Goal: Task Accomplishment & Management: Complete application form

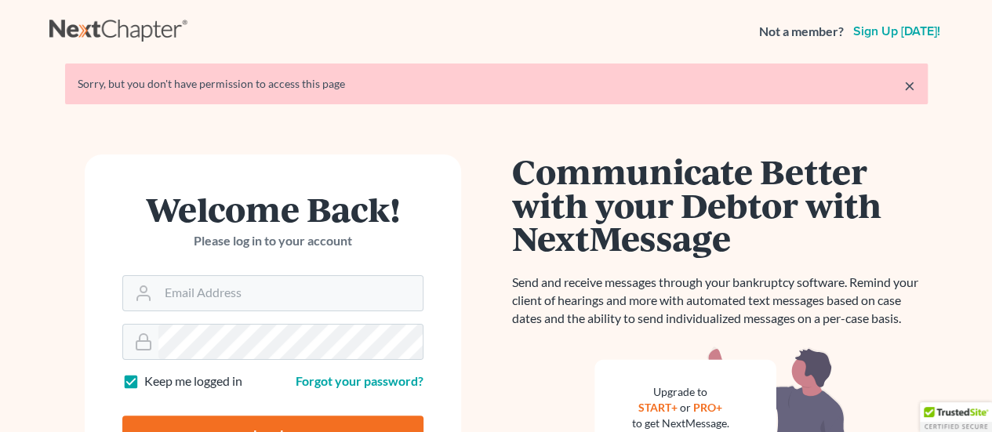
scroll to position [78, 0]
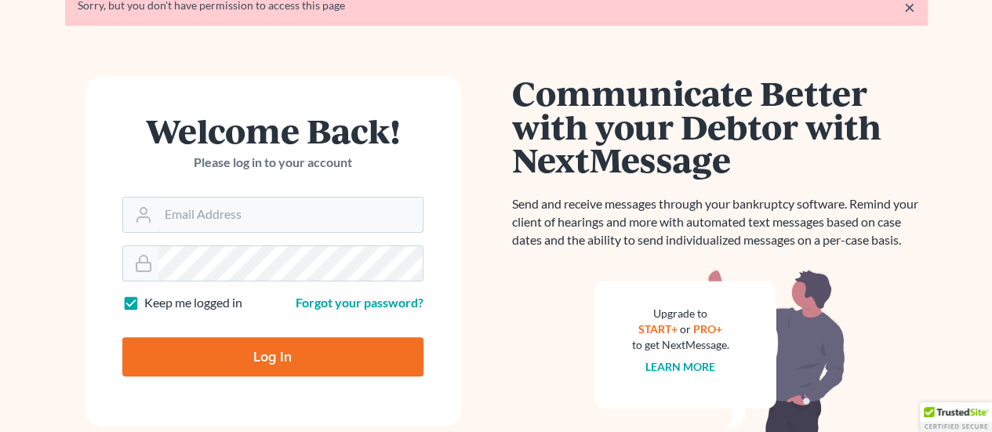
type input "[EMAIL_ADDRESS][DOMAIN_NAME]"
click at [290, 356] on input "Log In" at bounding box center [272, 356] width 301 height 39
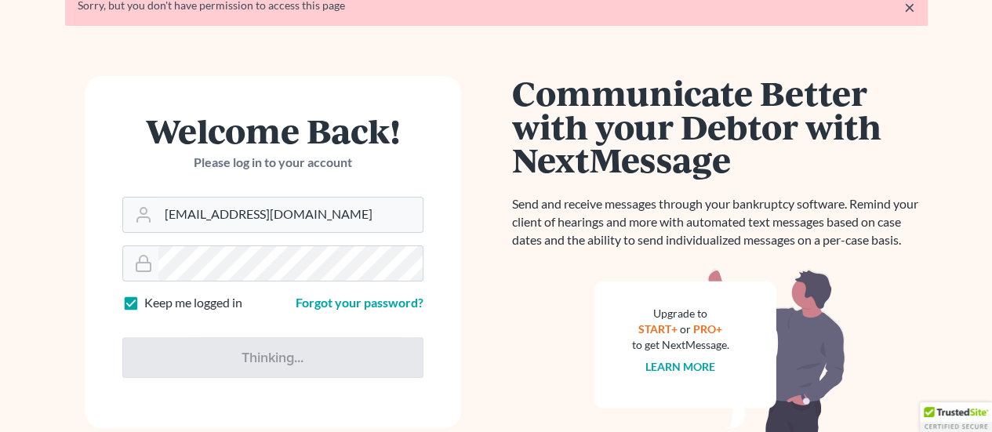
type input "Thinking..."
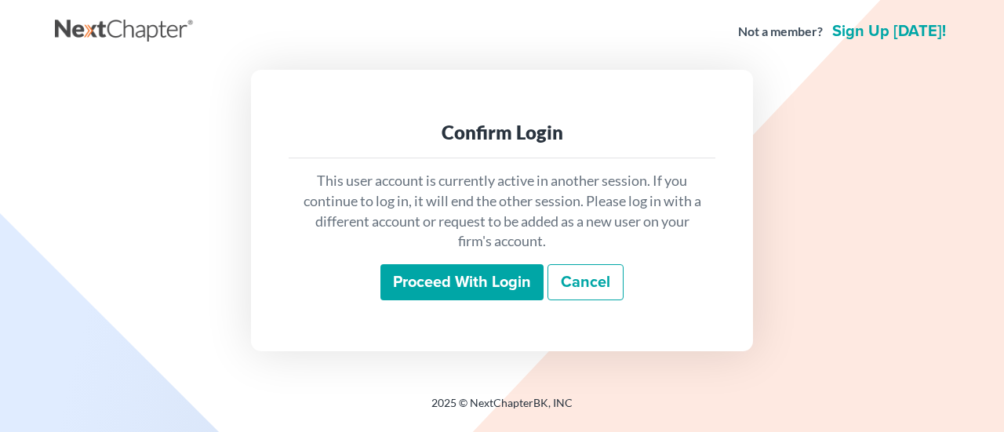
click at [453, 283] on input "Proceed with login" at bounding box center [462, 282] width 163 height 36
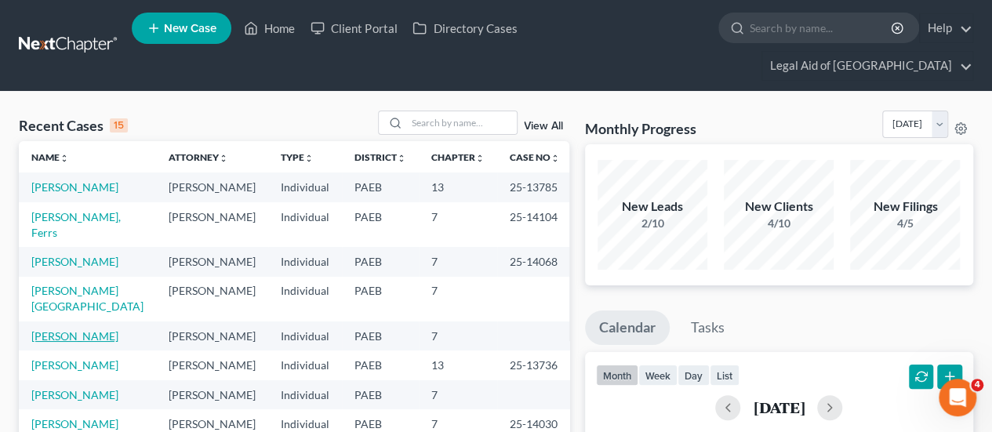
click at [69, 330] on link "[PERSON_NAME]" at bounding box center [74, 336] width 87 height 13
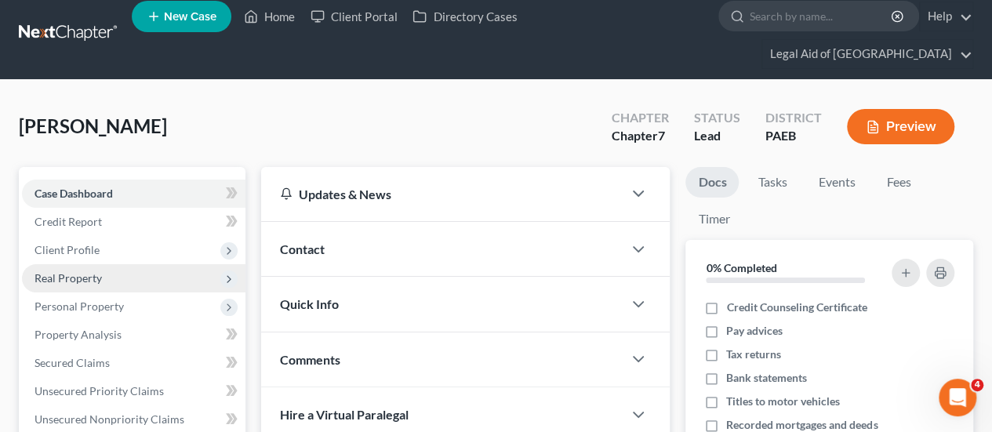
scroll to position [235, 0]
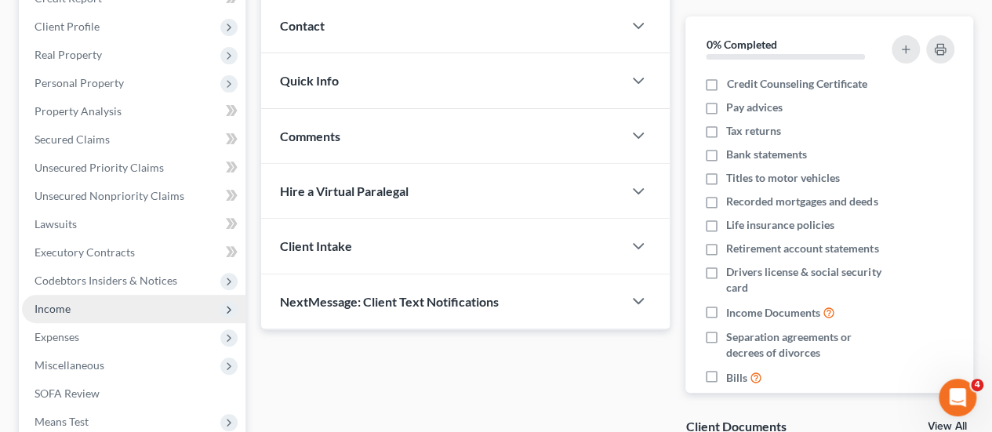
click at [55, 302] on span "Income" at bounding box center [53, 308] width 36 height 13
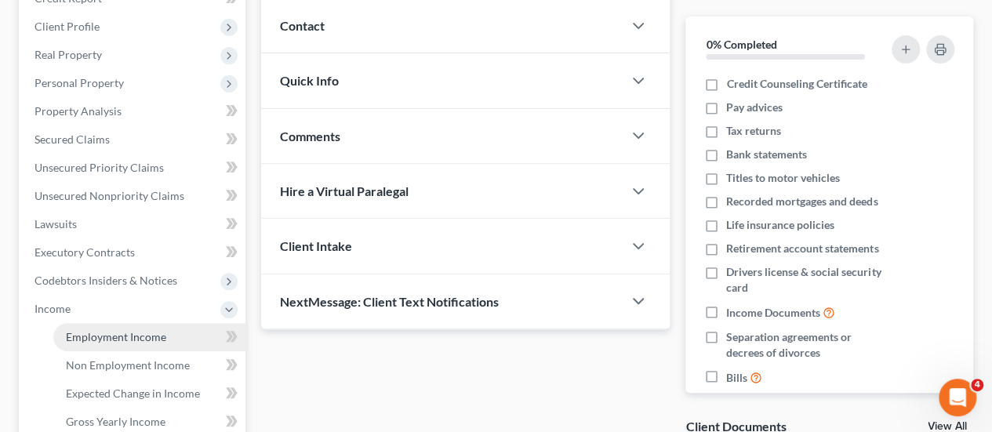
click at [145, 330] on span "Employment Income" at bounding box center [116, 336] width 100 height 13
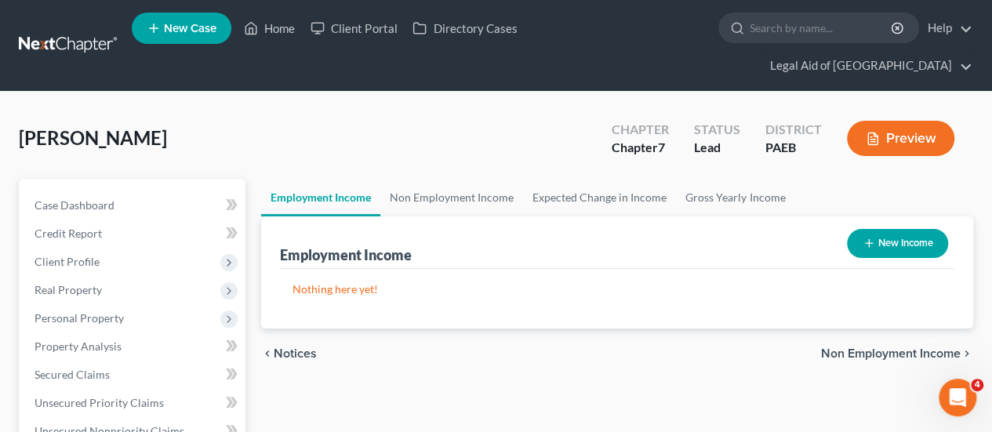
click at [905, 229] on button "New Income" at bounding box center [897, 243] width 101 height 29
select select "0"
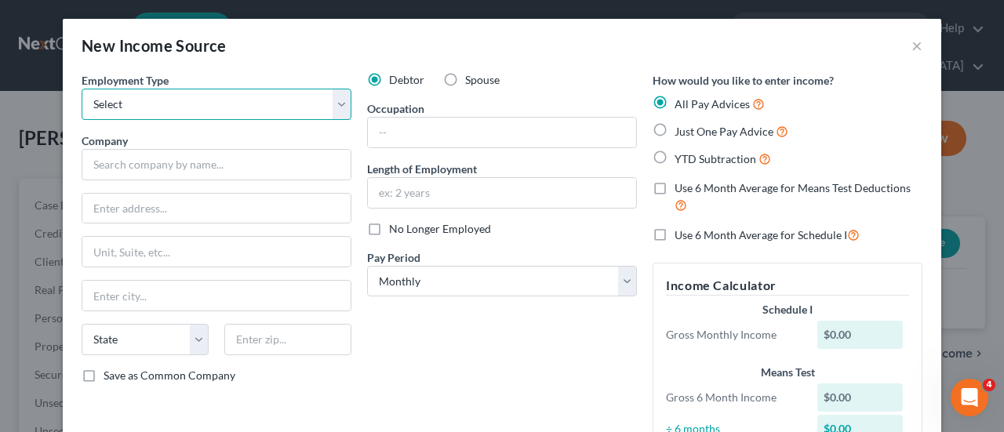
click at [336, 100] on select "Select Full or [DEMOGRAPHIC_DATA] Employment Self Employment" at bounding box center [217, 104] width 270 height 31
select select "0"
click at [82, 89] on select "Select Full or Part Time Employment Self Employment" at bounding box center [217, 104] width 270 height 31
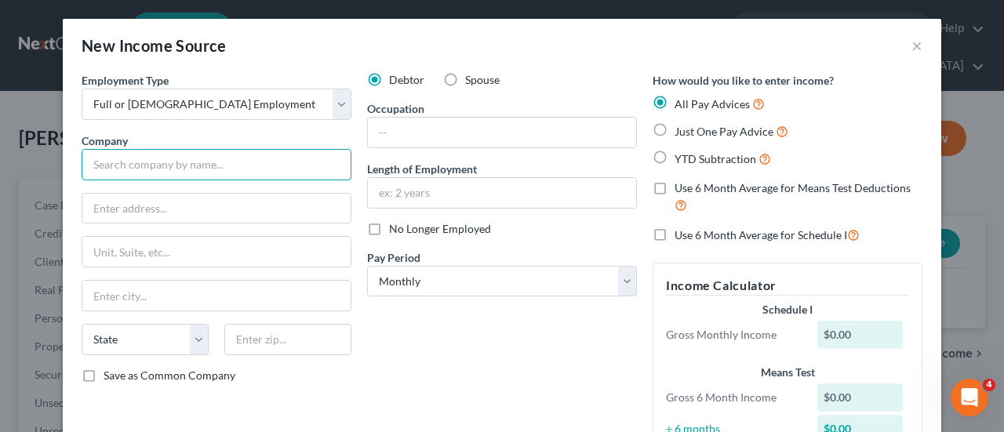
click at [148, 166] on input "text" at bounding box center [217, 164] width 270 height 31
type input "The Giant Company"
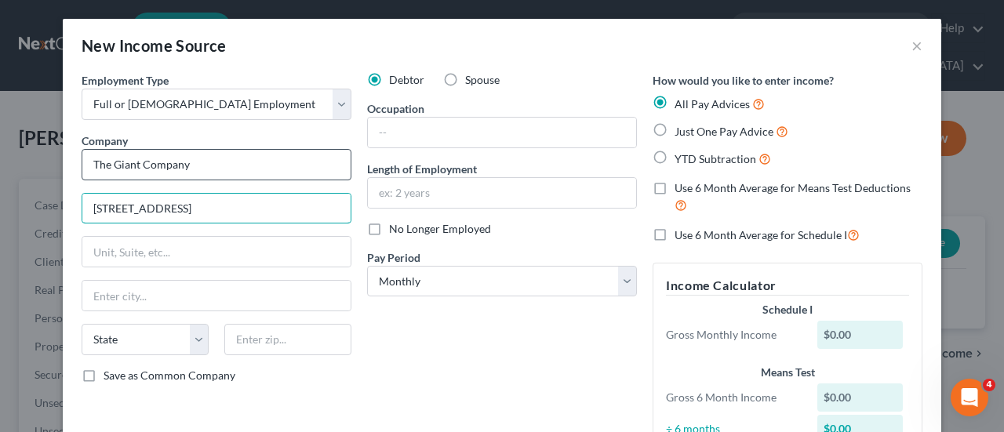
type input "1149 Harriburg Pk"
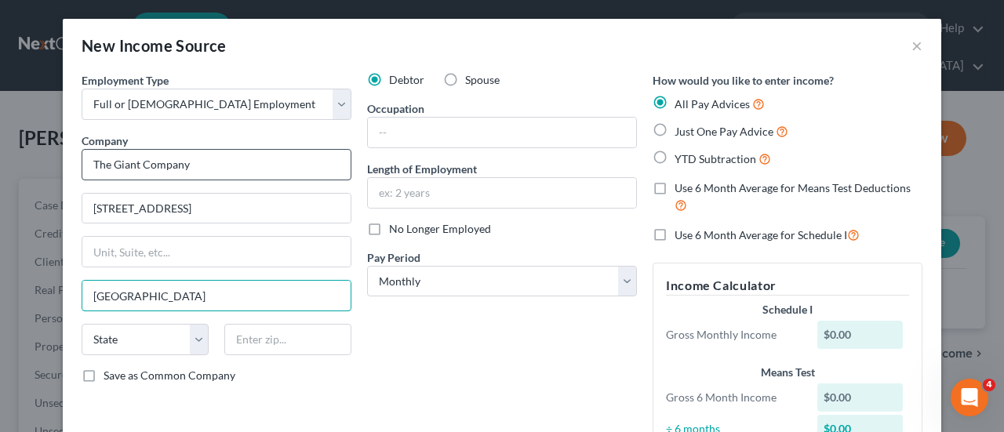
type input "Carlisle"
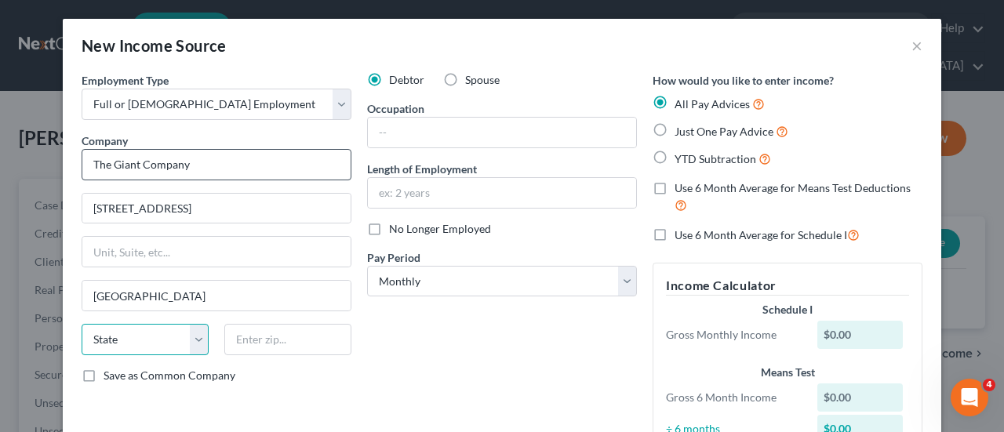
select select "39"
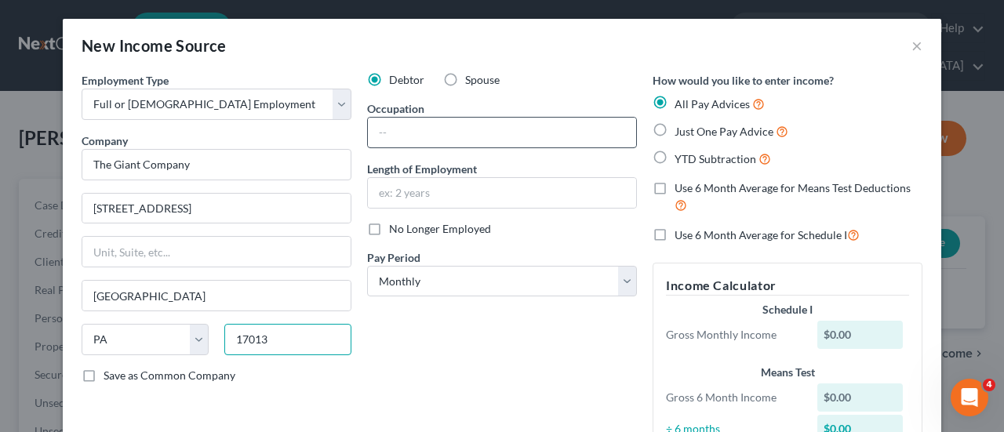
type input "17013"
click at [430, 138] on input "text" at bounding box center [502, 133] width 268 height 30
type input "Sale Associate"
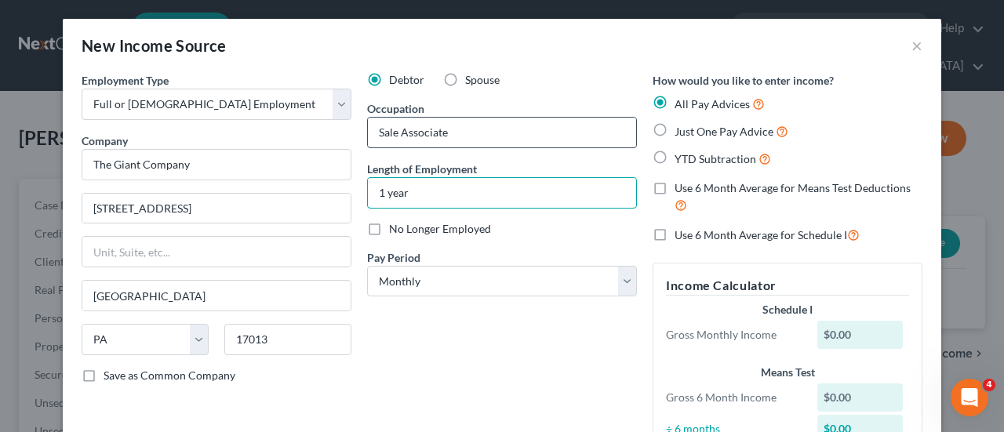
type input "1 year"
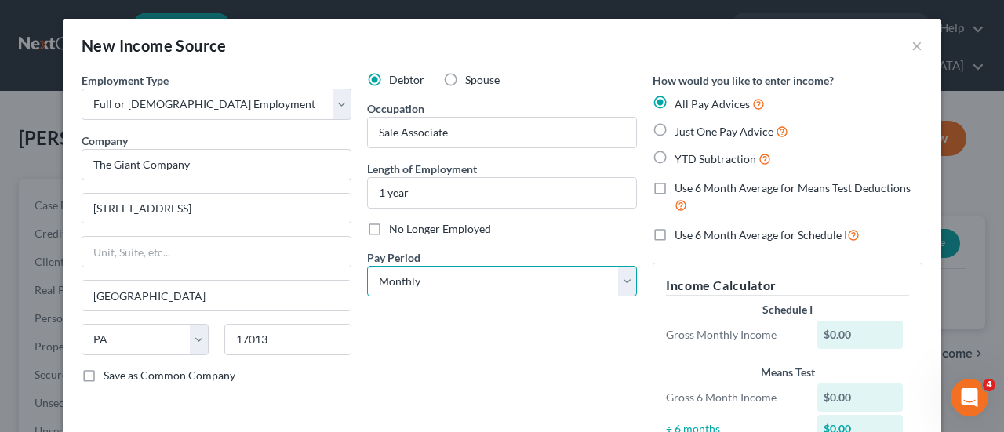
click at [623, 285] on select "Select Monthly Twice Monthly Every Other Week Weekly" at bounding box center [502, 281] width 270 height 31
select select "3"
click at [367, 266] on select "Select Monthly Twice Monthly Every Other Week Weekly" at bounding box center [502, 281] width 270 height 31
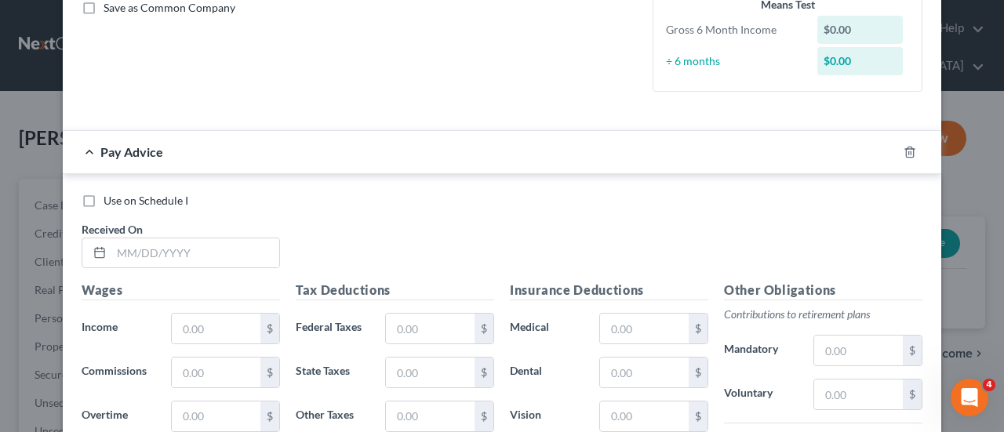
scroll to position [392, 0]
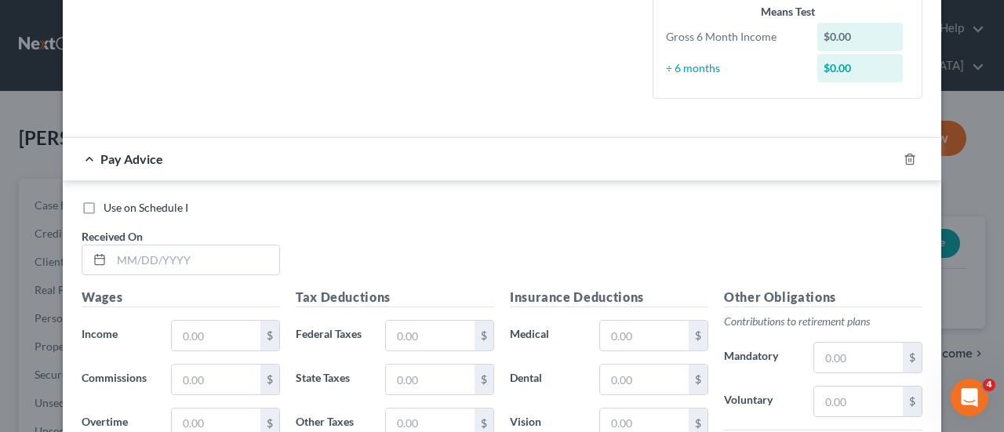
drag, startPoint x: 86, startPoint y: 205, endPoint x: 86, endPoint y: 222, distance: 17.3
click at [104, 205] on label "Use on Schedule I" at bounding box center [146, 208] width 85 height 16
click at [110, 205] on input "Use on Schedule I" at bounding box center [115, 205] width 10 height 10
checkbox input "true"
click at [115, 260] on input "text" at bounding box center [195, 261] width 168 height 30
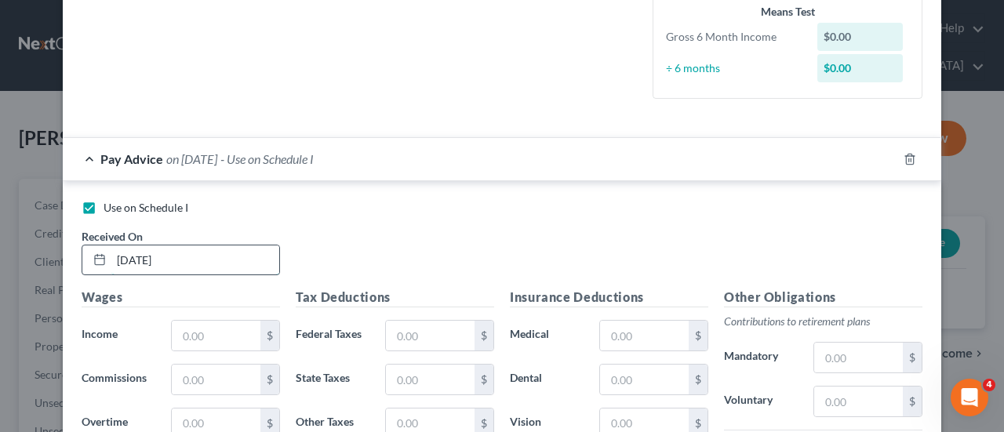
type input "06/05/25"
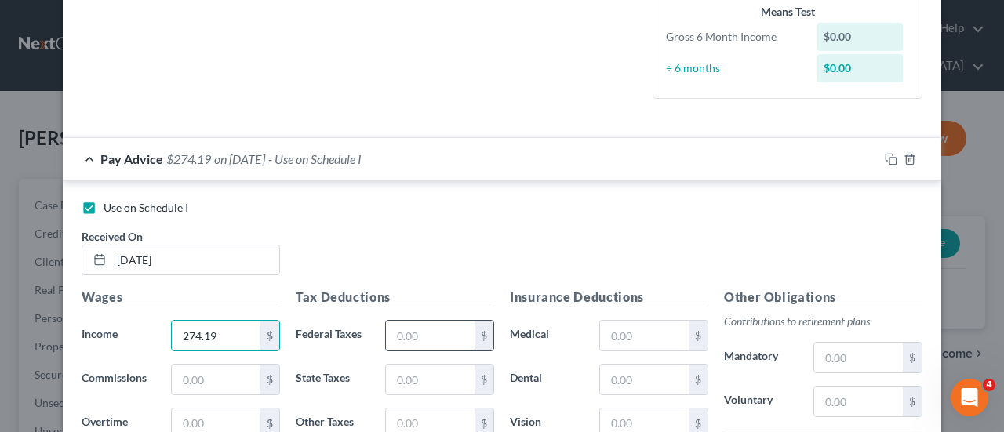
type input "274.19"
click at [451, 341] on input "text" at bounding box center [430, 336] width 89 height 30
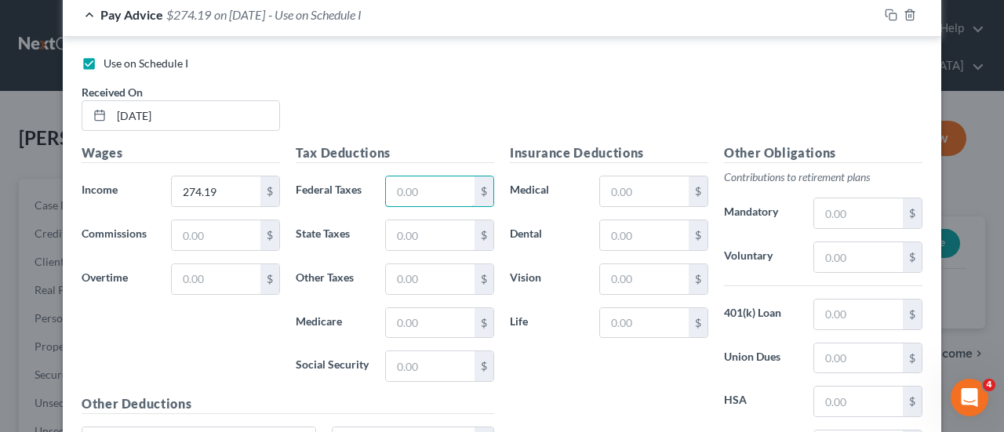
scroll to position [549, 0]
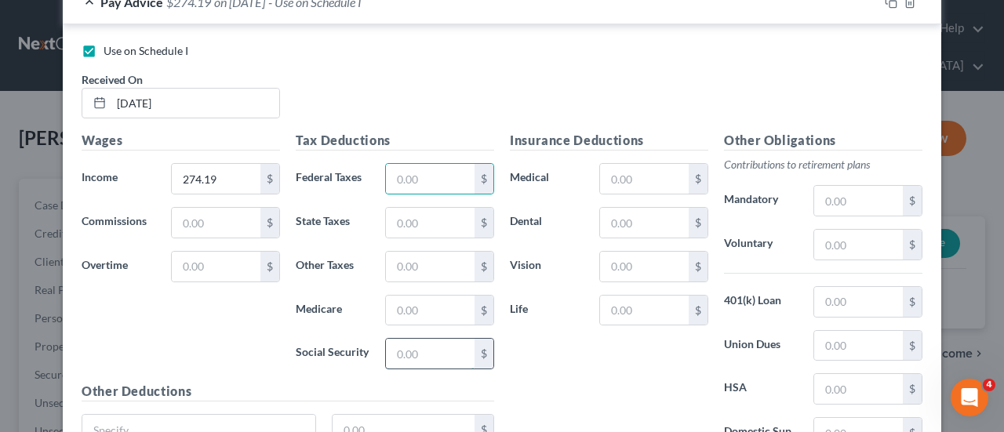
click at [438, 351] on input "text" at bounding box center [430, 354] width 89 height 30
type input "17.00"
click at [432, 313] on input "text" at bounding box center [430, 311] width 89 height 30
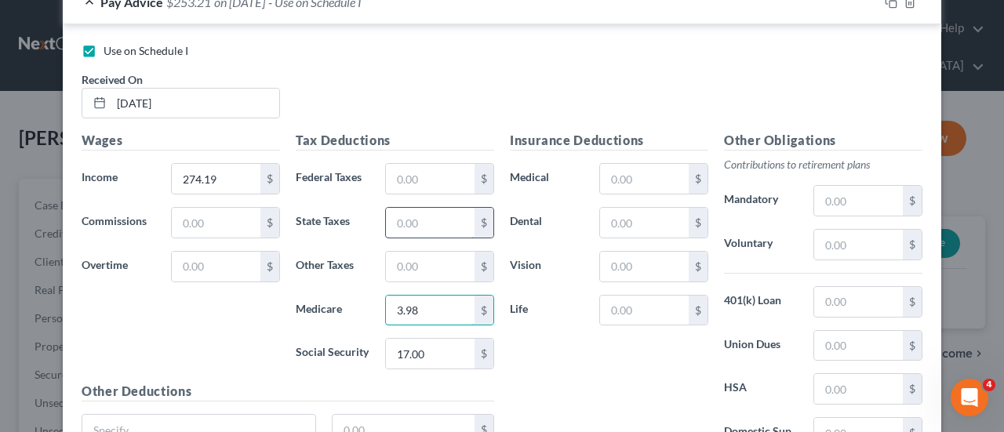
type input "3.98"
click at [403, 225] on input "text" at bounding box center [430, 223] width 89 height 30
type input "8.42"
click at [439, 281] on div "Tax Deductions Federal Taxes $ State Taxes 8.42 $ Other Taxes $ Medicare 3.98 $…" at bounding box center [395, 256] width 214 height 251
click at [441, 272] on input "text" at bounding box center [430, 267] width 89 height 30
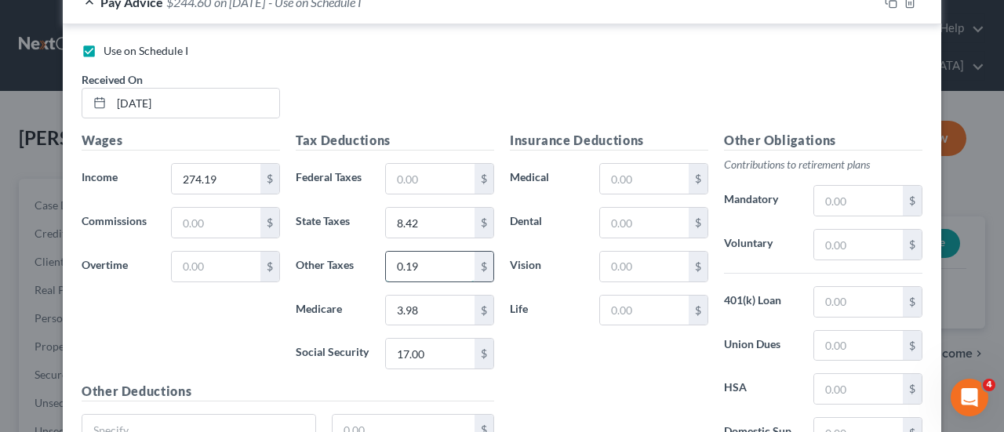
drag, startPoint x: 427, startPoint y: 264, endPoint x: 393, endPoint y: 262, distance: 33.8
click at [393, 262] on input "0.19" at bounding box center [430, 267] width 89 height 30
click at [395, 265] on input "1.56" at bounding box center [430, 267] width 89 height 30
type input "0"
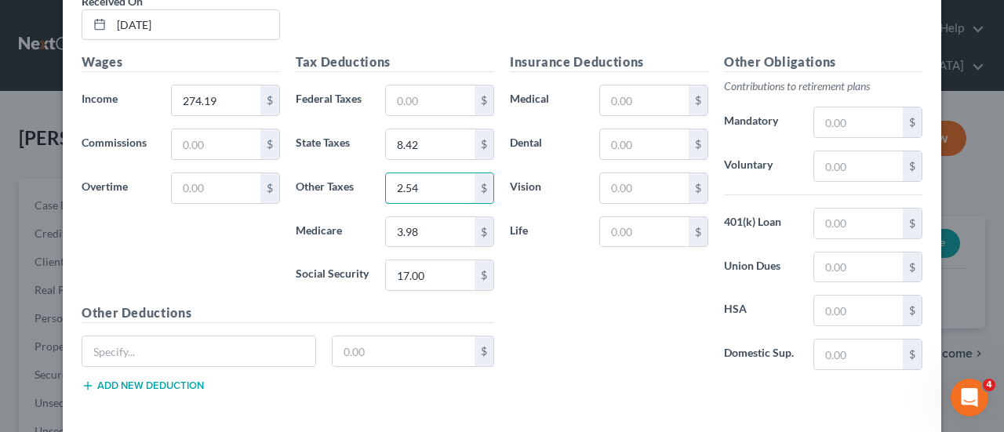
scroll to position [693, 0]
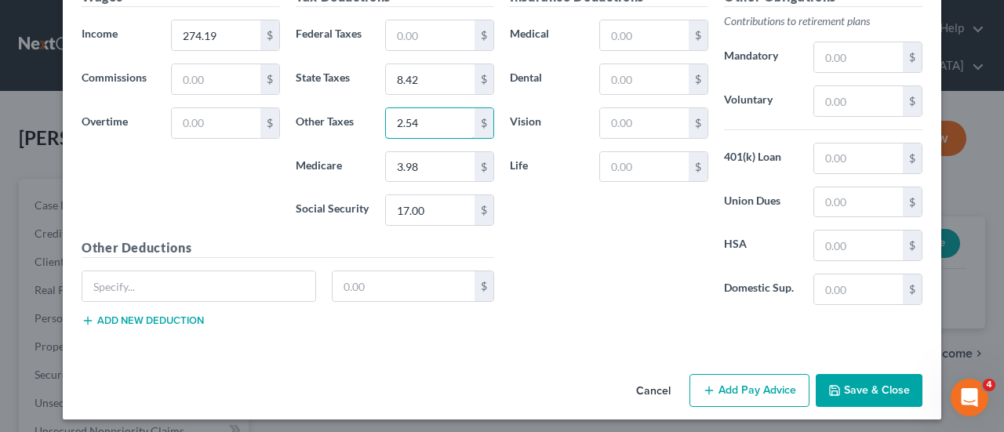
type input "2.54"
click at [745, 387] on button "Add Pay Advice" at bounding box center [750, 390] width 120 height 33
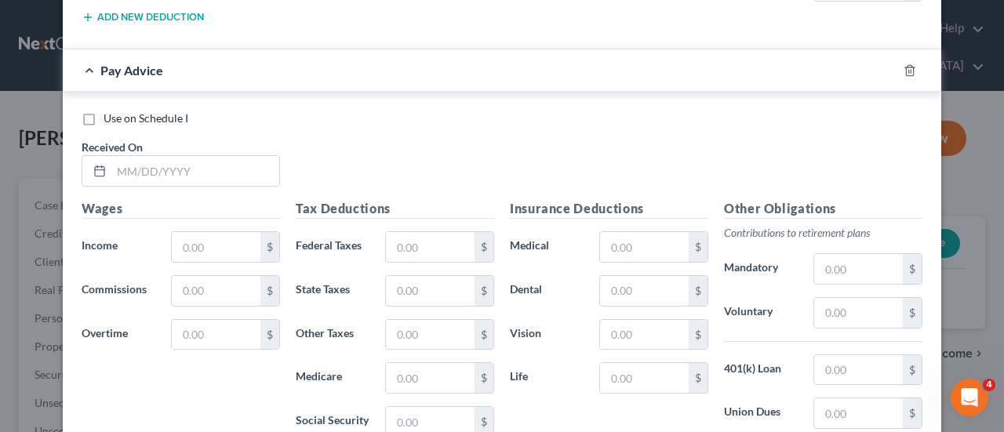
scroll to position [1007, 0]
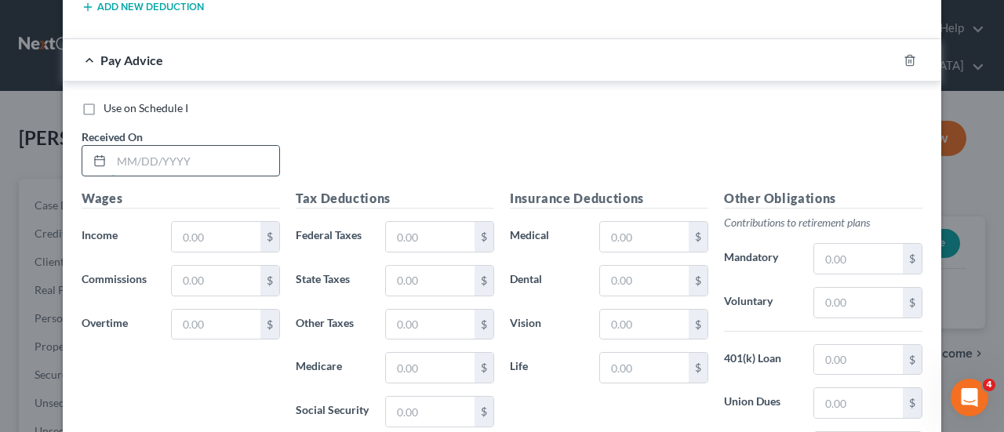
click at [151, 158] on input "text" at bounding box center [195, 161] width 168 height 30
type input "06/12/25"
click at [234, 235] on input "text" at bounding box center [216, 237] width 89 height 30
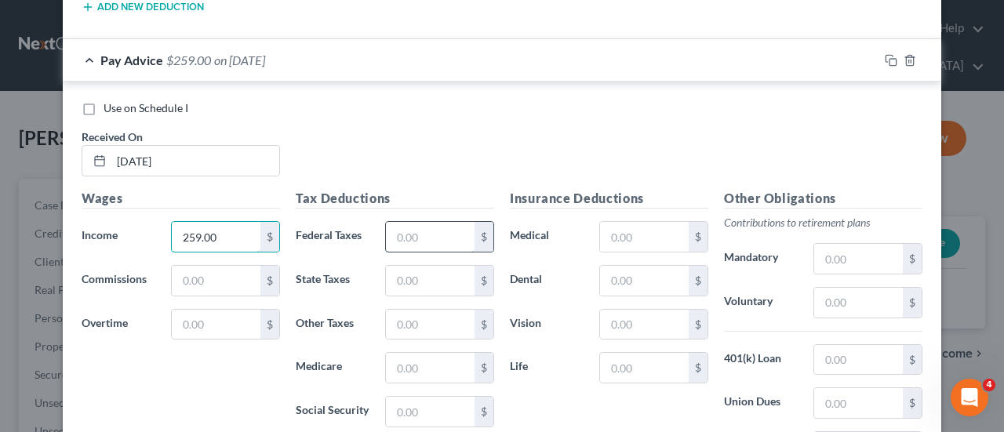
type input "259.00"
click at [411, 227] on input "text" at bounding box center [430, 237] width 89 height 30
click at [403, 397] on input "text" at bounding box center [430, 412] width 89 height 30
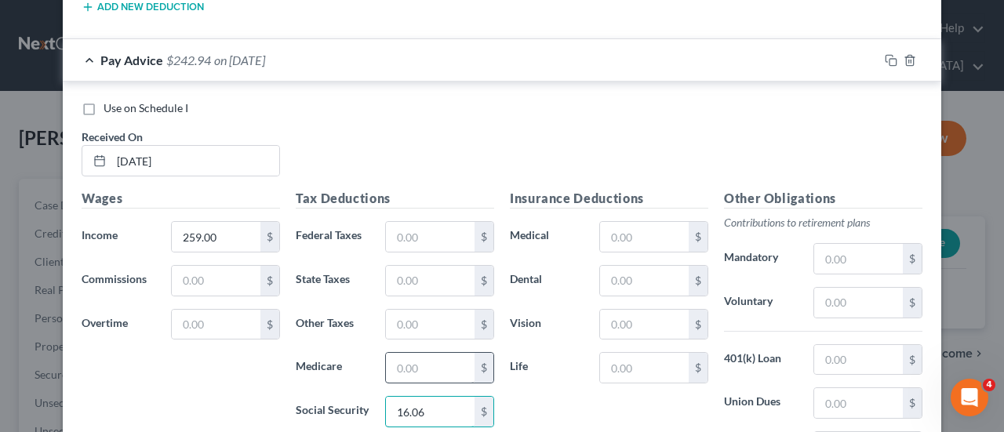
type input "16.06"
click at [441, 366] on input "text" at bounding box center [430, 368] width 89 height 30
type input "3.75"
click at [410, 281] on input "text" at bounding box center [430, 281] width 89 height 30
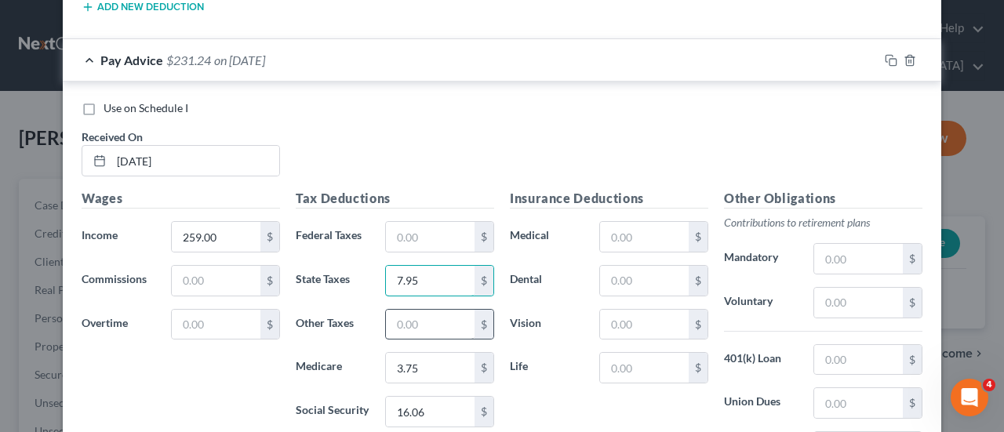
type input "7.95"
click at [414, 315] on input "text" at bounding box center [430, 325] width 89 height 30
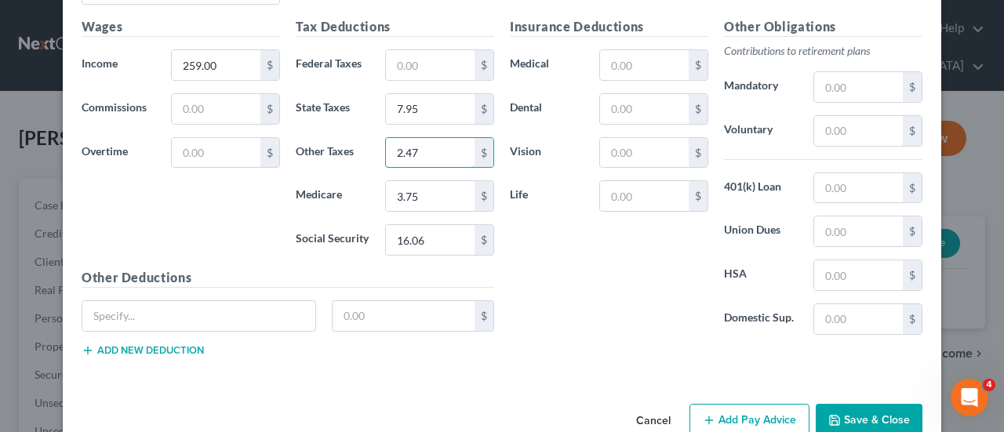
scroll to position [1204, 0]
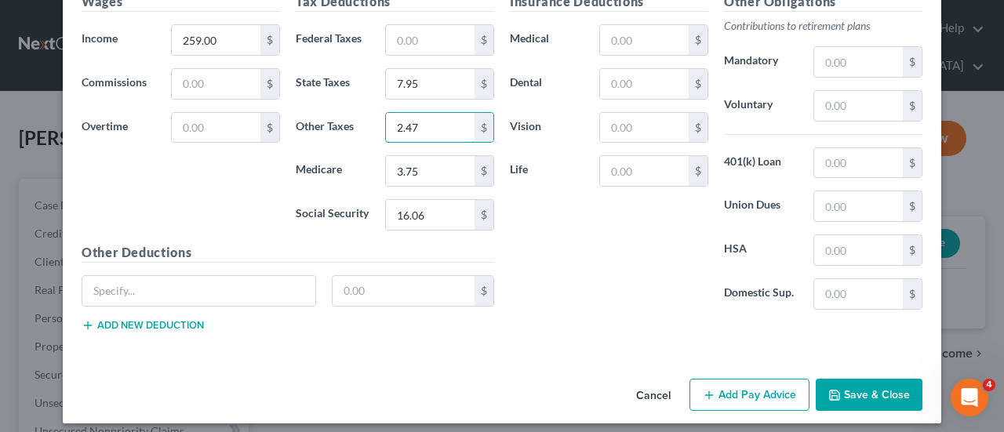
type input "2.47"
click at [726, 387] on button "Add Pay Advice" at bounding box center [750, 395] width 120 height 33
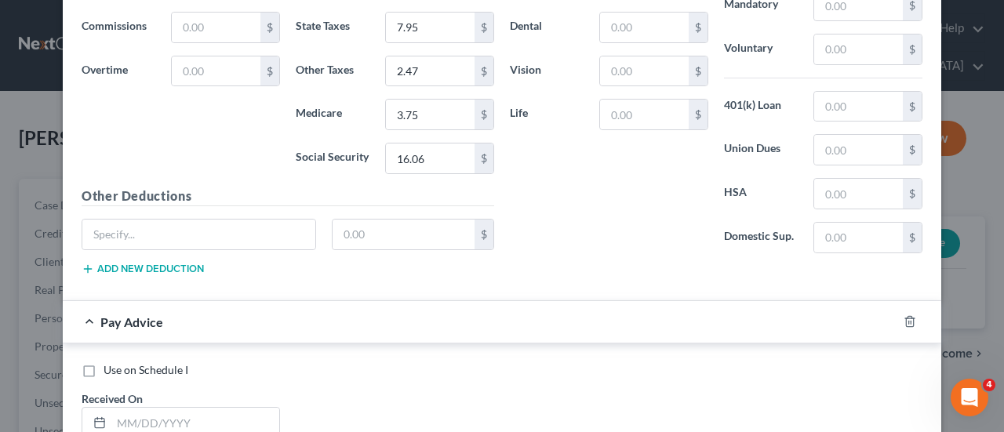
scroll to position [1360, 0]
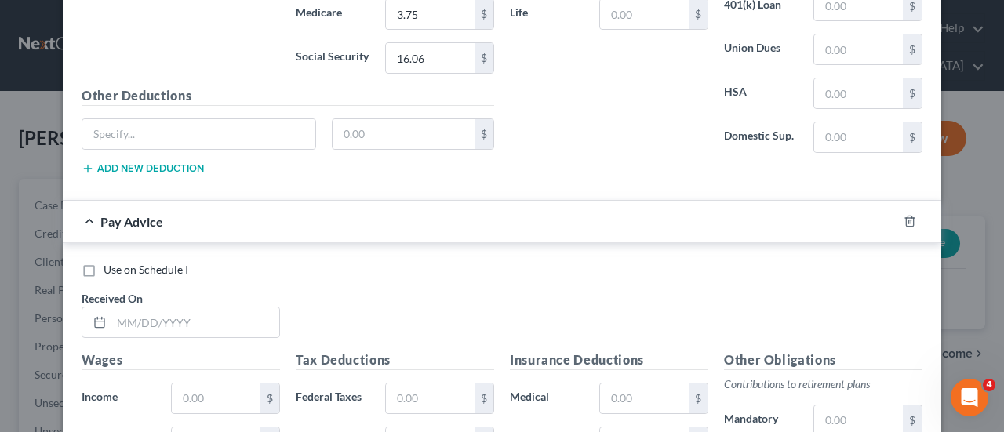
click at [104, 262] on label "Use on Schedule I" at bounding box center [146, 270] width 85 height 16
click at [110, 262] on input "Use on Schedule I" at bounding box center [115, 267] width 10 height 10
checkbox input "true"
checkbox input "false"
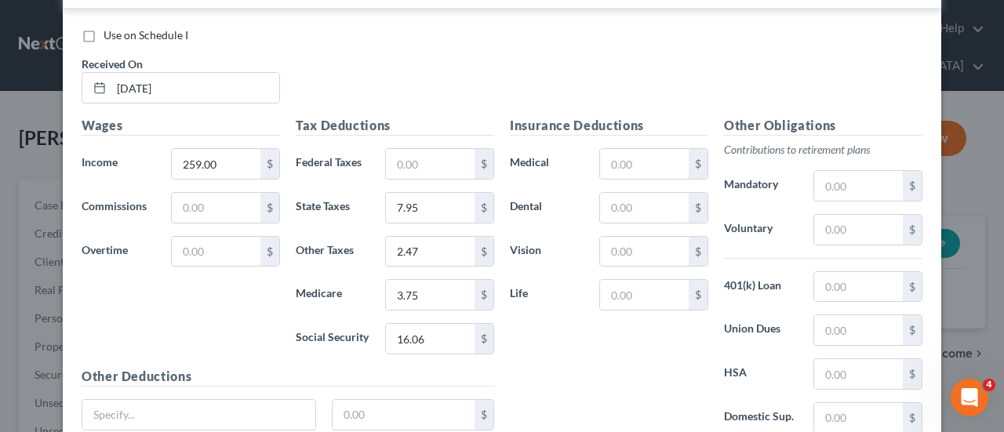
scroll to position [1047, 0]
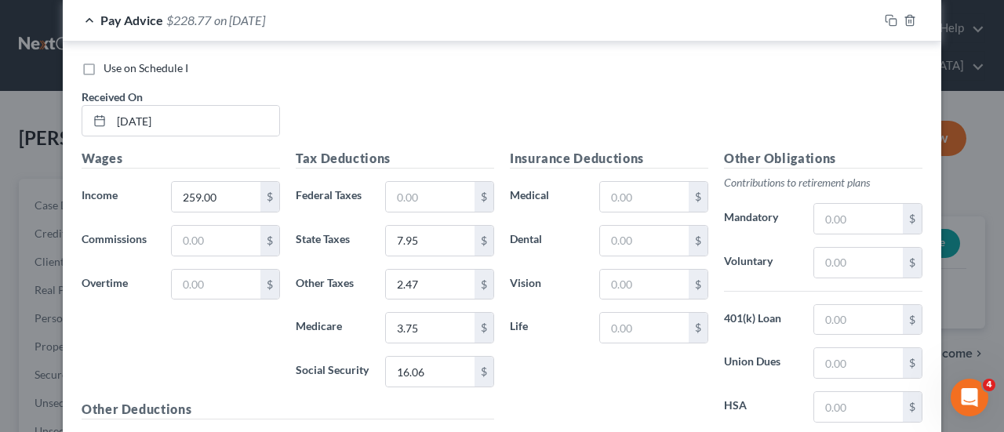
click at [104, 64] on label "Use on Schedule I" at bounding box center [146, 68] width 85 height 16
click at [110, 64] on input "Use on Schedule I" at bounding box center [115, 65] width 10 height 10
checkbox input "true"
checkbox input "false"
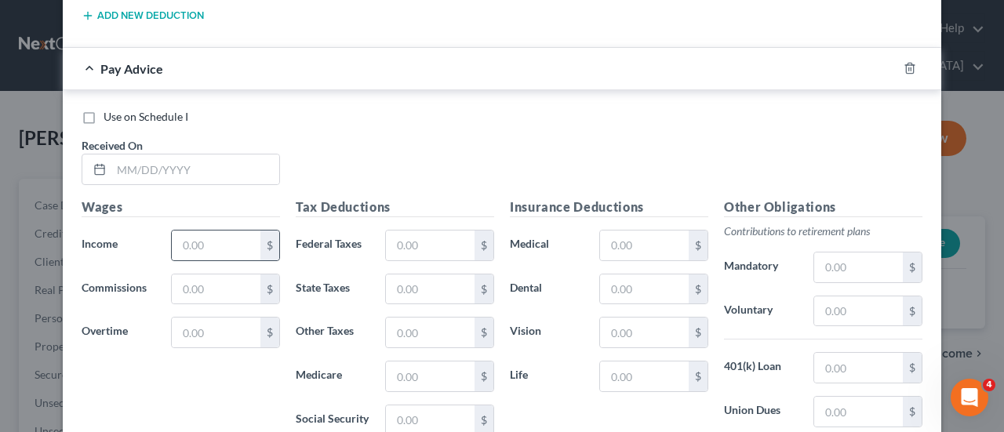
scroll to position [1517, 0]
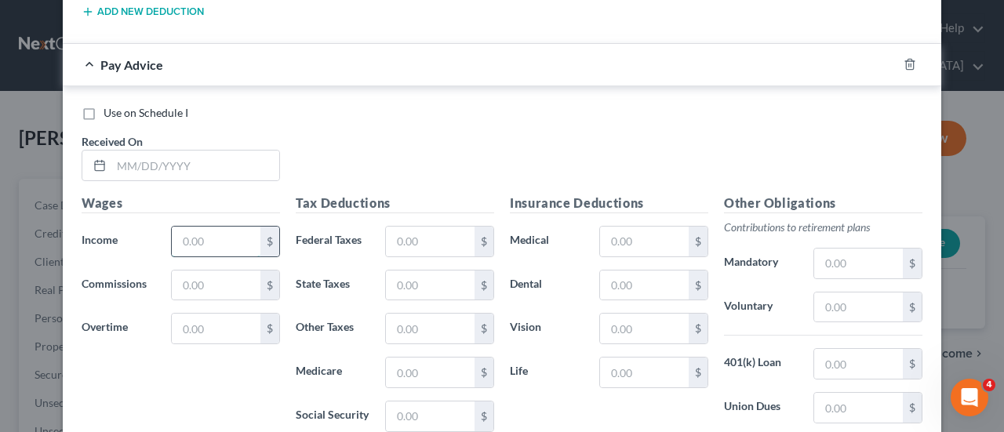
click at [202, 230] on input "text" at bounding box center [216, 242] width 89 height 30
type input "314.68"
click at [417, 231] on input "text" at bounding box center [430, 242] width 89 height 30
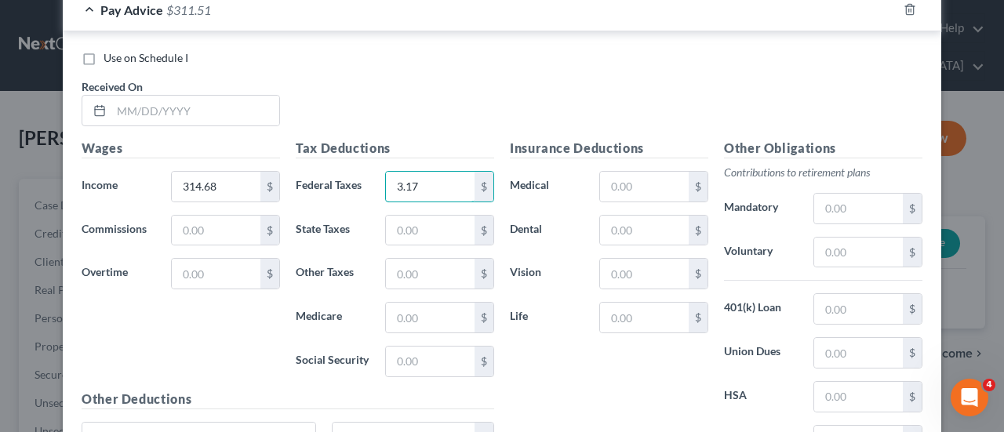
scroll to position [1596, 0]
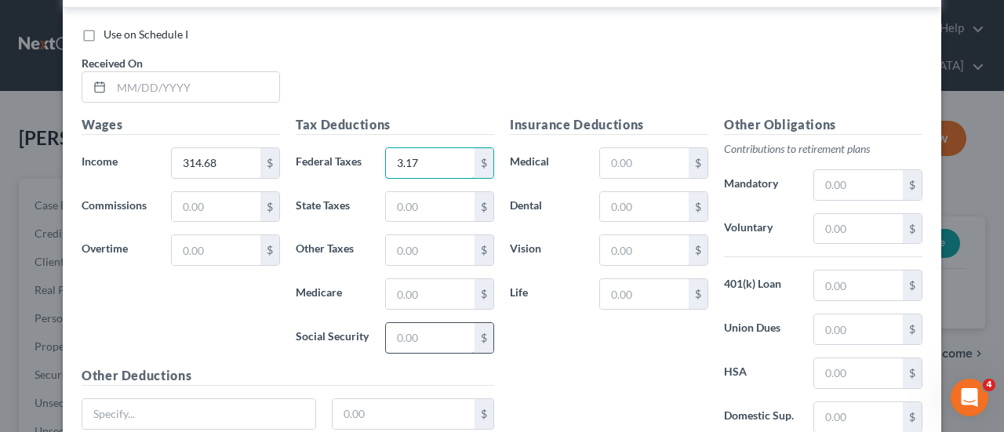
type input "3.17"
click at [422, 326] on input "text" at bounding box center [430, 338] width 89 height 30
type input "19.51"
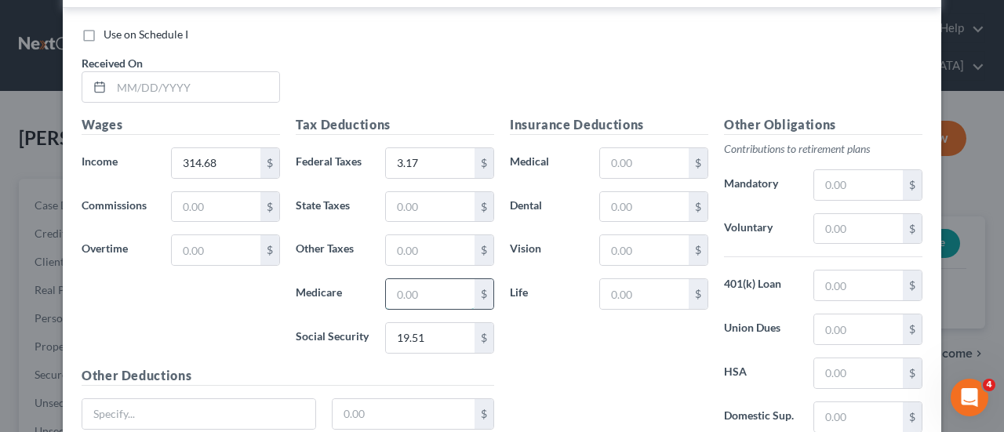
click at [419, 286] on input "text" at bounding box center [430, 294] width 89 height 30
type input "4.57"
click at [428, 209] on input "text" at bounding box center [430, 207] width 89 height 30
type input "9.66"
click at [432, 237] on input "text" at bounding box center [430, 250] width 89 height 30
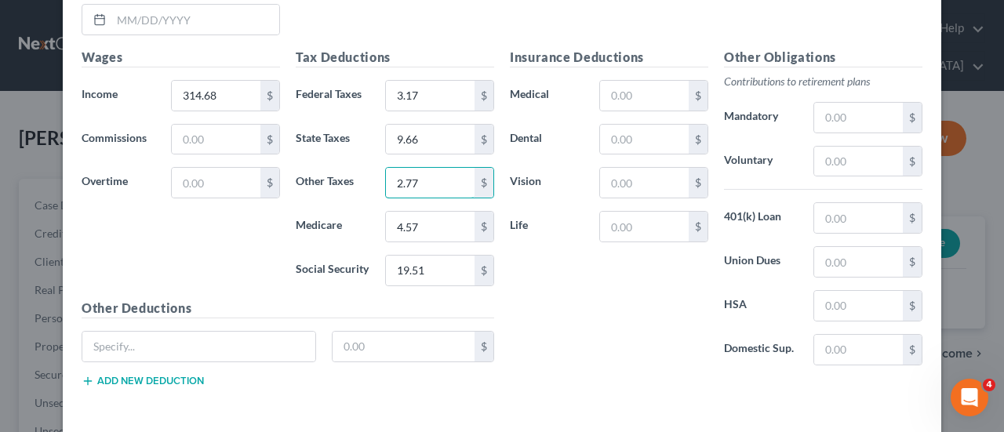
scroll to position [1714, 0]
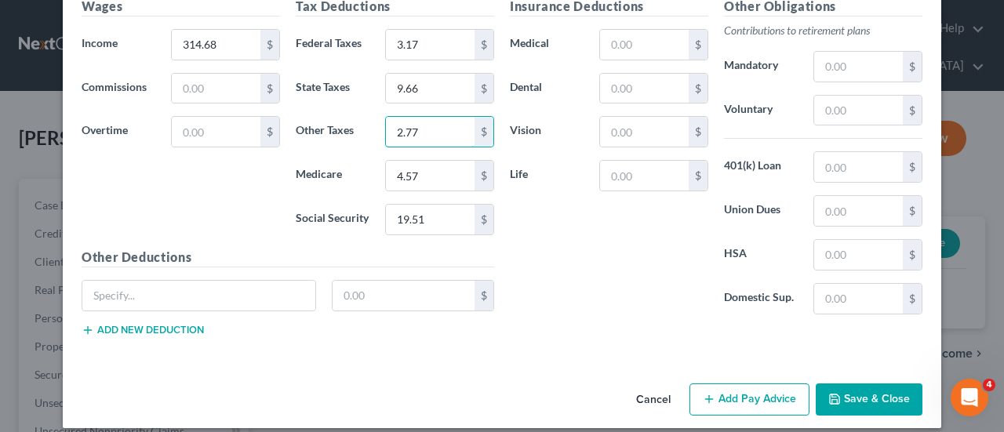
type input "2.77"
click at [745, 385] on button "Add Pay Advice" at bounding box center [750, 400] width 120 height 33
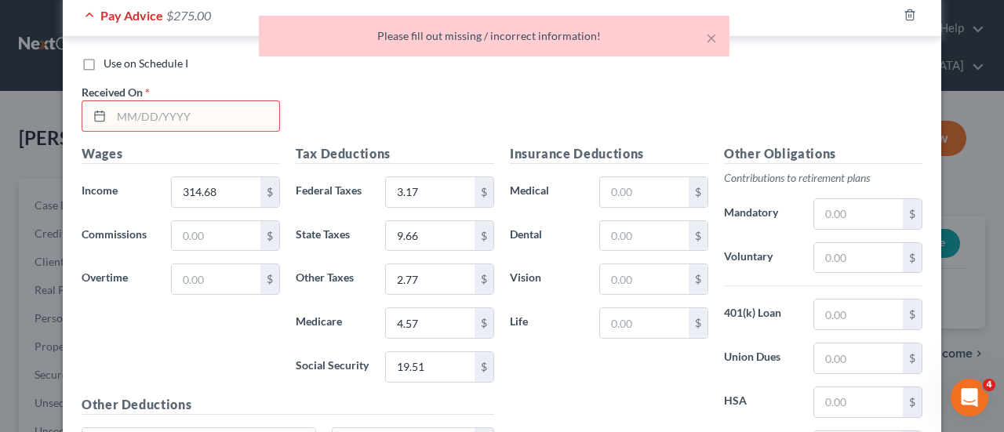
scroll to position [1479, 0]
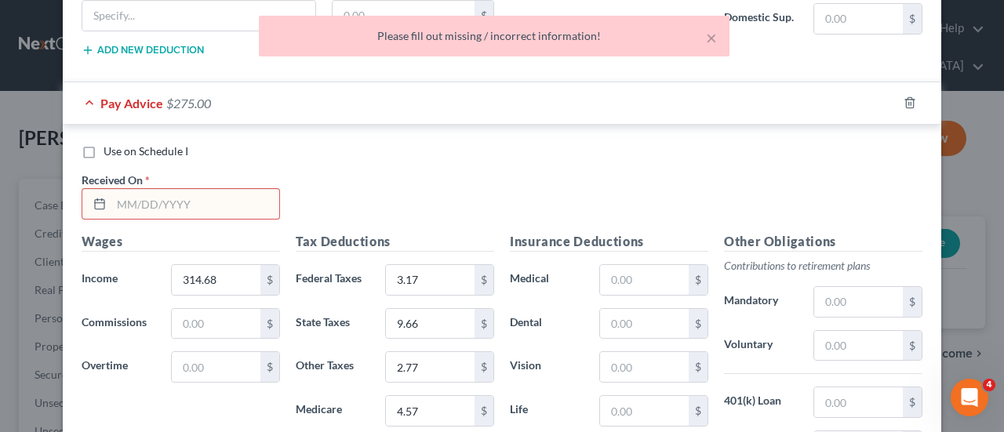
click at [128, 189] on input "text" at bounding box center [195, 204] width 168 height 30
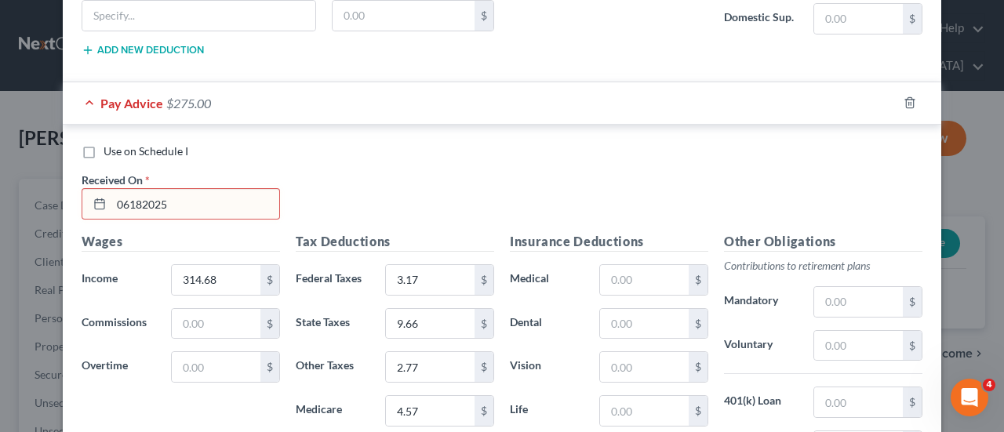
drag, startPoint x: 191, startPoint y: 199, endPoint x: 66, endPoint y: 195, distance: 125.6
click at [66, 195] on div "Use on Schedule I Received On * 06182025 Wages Income * 314.68 $ Commissions $ …" at bounding box center [502, 361] width 879 height 472
type input "1"
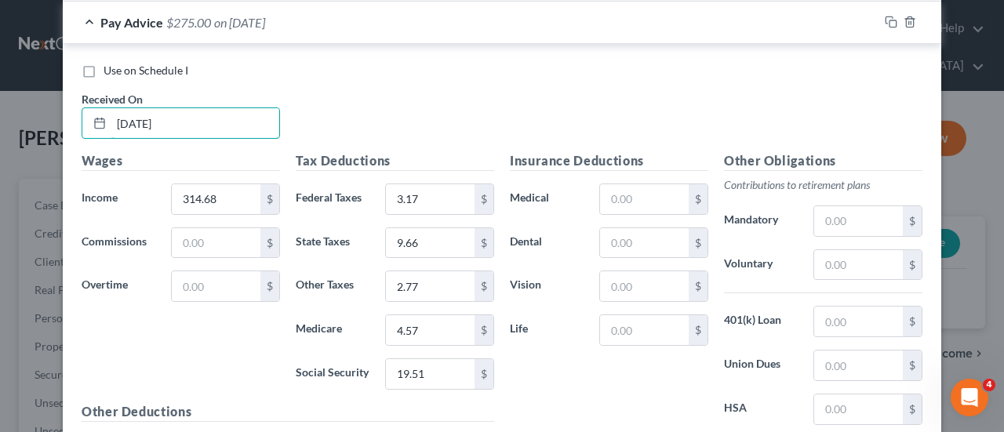
scroll to position [1714, 0]
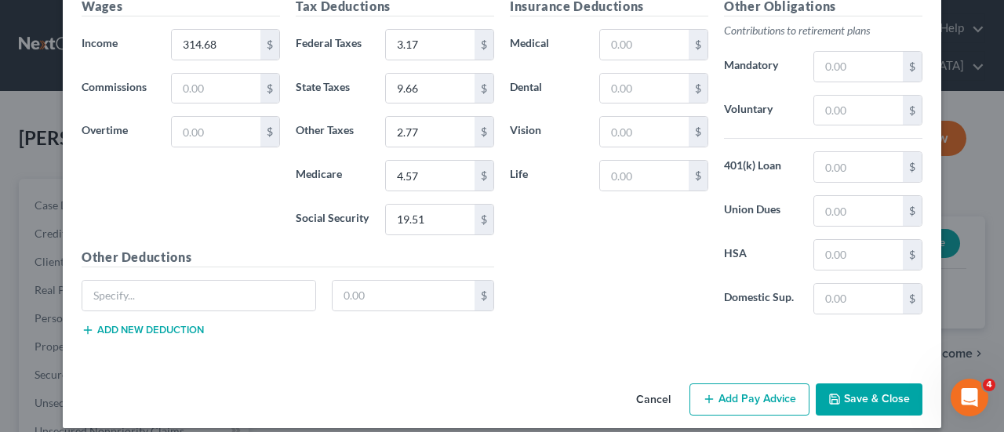
type input "06/18/25"
click at [753, 388] on button "Add Pay Advice" at bounding box center [750, 400] width 120 height 33
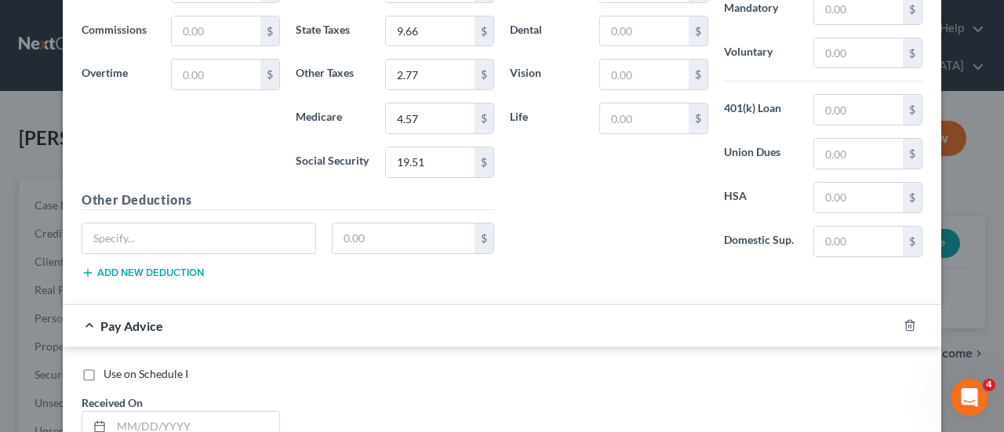
scroll to position [1871, 0]
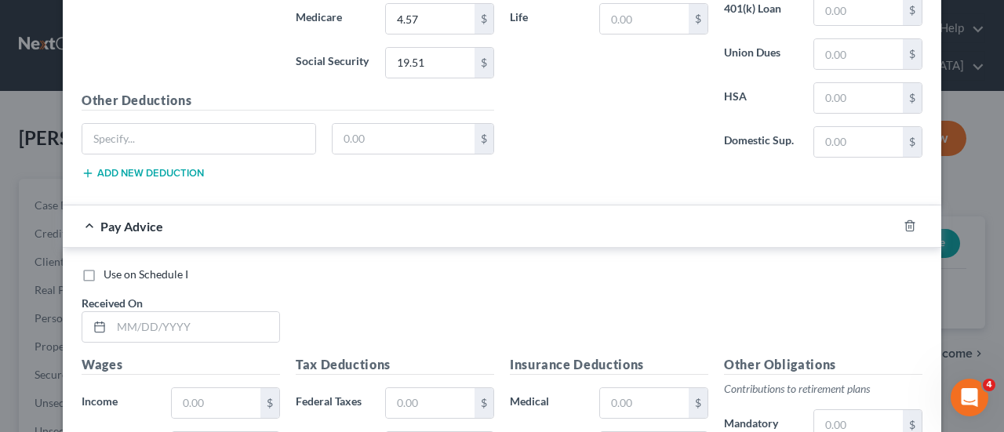
click at [104, 267] on label "Use on Schedule I" at bounding box center [146, 275] width 85 height 16
click at [110, 267] on input "Use on Schedule I" at bounding box center [115, 272] width 10 height 10
checkbox input "true"
checkbox input "false"
click at [112, 314] on input "text" at bounding box center [195, 327] width 168 height 30
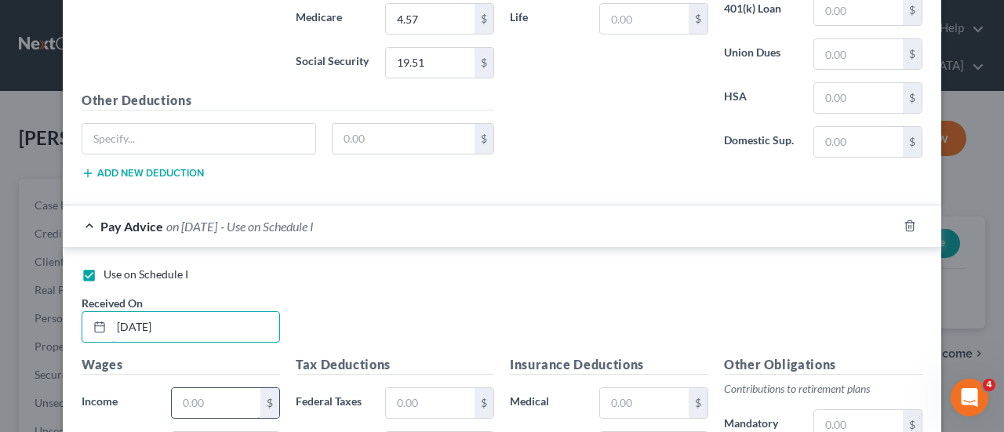
type input "06/26/25"
click at [215, 388] on input "text" at bounding box center [216, 403] width 89 height 30
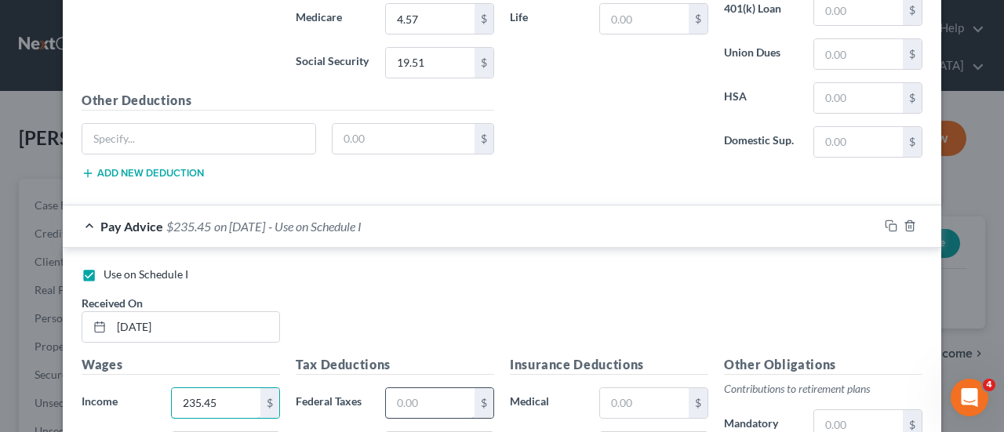
type input "235.45"
click at [433, 388] on input "text" at bounding box center [430, 403] width 89 height 30
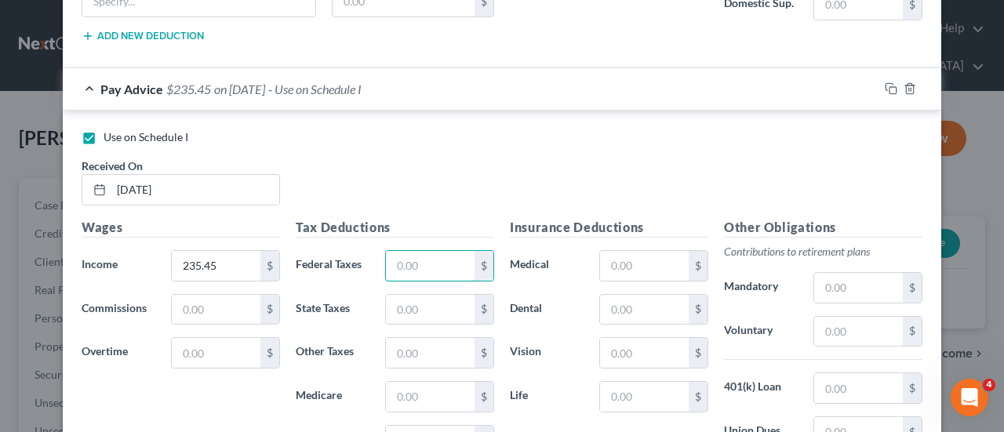
scroll to position [2107, 0]
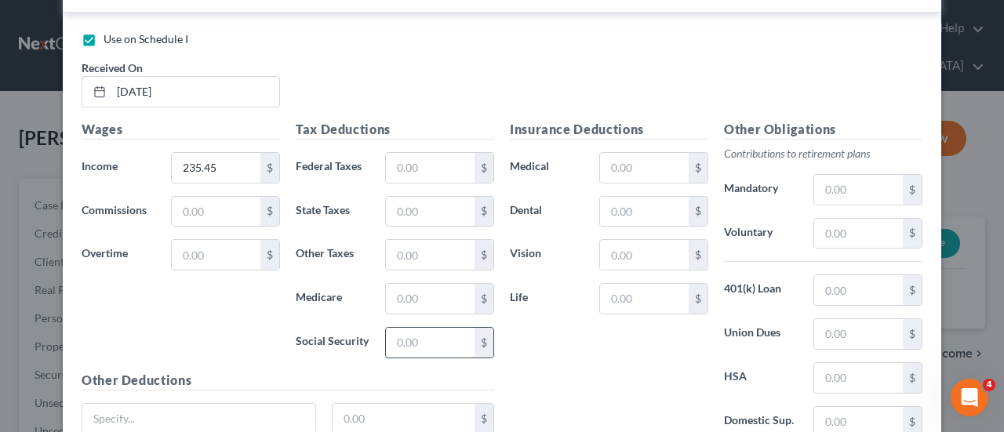
click at [404, 330] on input "text" at bounding box center [430, 343] width 89 height 30
type input "14.60"
click at [427, 285] on input "text" at bounding box center [430, 299] width 89 height 30
type input "3.41"
click at [454, 202] on input "text" at bounding box center [430, 212] width 89 height 30
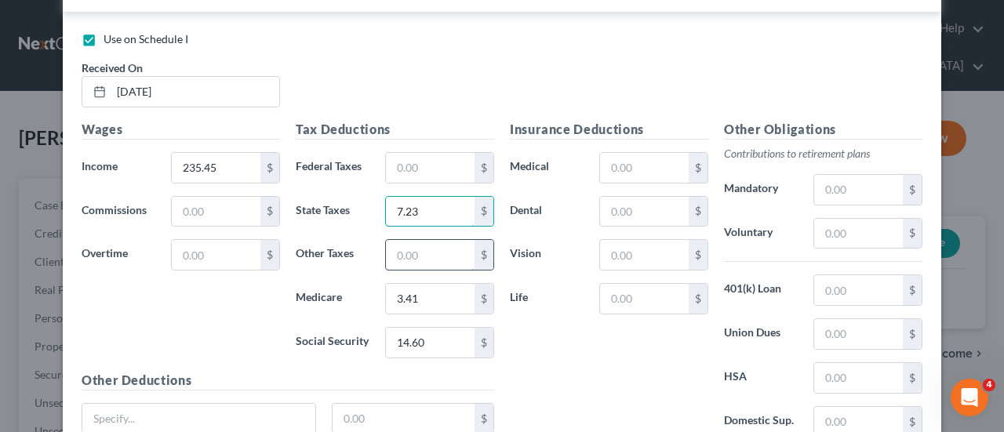
type input "7.23"
click at [425, 240] on input "text" at bounding box center [430, 255] width 89 height 30
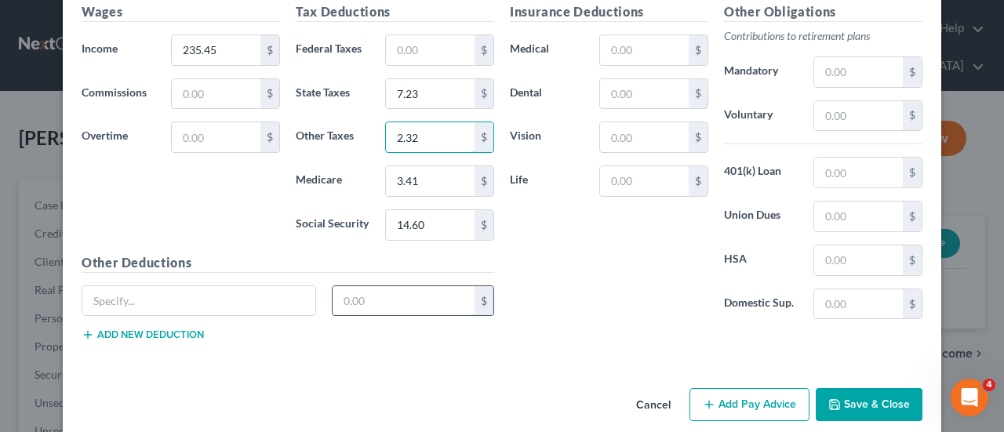
scroll to position [2225, 0]
type input "2.32"
click at [741, 388] on button "Add Pay Advice" at bounding box center [750, 404] width 120 height 33
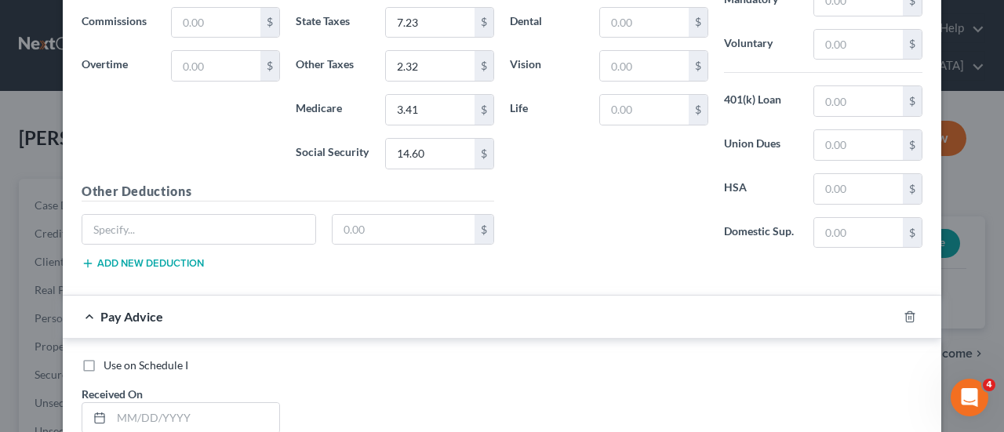
scroll to position [2382, 0]
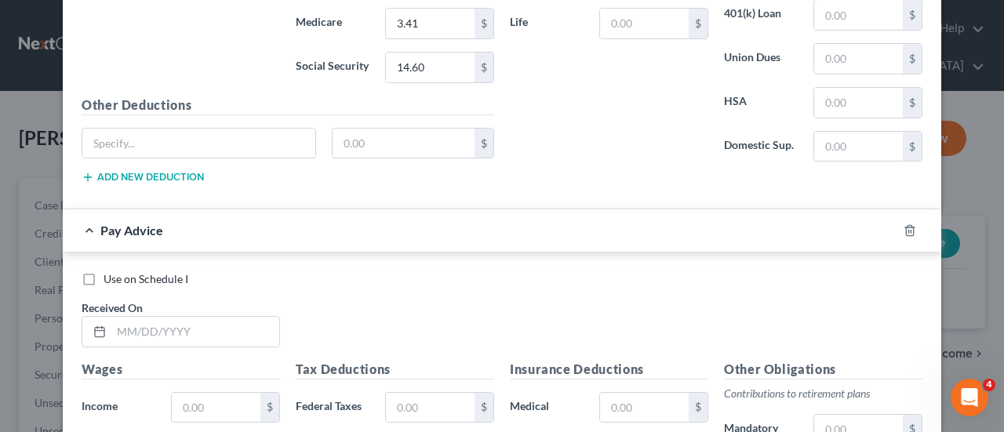
click at [104, 271] on label "Use on Schedule I" at bounding box center [146, 279] width 85 height 16
click at [110, 271] on input "Use on Schedule I" at bounding box center [115, 276] width 10 height 10
checkbox input "true"
checkbox input "false"
click at [111, 317] on input "text" at bounding box center [195, 332] width 168 height 30
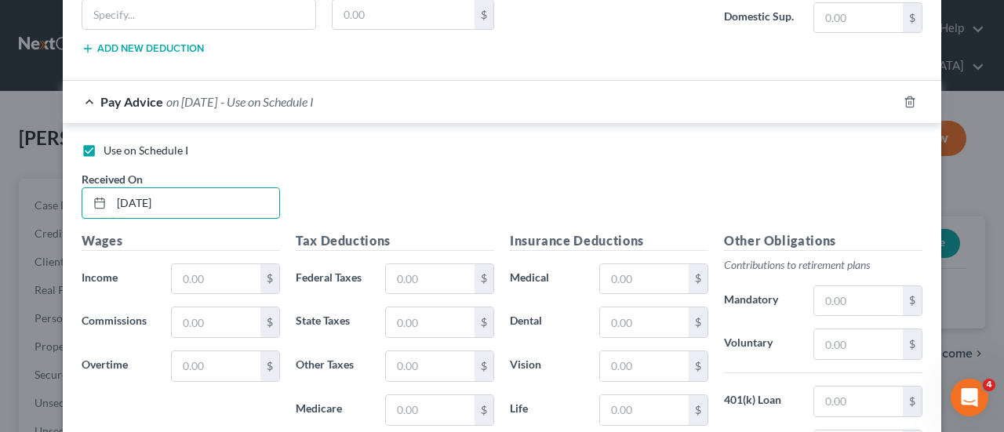
scroll to position [2539, 0]
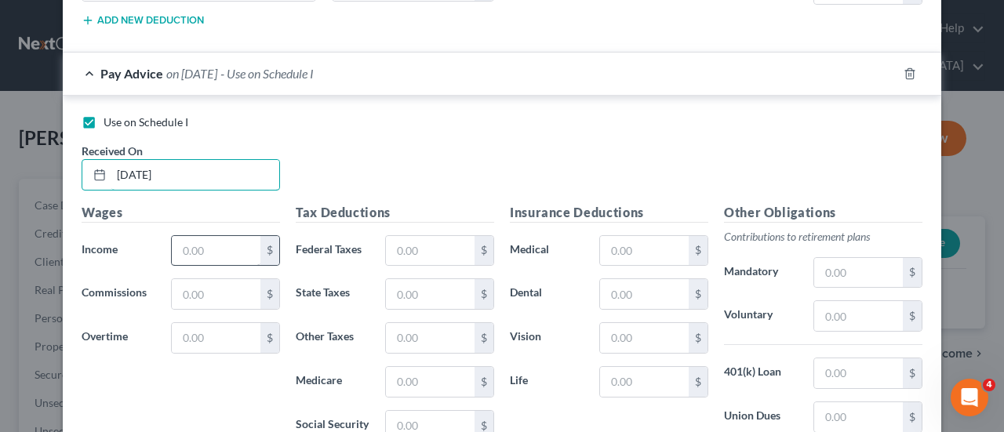
type input "07/03/25"
click at [199, 236] on input "text" at bounding box center [216, 251] width 89 height 30
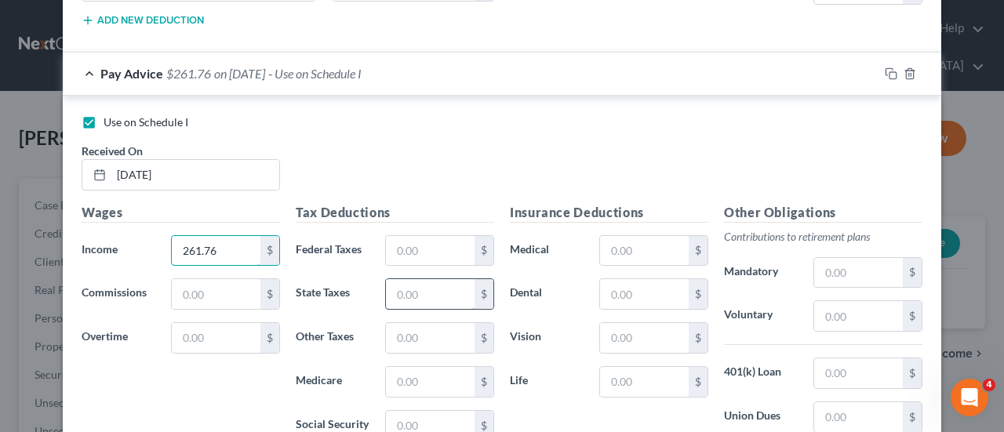
type input "261.76"
click at [402, 279] on input "text" at bounding box center [430, 294] width 89 height 30
type input "16.23"
click at [435, 367] on input "text" at bounding box center [430, 382] width 89 height 30
type input "3.80"
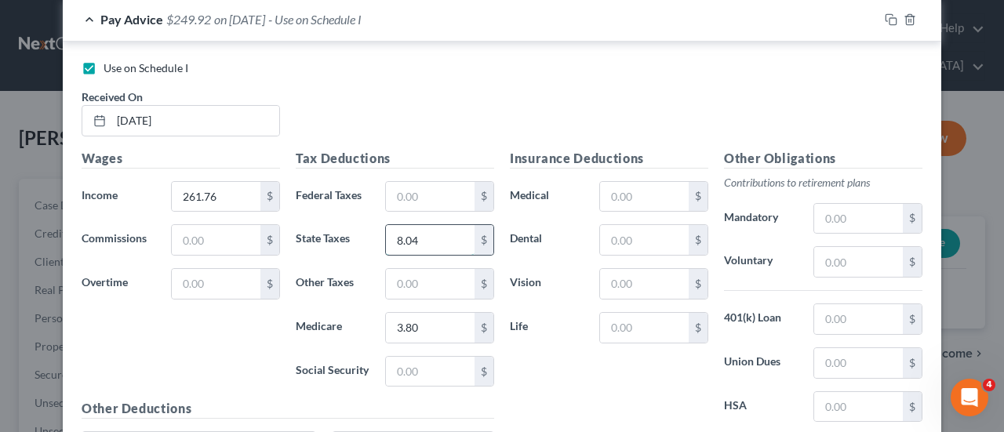
scroll to position [2617, 0]
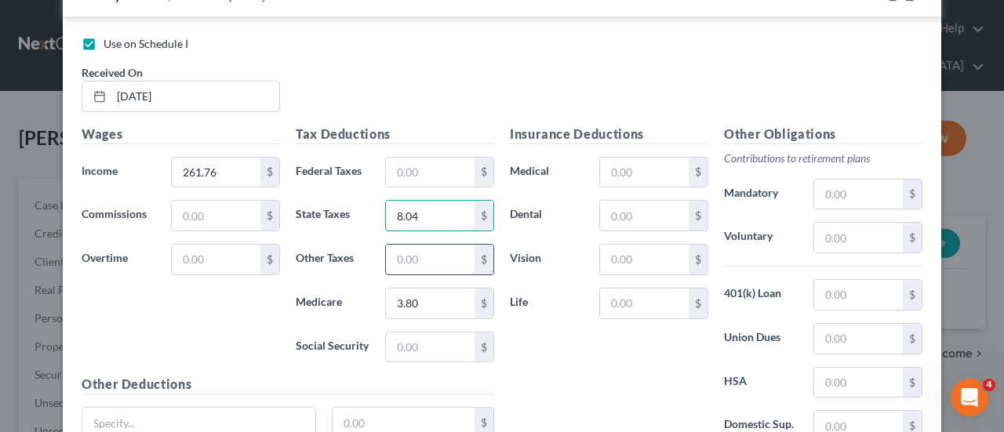
type input "8.04"
click at [443, 245] on input "text" at bounding box center [430, 260] width 89 height 30
click at [408, 333] on input "text" at bounding box center [430, 348] width 89 height 30
type input "16.23"
click at [400, 245] on input "text" at bounding box center [430, 260] width 89 height 30
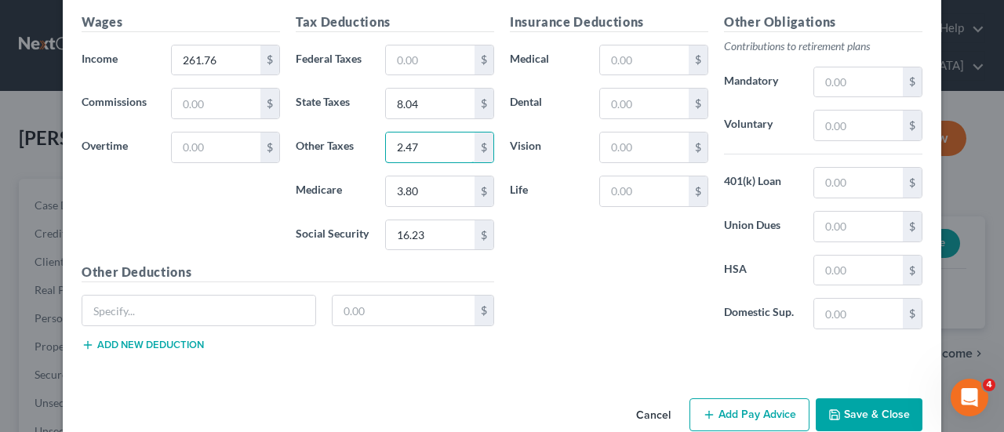
scroll to position [2735, 0]
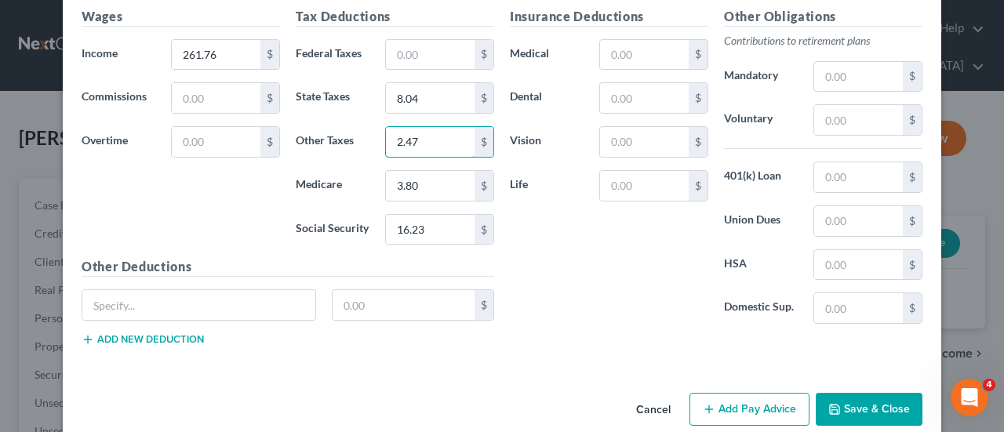
type input "2.47"
click at [727, 393] on button "Add Pay Advice" at bounding box center [750, 409] width 120 height 33
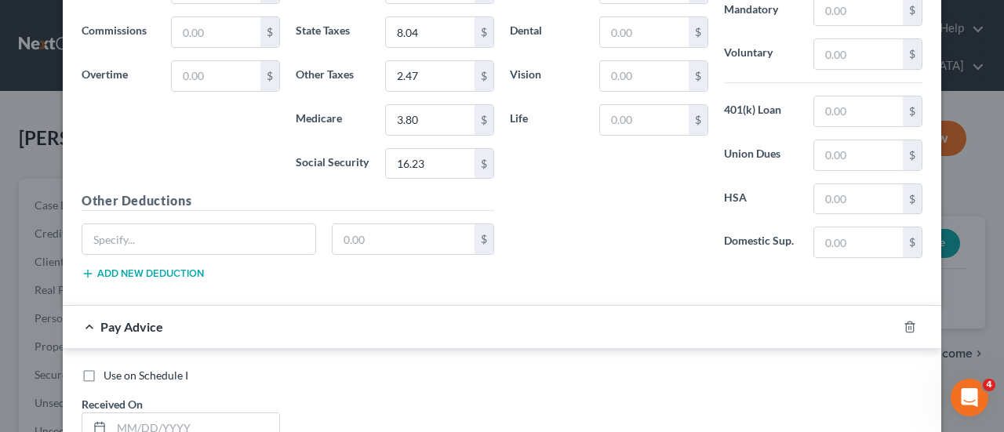
scroll to position [2970, 0]
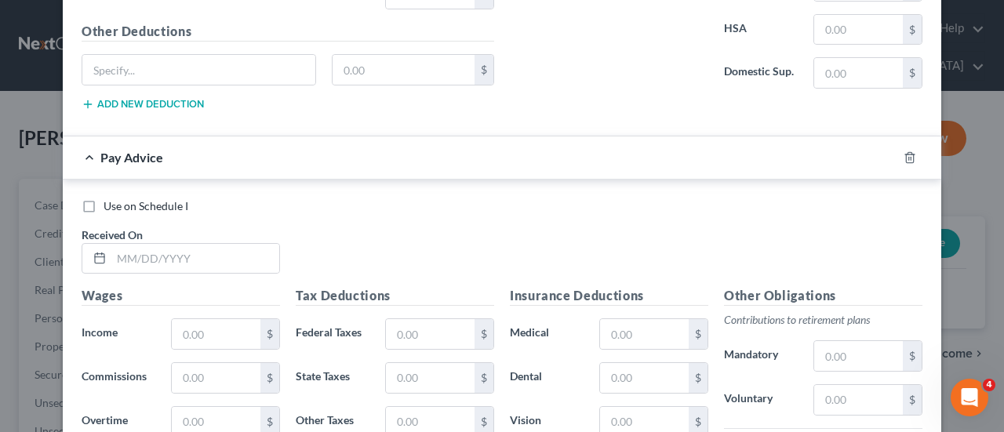
drag, startPoint x: 82, startPoint y: 184, endPoint x: 86, endPoint y: 198, distance: 15.4
click at [104, 198] on label "Use on Schedule I" at bounding box center [146, 206] width 85 height 16
click at [110, 198] on input "Use on Schedule I" at bounding box center [115, 203] width 10 height 10
checkbox input "true"
checkbox input "false"
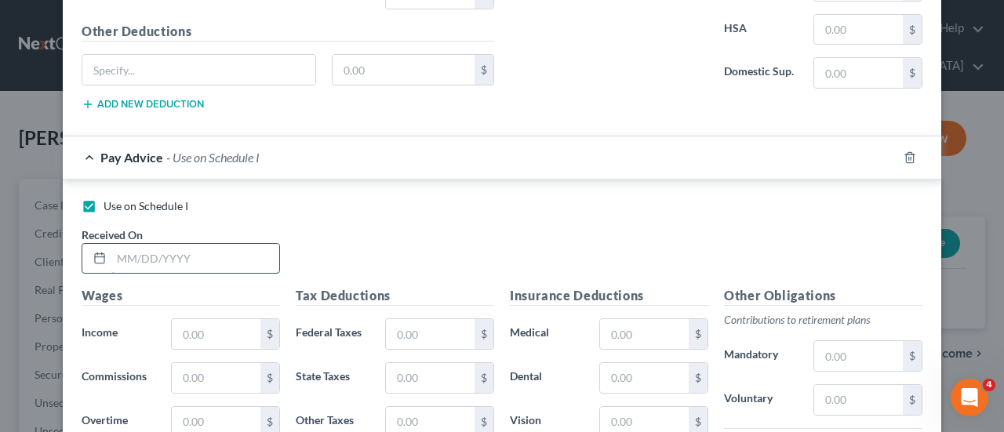
click at [113, 244] on input "text" at bounding box center [195, 259] width 168 height 30
type input "07/10/25"
click at [187, 319] on input "text" at bounding box center [216, 334] width 89 height 30
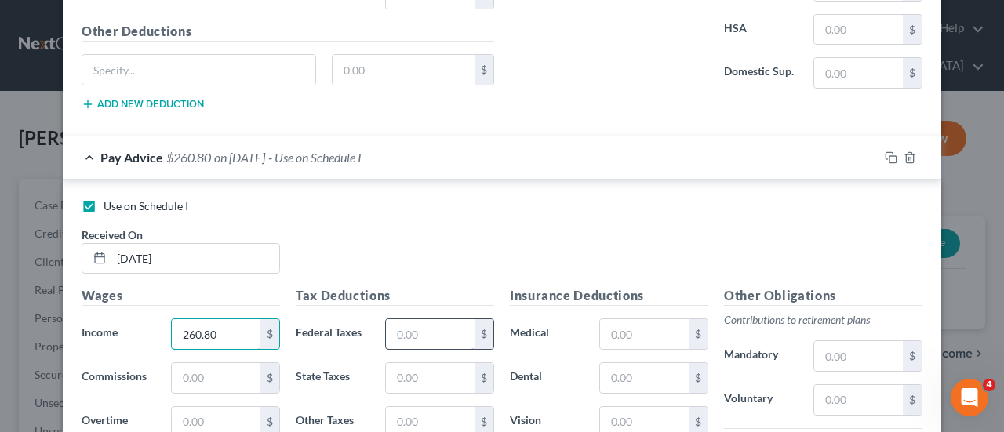
type input "260.80"
click at [455, 319] on input "text" at bounding box center [430, 334] width 89 height 30
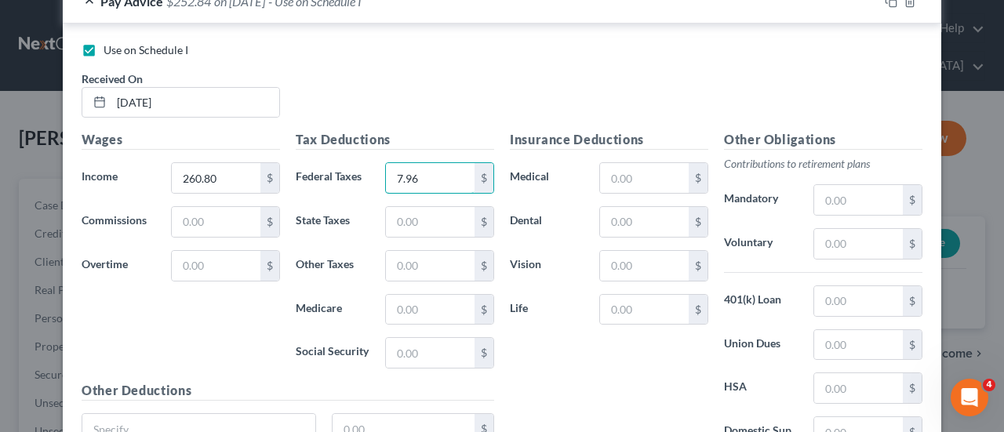
scroll to position [3127, 0]
type input "7.96"
click at [431, 337] on input "text" at bounding box center [430, 352] width 89 height 30
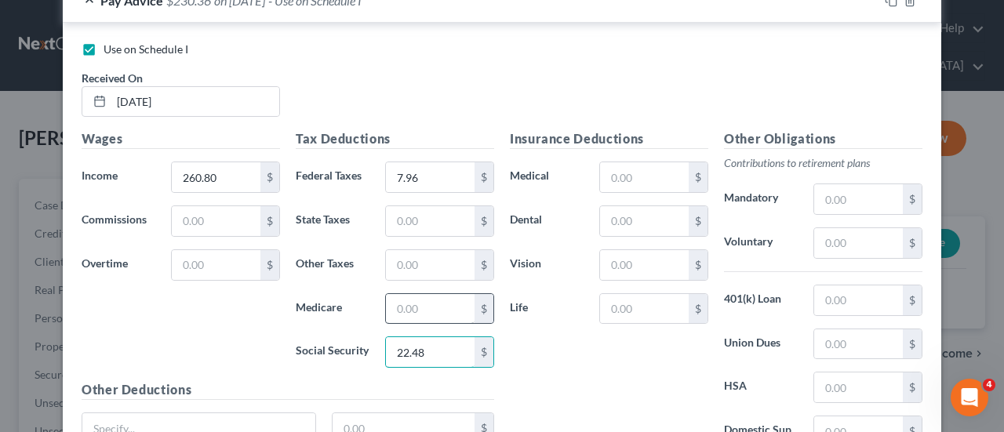
type input "22.48"
click at [425, 294] on input "text" at bounding box center [430, 309] width 89 height 30
type input "5.25"
click at [420, 206] on input "text" at bounding box center [430, 221] width 89 height 30
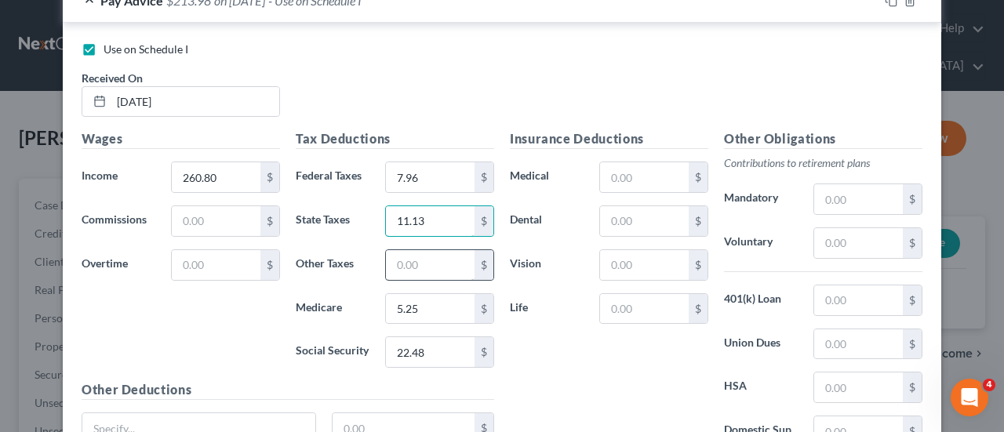
type input "11.13"
click at [399, 250] on input "text" at bounding box center [430, 265] width 89 height 30
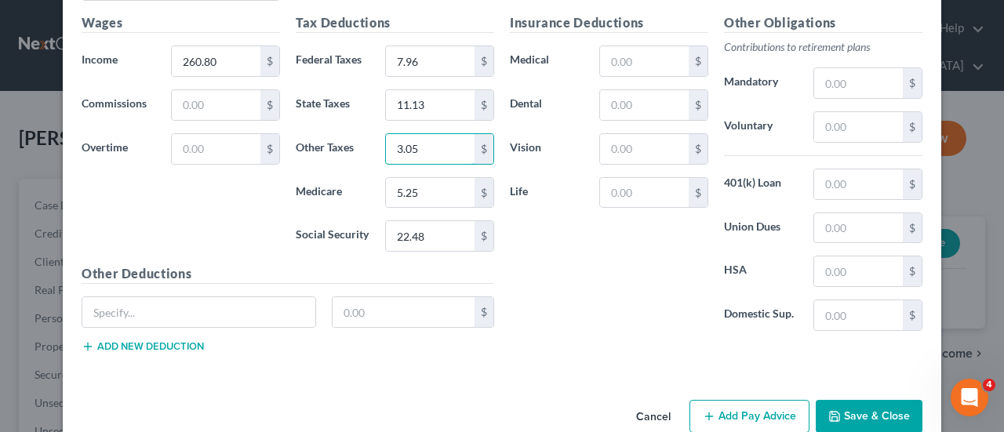
scroll to position [3247, 0]
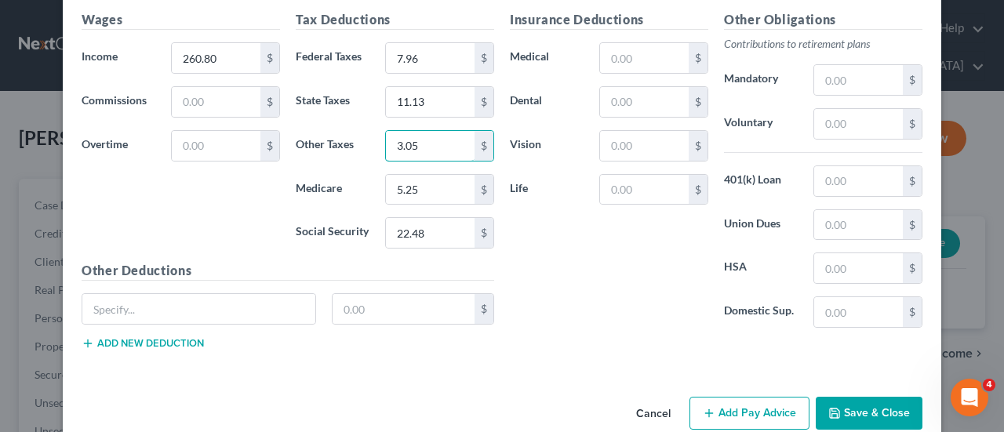
type input "3.05"
click at [739, 397] on button "Add Pay Advice" at bounding box center [750, 413] width 120 height 33
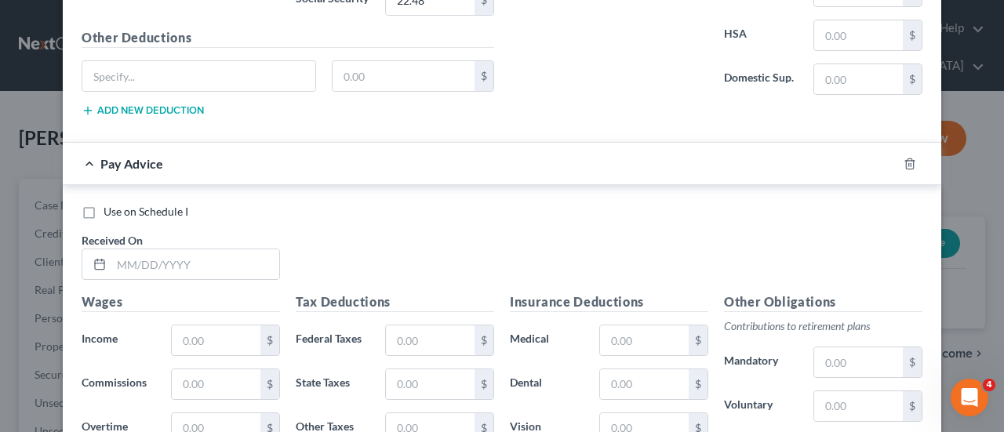
scroll to position [3482, 0]
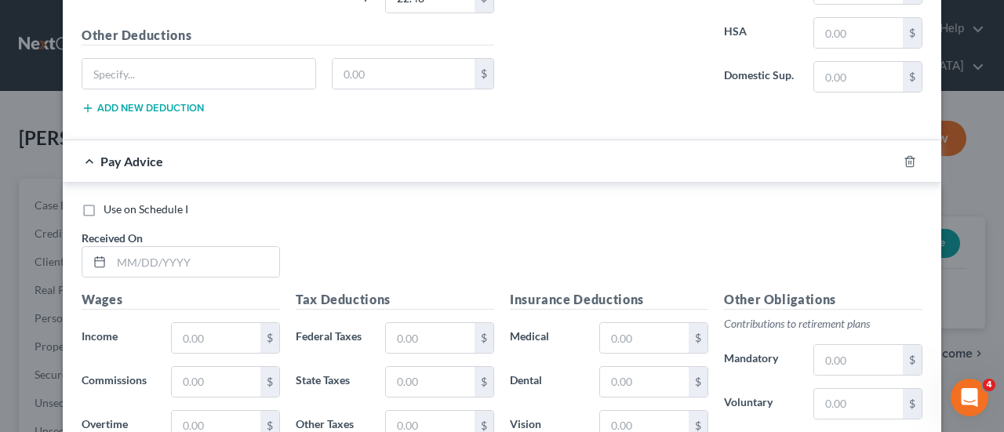
drag, startPoint x: 82, startPoint y: 182, endPoint x: 88, endPoint y: 191, distance: 11.3
click at [104, 202] on label "Use on Schedule I" at bounding box center [146, 210] width 85 height 16
click at [110, 202] on input "Use on Schedule I" at bounding box center [115, 207] width 10 height 10
checkbox input "true"
checkbox input "false"
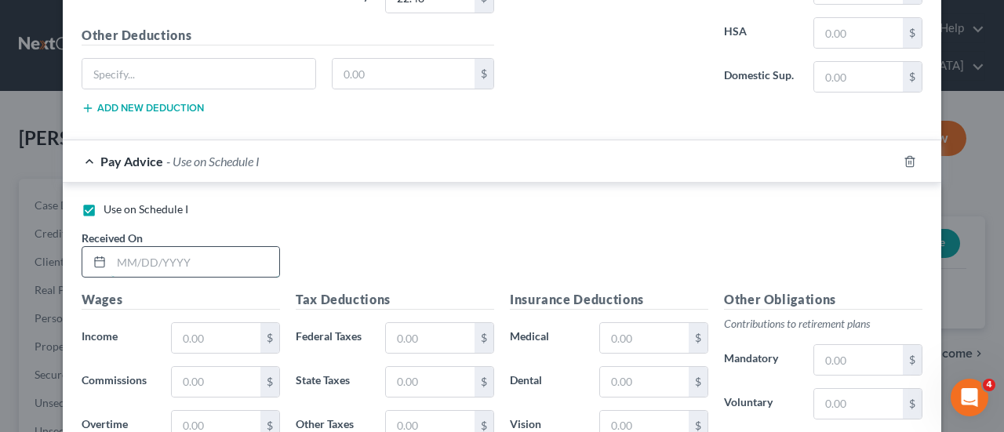
click at [114, 247] on input "text" at bounding box center [195, 262] width 168 height 30
type input "07/17/25"
click at [198, 323] on input "text" at bounding box center [216, 338] width 89 height 30
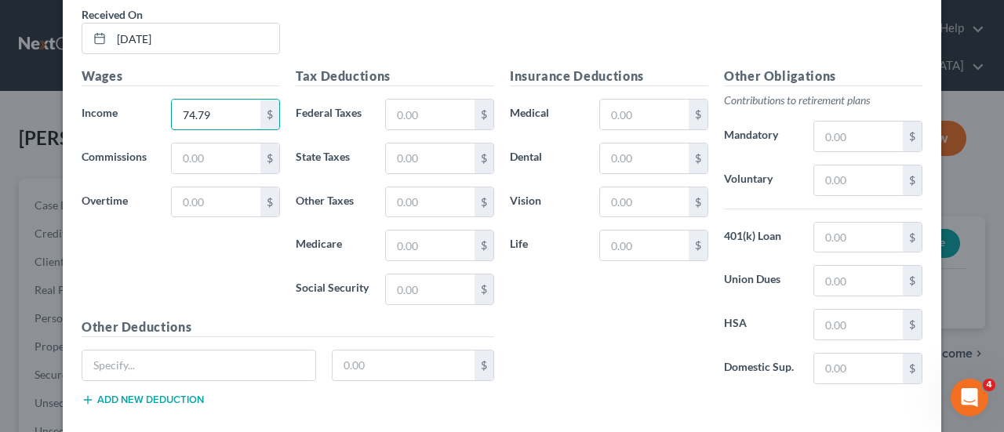
scroll to position [3717, 0]
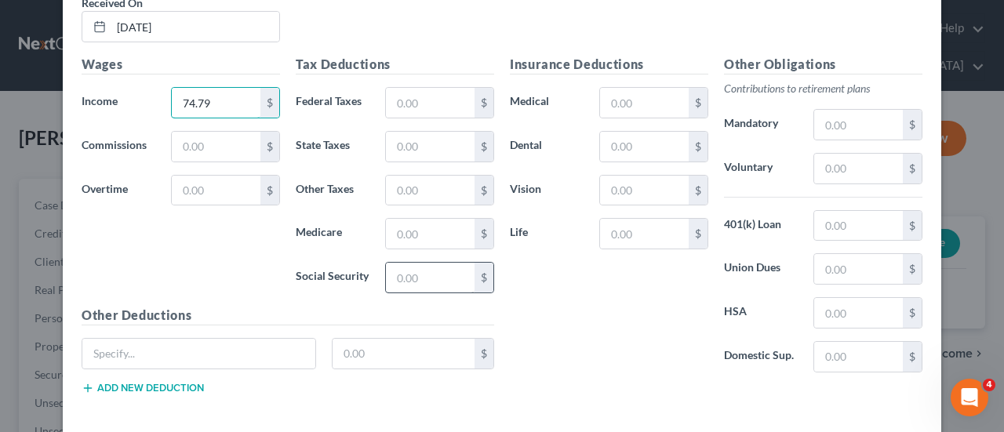
type input "74.79"
click at [444, 263] on input "text" at bounding box center [430, 278] width 89 height 30
type input "4.63"
click at [413, 219] on input "text" at bounding box center [430, 234] width 89 height 30
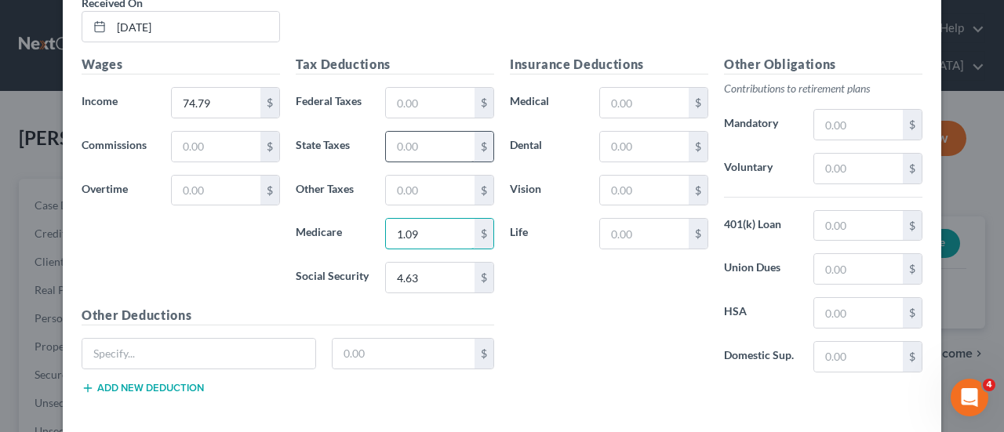
type input "1.09"
click at [417, 132] on input "text" at bounding box center [430, 147] width 89 height 30
type input "2.30"
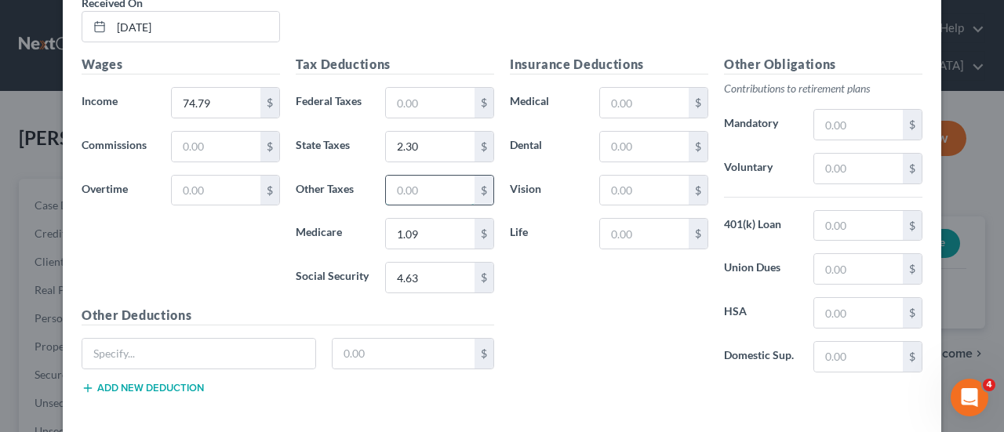
click at [400, 176] on input "text" at bounding box center [430, 191] width 89 height 30
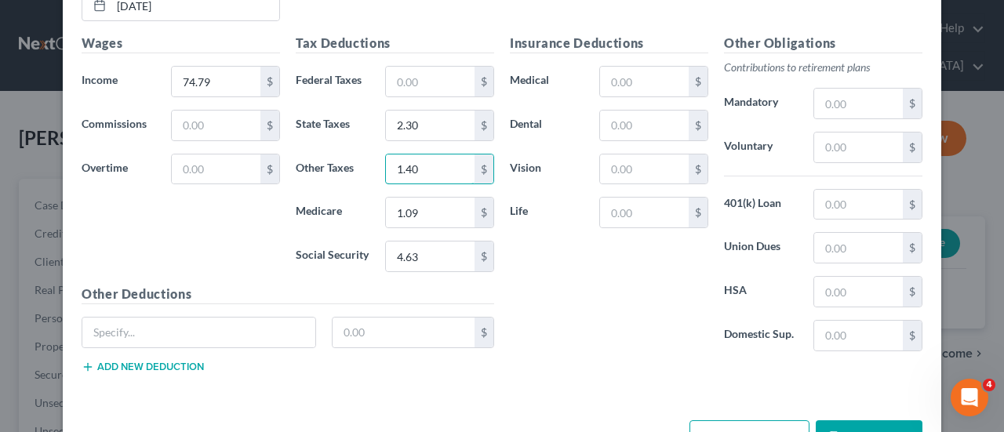
scroll to position [3757, 0]
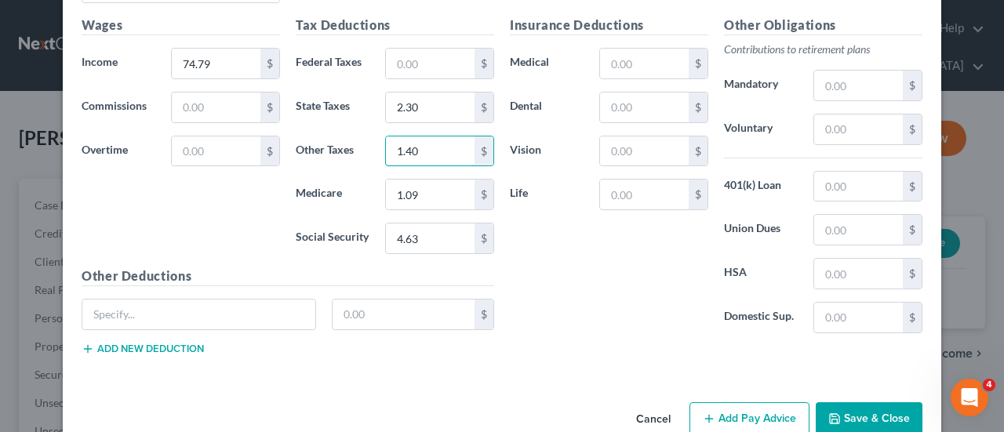
type input "1.40"
click at [756, 402] on button "Add Pay Advice" at bounding box center [750, 418] width 120 height 33
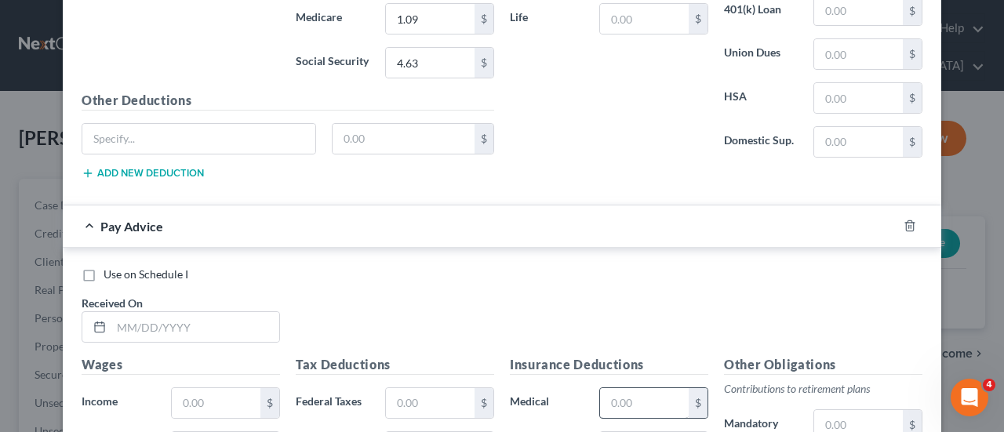
scroll to position [3992, 0]
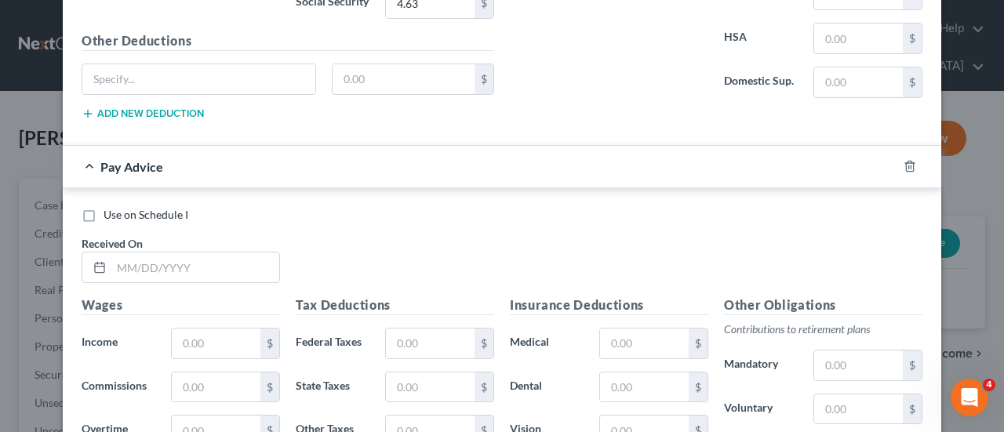
click at [104, 207] on label "Use on Schedule I" at bounding box center [146, 215] width 85 height 16
click at [110, 207] on input "Use on Schedule I" at bounding box center [115, 212] width 10 height 10
checkbox input "true"
checkbox input "false"
click at [114, 253] on input "text" at bounding box center [195, 268] width 168 height 30
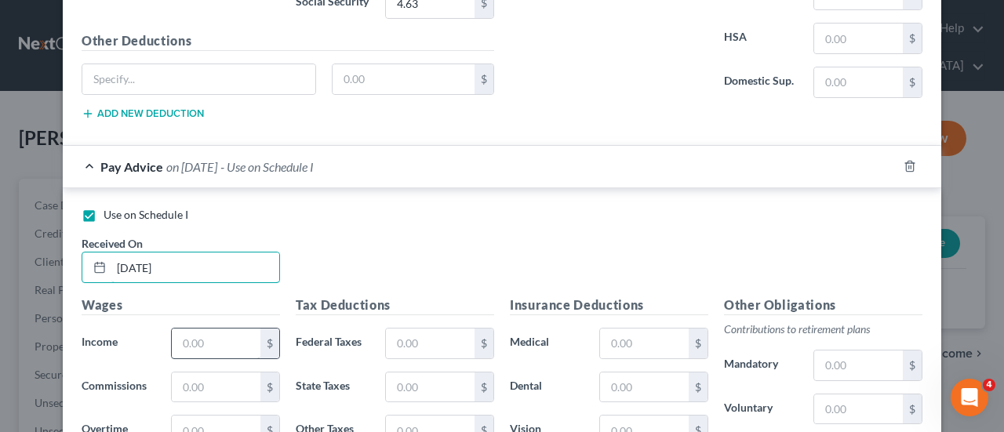
type input "07/24/25"
click at [216, 329] on input "text" at bounding box center [216, 344] width 89 height 30
type input "261.62"
click at [456, 329] on input "text" at bounding box center [430, 344] width 89 height 30
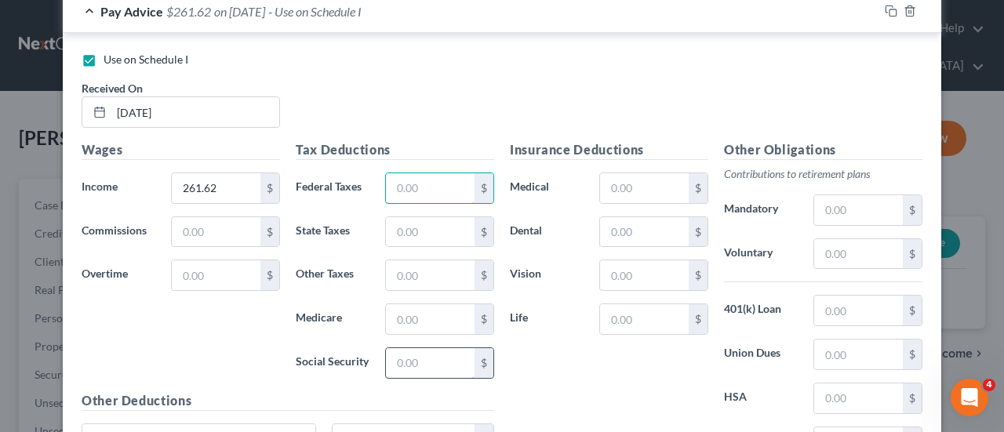
scroll to position [4149, 0]
click at [432, 347] on input "text" at bounding box center [430, 362] width 89 height 30
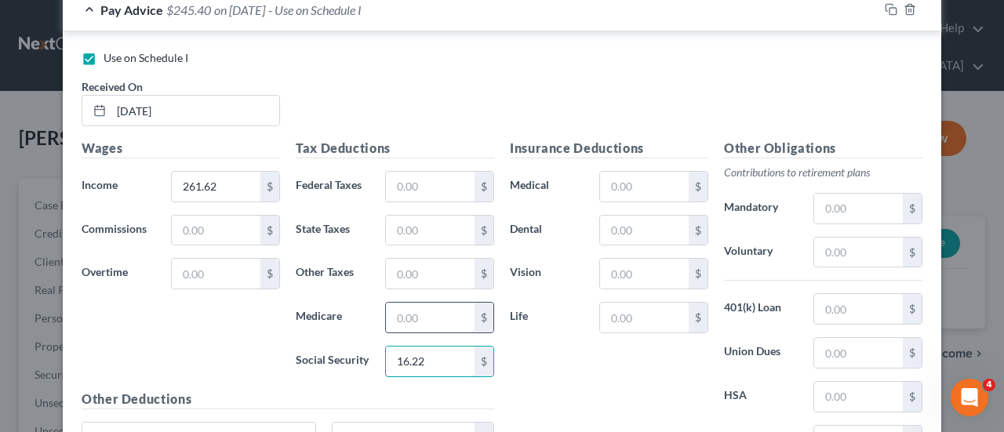
type input "16.22"
click at [403, 303] on input "text" at bounding box center [430, 318] width 89 height 30
type input "3.79"
click at [411, 216] on input "text" at bounding box center [430, 231] width 89 height 30
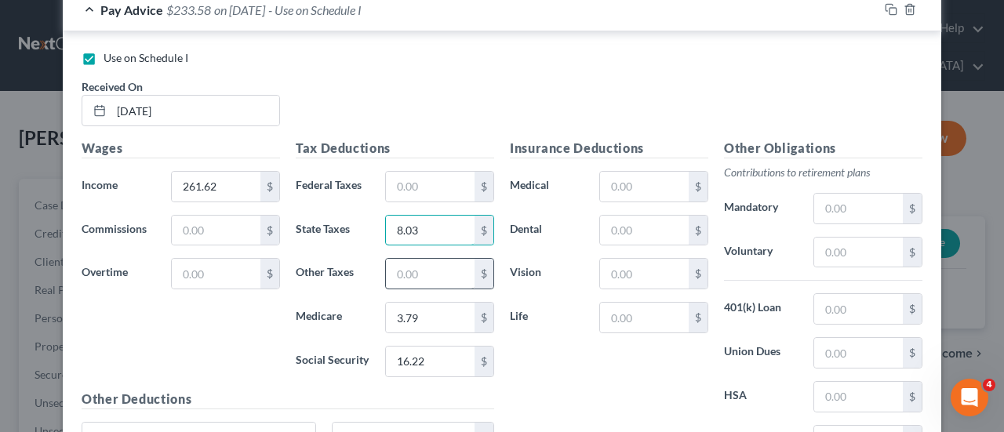
type input "8.03"
click at [413, 259] on input "text" at bounding box center [430, 274] width 89 height 30
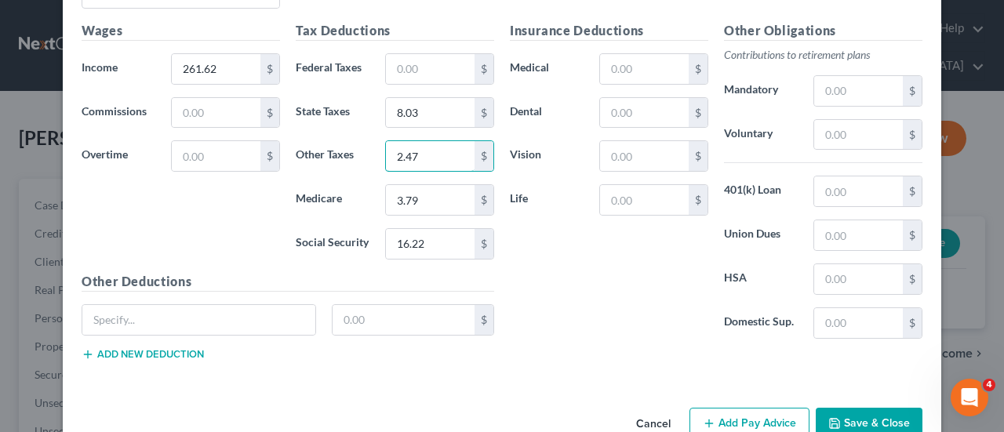
scroll to position [4267, 0]
type input "2.47"
click at [729, 407] on button "Add Pay Advice" at bounding box center [750, 423] width 120 height 33
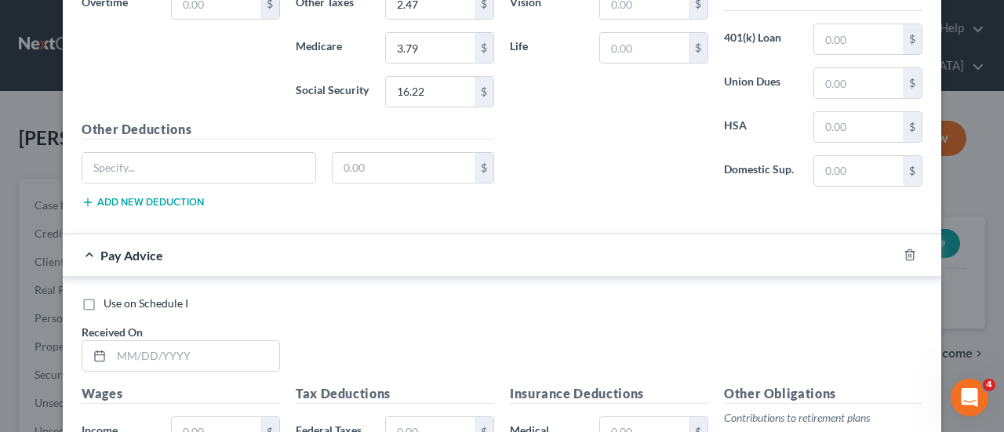
scroll to position [4424, 0]
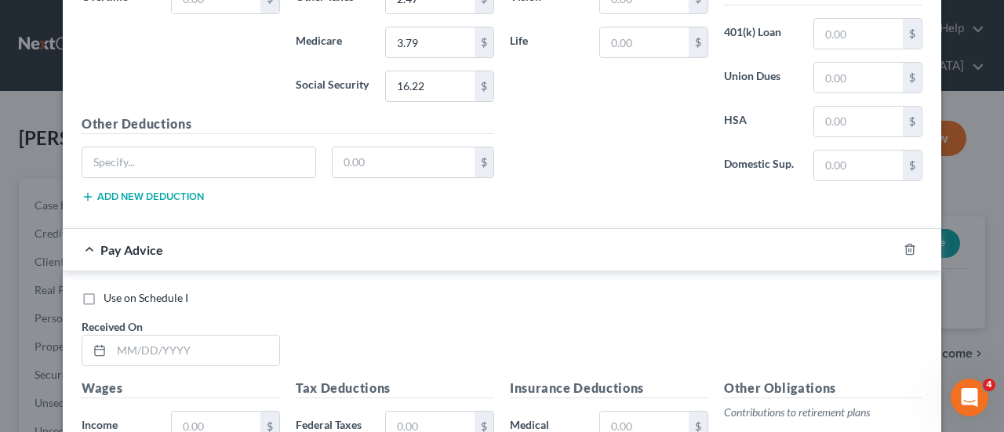
click at [104, 290] on label "Use on Schedule I" at bounding box center [146, 298] width 85 height 16
click at [110, 290] on input "Use on Schedule I" at bounding box center [115, 295] width 10 height 10
checkbox input "true"
checkbox input "false"
click at [120, 336] on input "text" at bounding box center [195, 351] width 168 height 30
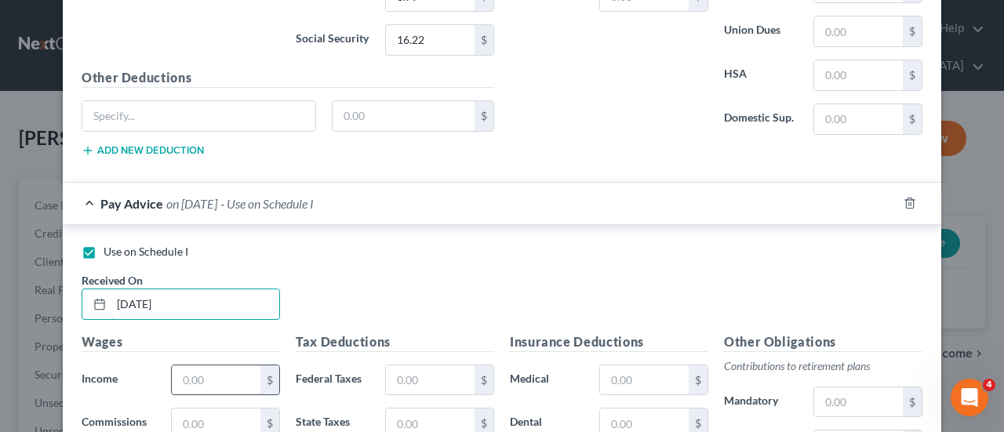
scroll to position [4503, 0]
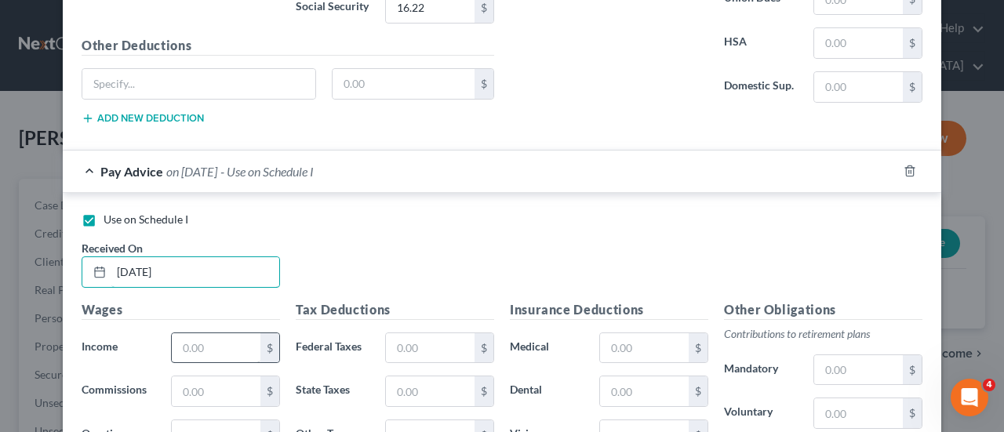
type input "07/31/25"
click at [213, 333] on input "text" at bounding box center [216, 348] width 89 height 30
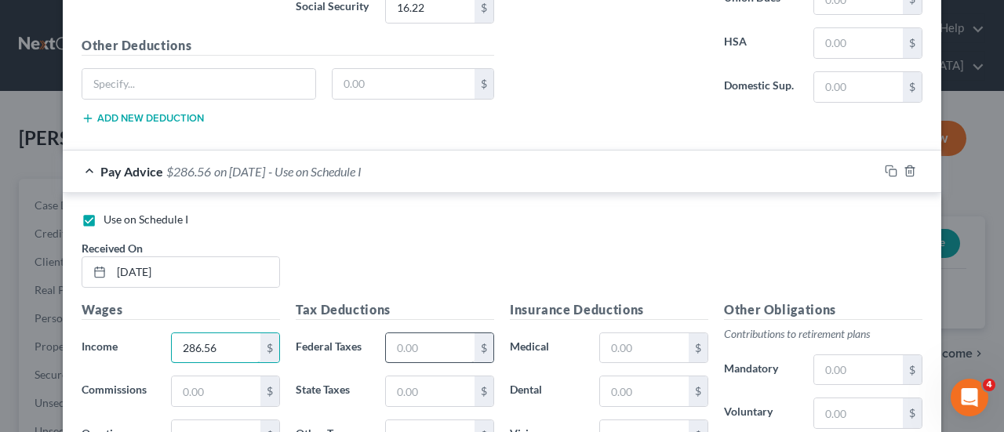
type input "286.56"
click at [444, 333] on input "text" at bounding box center [430, 348] width 89 height 30
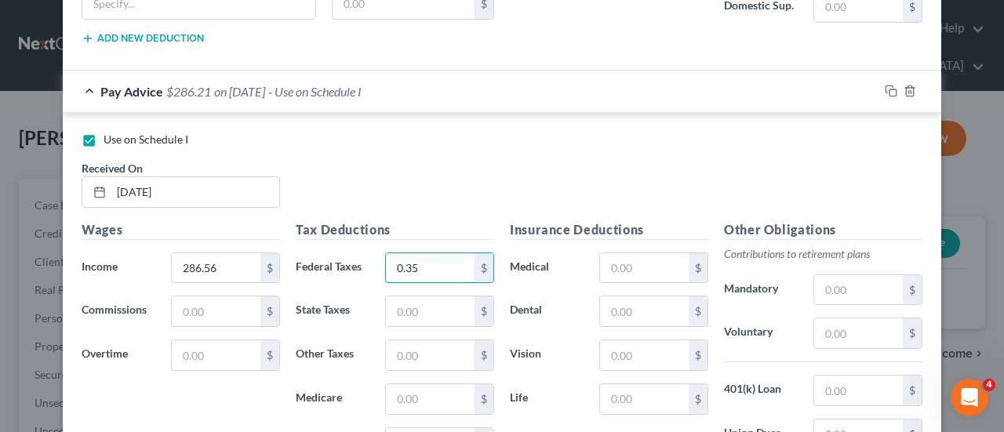
scroll to position [4660, 0]
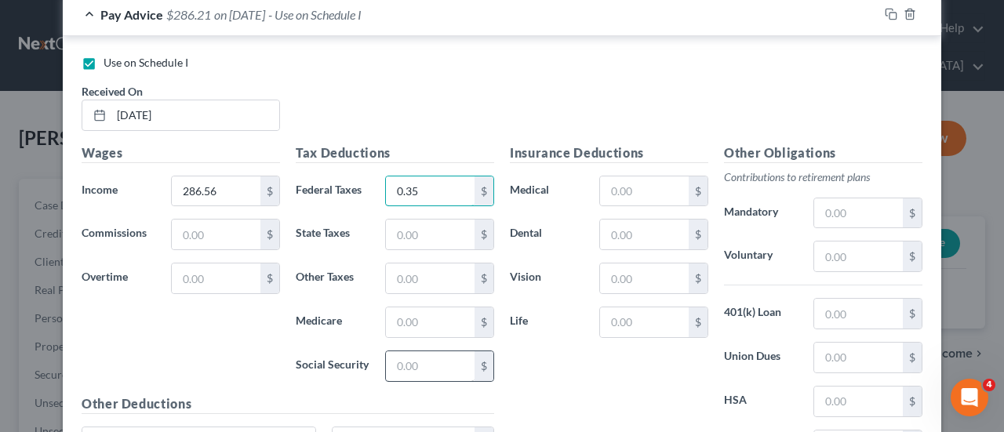
type input "0.35"
click at [423, 351] on input "text" at bounding box center [430, 366] width 89 height 30
type input "17.77"
click at [432, 308] on input "text" at bounding box center [430, 323] width 89 height 30
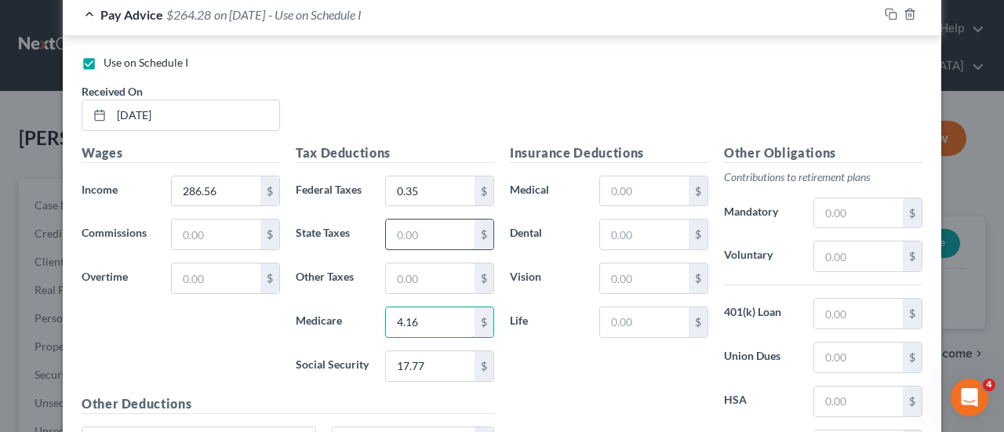
type input "4.16"
click at [435, 220] on input "text" at bounding box center [430, 235] width 89 height 30
type input "8.80"
click at [428, 264] on input "text" at bounding box center [430, 279] width 89 height 30
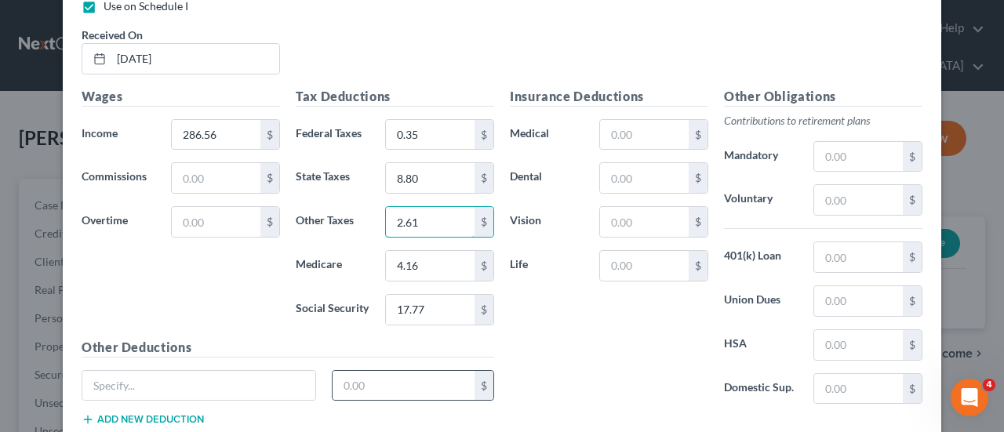
scroll to position [4778, 0]
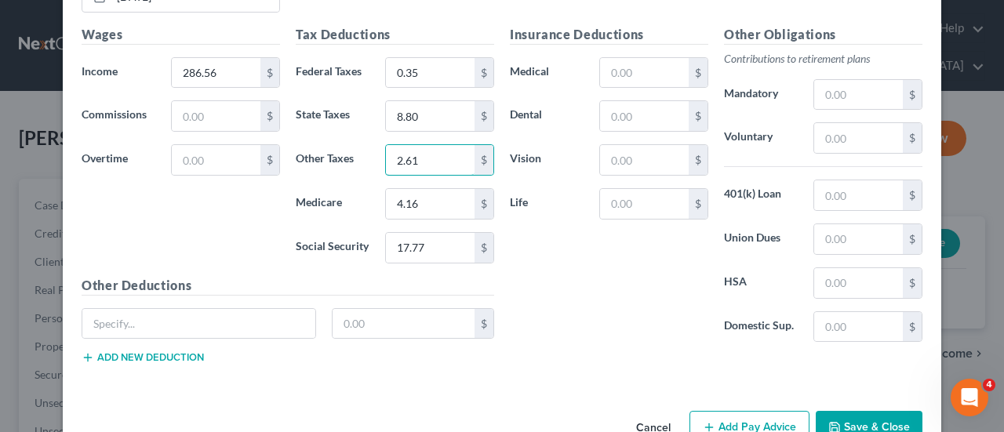
type input "2.61"
click at [752, 411] on button "Add Pay Advice" at bounding box center [750, 427] width 120 height 33
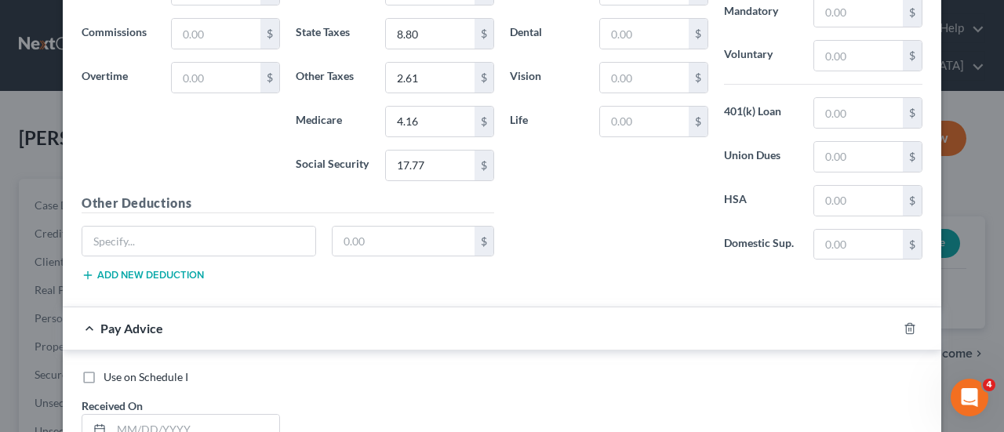
scroll to position [4935, 0]
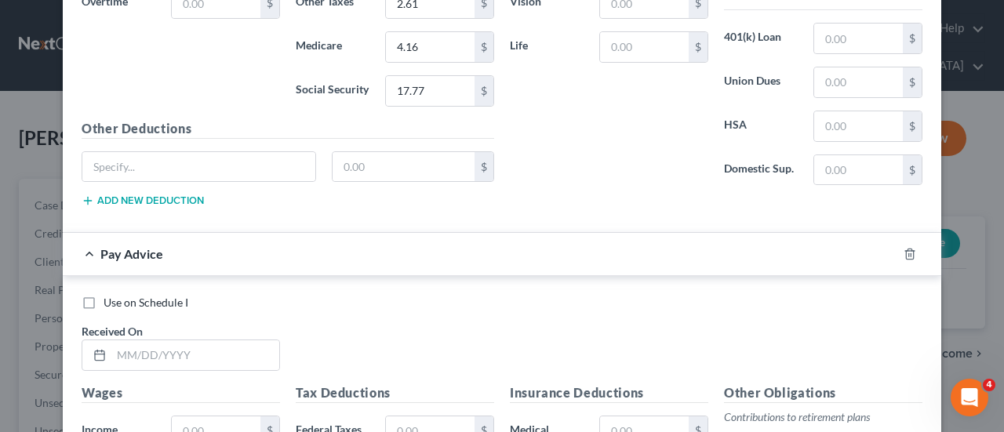
drag, startPoint x: 82, startPoint y: 259, endPoint x: 86, endPoint y: 268, distance: 9.8
click at [104, 295] on label "Use on Schedule I" at bounding box center [146, 303] width 85 height 16
click at [110, 295] on input "Use on Schedule I" at bounding box center [115, 300] width 10 height 10
checkbox input "true"
checkbox input "false"
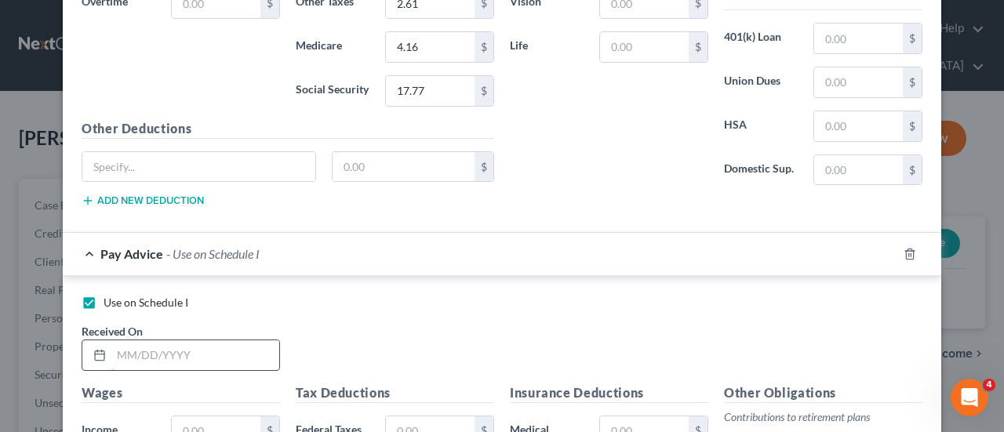
click at [111, 341] on input "text" at bounding box center [195, 356] width 168 height 30
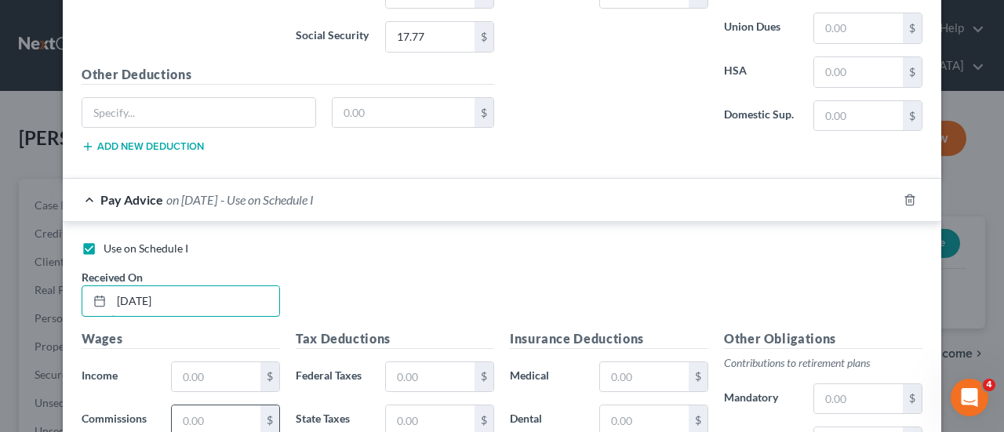
scroll to position [5013, 0]
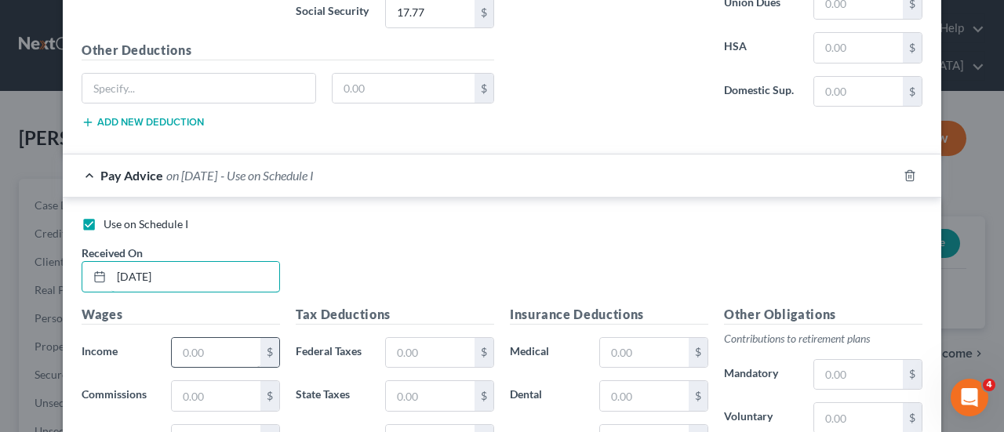
type input "08/07/25"
click at [209, 338] on input "text" at bounding box center [216, 353] width 89 height 30
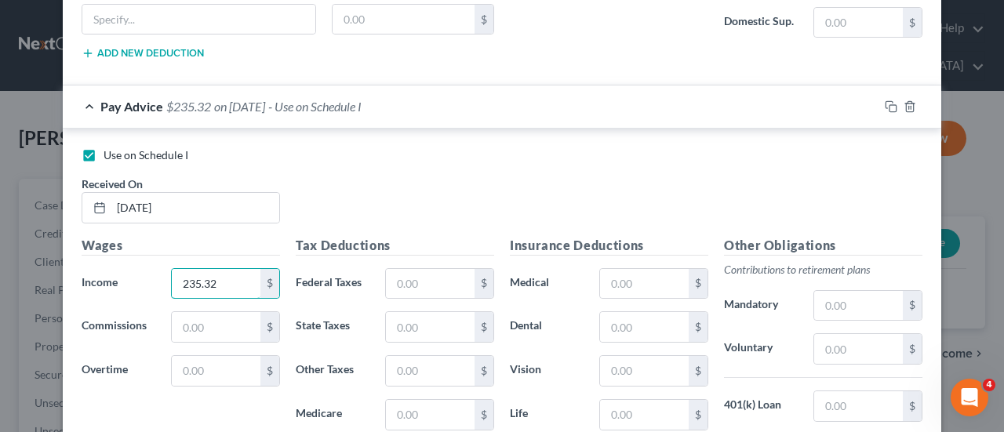
scroll to position [5170, 0]
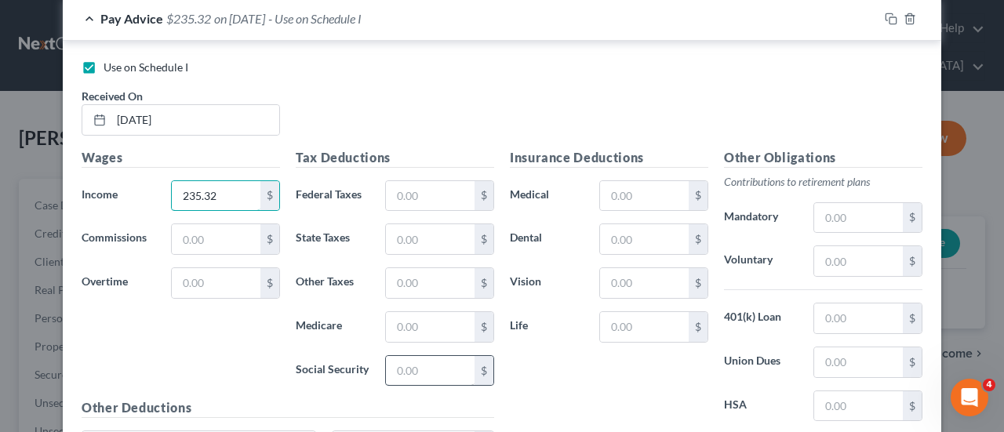
type input "235.32"
click at [442, 356] on input "text" at bounding box center [430, 371] width 89 height 30
type input "14.59"
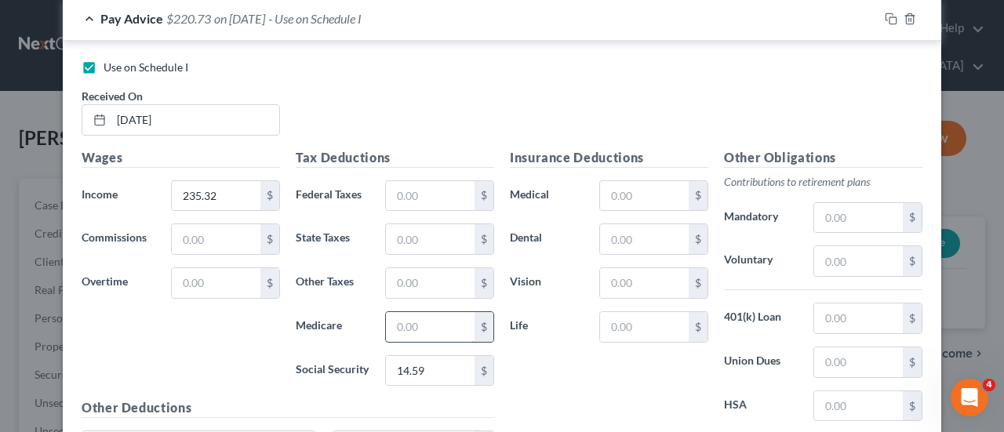
click at [422, 312] on input "text" at bounding box center [430, 327] width 89 height 30
type input "3.41"
click at [427, 224] on input "text" at bounding box center [430, 239] width 89 height 30
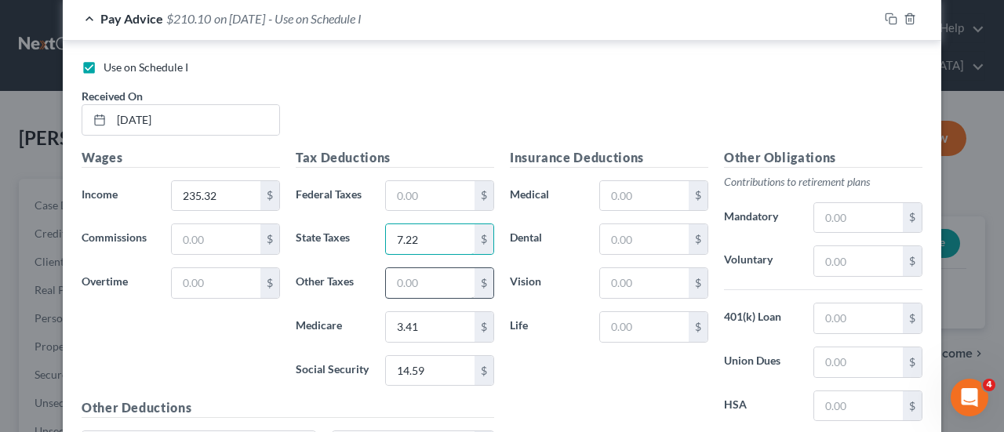
type input "7.22"
click at [464, 268] on input "text" at bounding box center [430, 283] width 89 height 30
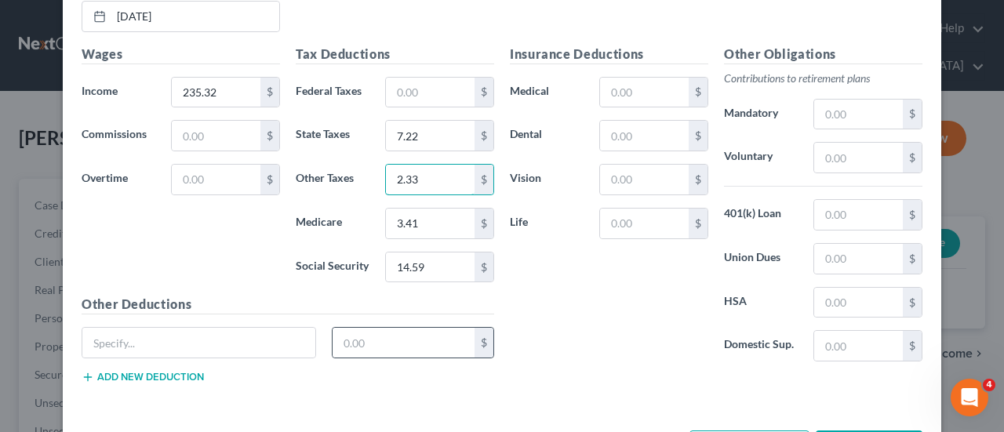
scroll to position [5289, 0]
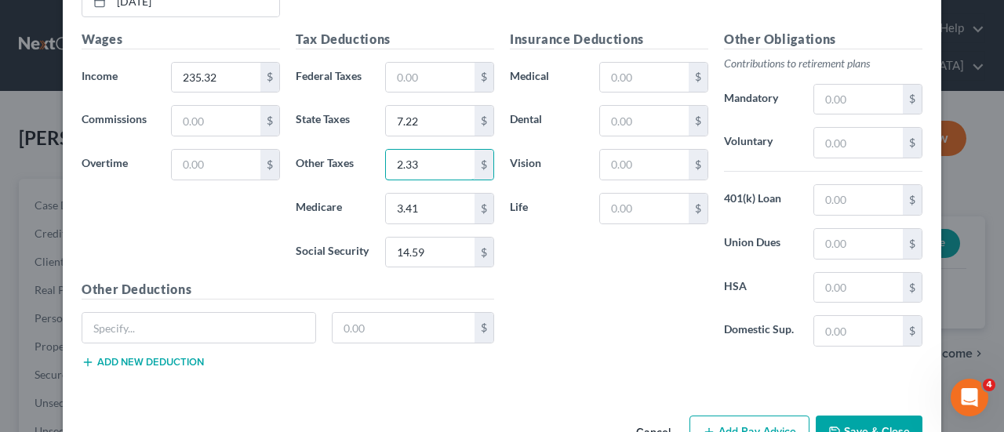
type input "2.33"
click at [743, 416] on button "Add Pay Advice" at bounding box center [750, 432] width 120 height 33
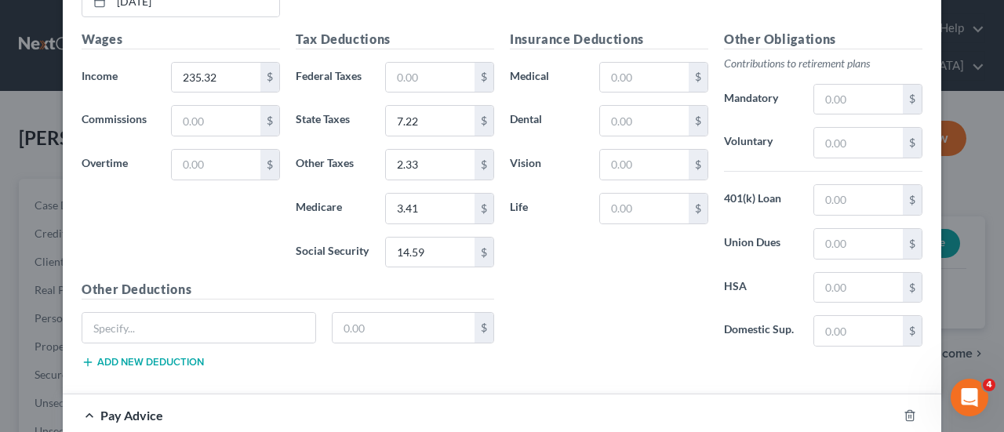
scroll to position [5446, 0]
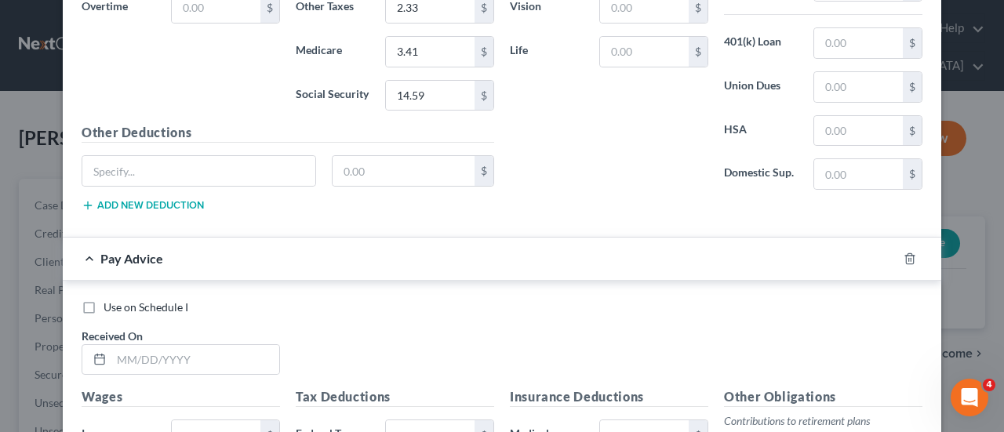
click at [104, 300] on label "Use on Schedule I" at bounding box center [146, 308] width 85 height 16
click at [110, 300] on input "Use on Schedule I" at bounding box center [115, 305] width 10 height 10
checkbox input "true"
checkbox input "false"
click at [118, 345] on input "text" at bounding box center [195, 360] width 168 height 30
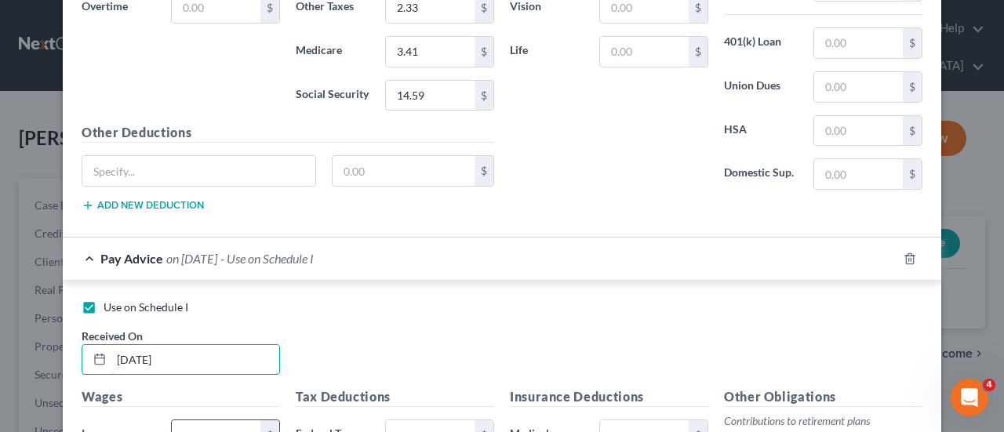
type input "08/14/25"
click at [202, 421] on input "text" at bounding box center [216, 436] width 89 height 30
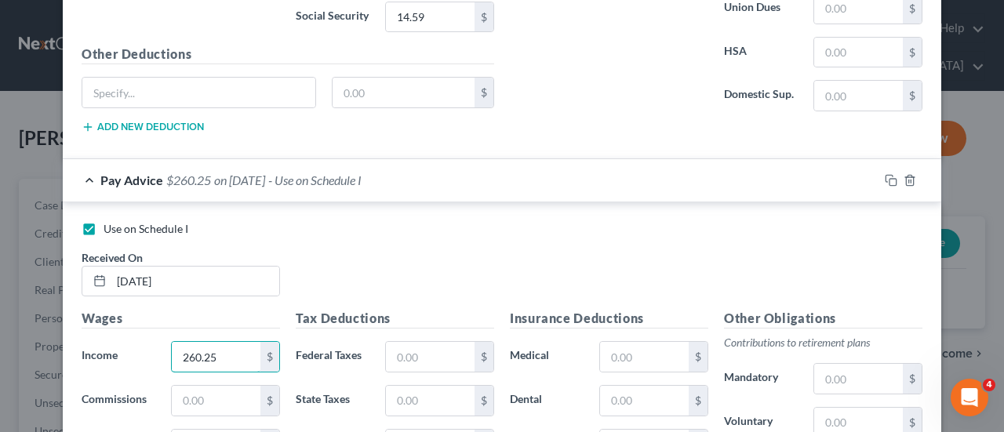
scroll to position [5760, 0]
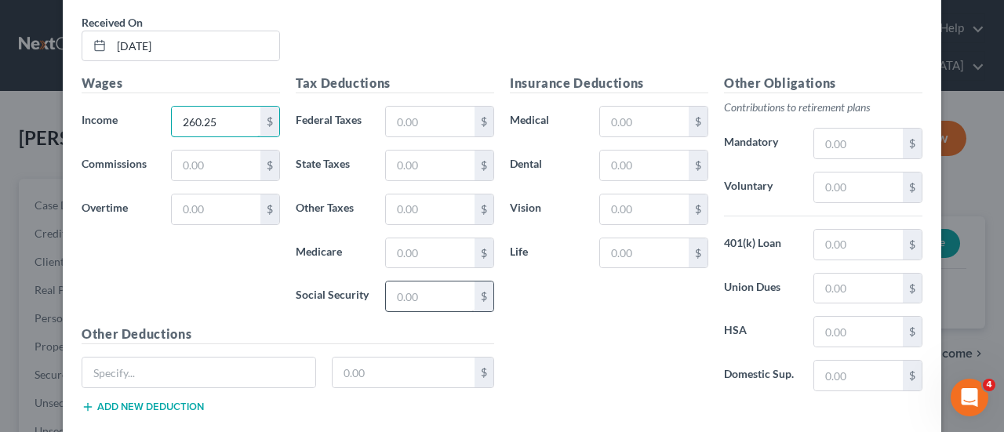
type input "260.25"
click at [419, 282] on input "text" at bounding box center [430, 297] width 89 height 30
type input "16.13"
click at [418, 239] on input "text" at bounding box center [430, 254] width 89 height 30
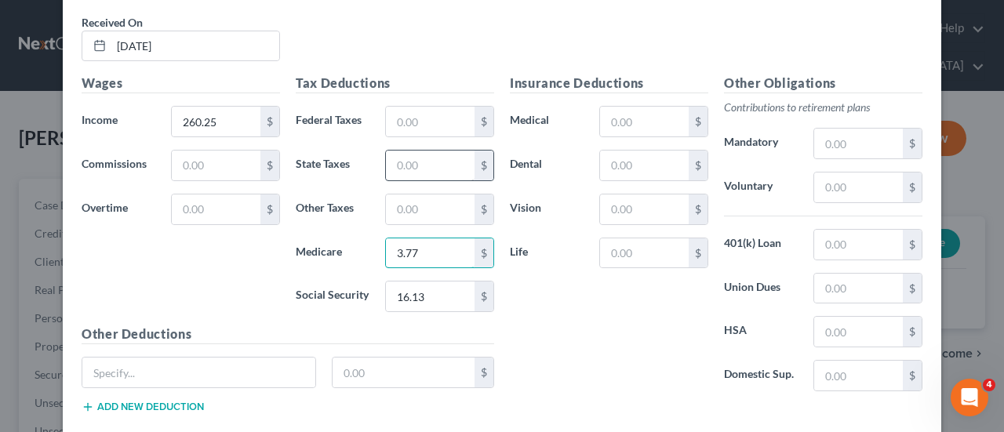
type input "3.77"
click at [416, 151] on input "text" at bounding box center [430, 166] width 89 height 30
type input "7.99"
click at [436, 195] on input "text" at bounding box center [430, 210] width 89 height 30
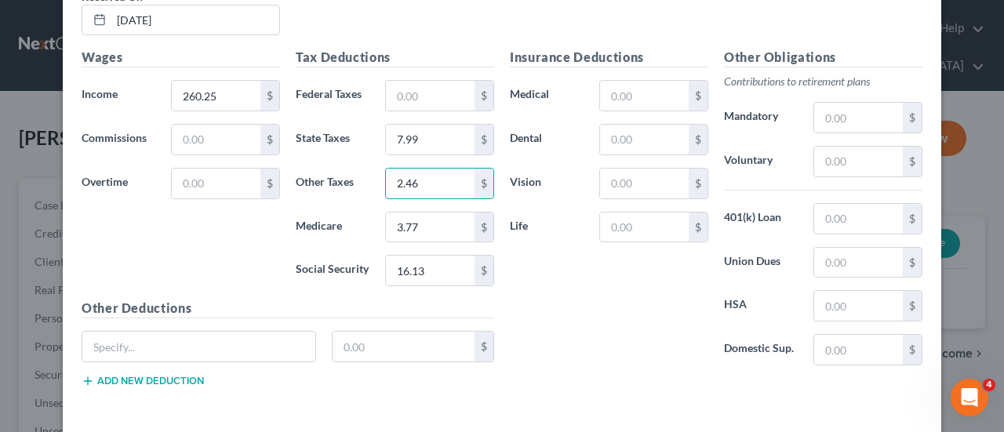
scroll to position [5800, 0]
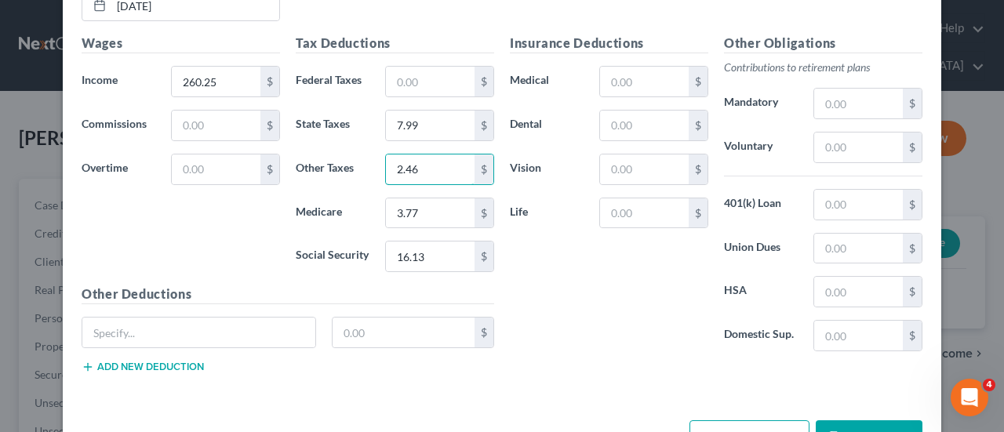
type input "2.46"
click at [781, 421] on button "Add Pay Advice" at bounding box center [750, 437] width 120 height 33
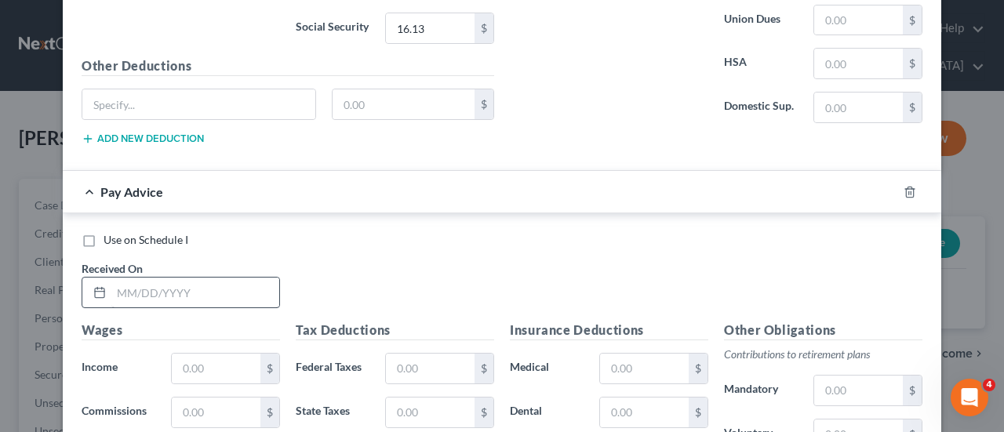
scroll to position [6035, 0]
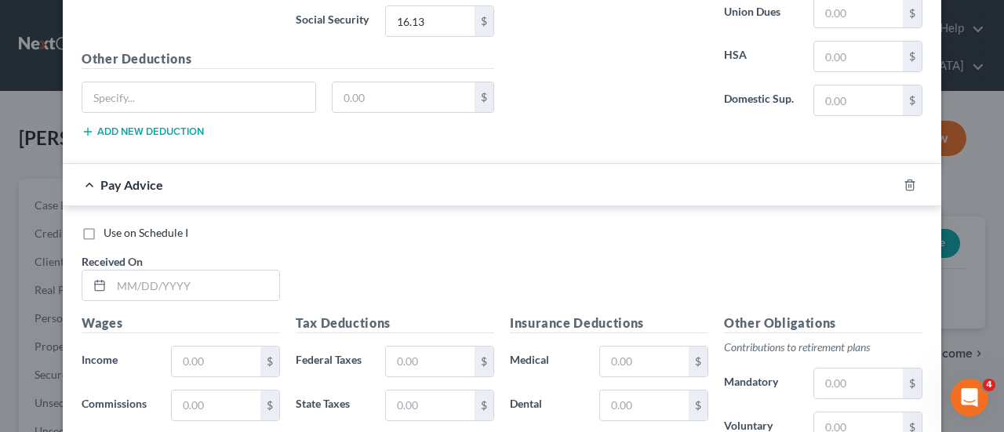
drag, startPoint x: 82, startPoint y: 180, endPoint x: 94, endPoint y: 192, distance: 17.2
click at [104, 225] on label "Use on Schedule I" at bounding box center [146, 233] width 85 height 16
click at [110, 225] on input "Use on Schedule I" at bounding box center [115, 230] width 10 height 10
checkbox input "true"
checkbox input "false"
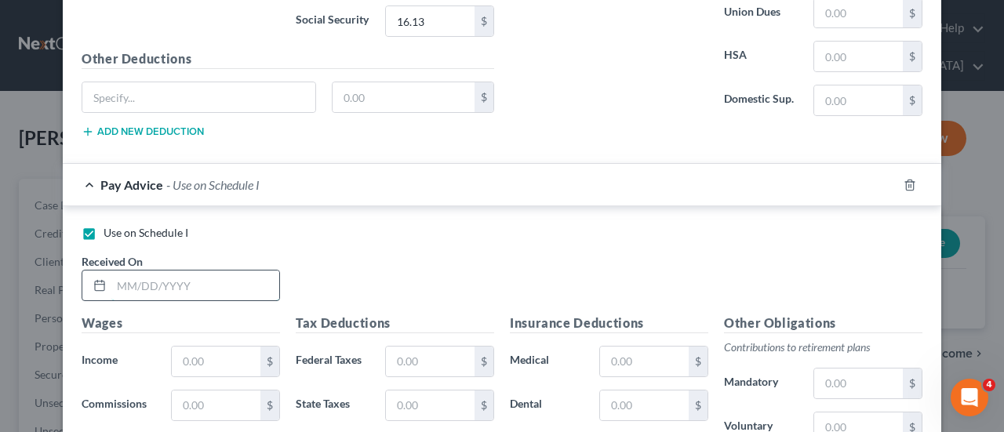
click at [117, 271] on input "text" at bounding box center [195, 286] width 168 height 30
type input "08/21/25"
click at [199, 347] on input "text" at bounding box center [216, 362] width 89 height 30
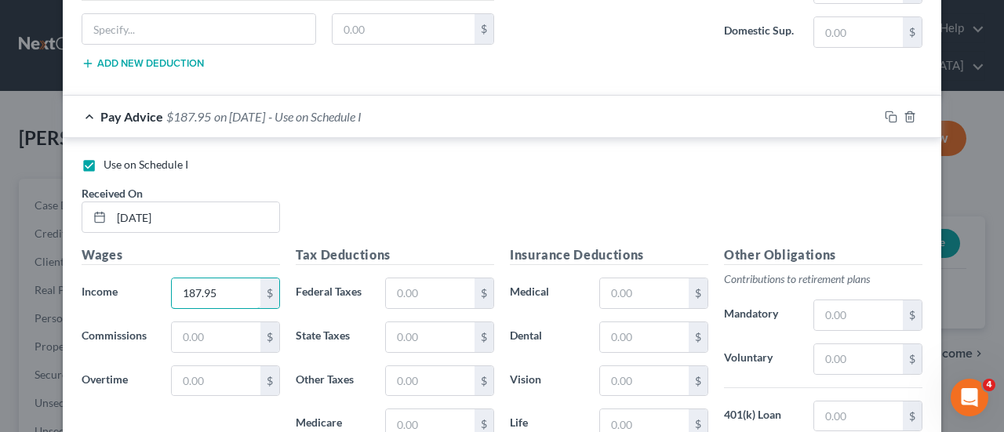
scroll to position [6192, 0]
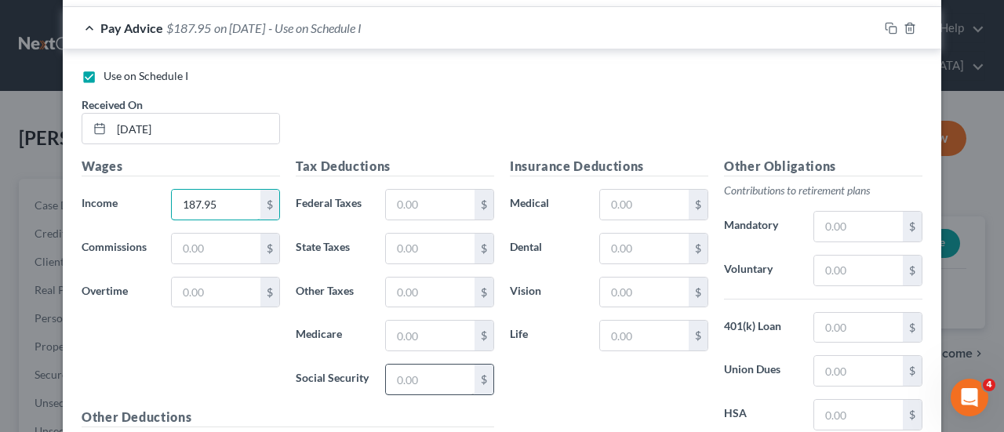
type input "187.95"
click at [416, 365] on input "text" at bounding box center [430, 380] width 89 height 30
type input "11.66"
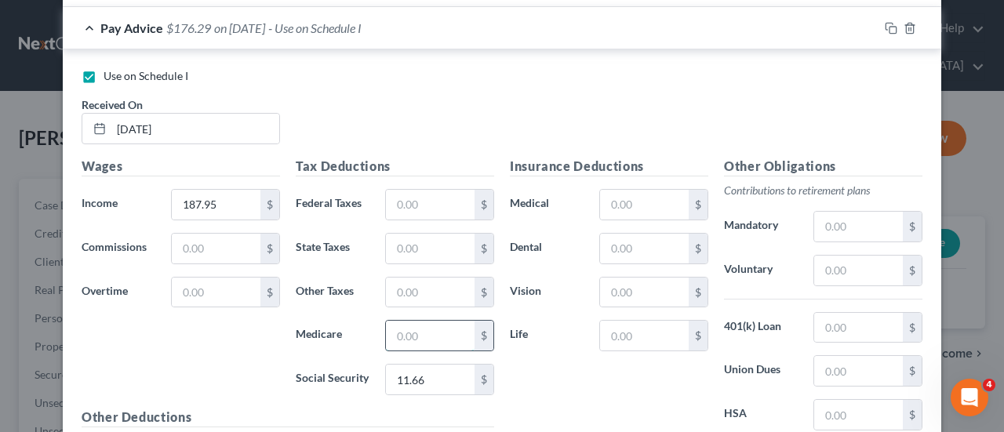
click at [457, 321] on input "text" at bounding box center [430, 336] width 89 height 30
type input "2.73"
click at [408, 234] on input "text" at bounding box center [430, 249] width 89 height 30
type input "5.77"
click at [408, 278] on input "text" at bounding box center [430, 293] width 89 height 30
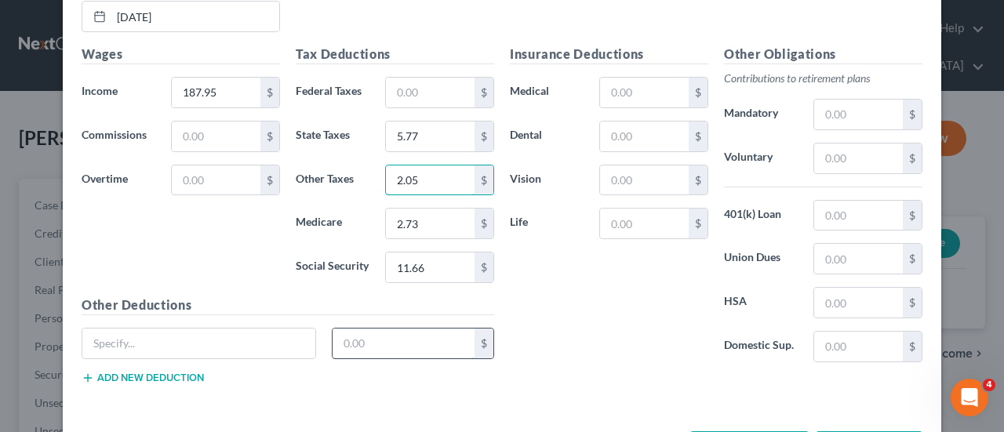
scroll to position [6310, 0]
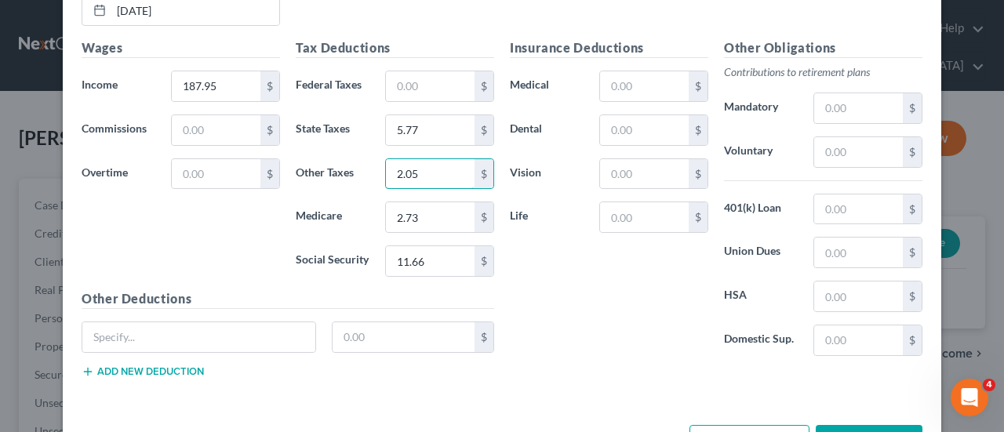
type input "2.05"
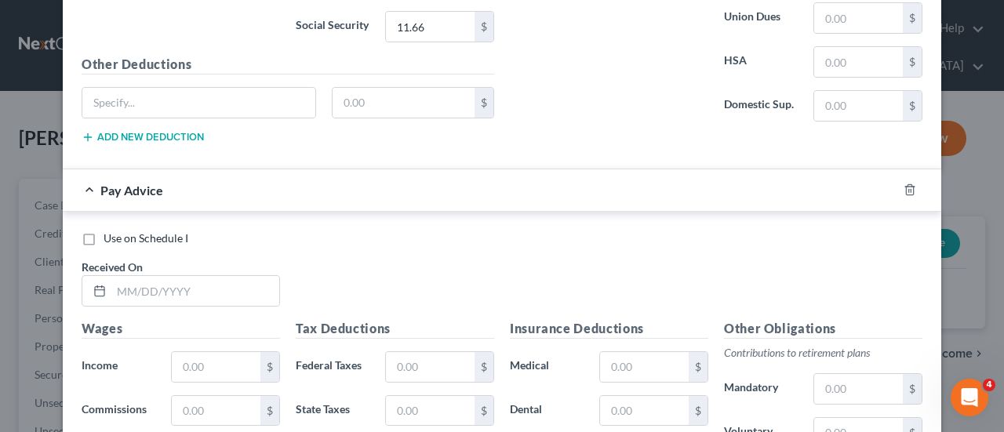
scroll to position [6546, 0]
click at [104, 230] on label "Use on Schedule I" at bounding box center [146, 238] width 85 height 16
click at [110, 230] on input "Use on Schedule I" at bounding box center [115, 235] width 10 height 10
checkbox input "true"
checkbox input "false"
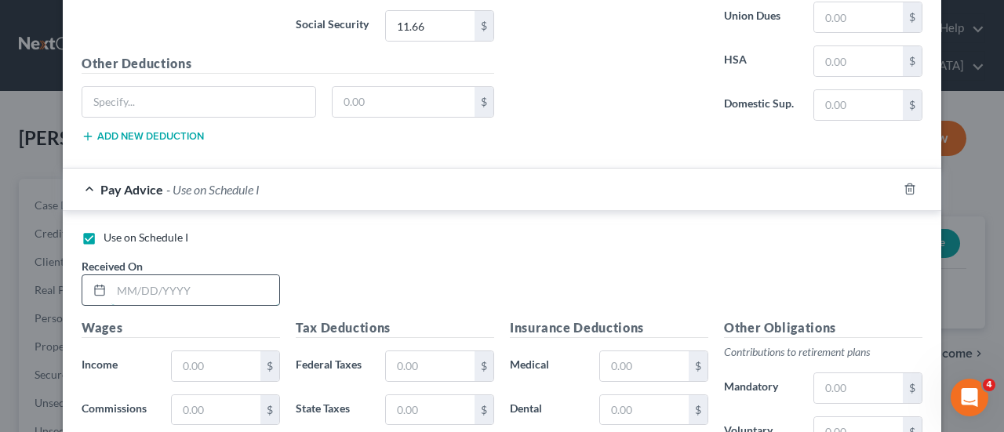
click at [117, 275] on input "text" at bounding box center [195, 290] width 168 height 30
type input "08/21/25"
click at [190, 351] on input "text" at bounding box center [216, 366] width 89 height 30
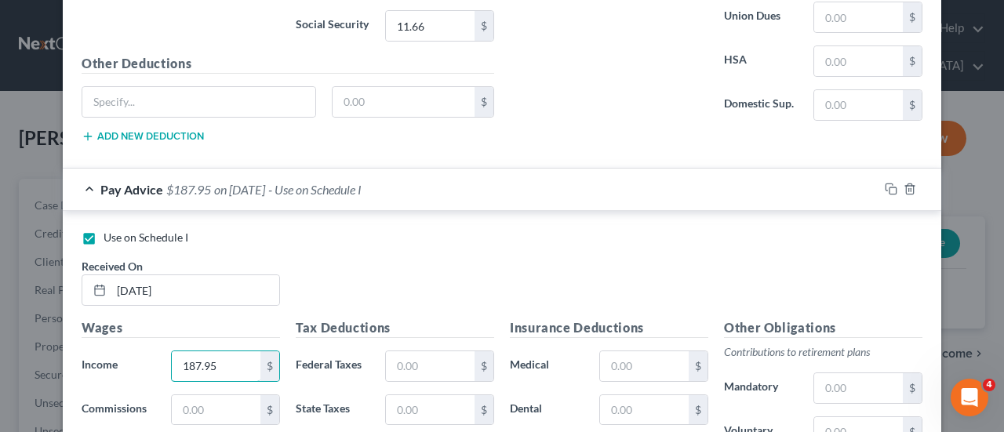
scroll to position [6781, 0]
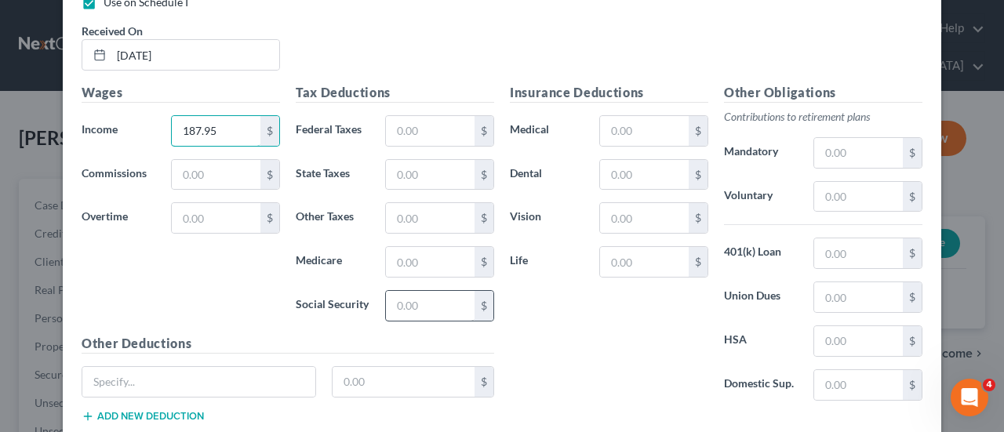
type input "187.95"
click at [419, 291] on input "text" at bounding box center [430, 306] width 89 height 30
type input "11.66"
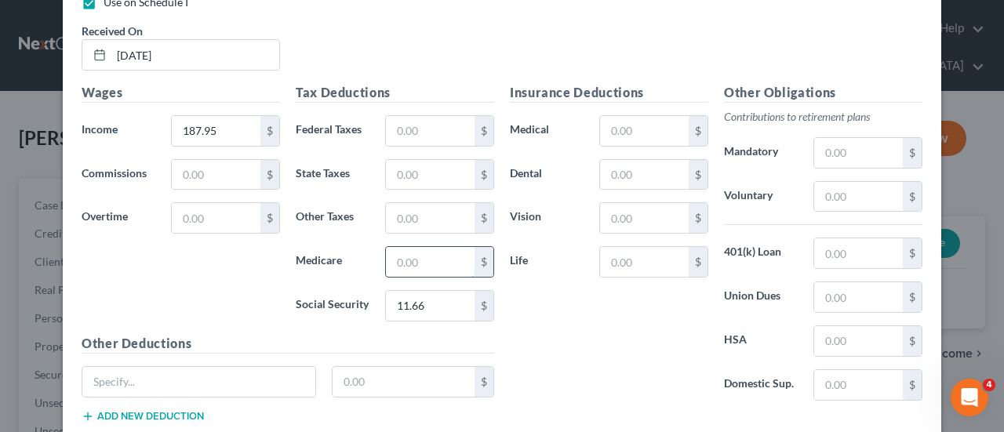
click at [450, 247] on input "text" at bounding box center [430, 262] width 89 height 30
type input "2.73"
click at [421, 160] on input "text" at bounding box center [430, 175] width 89 height 30
type input "5.77"
click at [427, 203] on input "text" at bounding box center [430, 218] width 89 height 30
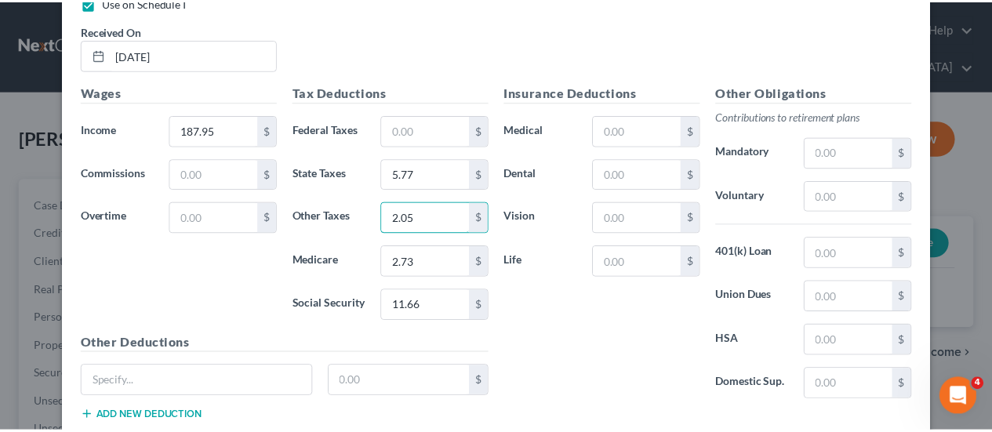
scroll to position [6821, 0]
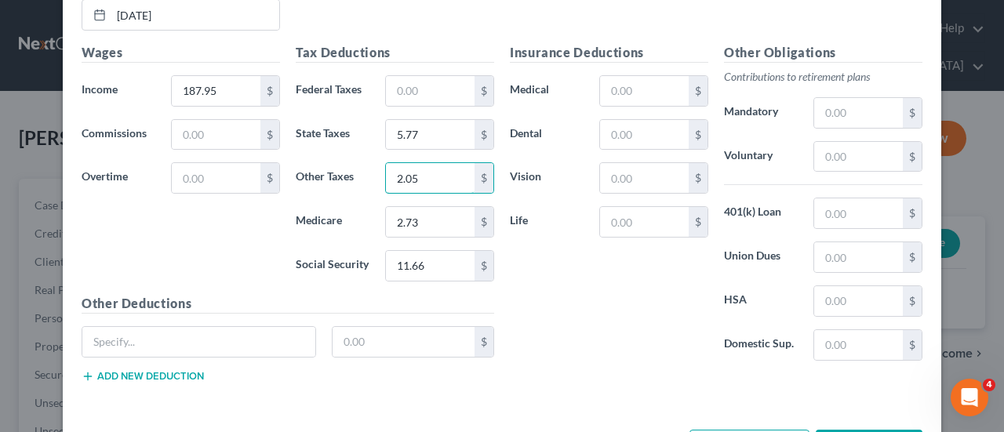
type input "2.05"
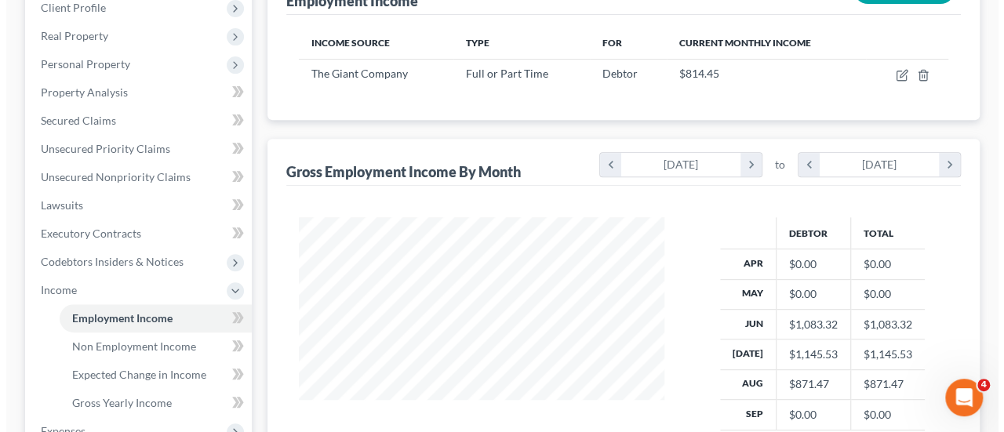
scroll to position [157, 0]
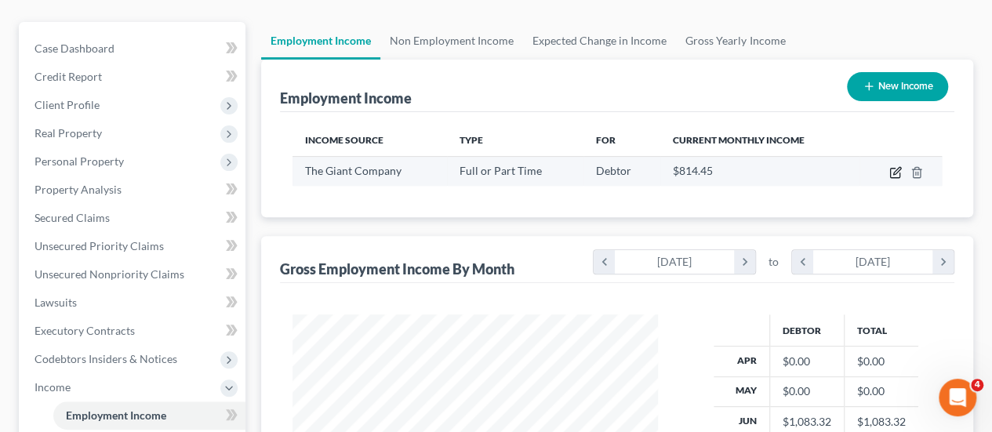
click at [898, 166] on icon "button" at bounding box center [896, 172] width 13 height 13
select select "0"
select select "39"
select select "3"
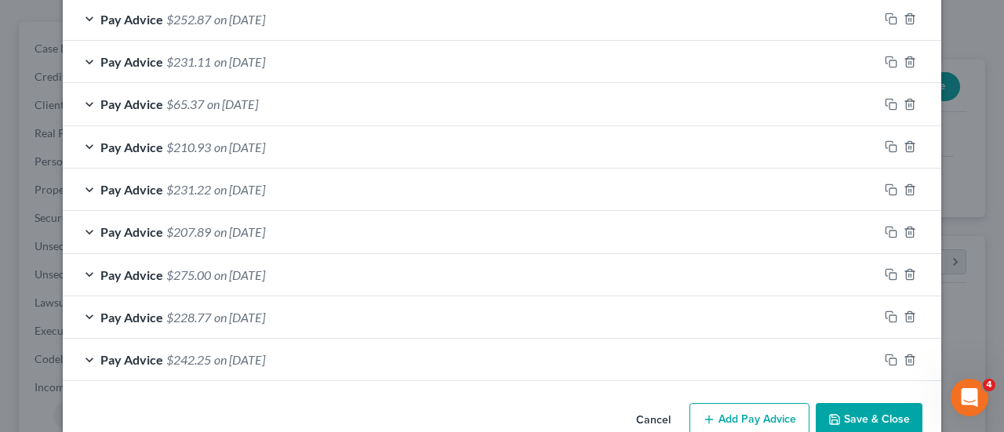
scroll to position [734, 0]
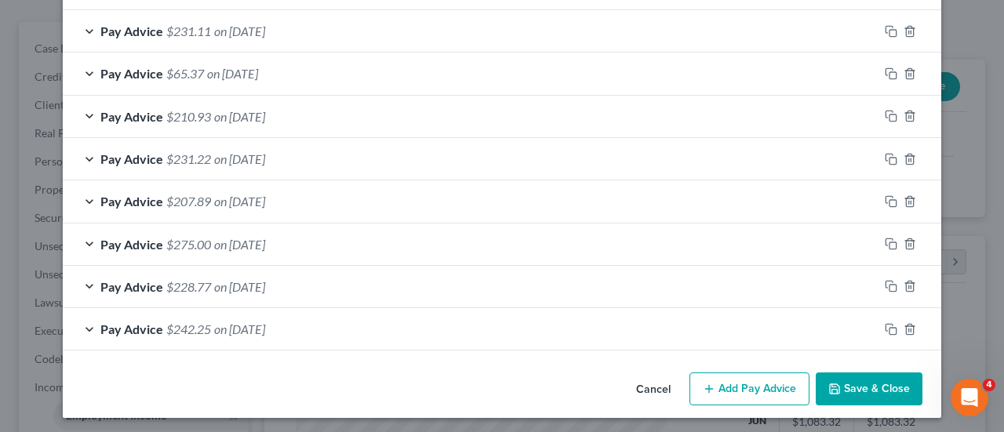
click at [756, 382] on button "Add Pay Advice" at bounding box center [750, 389] width 120 height 33
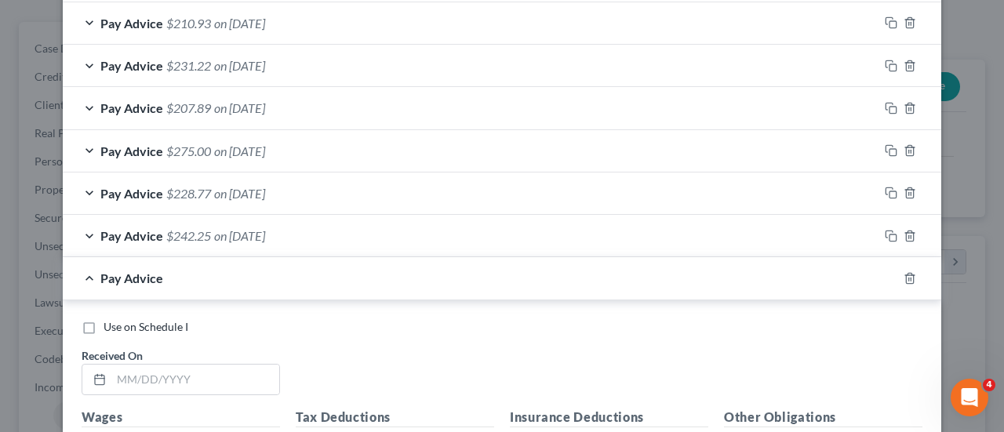
scroll to position [969, 0]
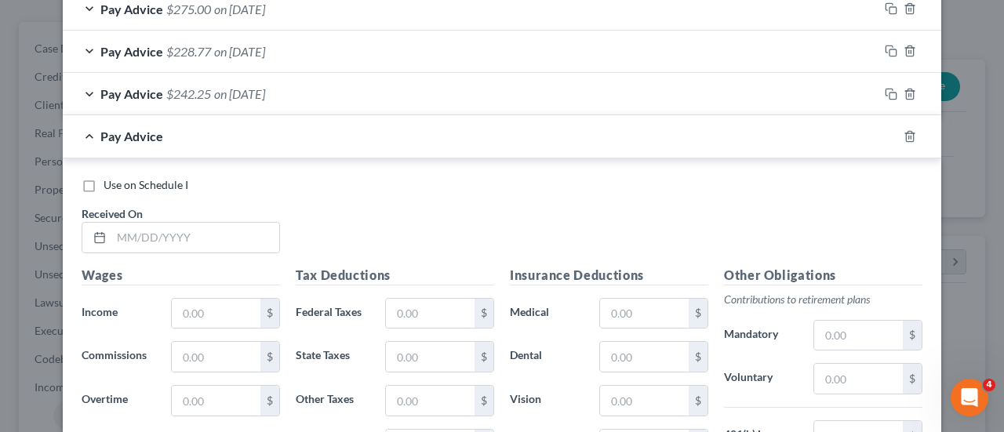
click at [104, 182] on label "Use on Schedule I" at bounding box center [146, 185] width 85 height 16
click at [110, 182] on input "Use on Schedule I" at bounding box center [115, 182] width 10 height 10
checkbox input "true"
click at [111, 233] on input "text" at bounding box center [195, 238] width 168 height 30
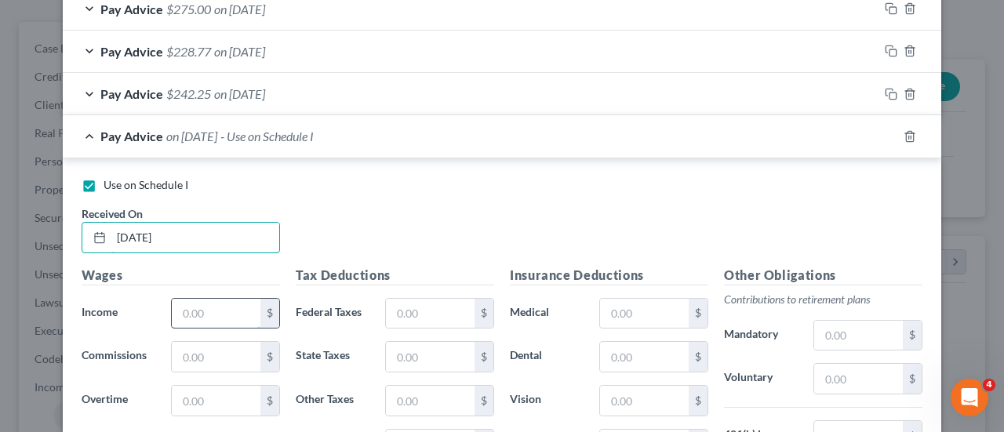
type input "04/03/25"
click at [198, 311] on input "text" at bounding box center [216, 314] width 89 height 30
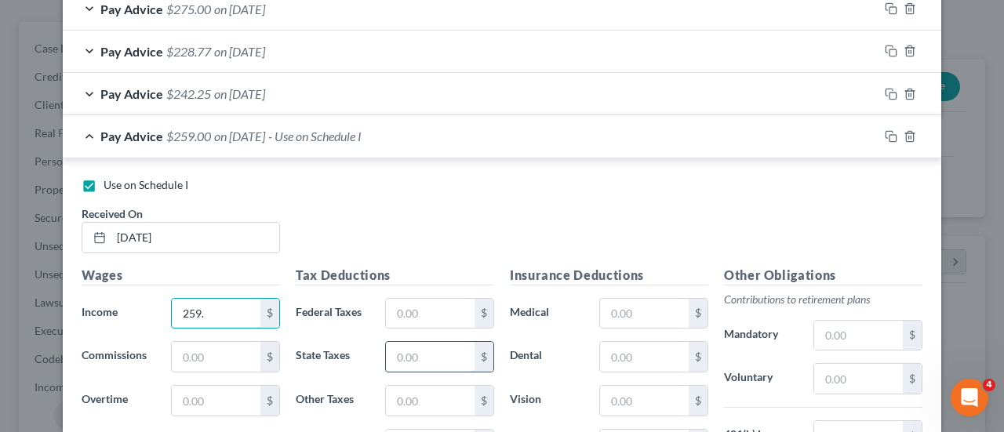
type input "259."
click at [408, 357] on input "text" at bounding box center [430, 357] width 89 height 30
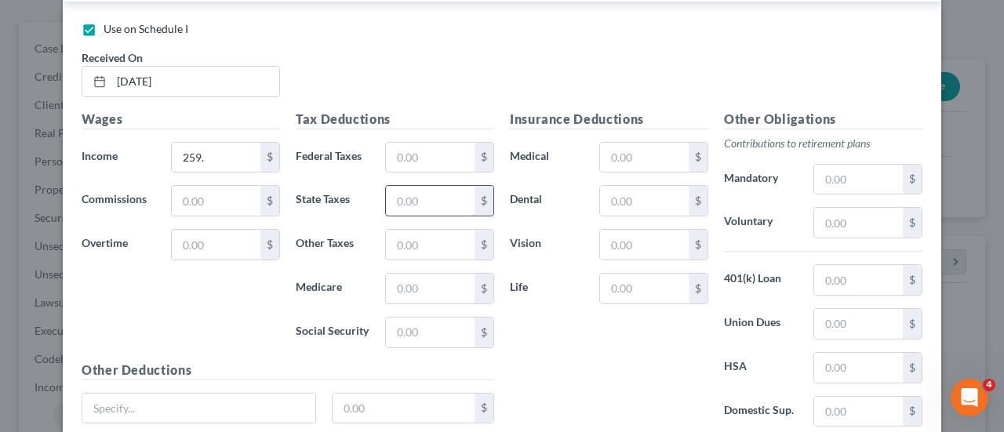
scroll to position [1126, 0]
click at [419, 326] on input "text" at bounding box center [430, 332] width 89 height 30
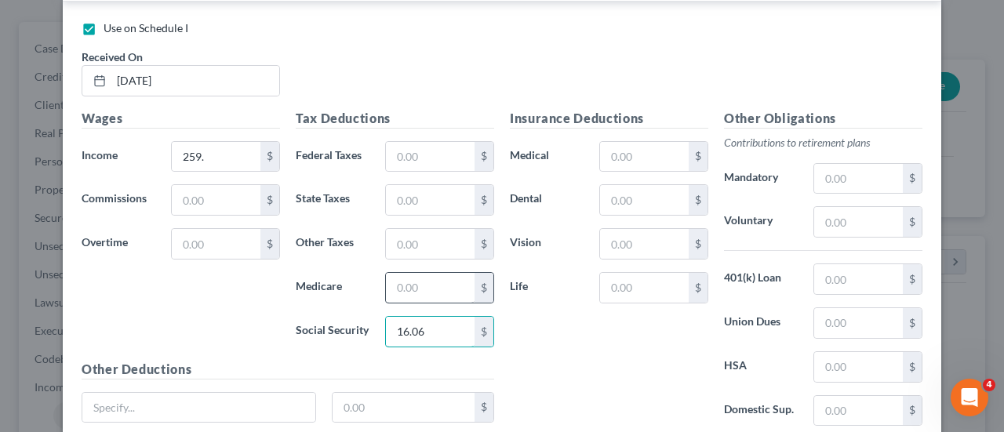
type input "16.06"
click at [444, 282] on input "text" at bounding box center [430, 288] width 89 height 30
type input "3.75"
click at [409, 242] on input "text" at bounding box center [430, 244] width 89 height 30
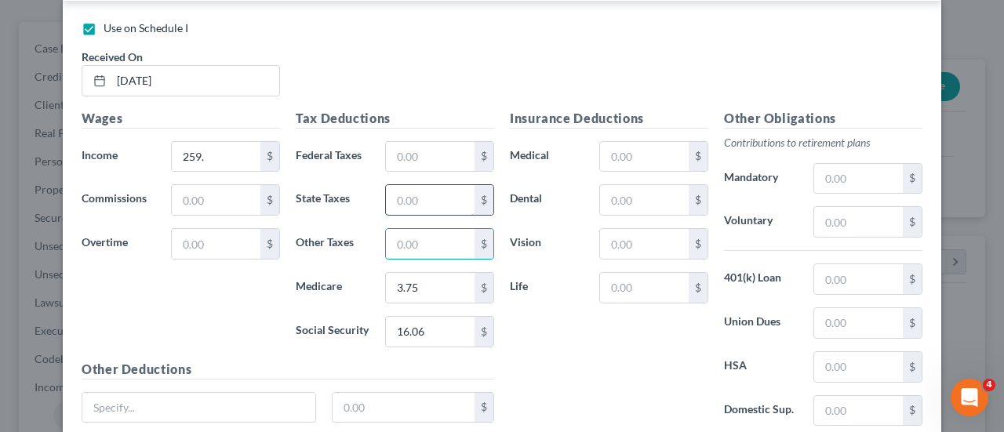
click at [422, 198] on input "text" at bounding box center [430, 200] width 89 height 30
type input "7.95"
click at [402, 236] on input "text" at bounding box center [430, 244] width 89 height 30
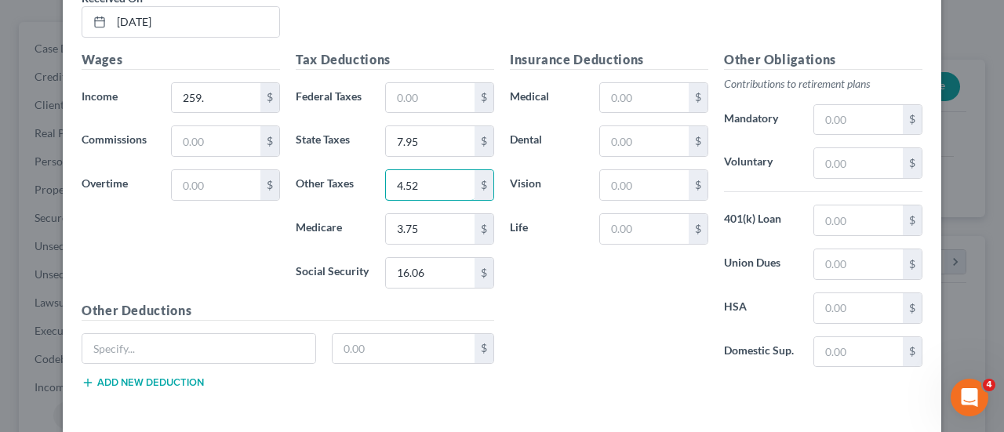
scroll to position [1244, 0]
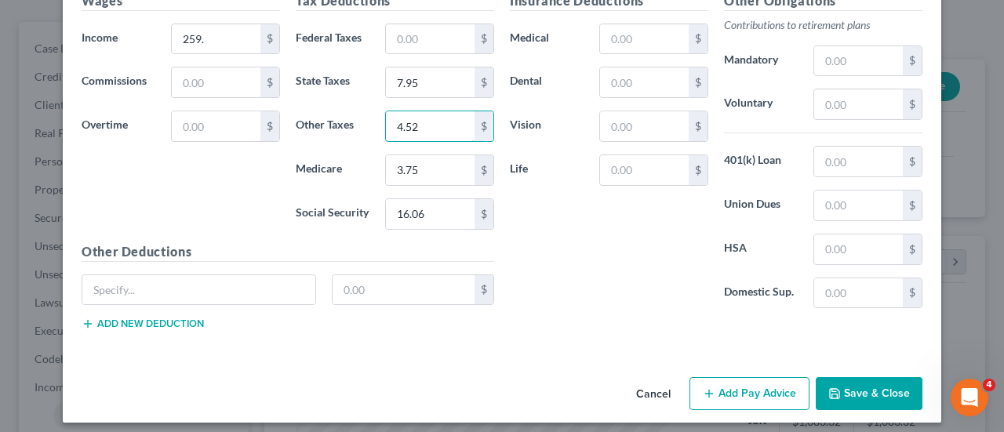
type input "4.52"
click at [765, 385] on button "Add Pay Advice" at bounding box center [750, 393] width 120 height 33
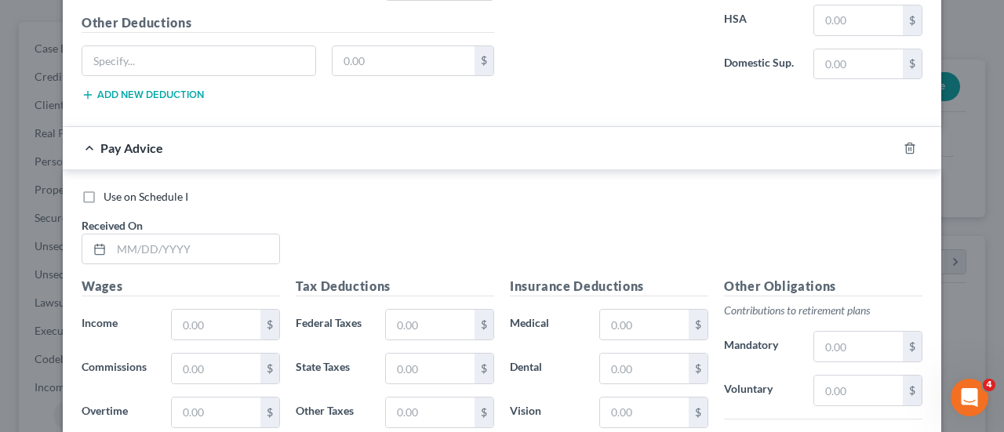
scroll to position [1479, 0]
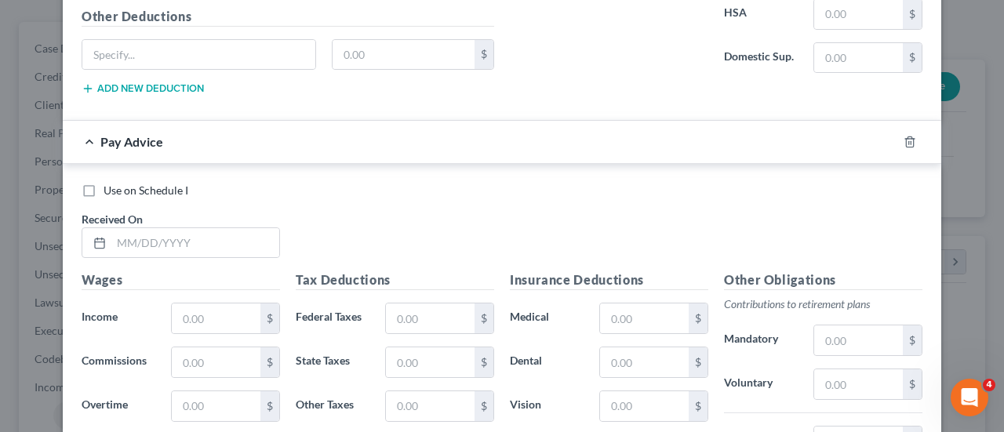
drag, startPoint x: 78, startPoint y: 184, endPoint x: 86, endPoint y: 186, distance: 8.2
click at [104, 183] on label "Use on Schedule I" at bounding box center [146, 191] width 85 height 16
click at [110, 183] on input "Use on Schedule I" at bounding box center [115, 188] width 10 height 10
checkbox input "true"
checkbox input "false"
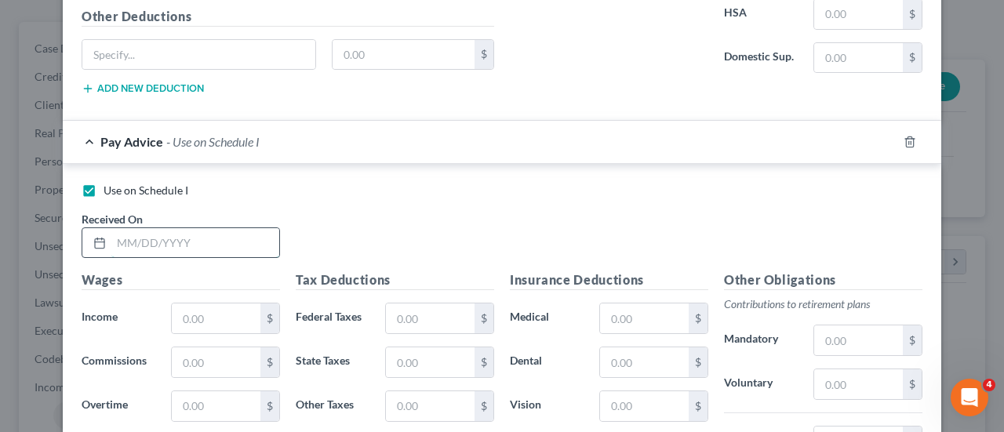
click at [119, 238] on input "text" at bounding box center [195, 243] width 168 height 30
type input "04/10/25"
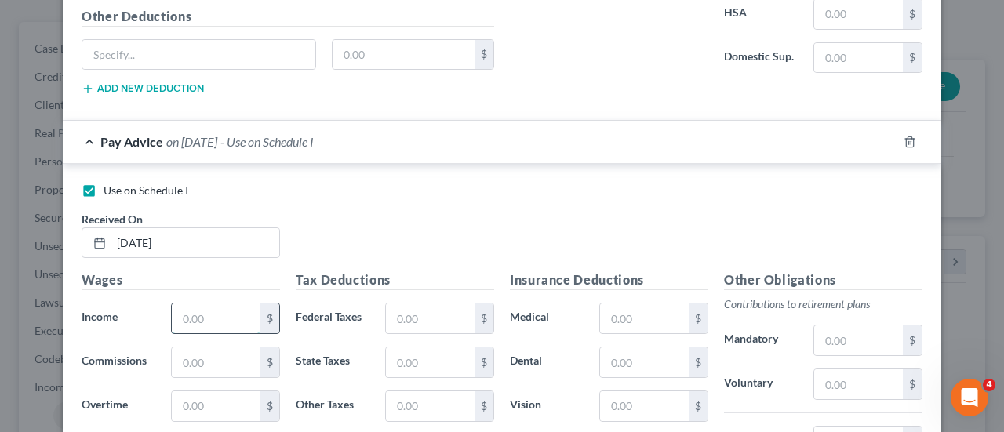
click at [220, 308] on input "text" at bounding box center [216, 319] width 89 height 30
type input "314.68"
click at [454, 306] on input "text" at bounding box center [430, 319] width 89 height 30
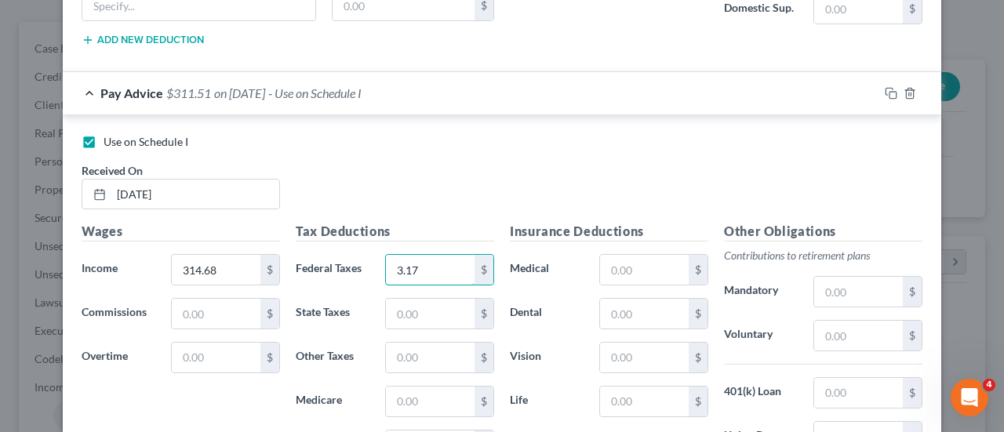
scroll to position [1636, 0]
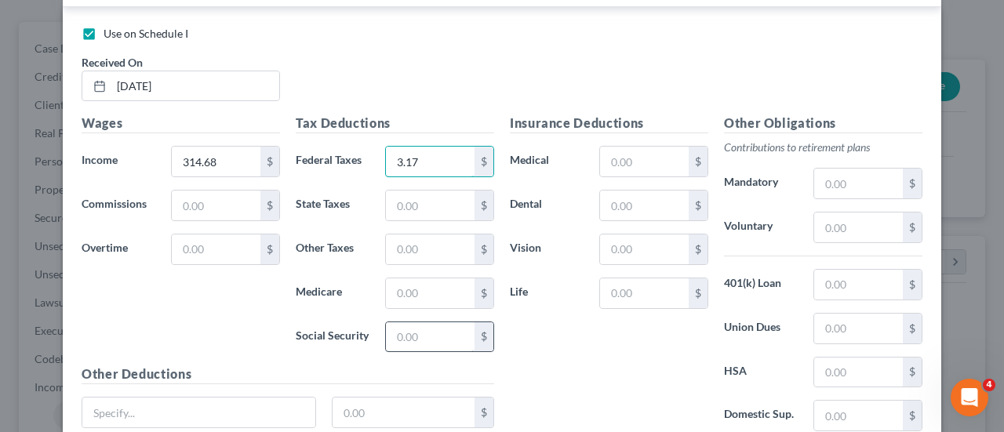
type input "3.17"
click at [424, 333] on input "text" at bounding box center [430, 337] width 89 height 30
type input "19.51"
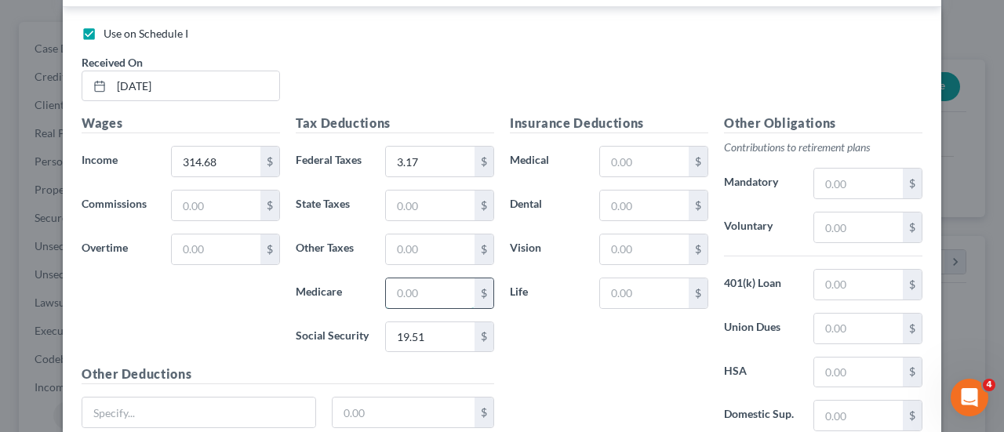
click at [431, 282] on input "text" at bounding box center [430, 294] width 89 height 30
type input "4.57"
click at [446, 201] on input "text" at bounding box center [430, 206] width 89 height 30
type input "9.66"
click at [427, 235] on input "text" at bounding box center [430, 250] width 89 height 30
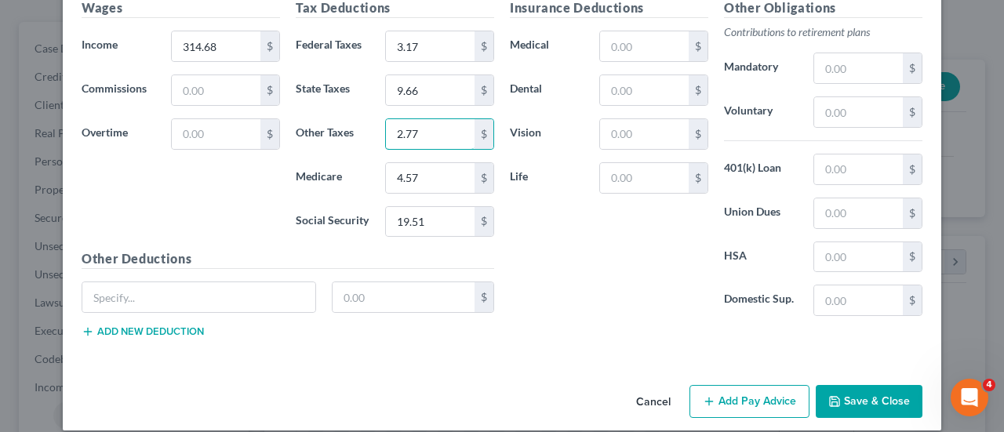
scroll to position [1754, 0]
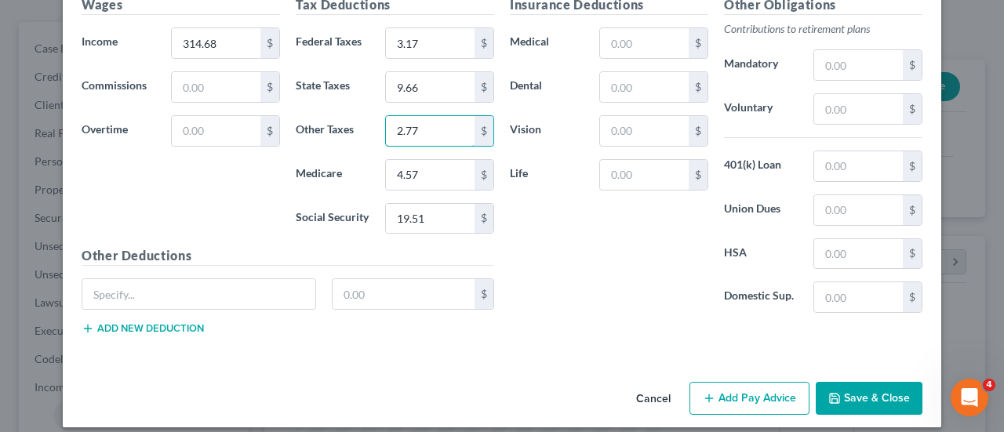
type input "2.77"
click at [723, 386] on button "Add Pay Advice" at bounding box center [750, 398] width 120 height 33
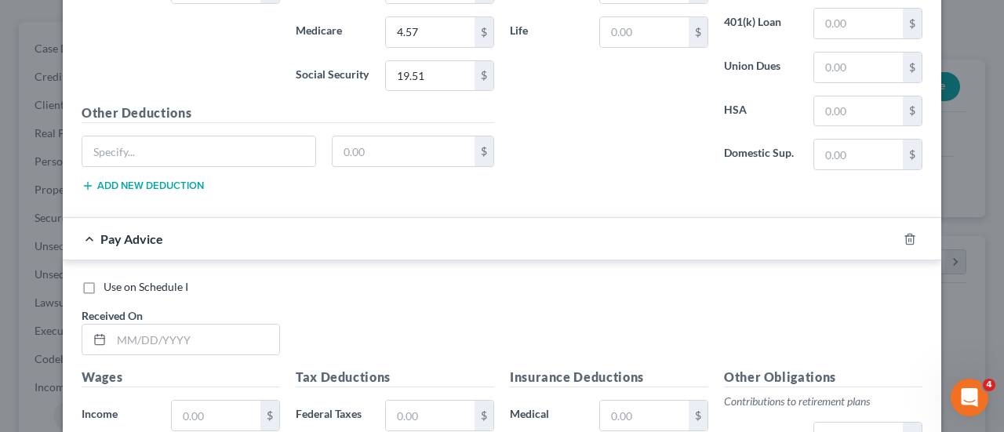
scroll to position [1911, 0]
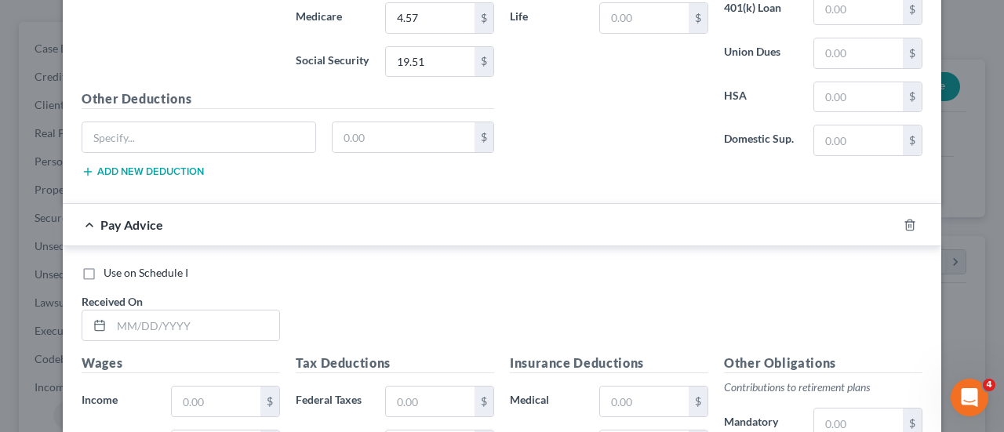
click at [104, 265] on label "Use on Schedule I" at bounding box center [146, 273] width 85 height 16
click at [110, 265] on input "Use on Schedule I" at bounding box center [115, 270] width 10 height 10
checkbox input "true"
checkbox input "false"
click at [118, 315] on input "text" at bounding box center [195, 326] width 168 height 30
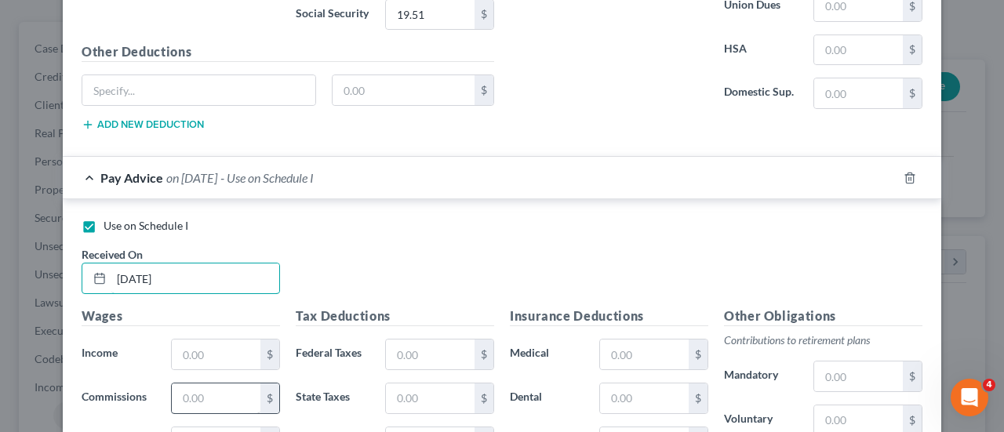
scroll to position [1990, 0]
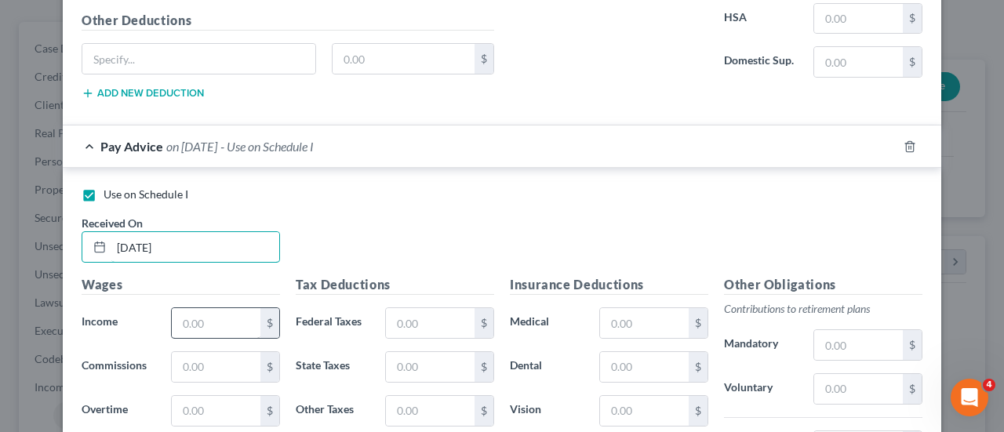
type input "04/17/25"
click at [223, 308] on input "text" at bounding box center [216, 323] width 89 height 30
click at [202, 313] on input "235" at bounding box center [216, 323] width 89 height 30
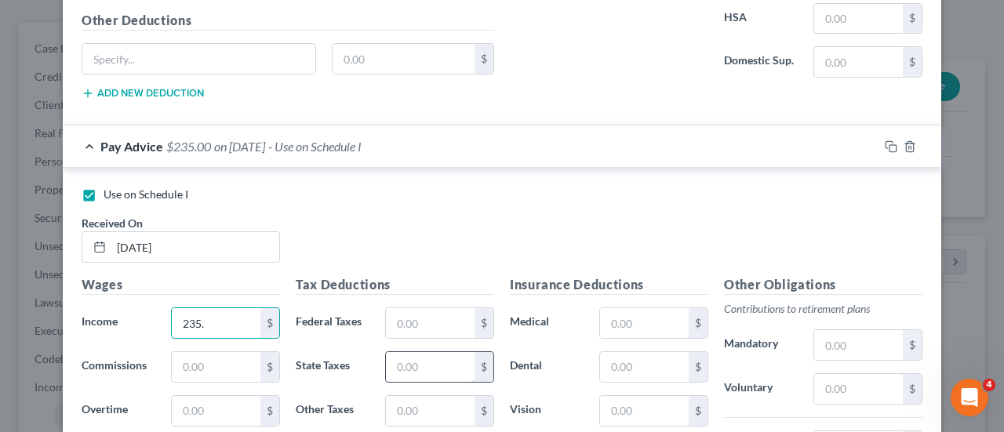
type input "235."
click at [413, 356] on input "text" at bounding box center [430, 367] width 89 height 30
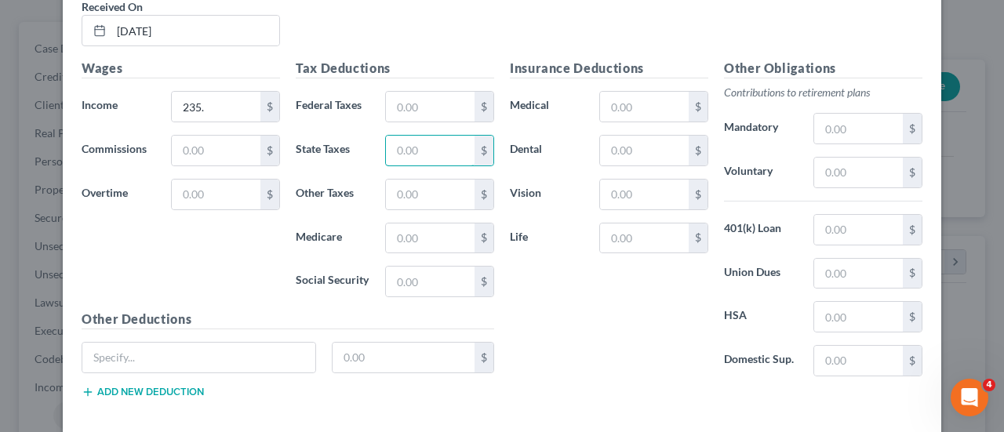
scroll to position [2225, 0]
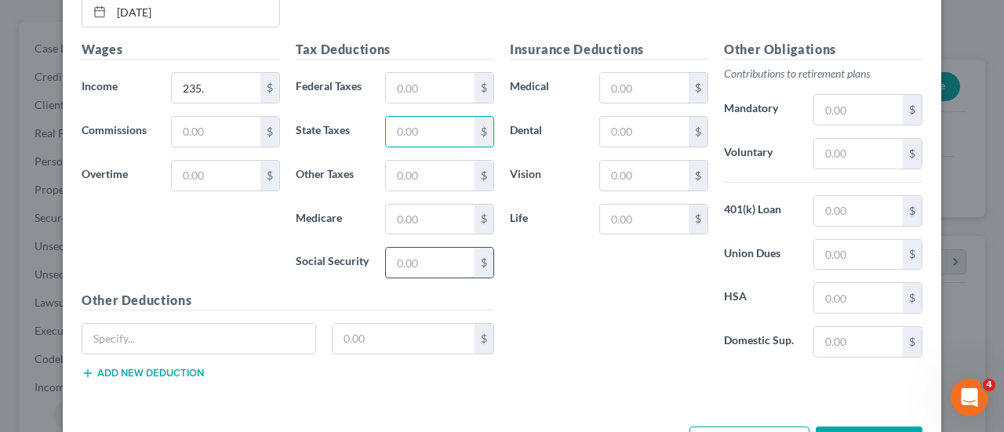
click at [402, 248] on input "text" at bounding box center [430, 263] width 89 height 30
type input "14.60"
click at [405, 205] on input "text" at bounding box center [430, 220] width 89 height 30
type input "3.41"
click at [414, 117] on input "text" at bounding box center [430, 132] width 89 height 30
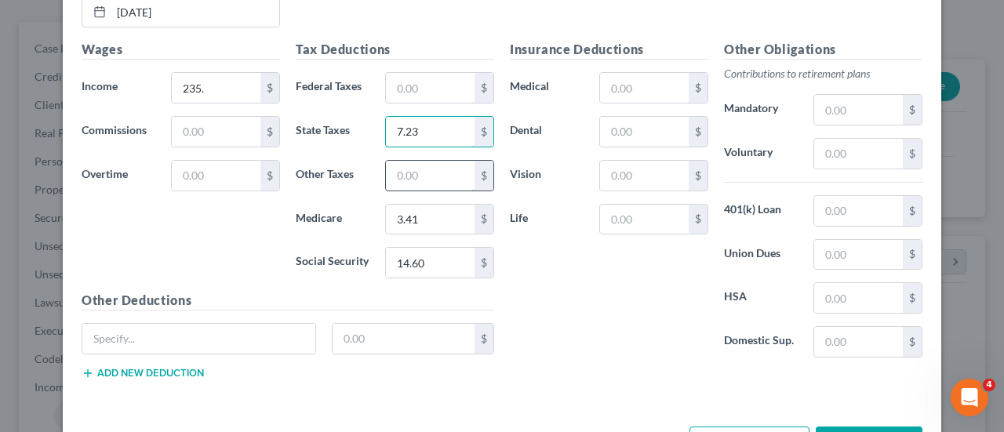
type input "7.23"
click at [429, 161] on input "text" at bounding box center [430, 176] width 89 height 30
click at [427, 162] on input "text" at bounding box center [430, 176] width 89 height 30
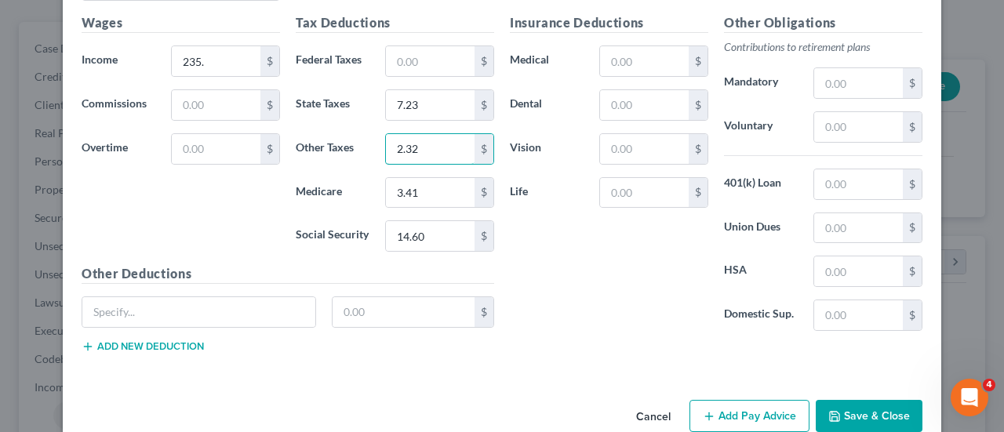
scroll to position [2265, 0]
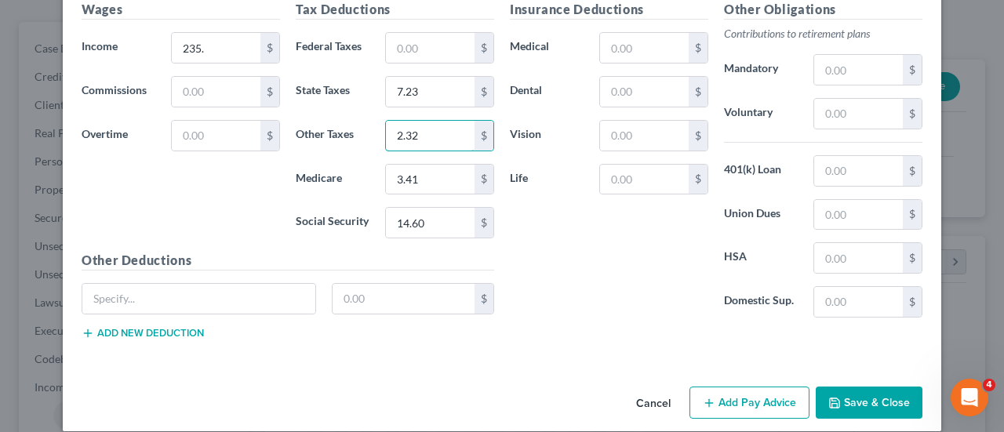
type input "2.32"
click at [762, 387] on button "Add Pay Advice" at bounding box center [750, 403] width 120 height 33
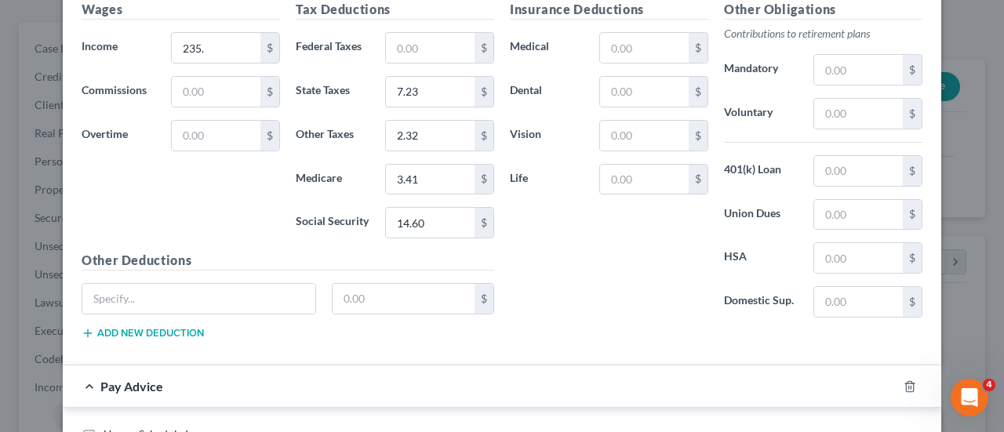
scroll to position [2422, 0]
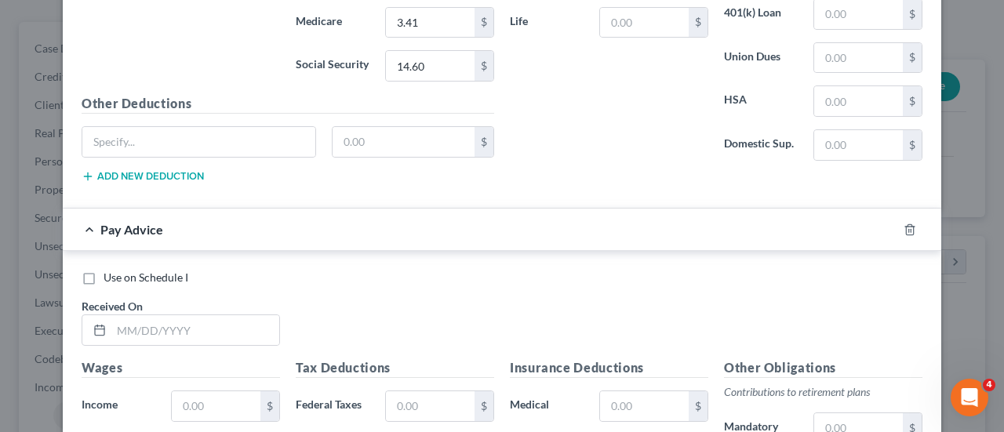
click at [104, 270] on label "Use on Schedule I" at bounding box center [146, 278] width 85 height 16
click at [110, 270] on input "Use on Schedule I" at bounding box center [115, 275] width 10 height 10
checkbox input "true"
checkbox input "false"
click at [122, 315] on input "text" at bounding box center [195, 330] width 168 height 30
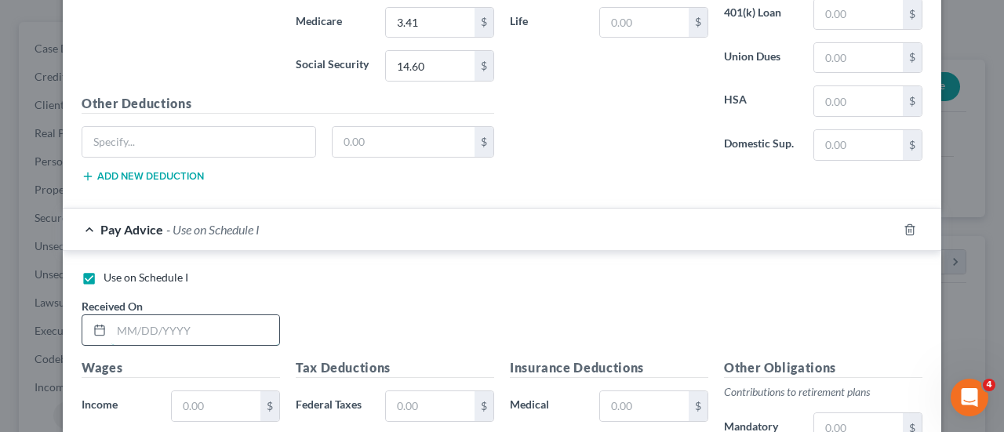
click at [116, 315] on input "text" at bounding box center [195, 330] width 168 height 30
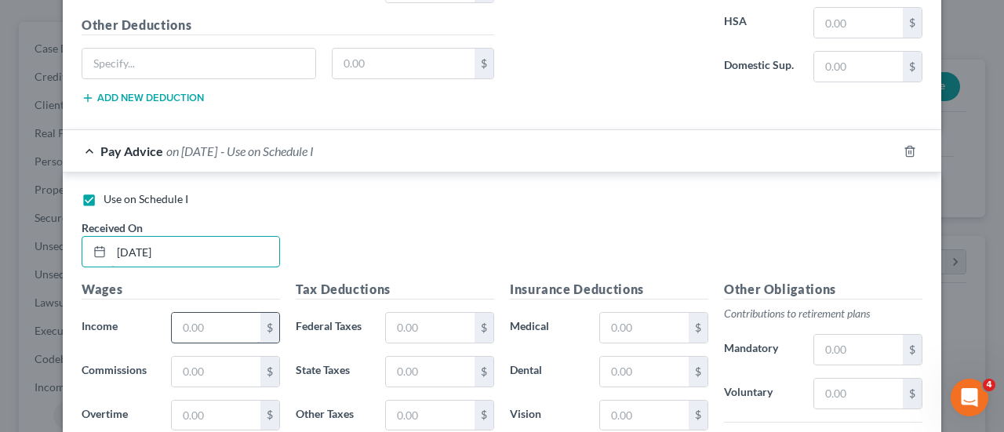
type input "04/24/25"
click at [207, 313] on input "text" at bounding box center [216, 328] width 89 height 30
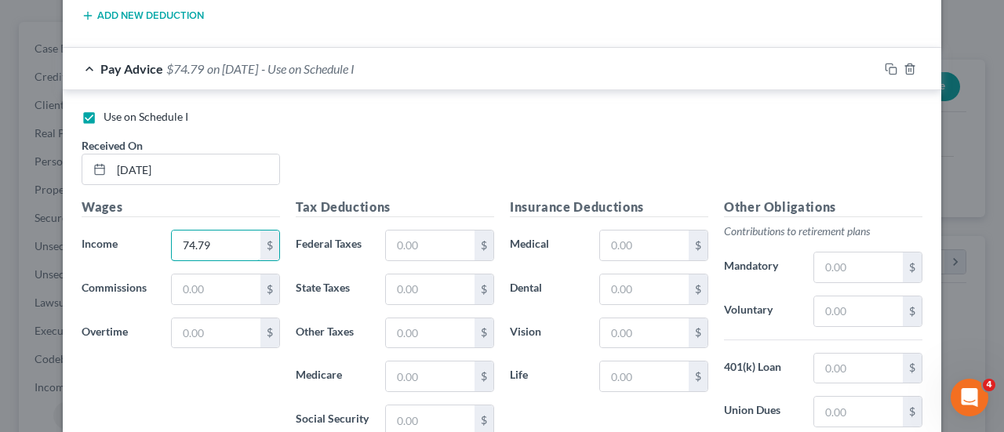
scroll to position [2736, 0]
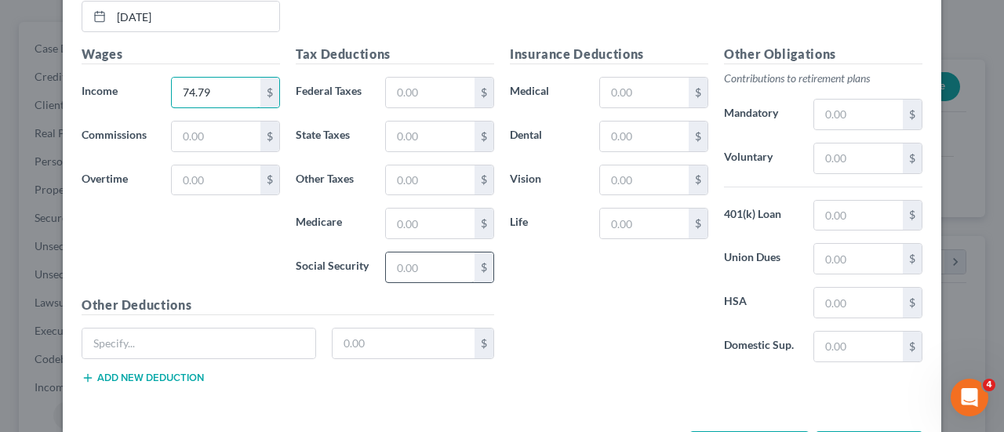
type input "74.79"
click at [425, 253] on input "text" at bounding box center [430, 268] width 89 height 30
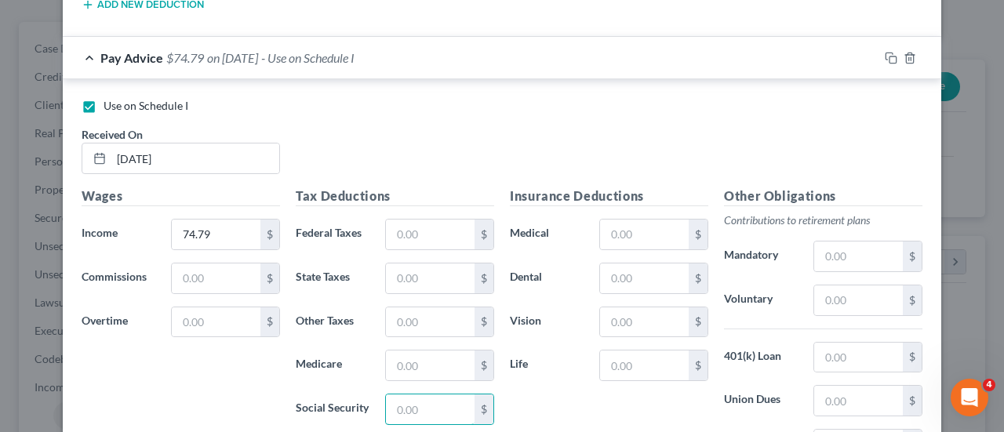
scroll to position [2579, 0]
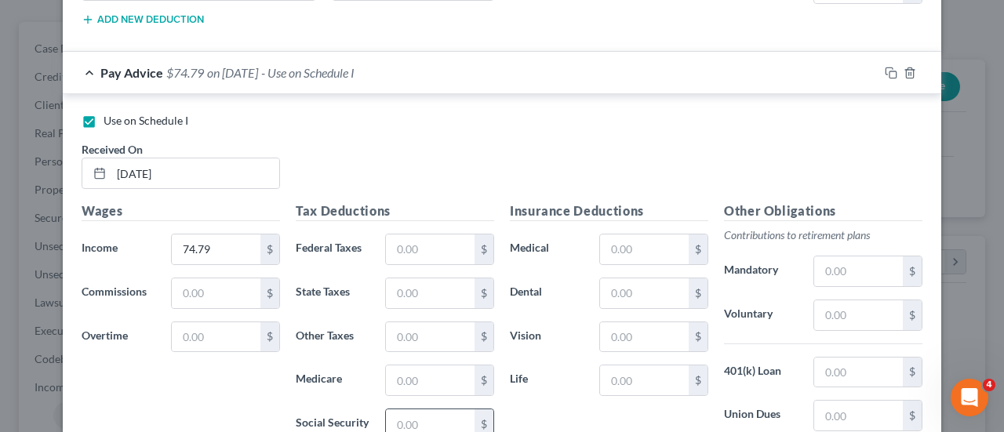
click at [438, 415] on input "text" at bounding box center [430, 425] width 89 height 30
type input "4.63"
click at [433, 366] on input "text" at bounding box center [430, 381] width 89 height 30
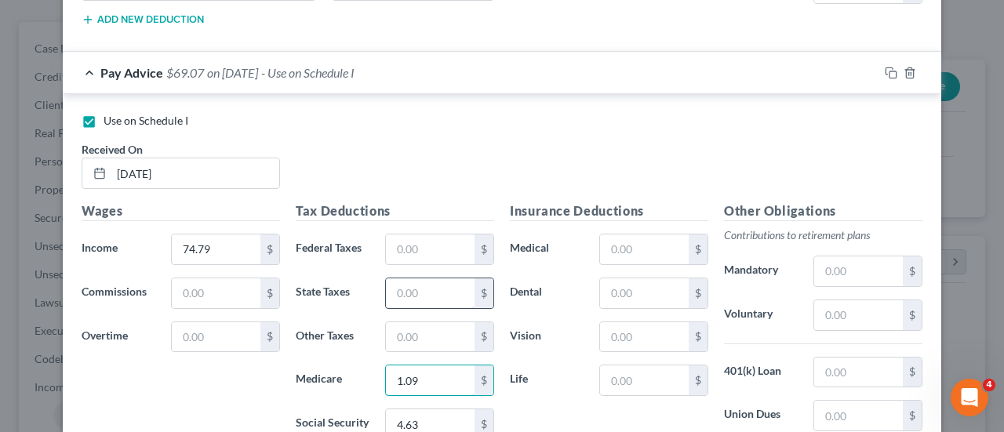
type input "1.09"
click at [412, 279] on input "text" at bounding box center [430, 294] width 89 height 30
type input "2.30"
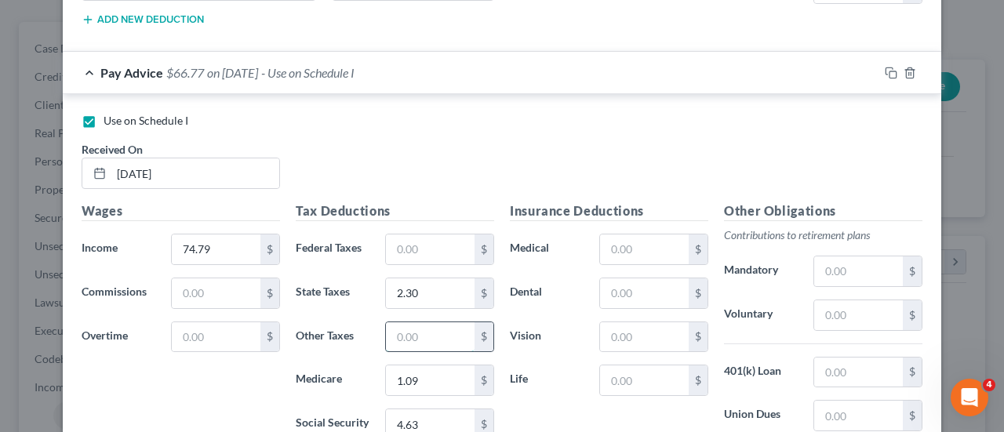
click at [413, 324] on input "text" at bounding box center [430, 337] width 89 height 30
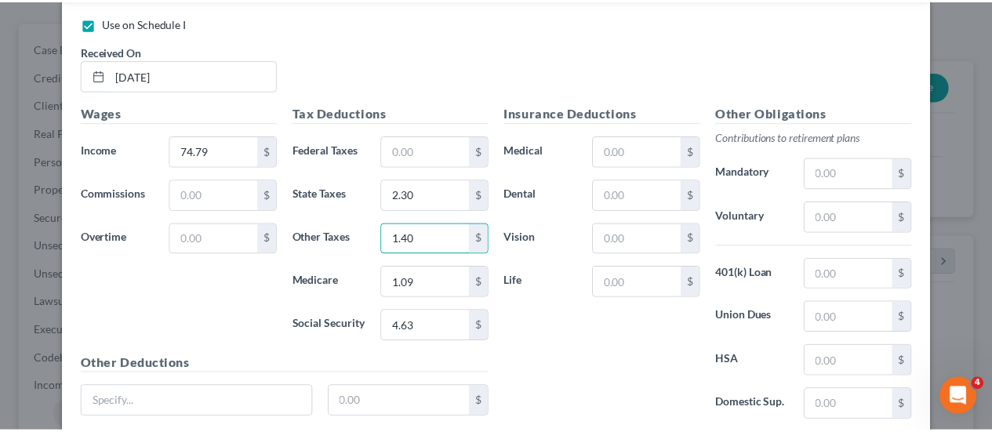
scroll to position [2776, 0]
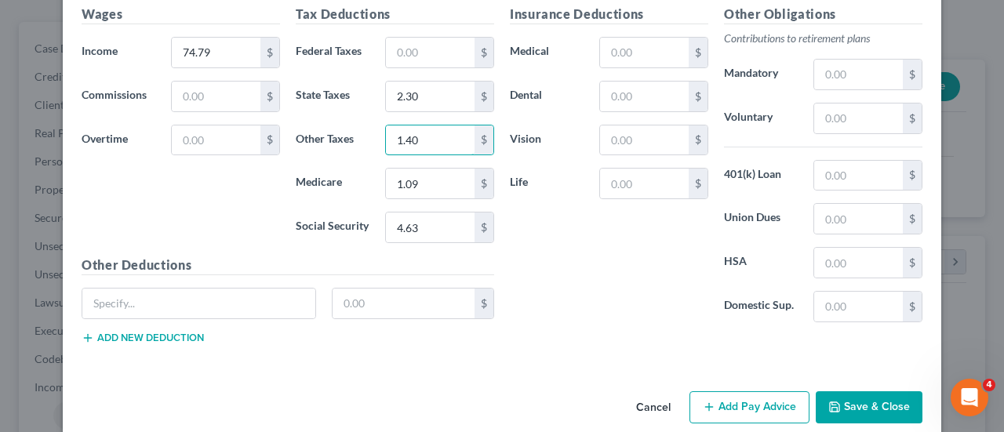
type input "1.40"
click at [872, 392] on button "Save & Close" at bounding box center [869, 408] width 107 height 33
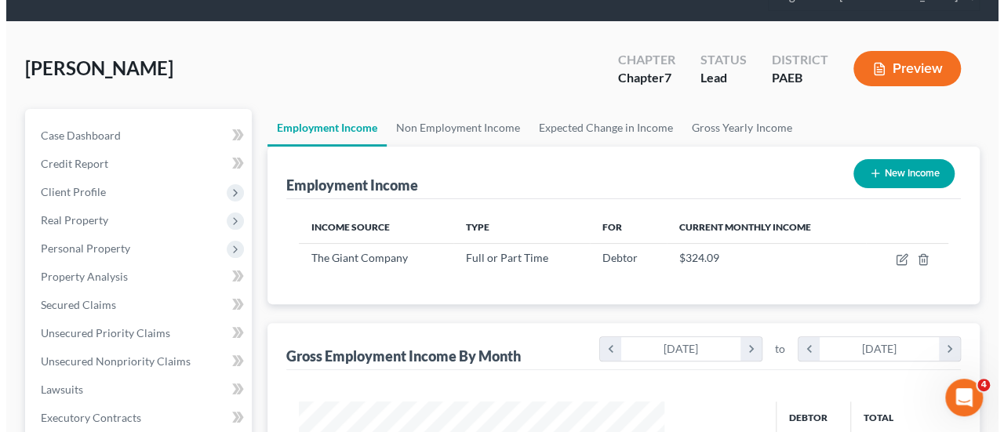
scroll to position [157, 0]
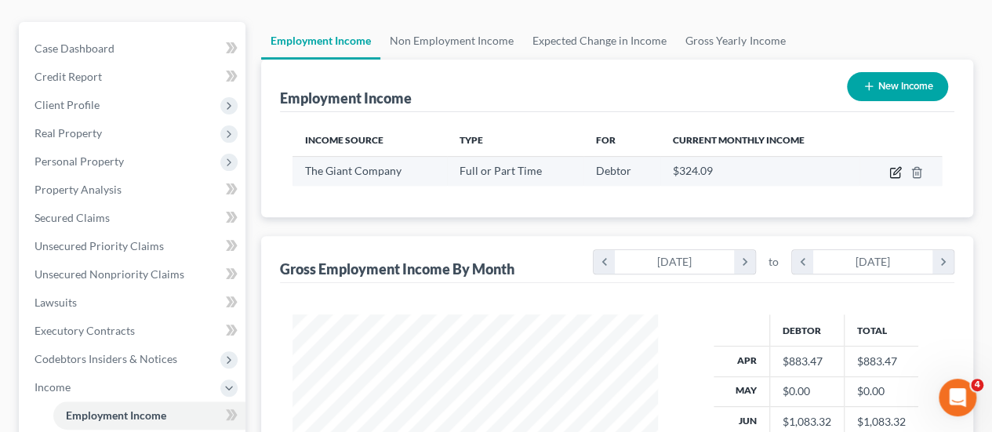
click at [898, 166] on icon "button" at bounding box center [896, 172] width 13 height 13
select select "0"
select select "39"
select select "3"
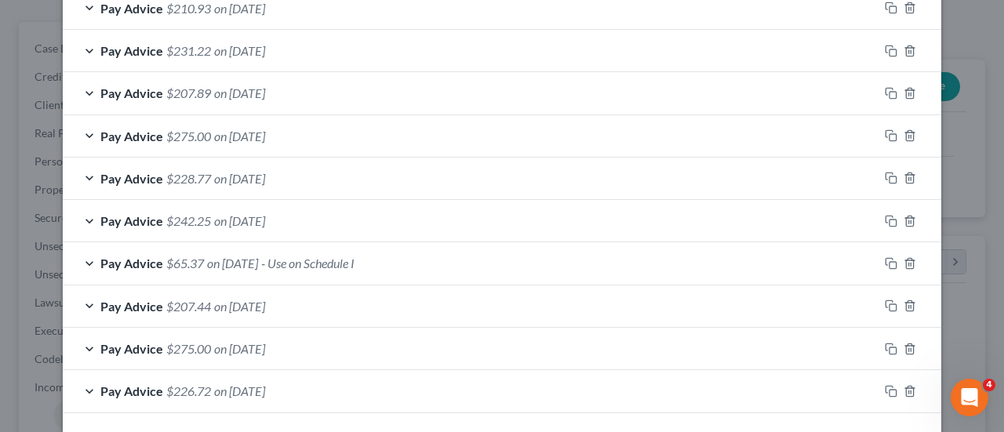
scroll to position [903, 0]
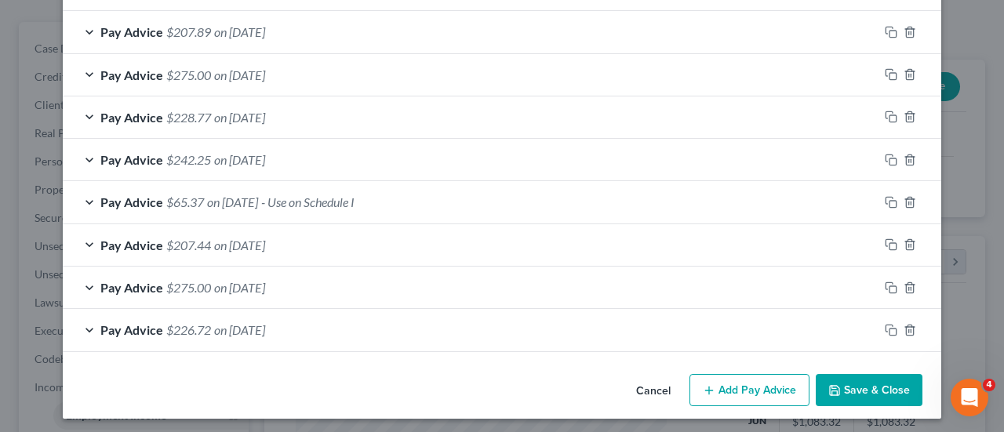
click at [742, 385] on button "Add Pay Advice" at bounding box center [750, 390] width 120 height 33
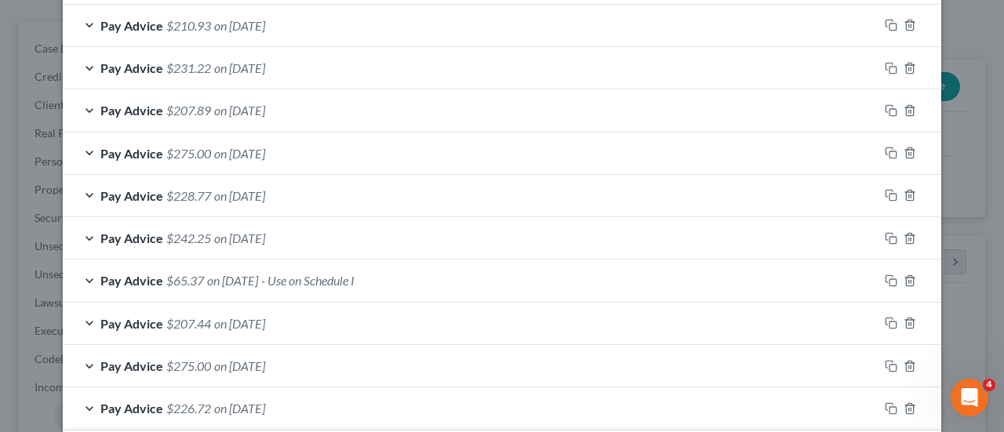
scroll to position [982, 0]
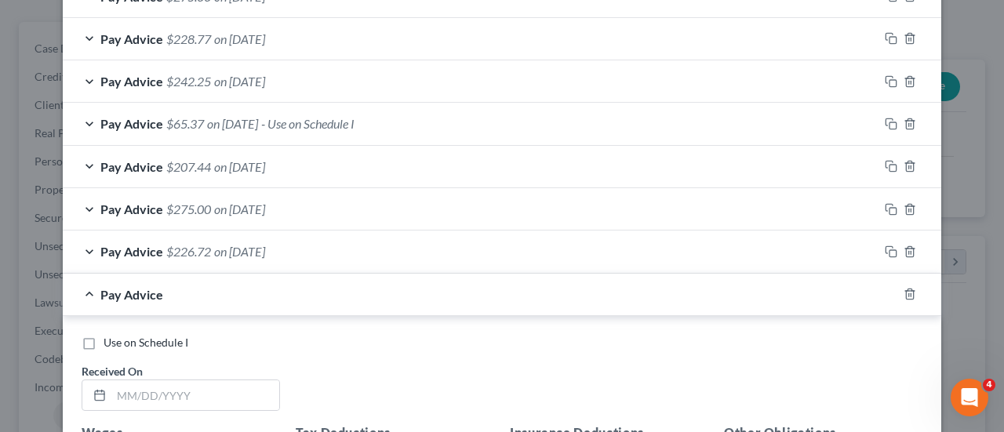
click at [104, 338] on label "Use on Schedule I" at bounding box center [146, 343] width 85 height 16
click at [110, 338] on input "Use on Schedule I" at bounding box center [115, 340] width 10 height 10
checkbox input "true"
click at [115, 392] on input "text" at bounding box center [195, 396] width 168 height 30
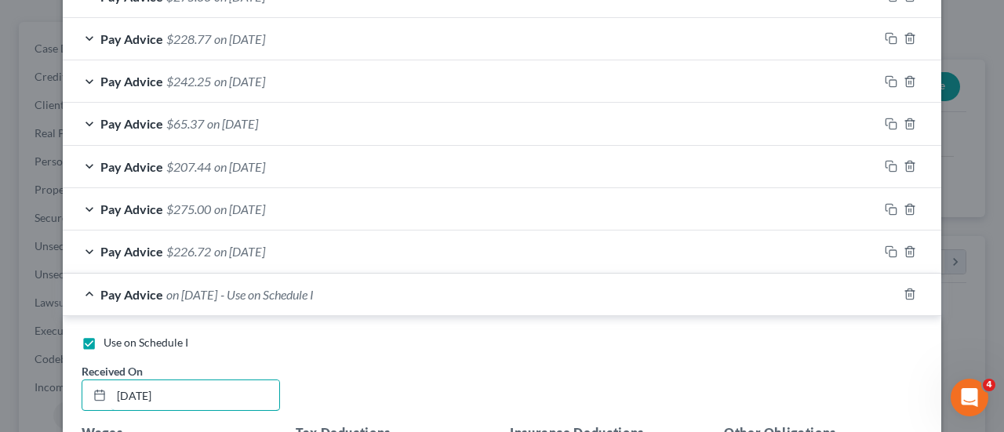
scroll to position [1060, 0]
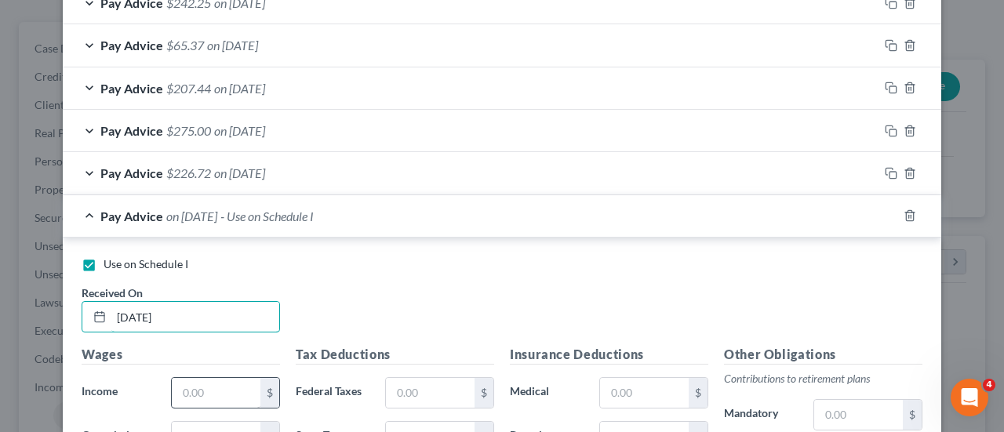
type input "05/01/25"
click at [211, 384] on input "text" at bounding box center [216, 393] width 89 height 30
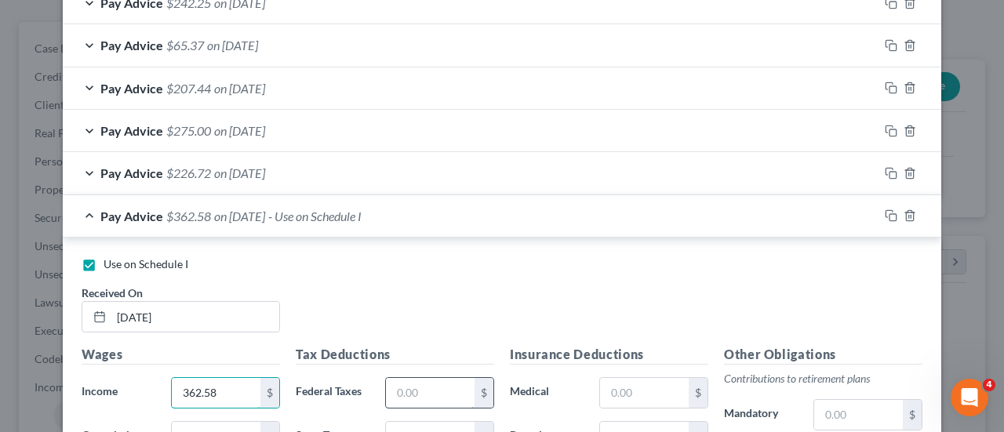
type input "362.58"
click at [405, 384] on input "text" at bounding box center [430, 393] width 89 height 30
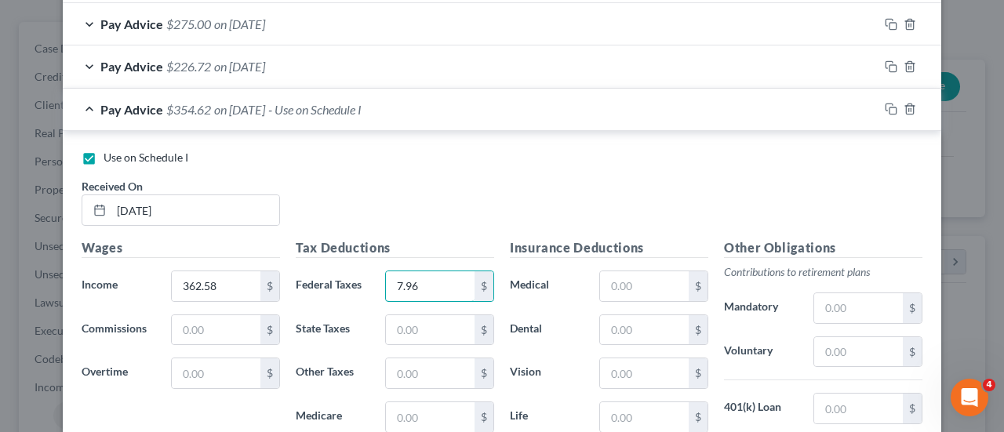
scroll to position [1295, 0]
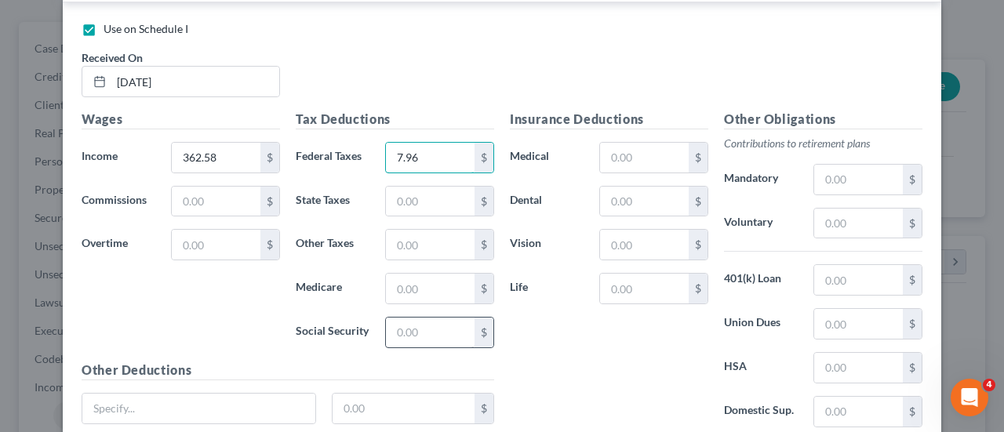
type input "7.96"
click at [441, 323] on input "text" at bounding box center [430, 333] width 89 height 30
type input "22.48"
click at [428, 280] on input "text" at bounding box center [430, 289] width 89 height 30
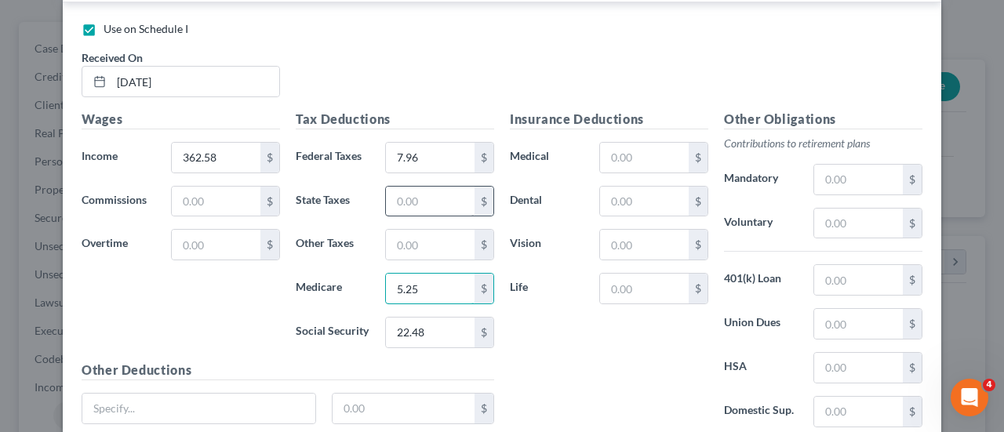
type input "5.25"
click at [432, 198] on input "text" at bounding box center [430, 202] width 89 height 30
type input "11.13"
click at [431, 244] on input "text" at bounding box center [430, 245] width 89 height 30
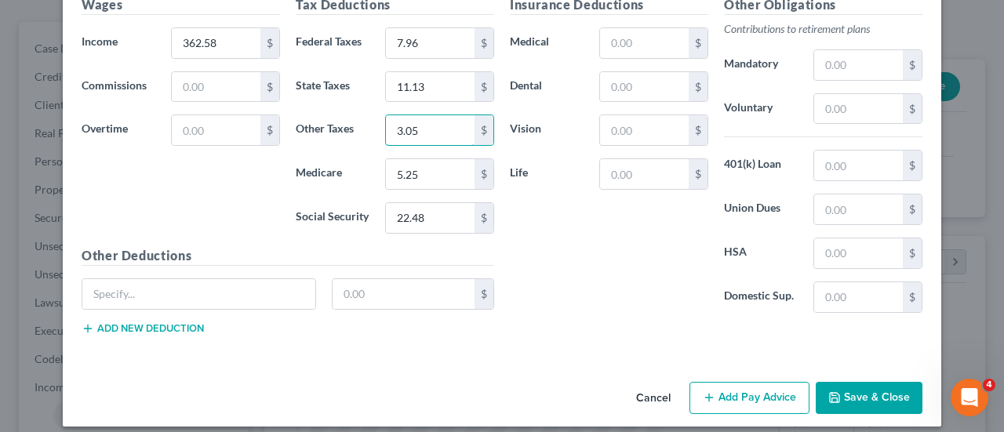
scroll to position [1413, 0]
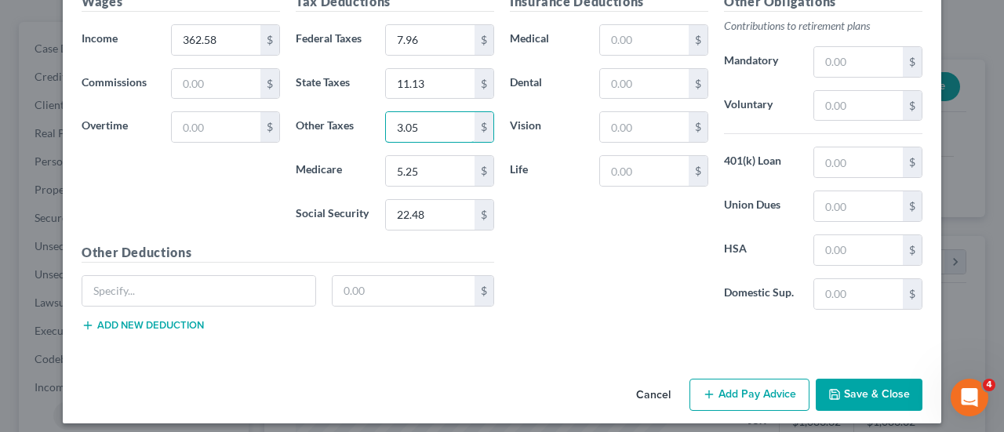
type input "3.05"
click at [741, 394] on button "Add Pay Advice" at bounding box center [750, 395] width 120 height 33
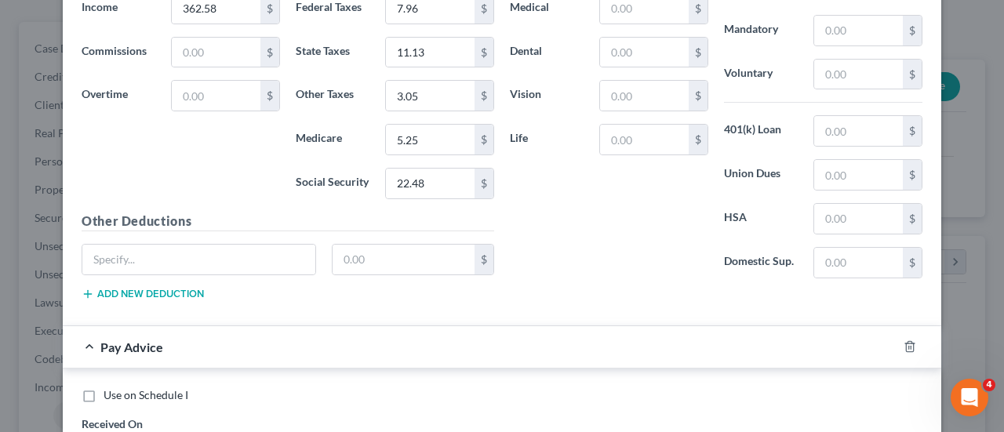
scroll to position [1491, 0]
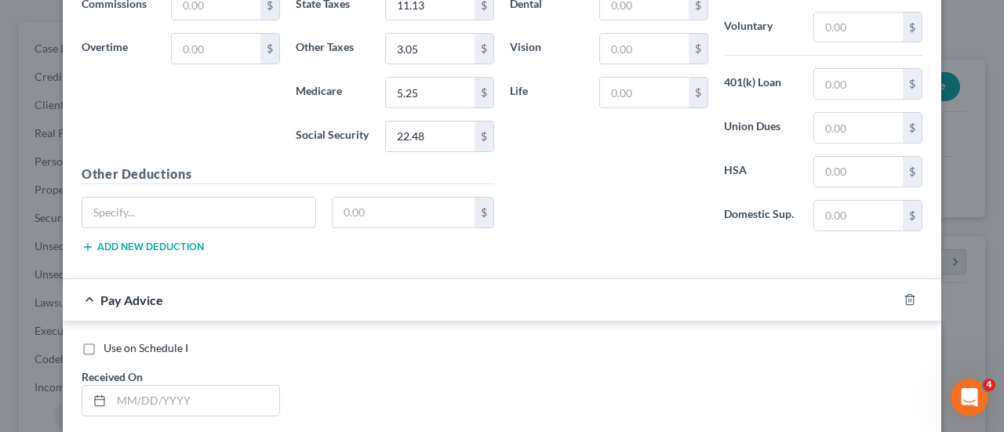
click at [104, 341] on label "Use on Schedule I" at bounding box center [146, 349] width 85 height 16
click at [110, 341] on input "Use on Schedule I" at bounding box center [115, 346] width 10 height 10
checkbox input "true"
checkbox input "false"
click at [115, 388] on input "text" at bounding box center [195, 401] width 168 height 30
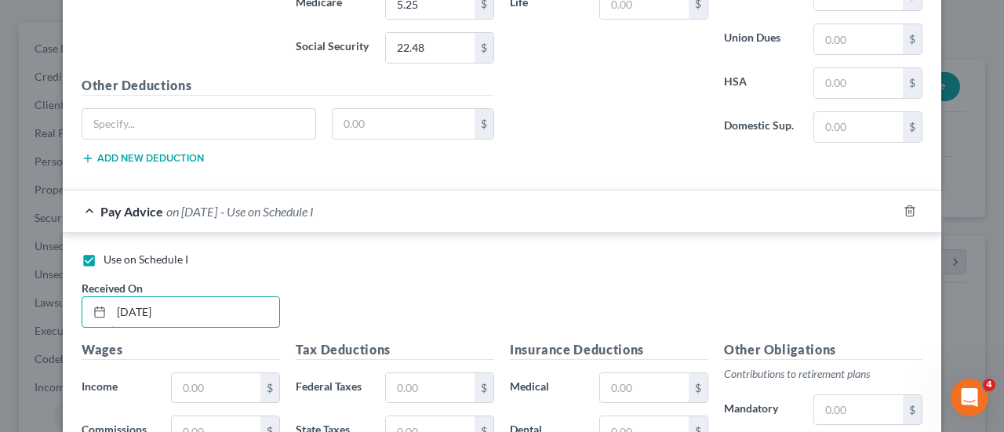
scroll to position [1727, 0]
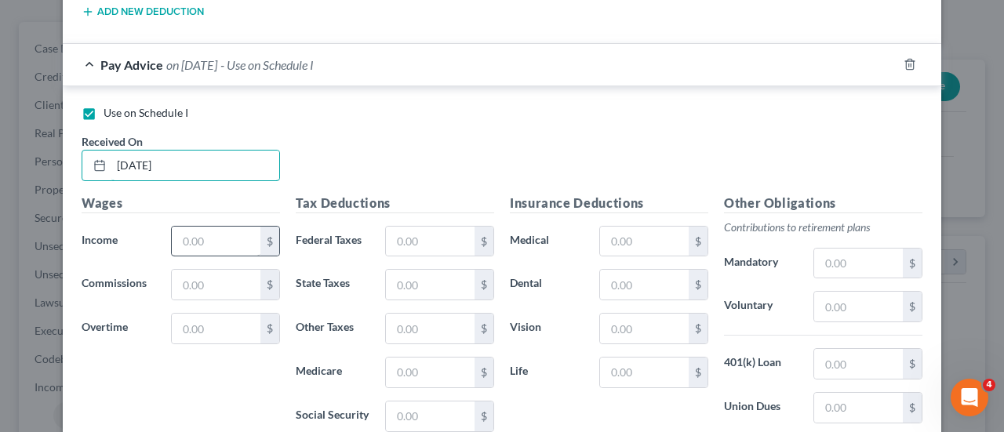
type input "05/08/25"
click at [228, 234] on input "text" at bounding box center [216, 242] width 89 height 30
click at [214, 235] on input "text" at bounding box center [216, 242] width 89 height 30
type input "74.79"
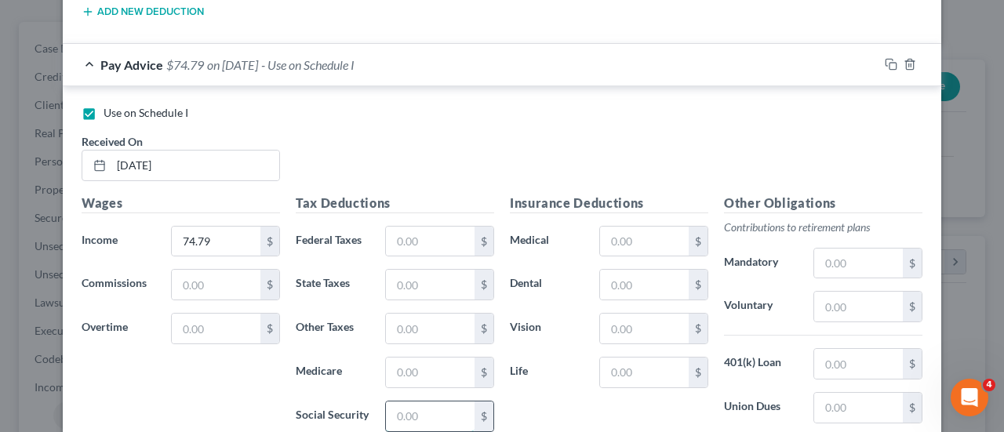
click at [402, 402] on input "text" at bounding box center [430, 417] width 89 height 30
type input "4.63"
click at [417, 368] on input "text" at bounding box center [430, 373] width 89 height 30
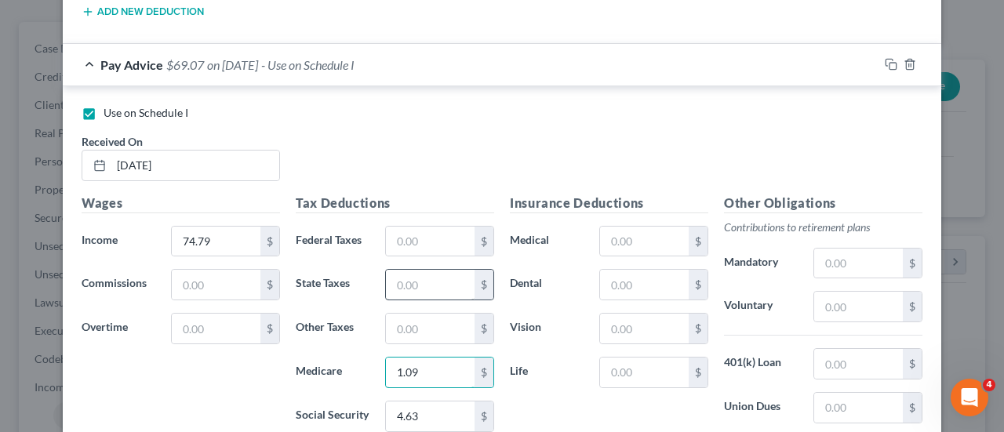
type input "1.09"
click at [427, 272] on input "text" at bounding box center [430, 285] width 89 height 30
type input "2.30"
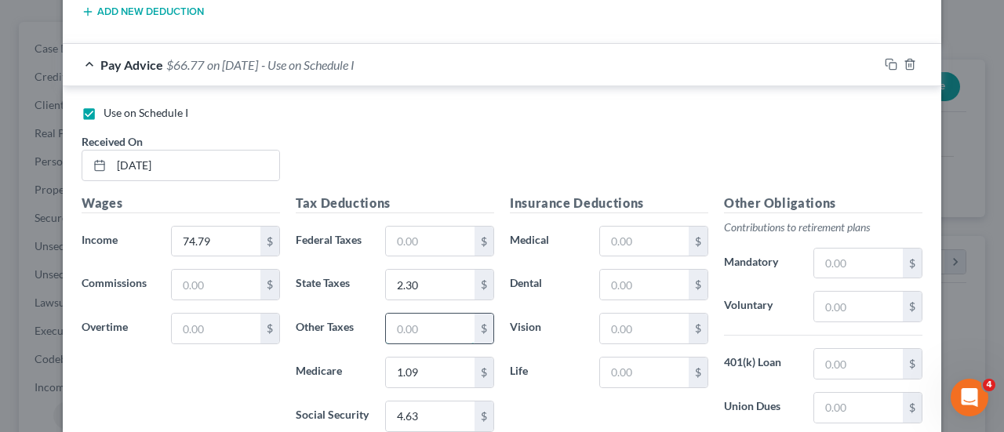
click at [413, 315] on input "text" at bounding box center [430, 329] width 89 height 30
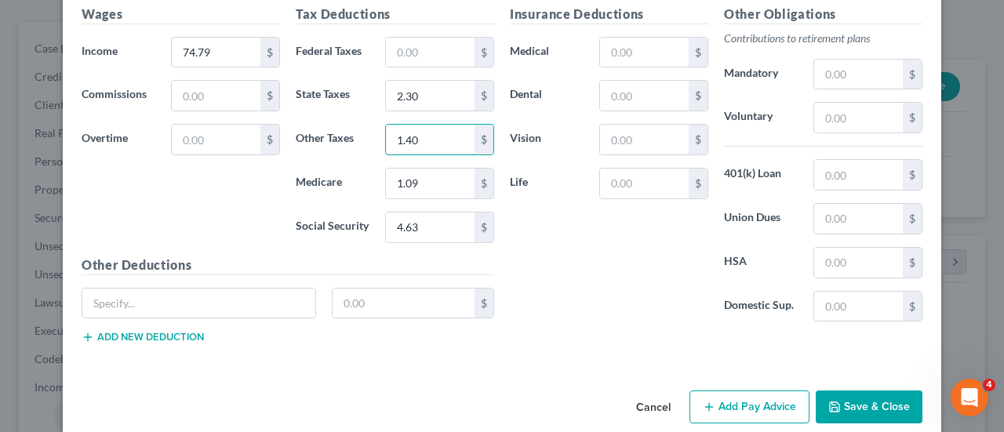
scroll to position [1924, 0]
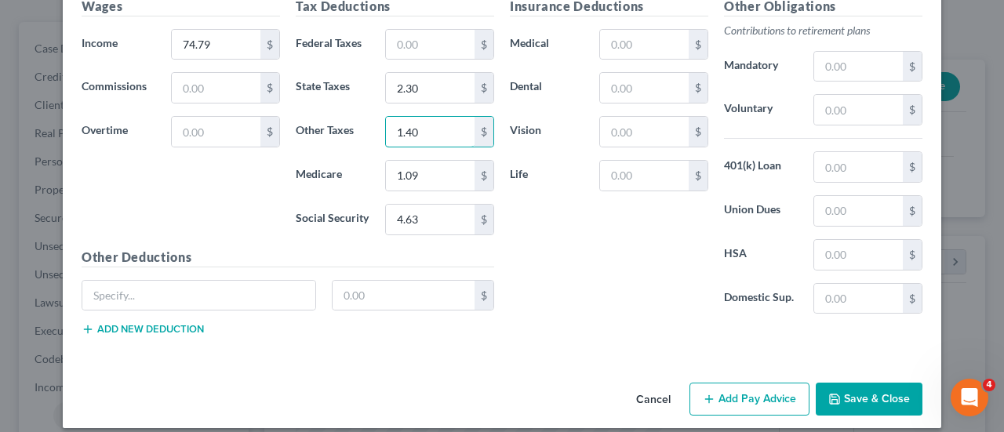
type input "1.40"
click at [712, 384] on button "Add Pay Advice" at bounding box center [750, 399] width 120 height 33
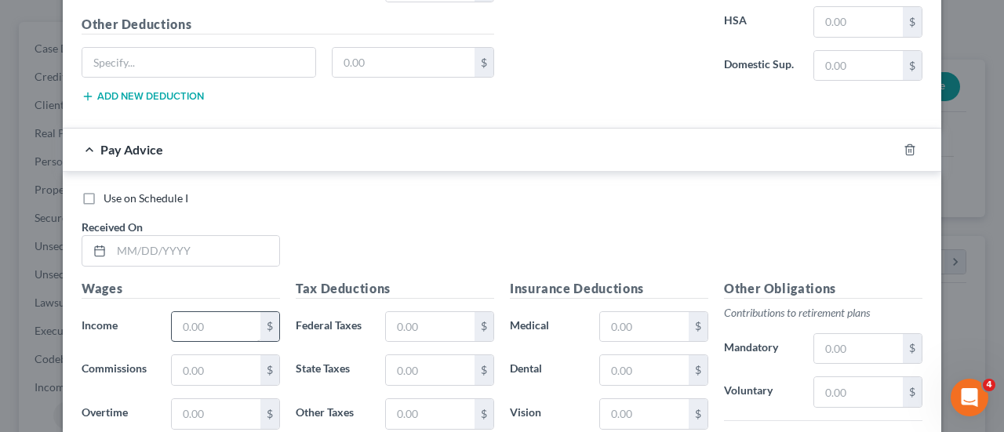
scroll to position [2159, 0]
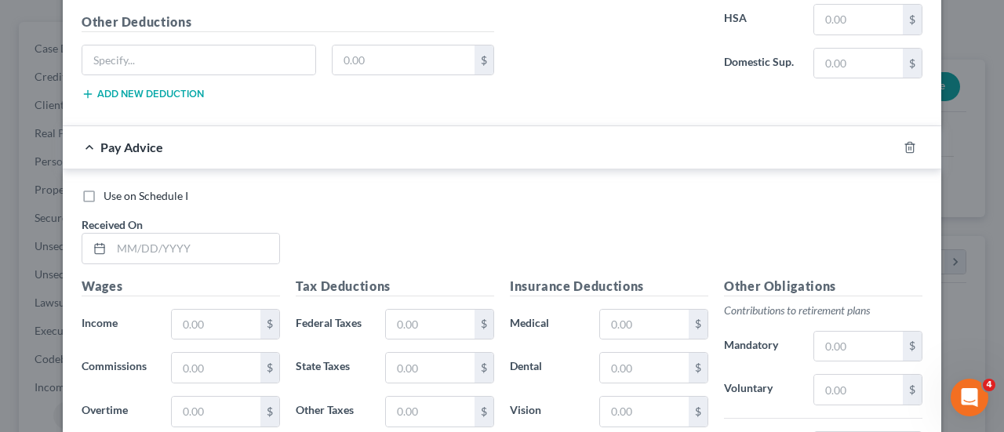
drag, startPoint x: 82, startPoint y: 180, endPoint x: 83, endPoint y: 190, distance: 9.5
click at [104, 188] on label "Use on Schedule I" at bounding box center [146, 196] width 85 height 16
click at [110, 188] on input "Use on Schedule I" at bounding box center [115, 193] width 10 height 10
checkbox input "true"
checkbox input "false"
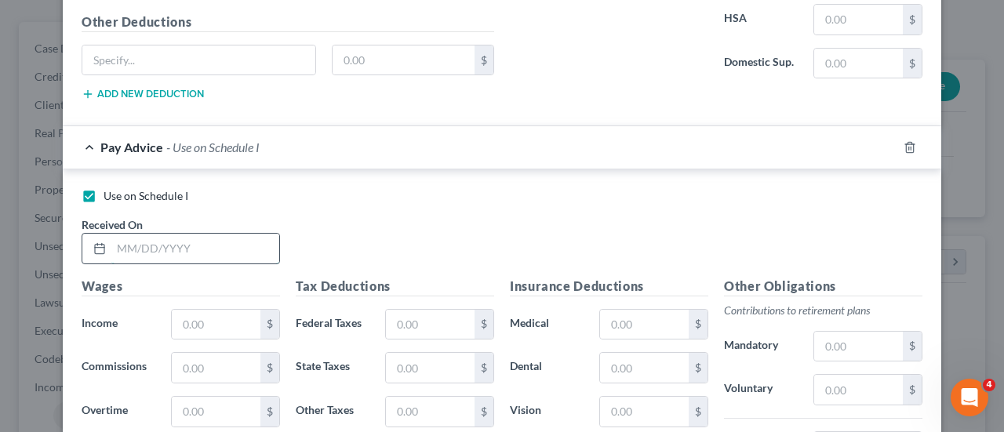
click at [117, 235] on input "text" at bounding box center [195, 249] width 168 height 30
type input "05/15/25"
click at [207, 310] on input "text" at bounding box center [216, 325] width 89 height 30
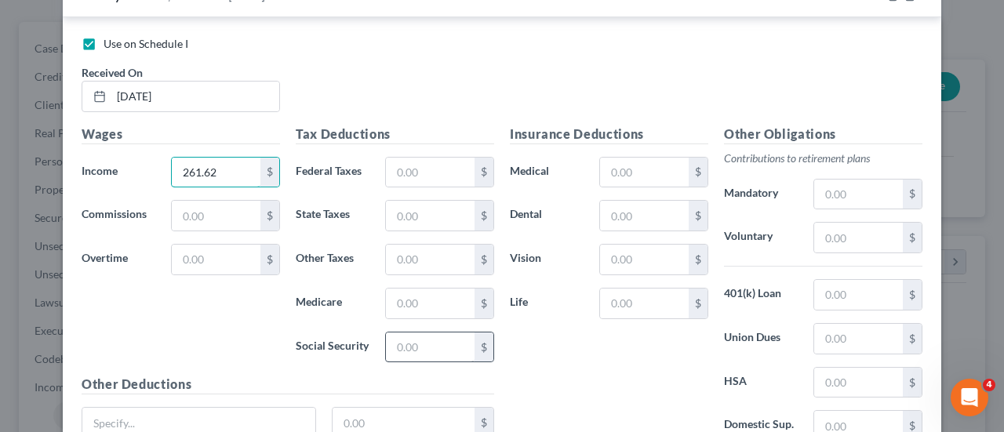
scroll to position [2316, 0]
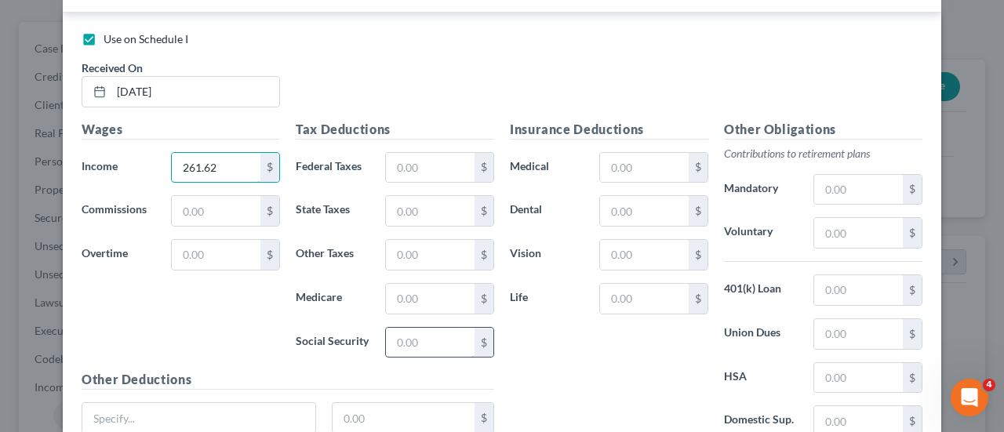
type input "261.62"
click at [414, 328] on input "text" at bounding box center [430, 343] width 89 height 30
type input "16.22"
click at [428, 288] on input "text" at bounding box center [430, 299] width 89 height 30
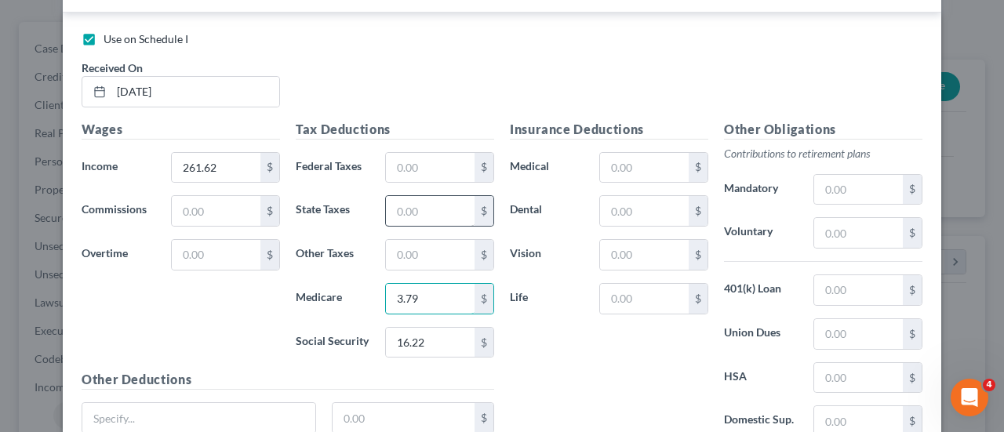
type input "3.79"
click at [441, 197] on input "text" at bounding box center [430, 211] width 89 height 30
type input "8.03"
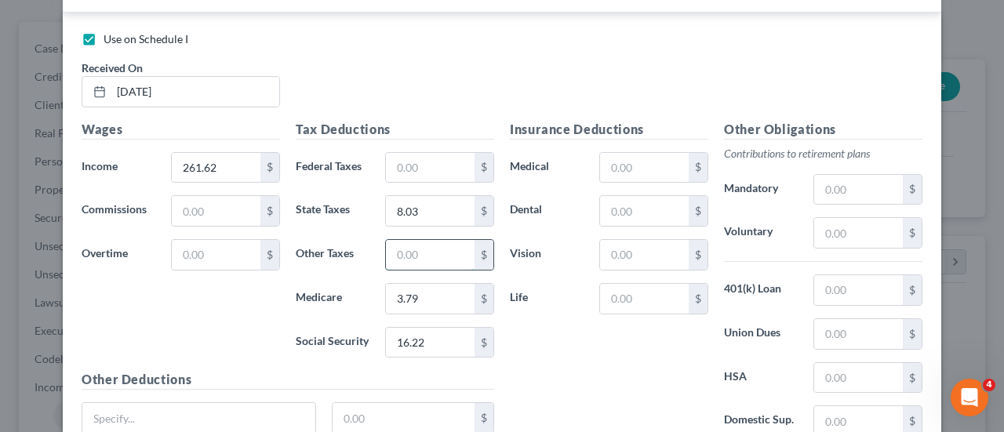
click at [423, 240] on input "text" at bounding box center [430, 255] width 89 height 30
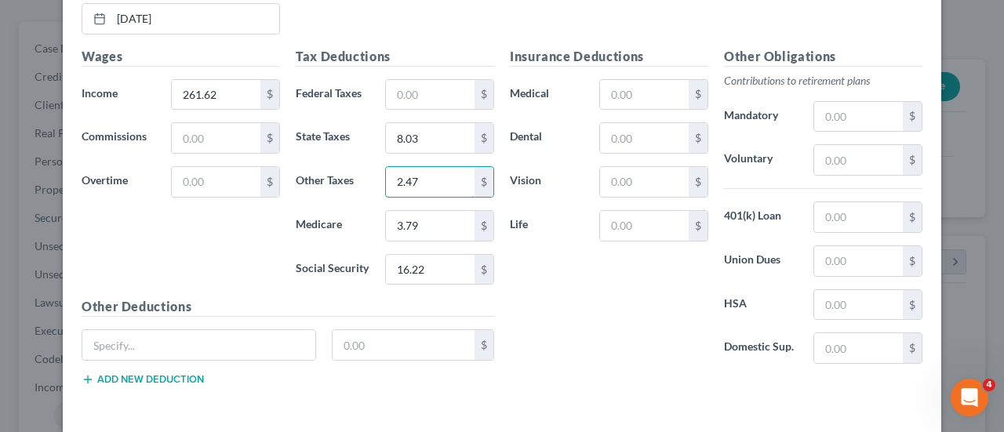
scroll to position [2435, 0]
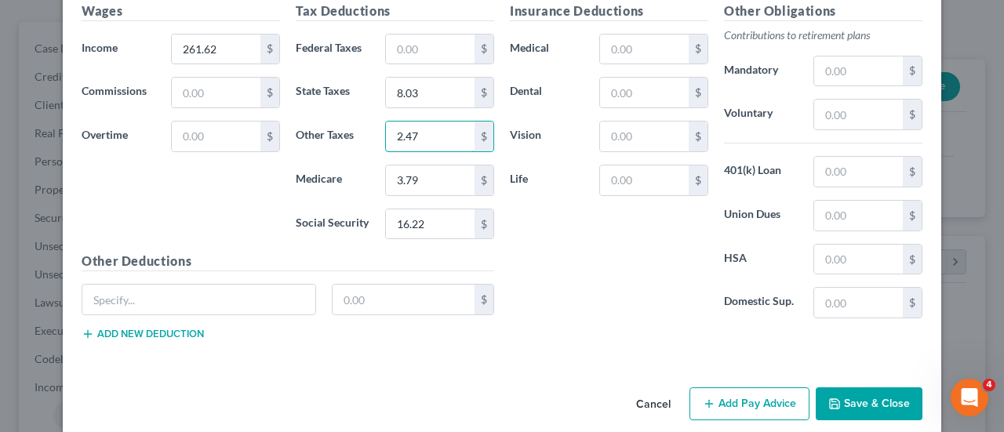
type input "2.47"
click at [745, 388] on button "Add Pay Advice" at bounding box center [750, 404] width 120 height 33
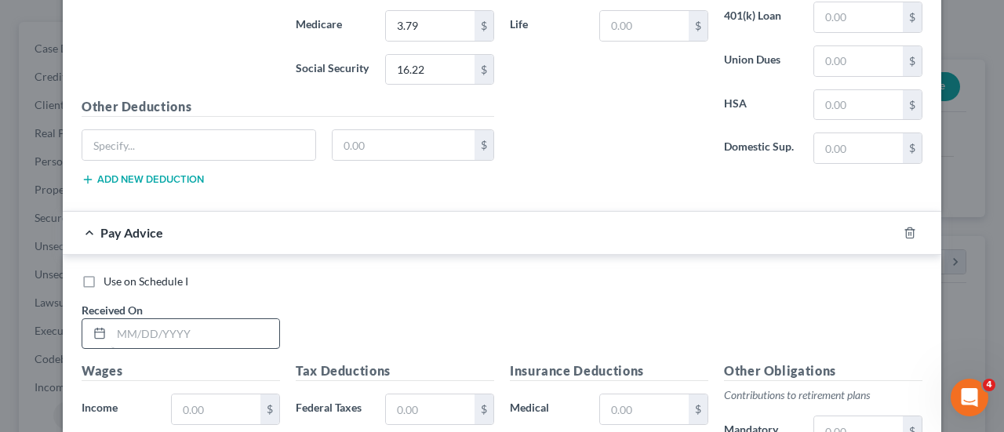
scroll to position [2591, 0]
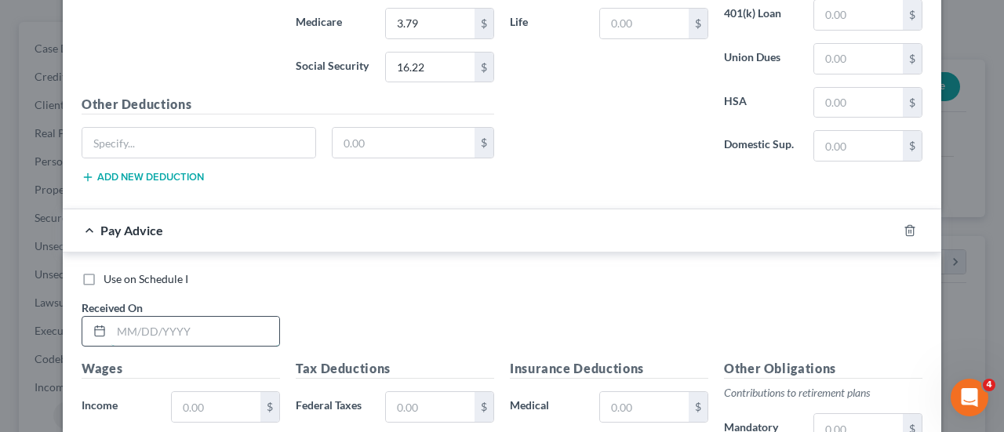
click at [135, 317] on input "text" at bounding box center [195, 332] width 168 height 30
type input "05/22/25"
click at [195, 392] on input "text" at bounding box center [216, 407] width 89 height 30
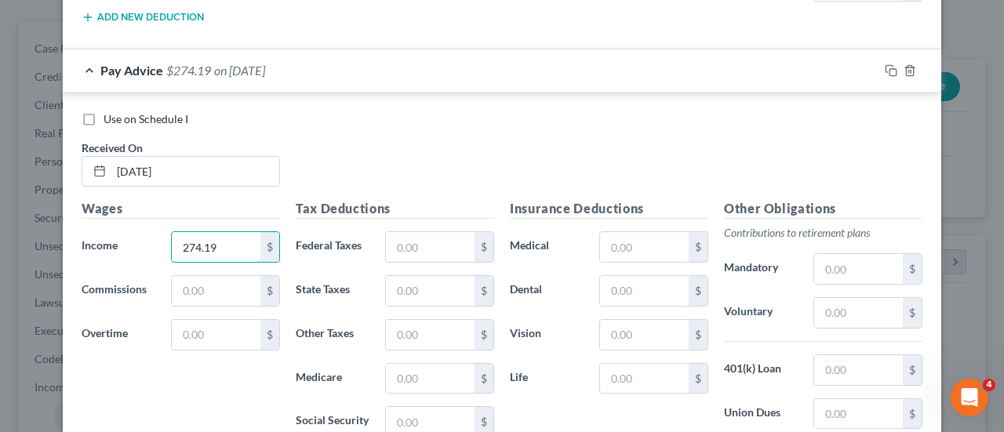
scroll to position [2945, 0]
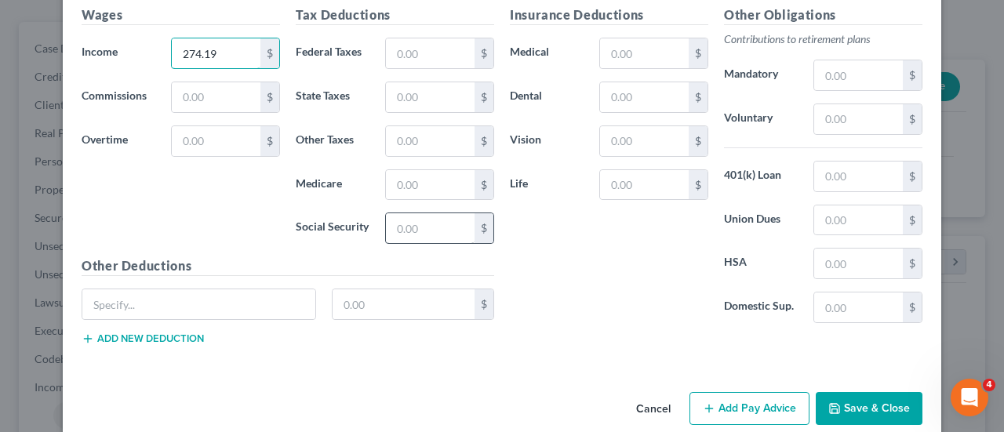
type input "274.19"
click at [436, 213] on input "text" at bounding box center [430, 228] width 89 height 30
type input "17.00"
click at [428, 170] on input "text" at bounding box center [430, 185] width 89 height 30
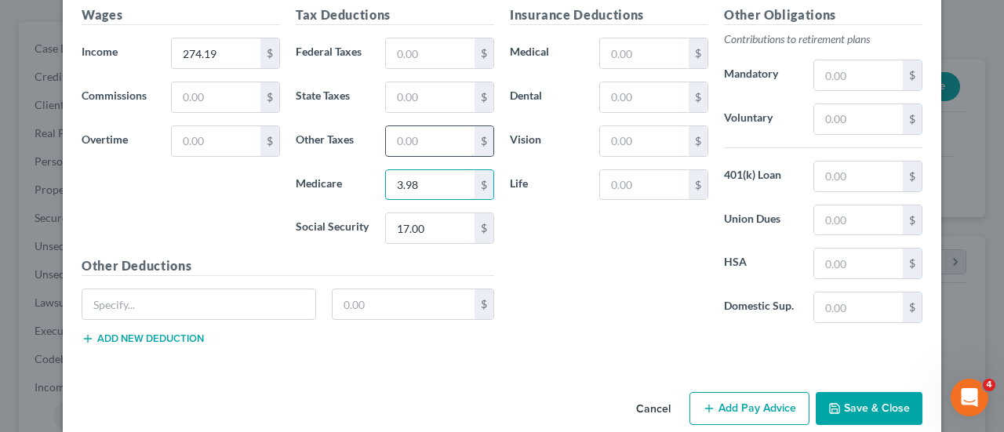
type input "3.98"
click at [430, 126] on input "text" at bounding box center [430, 141] width 89 height 30
click at [435, 82] on input "text" at bounding box center [430, 97] width 89 height 30
type input "8.42"
click at [429, 126] on input "text" at bounding box center [430, 141] width 89 height 30
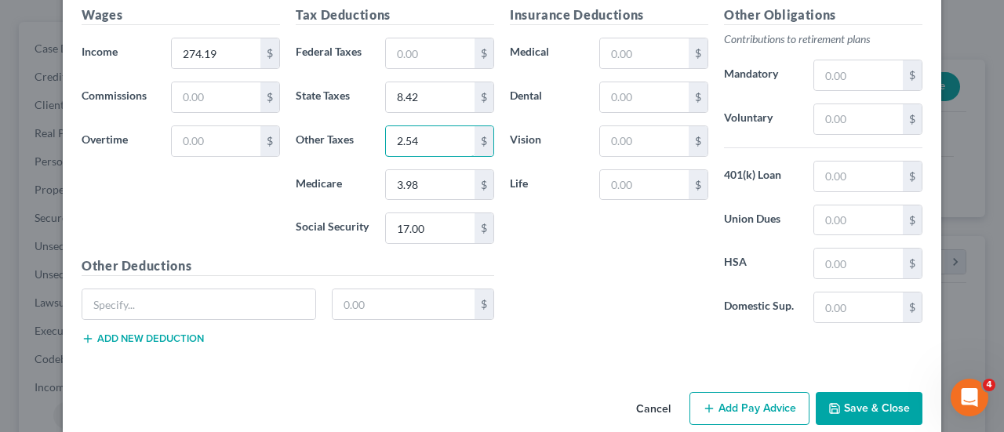
type input "2.54"
click at [745, 392] on button "Add Pay Advice" at bounding box center [750, 408] width 120 height 33
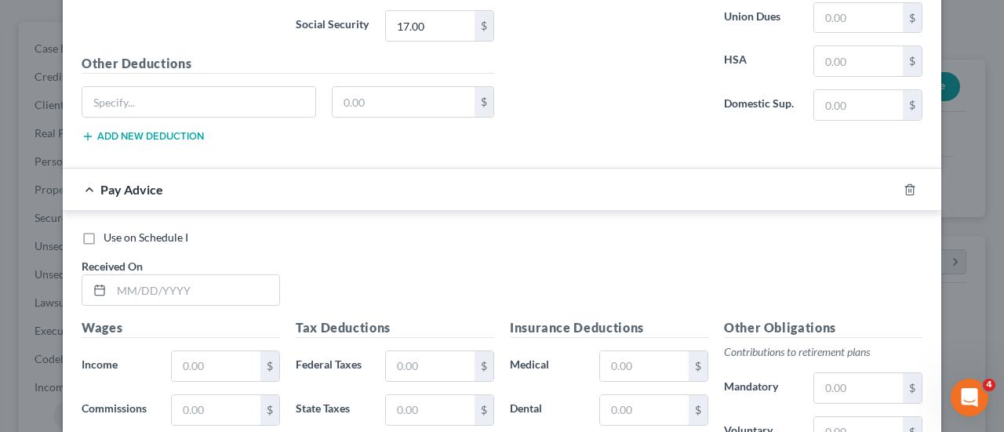
scroll to position [3181, 0]
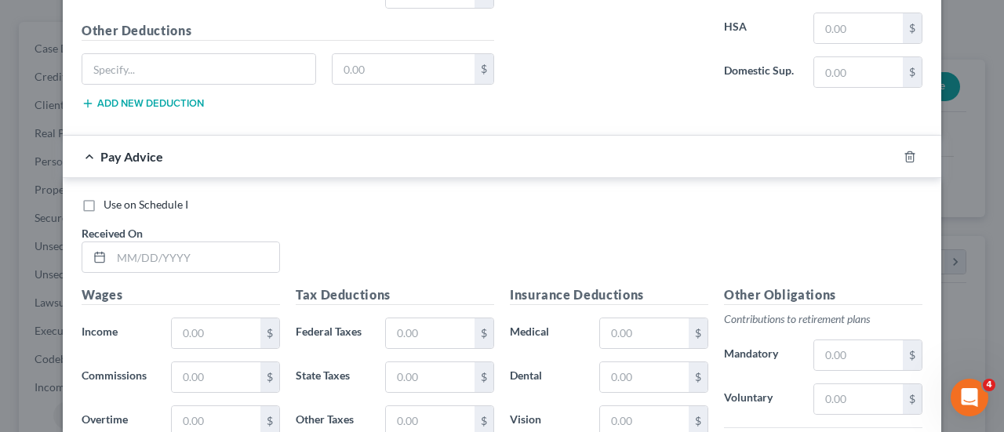
click at [104, 197] on label "Use on Schedule I" at bounding box center [146, 205] width 85 height 16
click at [110, 197] on input "Use on Schedule I" at bounding box center [115, 202] width 10 height 10
checkbox input "true"
checkbox input "false"
click at [118, 242] on input "text" at bounding box center [195, 257] width 168 height 30
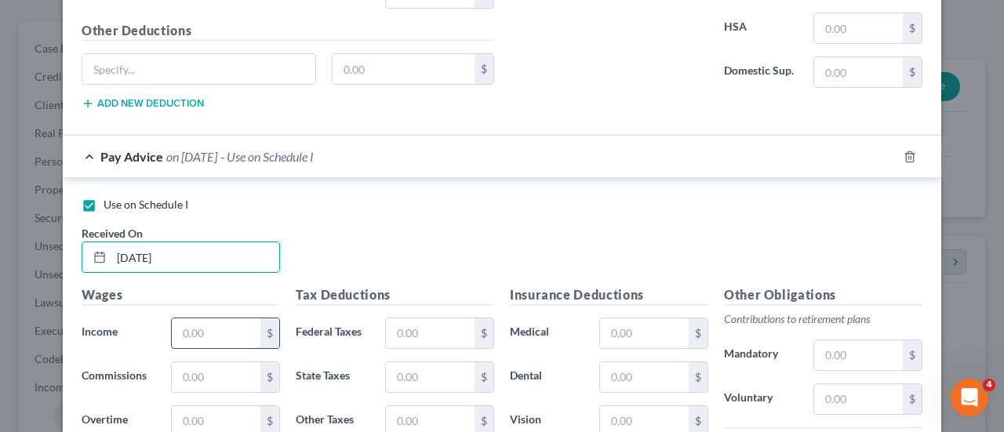
type input "05/29/25"
click at [197, 319] on input "text" at bounding box center [216, 334] width 89 height 30
type input "259.00"
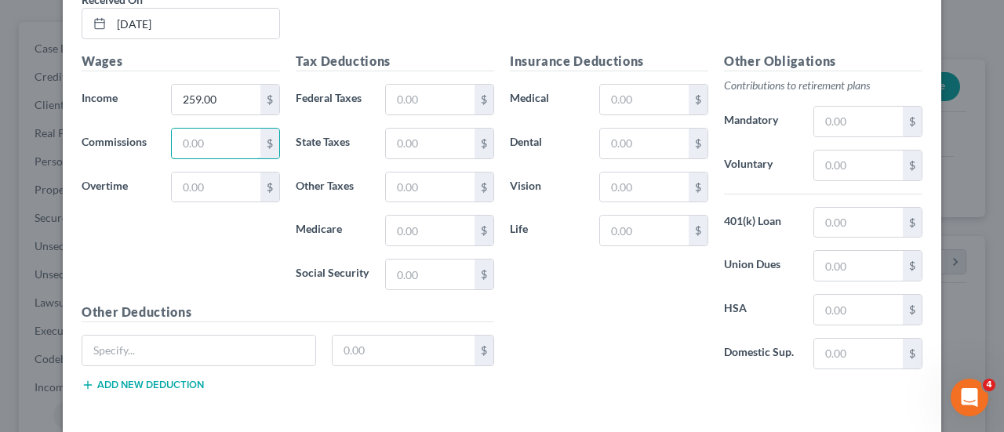
scroll to position [3416, 0]
click at [427, 258] on input "text" at bounding box center [430, 273] width 89 height 30
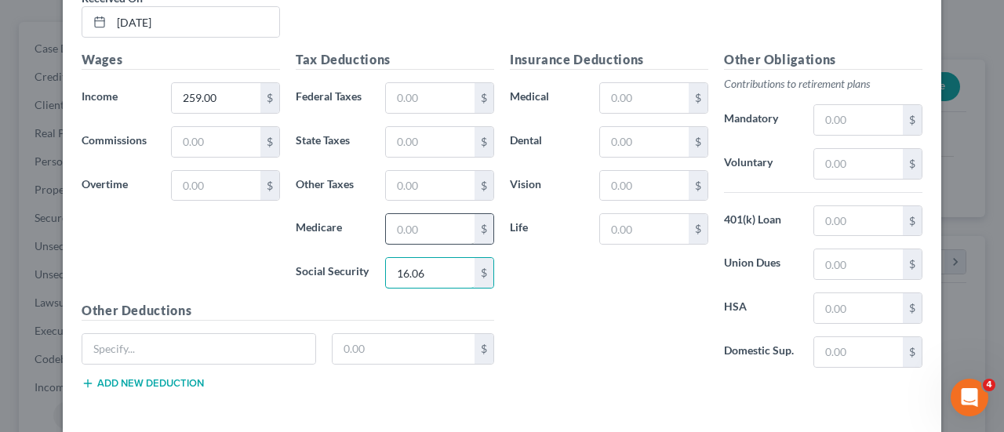
type input "16.06"
click at [453, 214] on input "text" at bounding box center [430, 229] width 89 height 30
type input "3.75"
click at [416, 128] on input "text" at bounding box center [430, 142] width 89 height 30
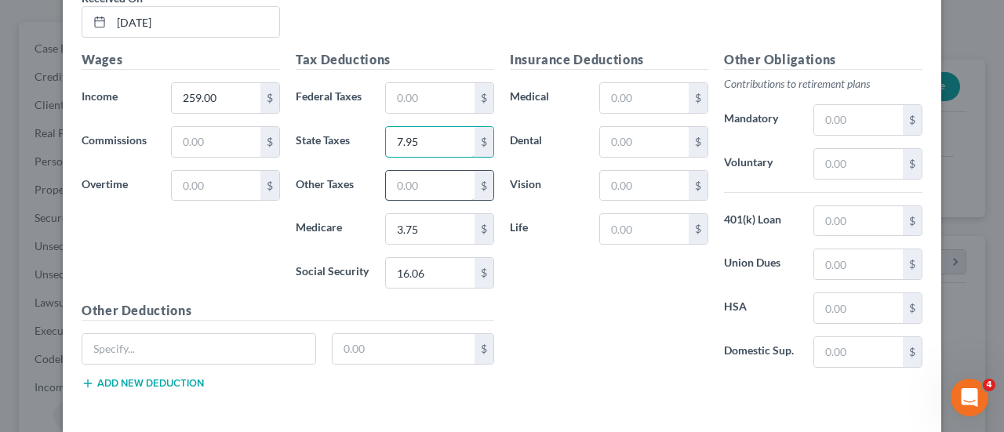
type input "7.95"
click at [436, 171] on input "text" at bounding box center [430, 186] width 89 height 30
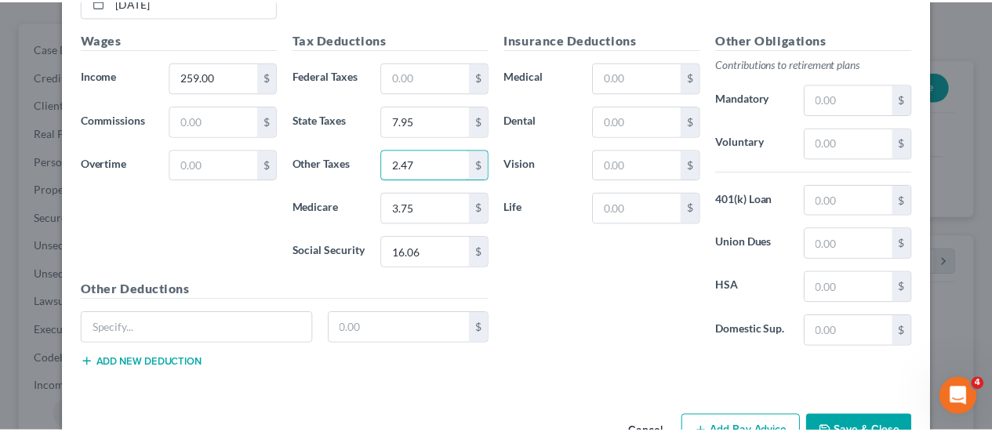
scroll to position [3455, 0]
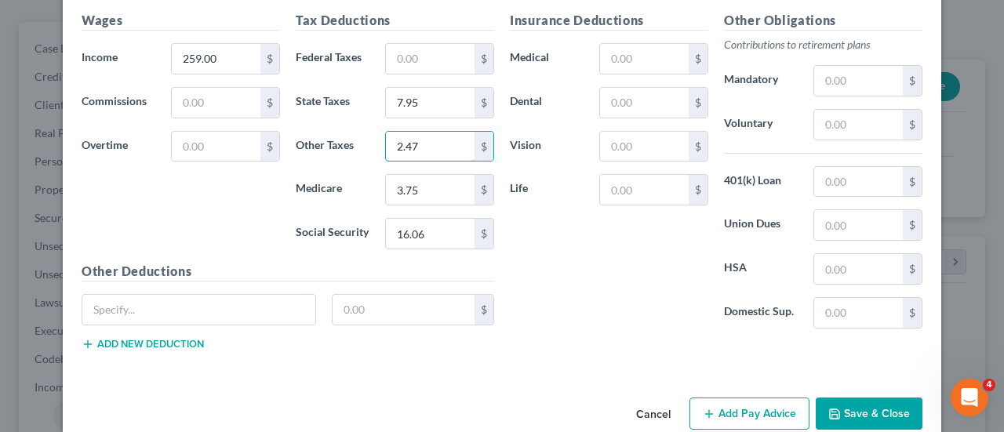
type input "2.47"
click at [869, 398] on button "Save & Close" at bounding box center [869, 414] width 107 height 33
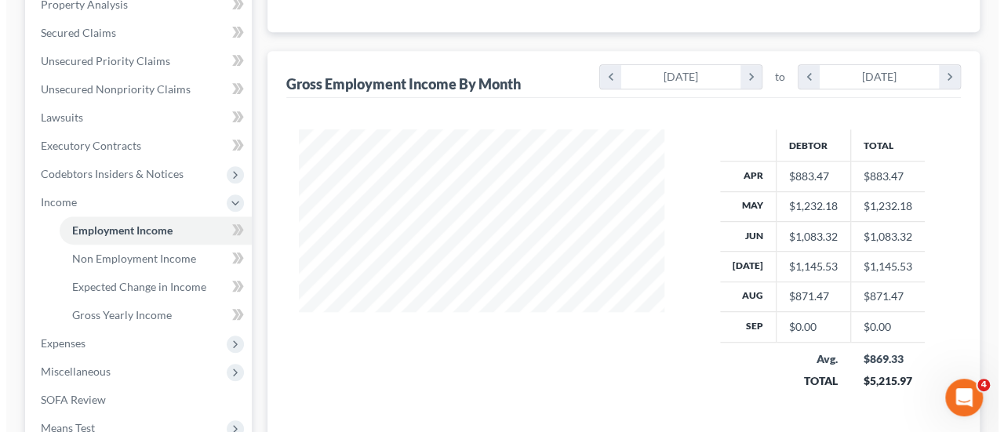
scroll to position [198, 0]
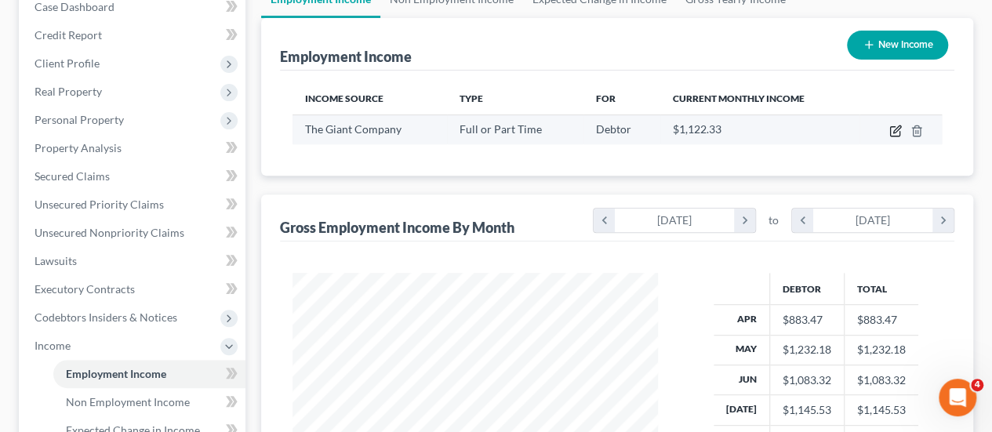
click at [894, 125] on icon "button" at bounding box center [896, 131] width 13 height 13
select select "0"
select select "39"
select select "3"
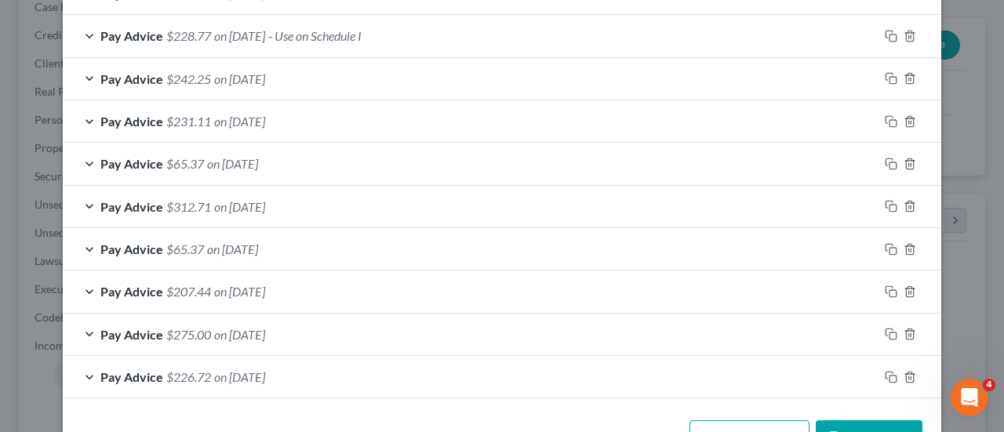
scroll to position [1115, 0]
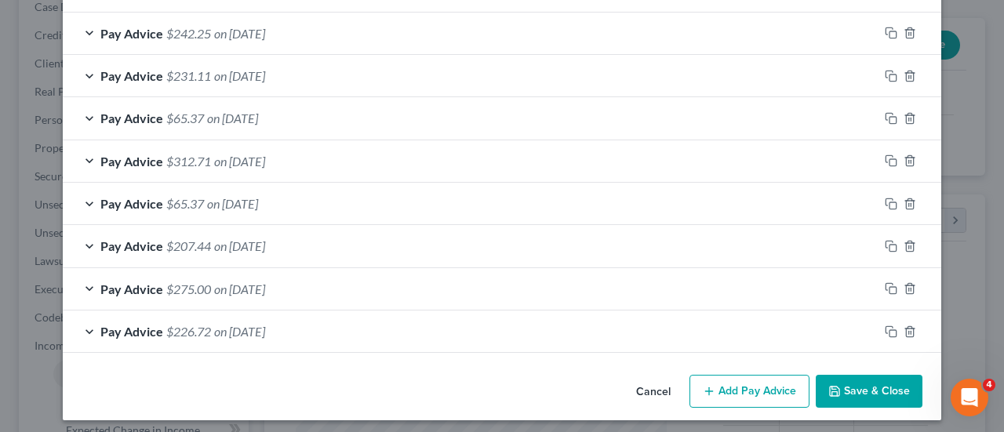
click at [723, 386] on button "Add Pay Advice" at bounding box center [750, 391] width 120 height 33
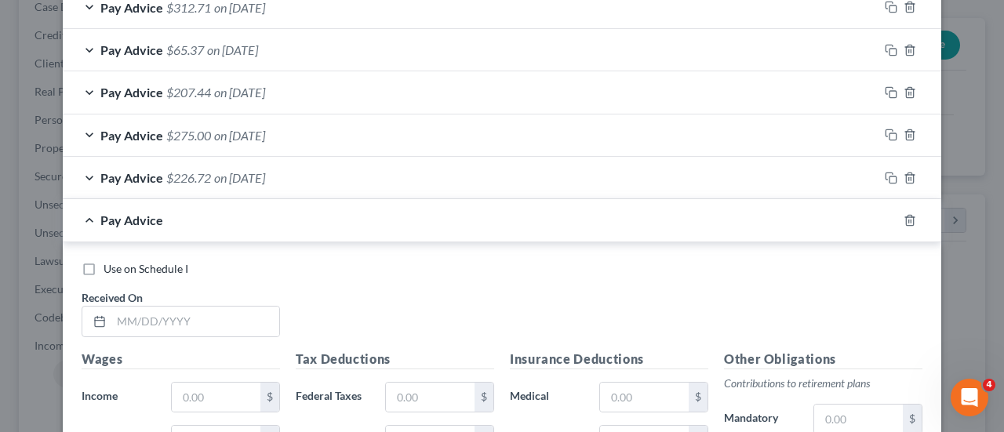
scroll to position [1272, 0]
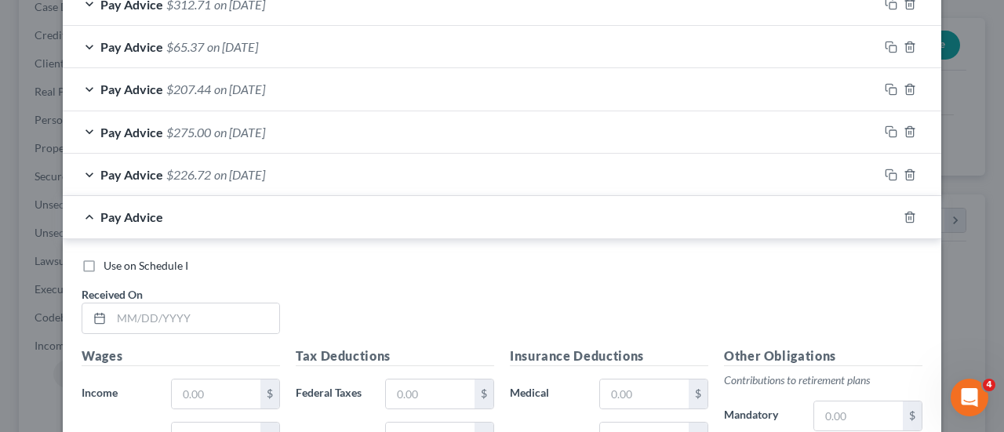
click at [104, 260] on label "Use on Schedule I" at bounding box center [146, 266] width 85 height 16
click at [110, 260] on input "Use on Schedule I" at bounding box center [115, 263] width 10 height 10
checkbox input "true"
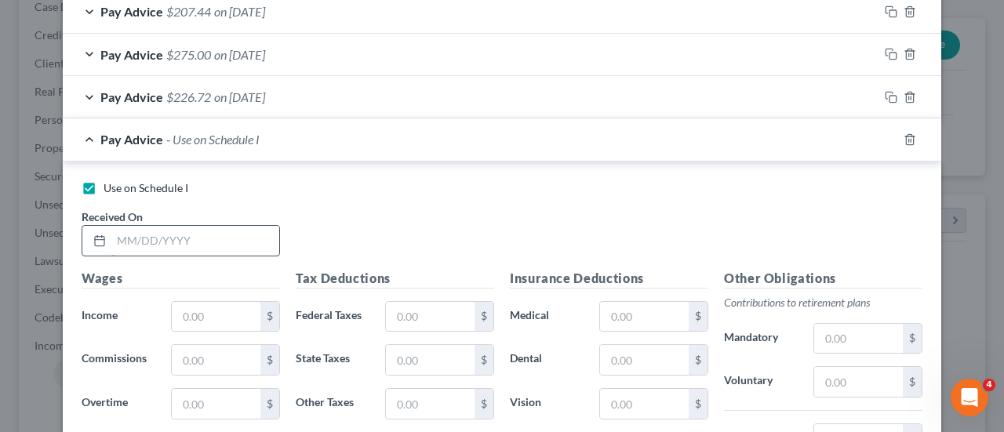
scroll to position [1350, 0]
click at [111, 228] on input "text" at bounding box center [195, 240] width 168 height 30
type input "09/04/25"
click at [207, 308] on input "text" at bounding box center [216, 316] width 89 height 30
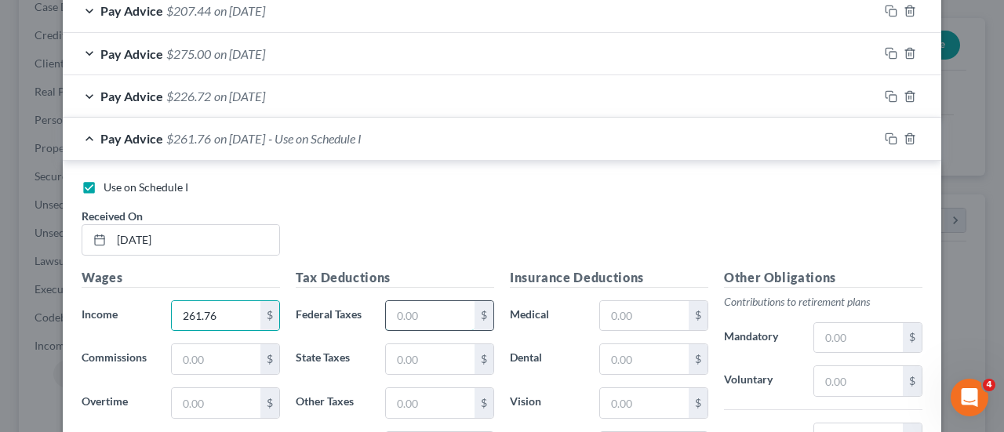
click at [426, 312] on input "text" at bounding box center [430, 316] width 89 height 30
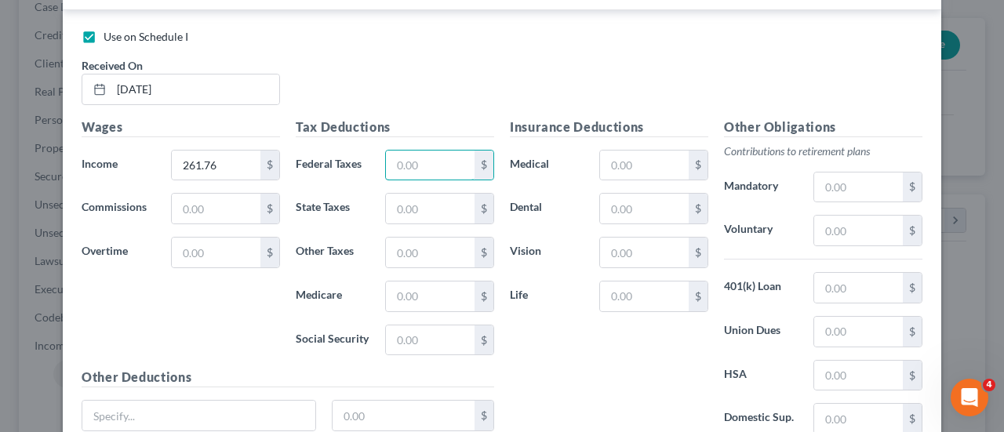
scroll to position [1507, 0]
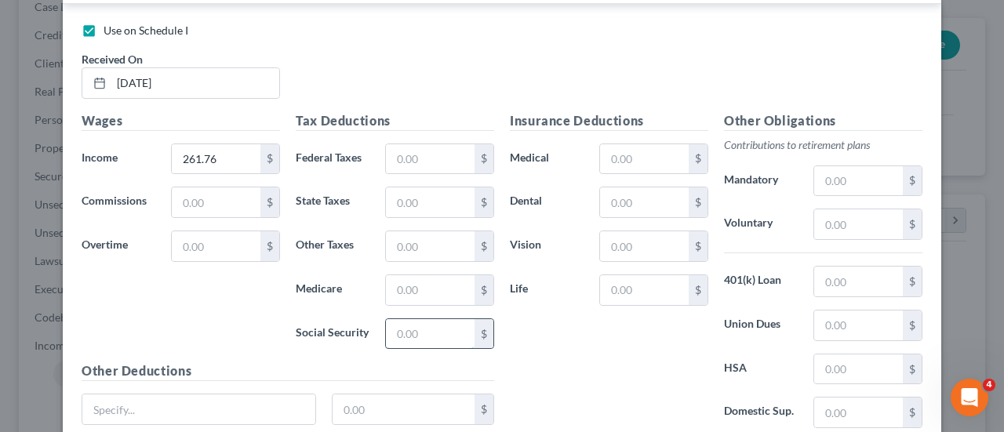
click at [425, 327] on input "text" at bounding box center [430, 334] width 89 height 30
click at [415, 285] on input "text" at bounding box center [430, 290] width 89 height 30
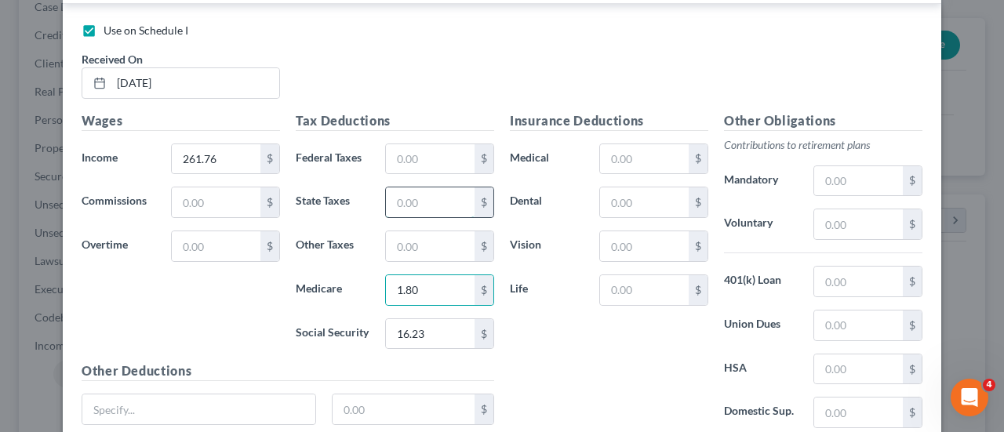
click at [404, 195] on input "text" at bounding box center [430, 203] width 89 height 30
click at [418, 233] on input "text" at bounding box center [430, 246] width 89 height 30
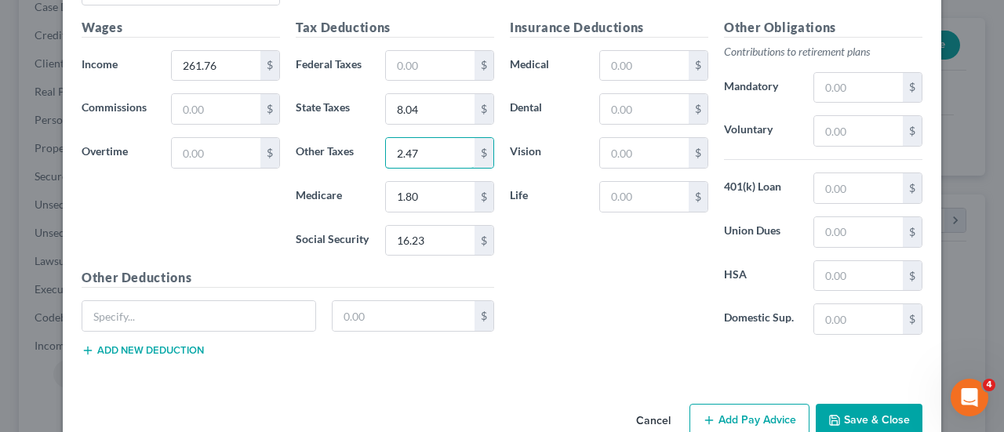
scroll to position [1625, 0]
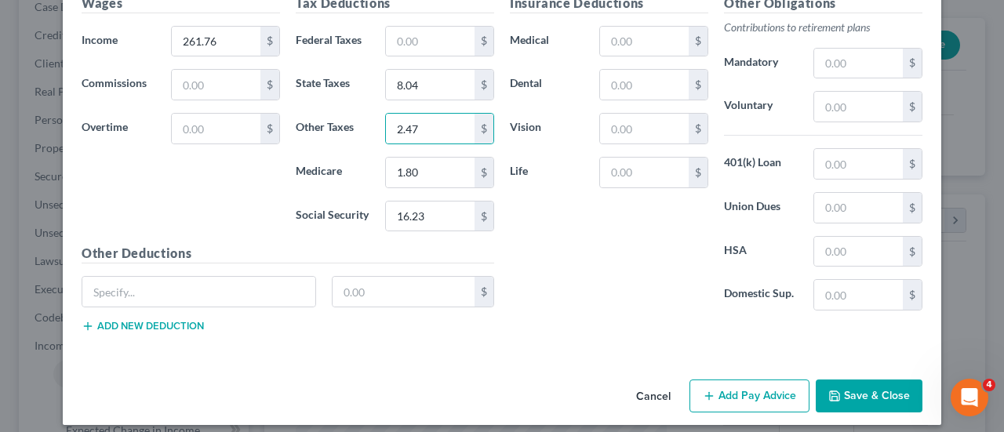
click at [752, 386] on button "Add Pay Advice" at bounding box center [750, 396] width 120 height 33
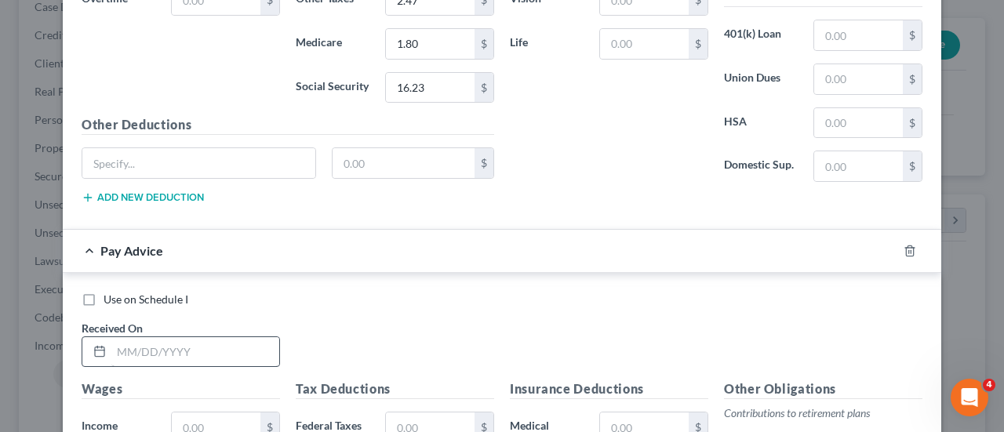
scroll to position [1782, 0]
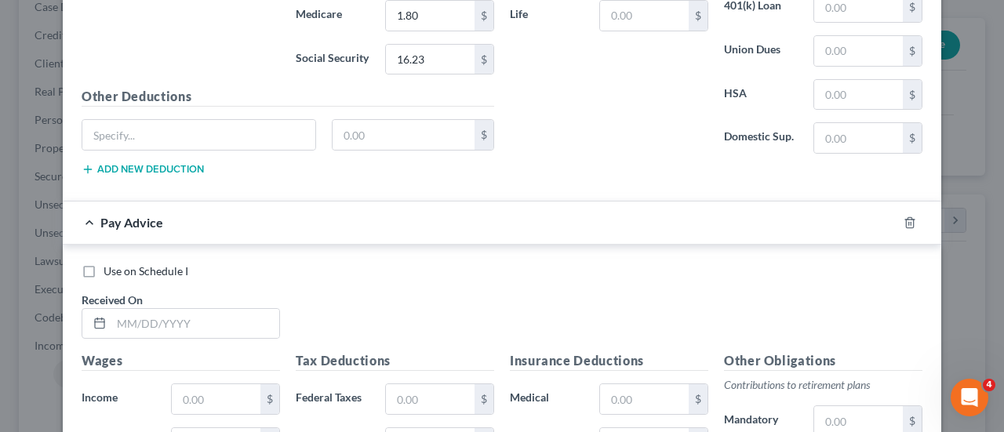
click at [104, 264] on label "Use on Schedule I" at bounding box center [146, 272] width 85 height 16
click at [110, 264] on input "Use on Schedule I" at bounding box center [115, 269] width 10 height 10
click at [119, 310] on input "text" at bounding box center [195, 324] width 168 height 30
click at [183, 384] on input "text" at bounding box center [216, 399] width 89 height 30
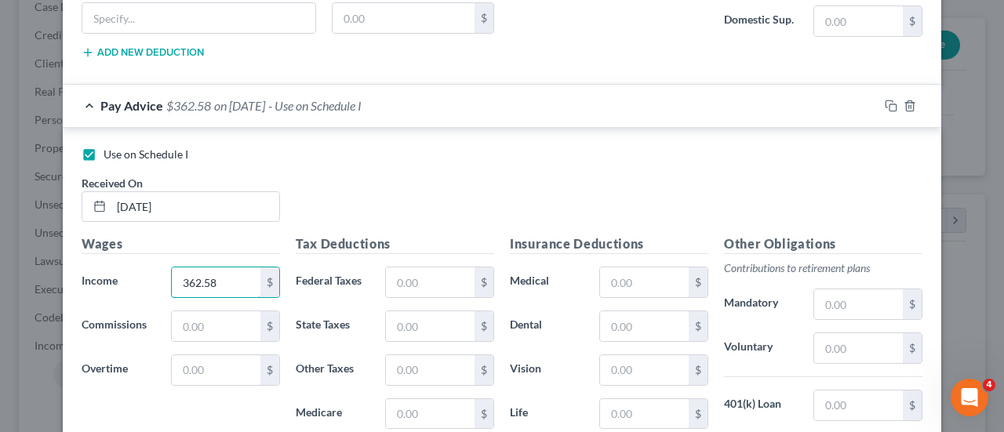
scroll to position [2017, 0]
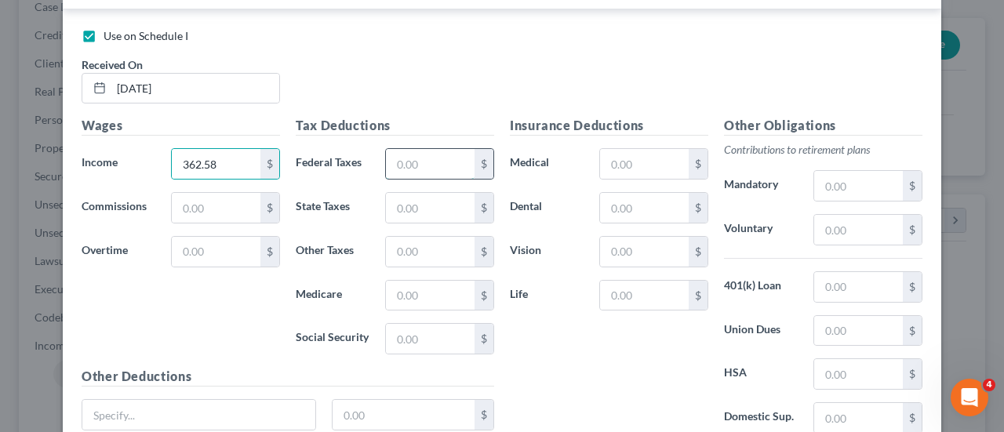
click at [459, 155] on input "text" at bounding box center [430, 164] width 89 height 30
drag, startPoint x: 432, startPoint y: 334, endPoint x: 443, endPoint y: 326, distance: 14.6
click at [441, 327] on input "text" at bounding box center [430, 339] width 89 height 30
click at [438, 288] on input "text" at bounding box center [430, 296] width 89 height 30
click at [429, 198] on input "text" at bounding box center [430, 208] width 89 height 30
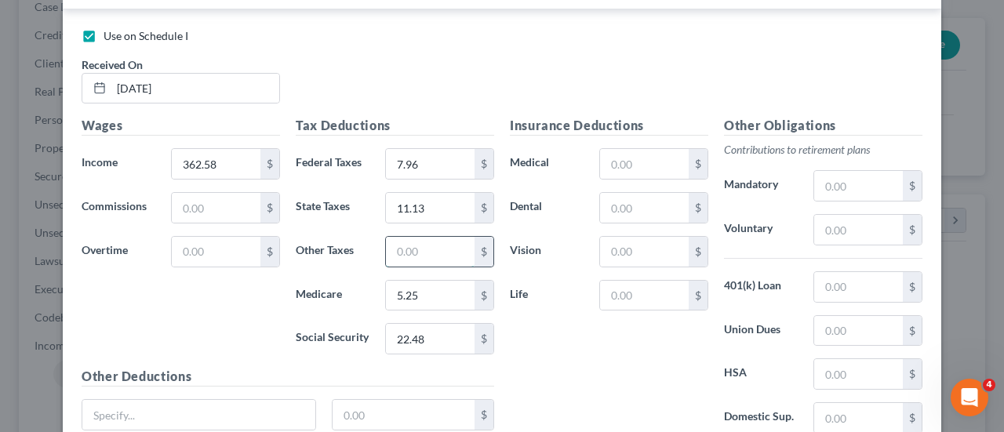
click at [408, 237] on input "text" at bounding box center [430, 252] width 89 height 30
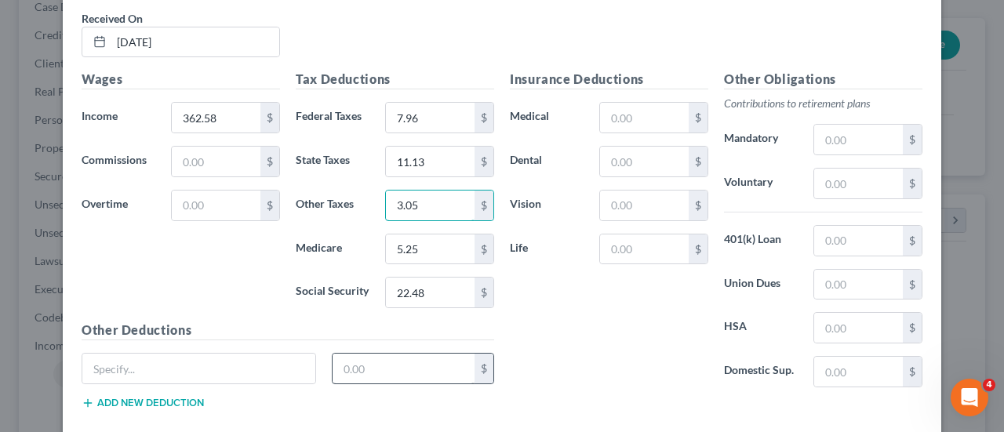
scroll to position [2136, 0]
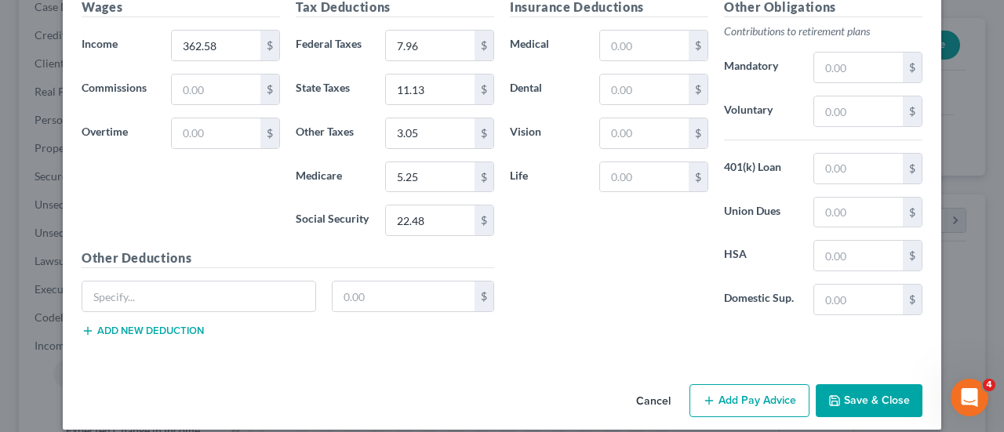
click at [734, 385] on button "Add Pay Advice" at bounding box center [750, 400] width 120 height 33
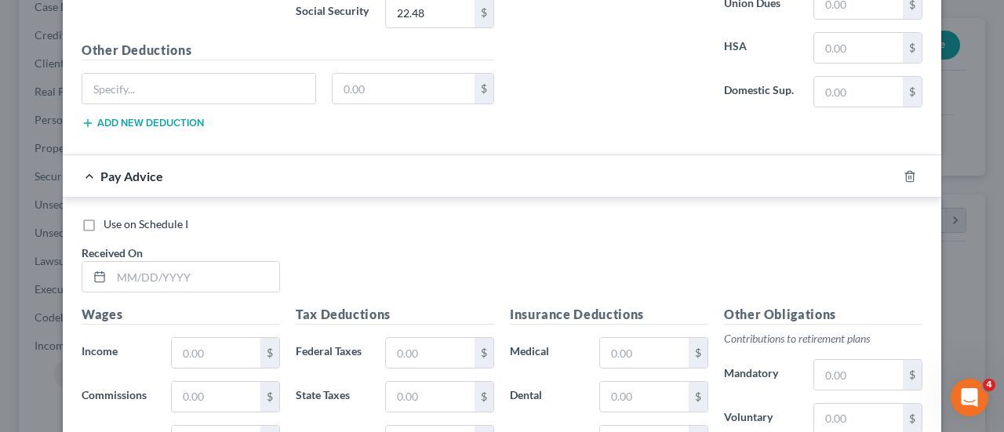
scroll to position [2371, 0]
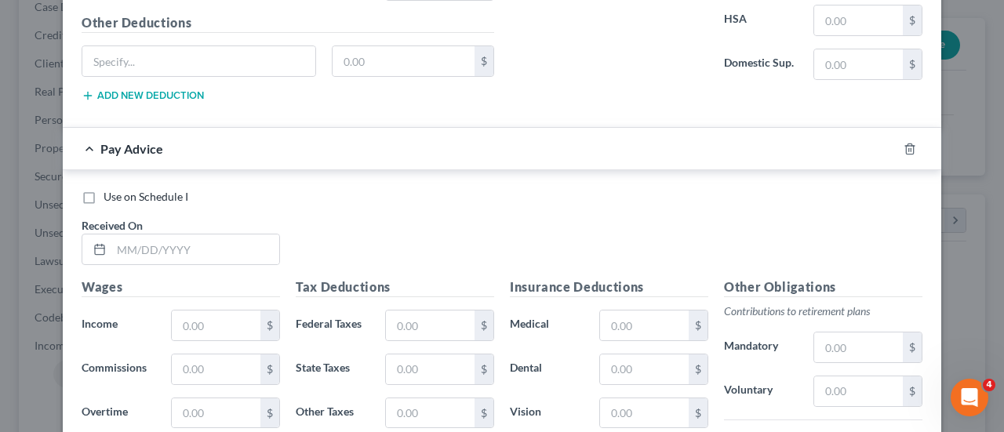
drag, startPoint x: 82, startPoint y: 183, endPoint x: 95, endPoint y: 202, distance: 23.7
click at [104, 189] on label "Use on Schedule I" at bounding box center [146, 197] width 85 height 16
click at [110, 189] on input "Use on Schedule I" at bounding box center [115, 194] width 10 height 10
click at [111, 236] on input "text" at bounding box center [195, 250] width 168 height 30
click at [188, 311] on input "text" at bounding box center [216, 326] width 89 height 30
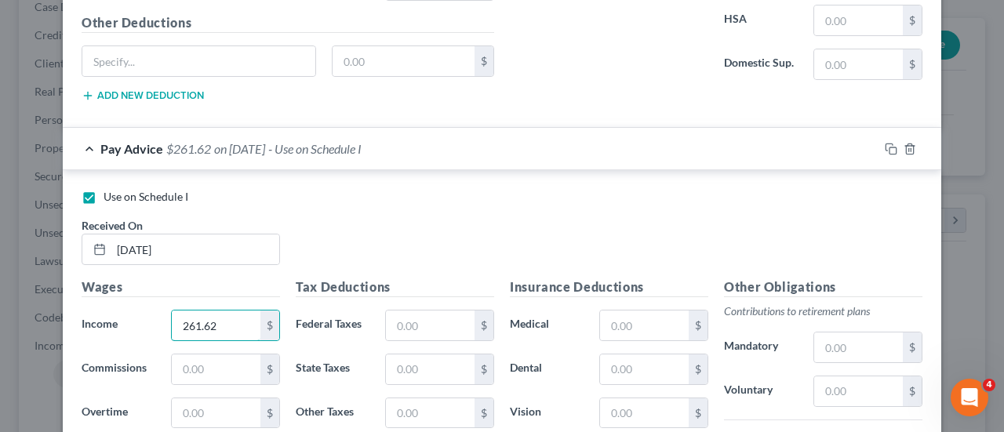
scroll to position [2449, 0]
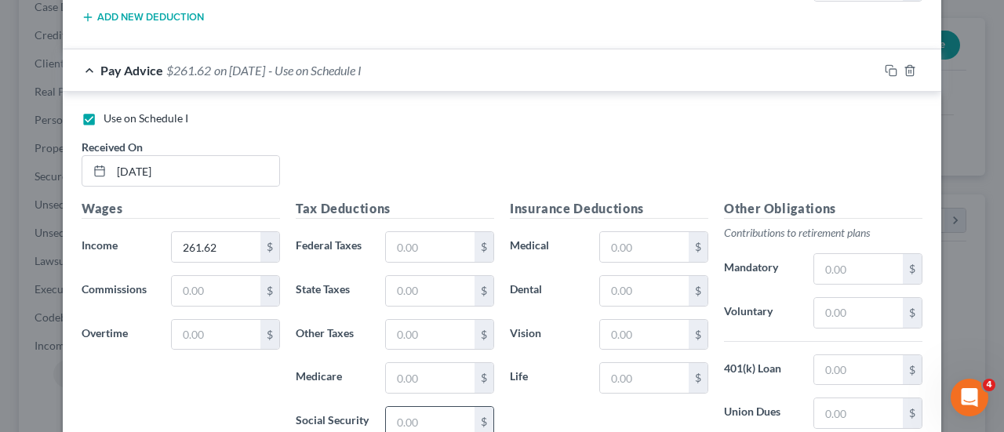
click at [414, 409] on input "text" at bounding box center [430, 422] width 89 height 30
click at [424, 363] on input "text" at bounding box center [430, 378] width 89 height 30
click at [406, 276] on input "text" at bounding box center [430, 291] width 89 height 30
click at [415, 320] on input "text" at bounding box center [430, 335] width 89 height 30
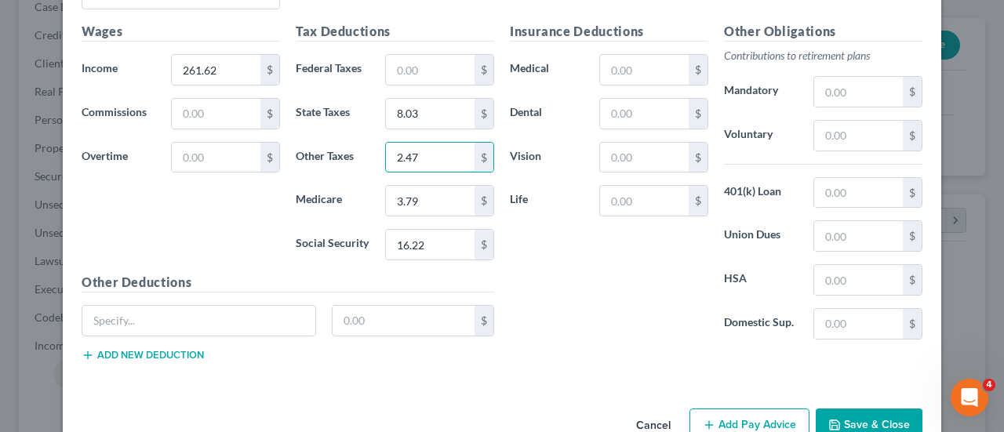
scroll to position [2646, 0]
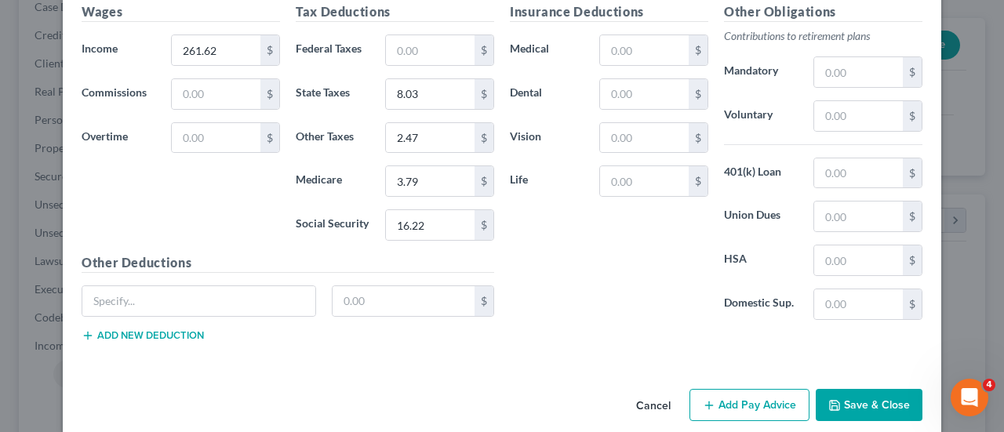
click at [759, 389] on button "Add Pay Advice" at bounding box center [750, 405] width 120 height 33
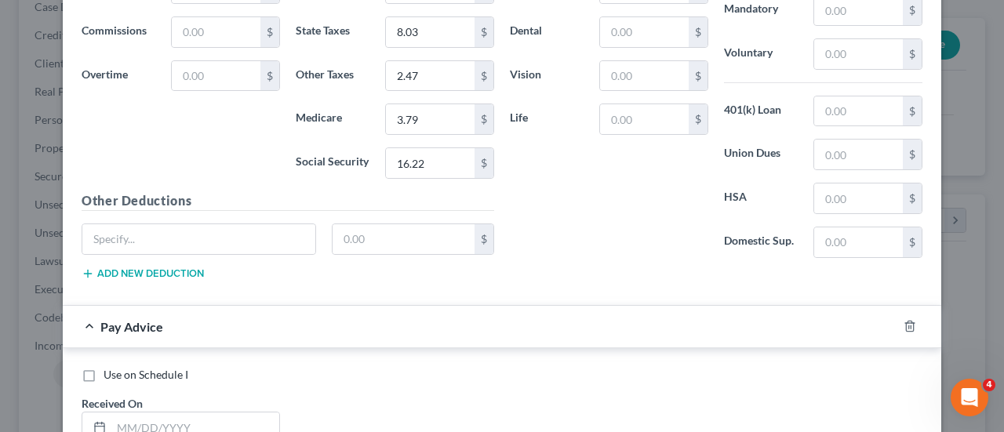
scroll to position [2803, 0]
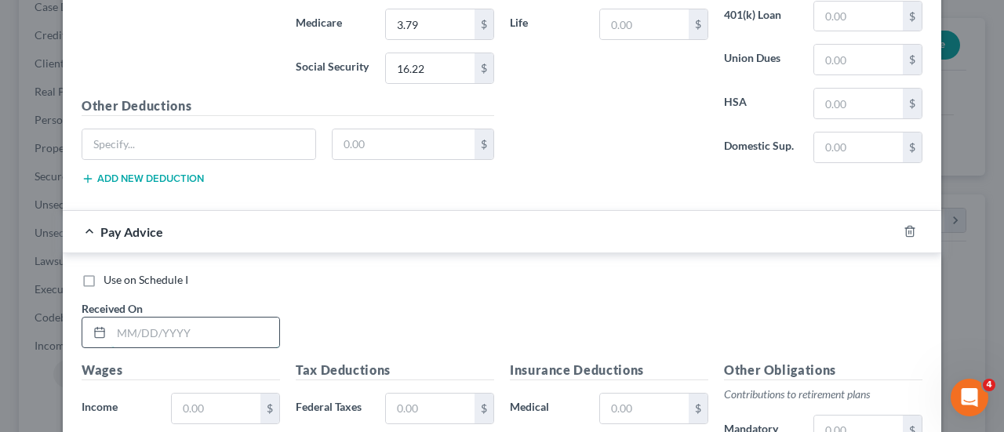
click at [134, 318] on input "text" at bounding box center [195, 333] width 168 height 30
click at [104, 272] on label "Use on Schedule I" at bounding box center [146, 280] width 85 height 16
click at [110, 272] on input "Use on Schedule I" at bounding box center [115, 277] width 10 height 10
click at [126, 318] on input "text" at bounding box center [195, 333] width 168 height 30
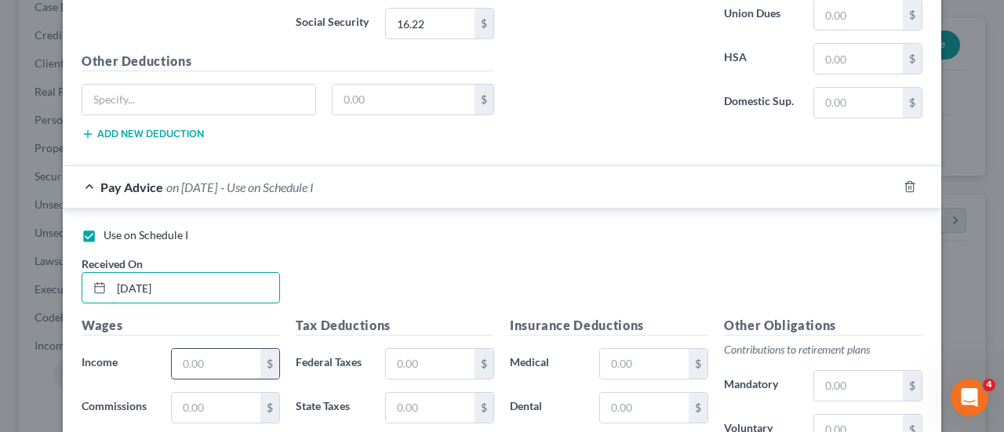
scroll to position [2882, 0]
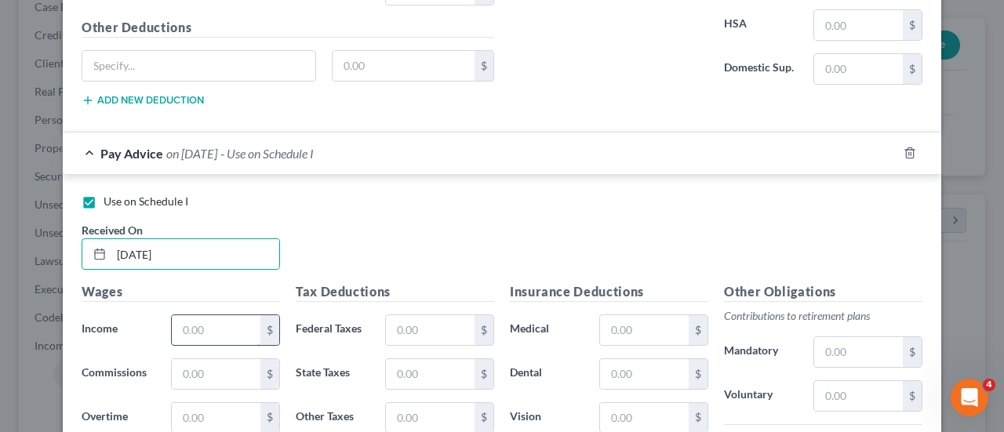
click at [209, 315] on input "text" at bounding box center [216, 330] width 89 height 30
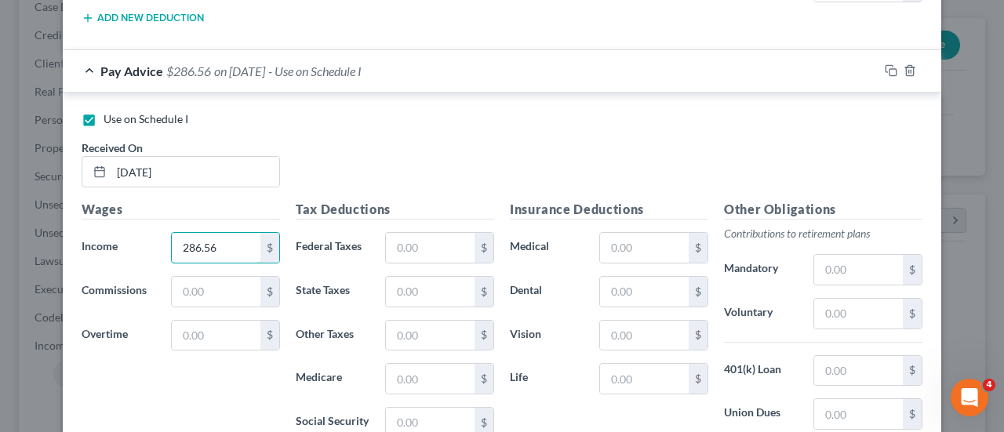
scroll to position [3039, 0]
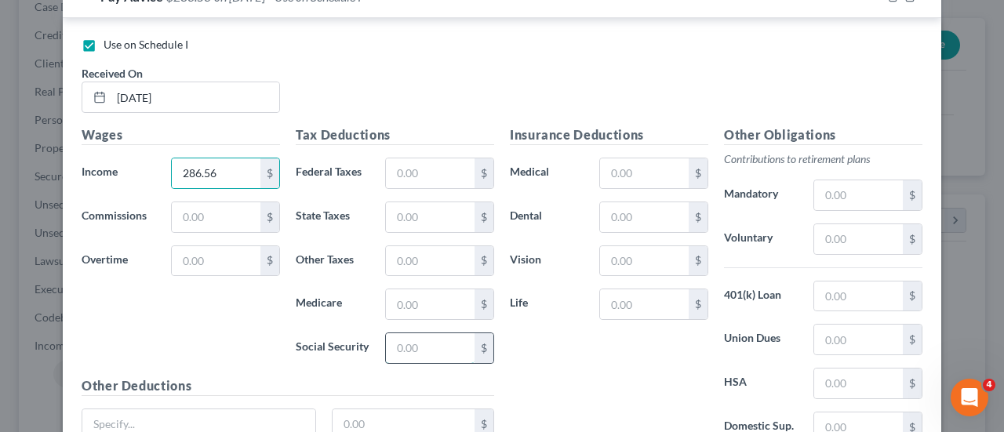
click at [429, 337] on input "text" at bounding box center [430, 348] width 89 height 30
click at [432, 161] on input "text" at bounding box center [430, 173] width 89 height 30
click at [403, 333] on input "text" at bounding box center [430, 348] width 89 height 30
click at [424, 290] on input "text" at bounding box center [430, 305] width 89 height 30
click at [403, 202] on input "text" at bounding box center [430, 217] width 89 height 30
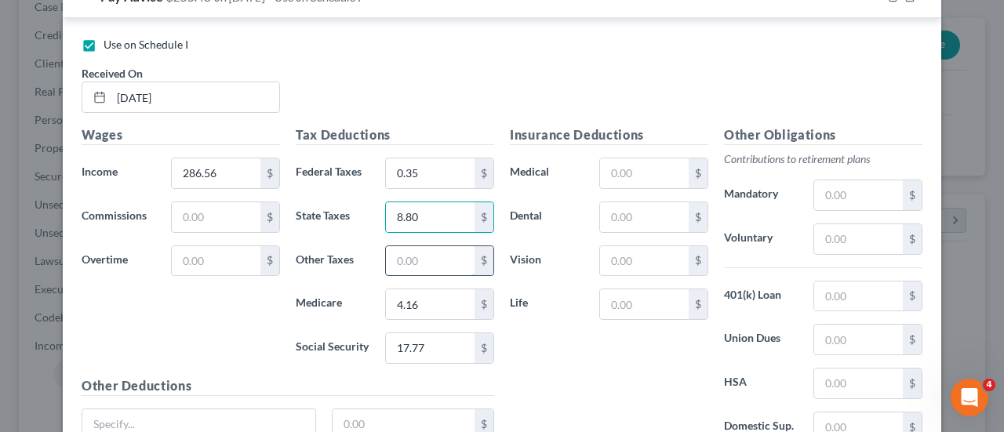
click at [417, 247] on input "text" at bounding box center [430, 261] width 89 height 30
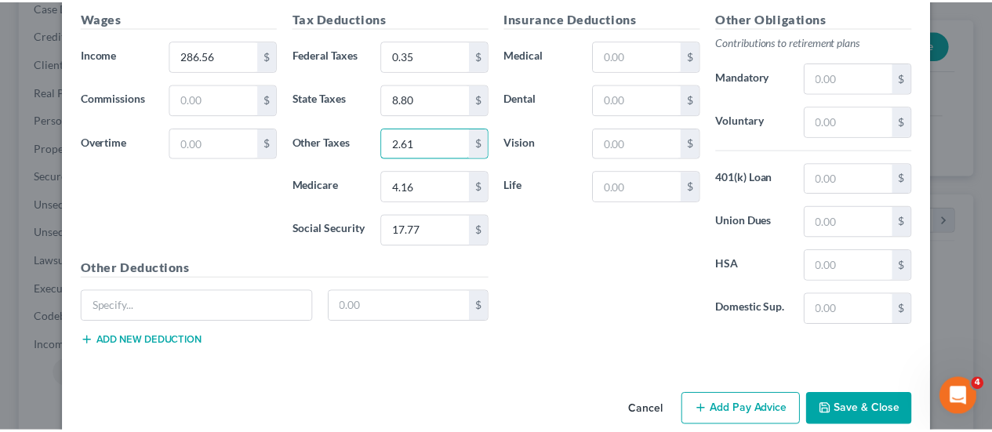
scroll to position [3157, 0]
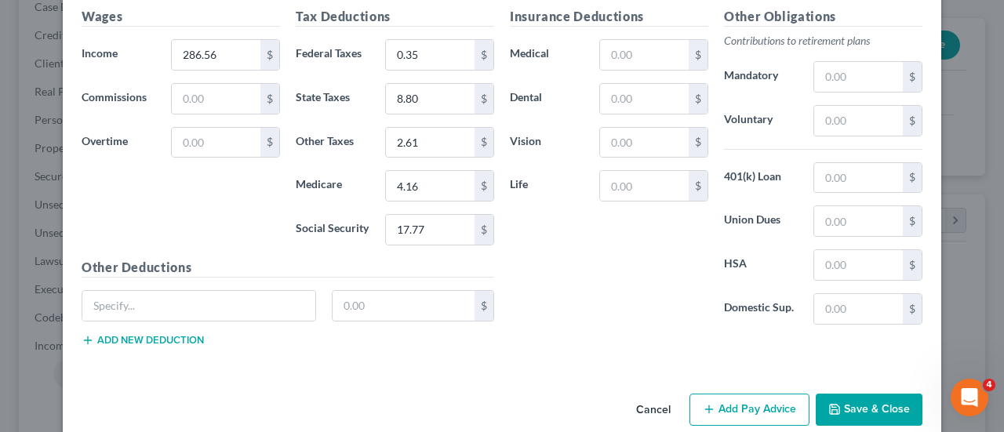
click at [869, 394] on button "Save & Close" at bounding box center [869, 410] width 107 height 33
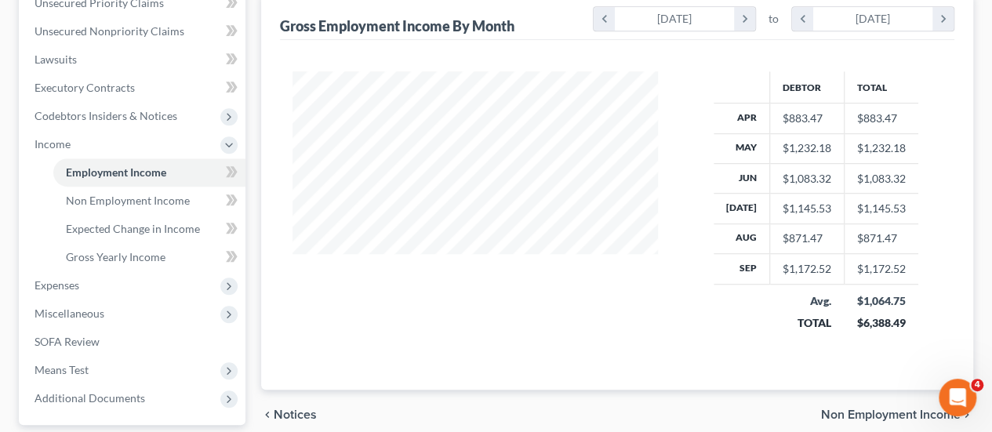
scroll to position [512, 0]
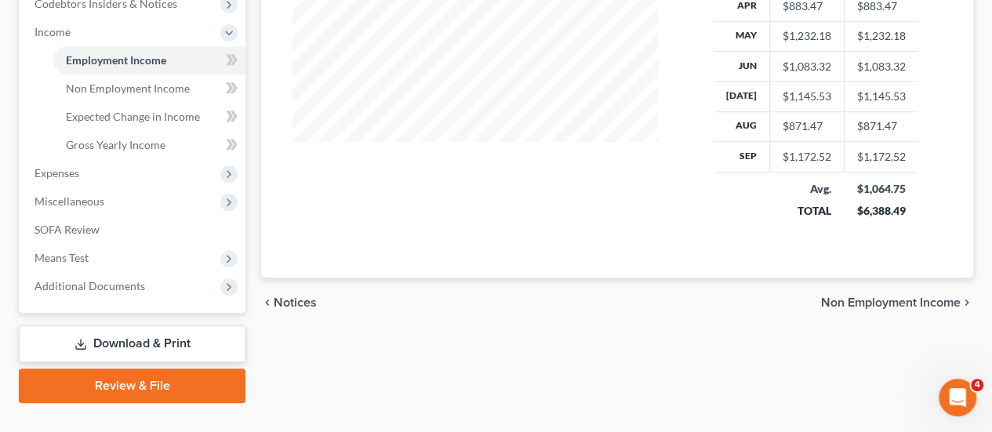
click at [880, 297] on span "Non Employment Income" at bounding box center [891, 303] width 140 height 13
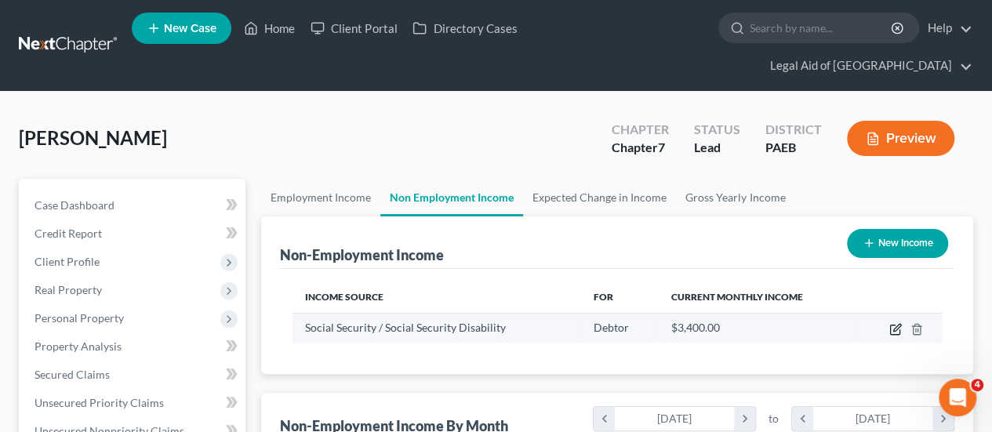
click at [899, 326] on icon "button" at bounding box center [894, 330] width 9 height 9
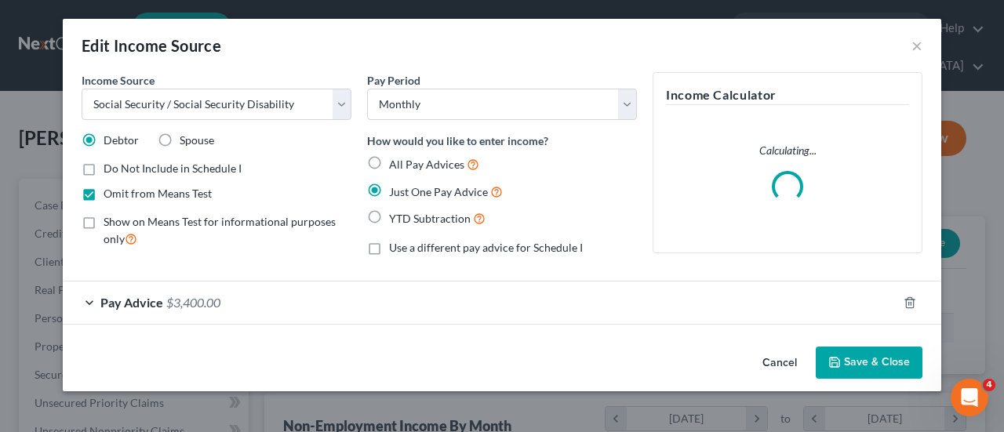
scroll to position [279, 402]
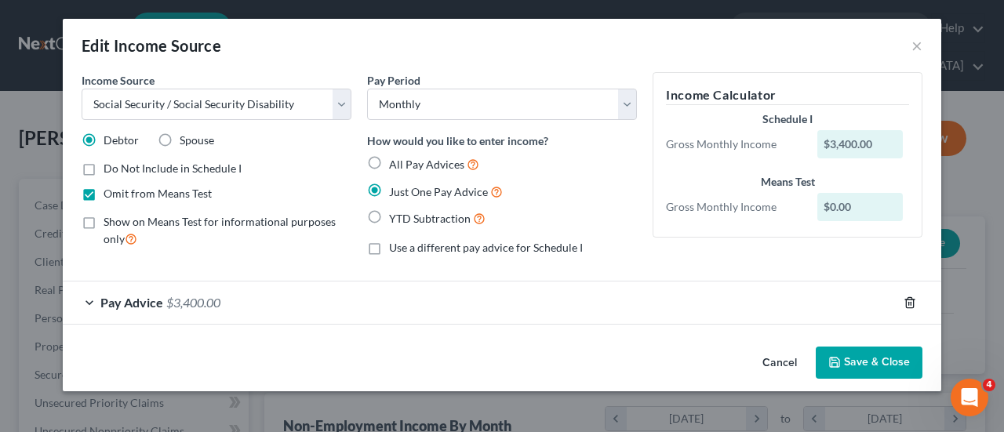
click at [909, 300] on icon "button" at bounding box center [910, 303] width 13 height 13
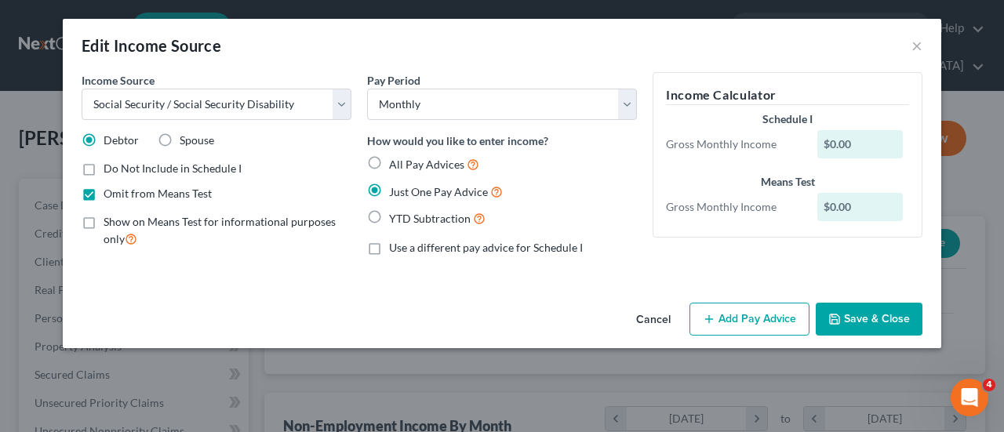
click at [716, 313] on icon "button" at bounding box center [709, 319] width 13 height 13
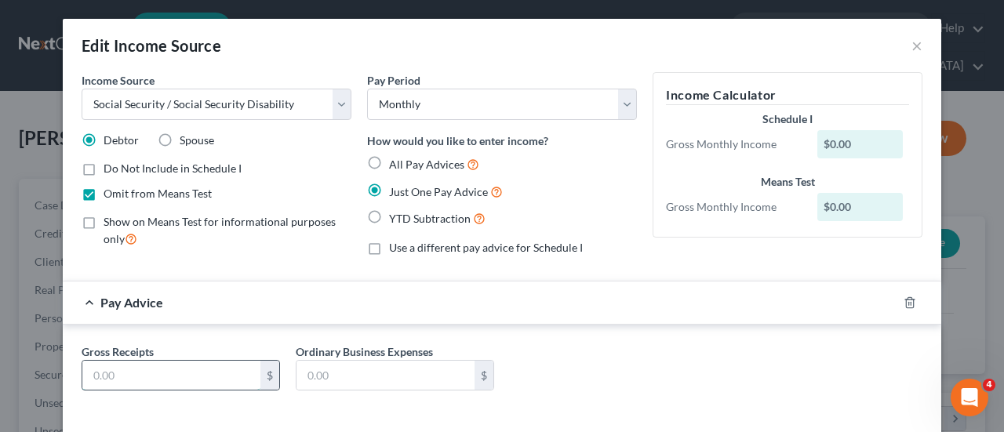
click at [126, 371] on input "text" at bounding box center [171, 376] width 178 height 30
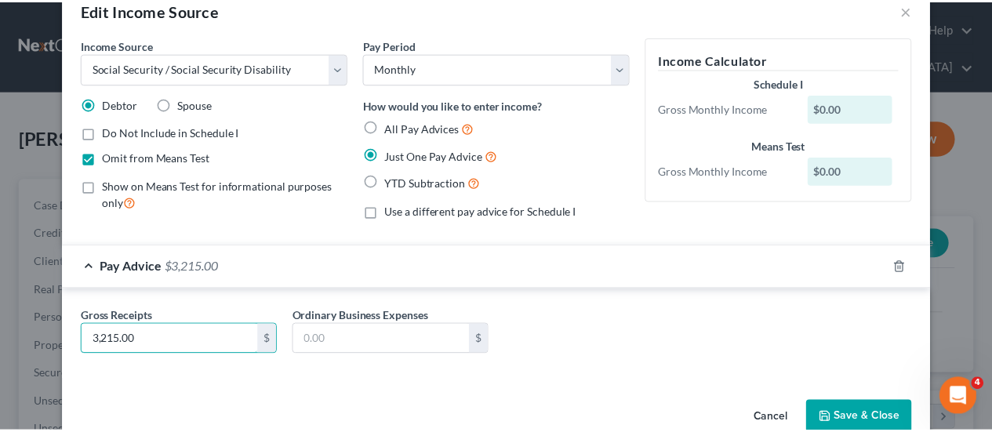
scroll to position [67, 0]
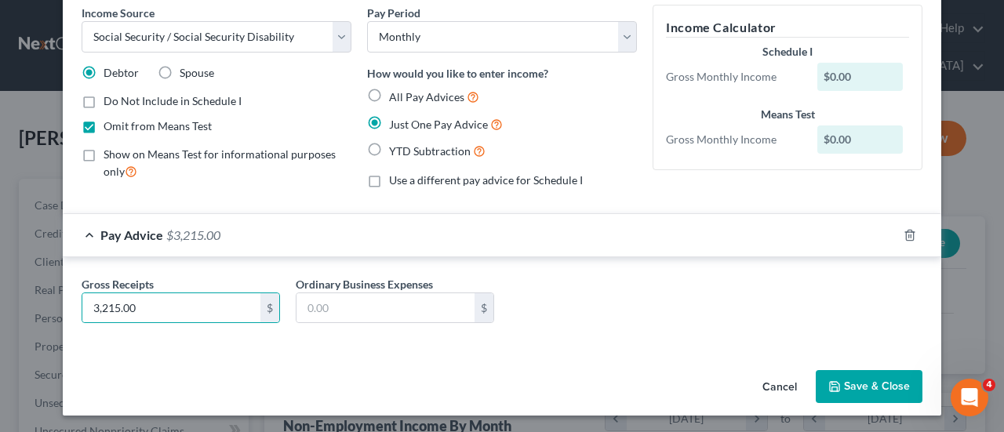
click at [876, 384] on button "Save & Close" at bounding box center [869, 386] width 107 height 33
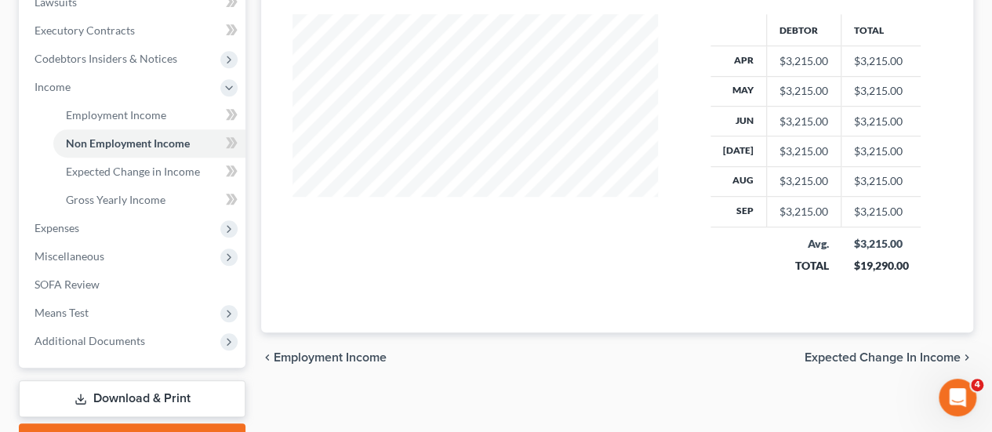
scroll to position [471, 0]
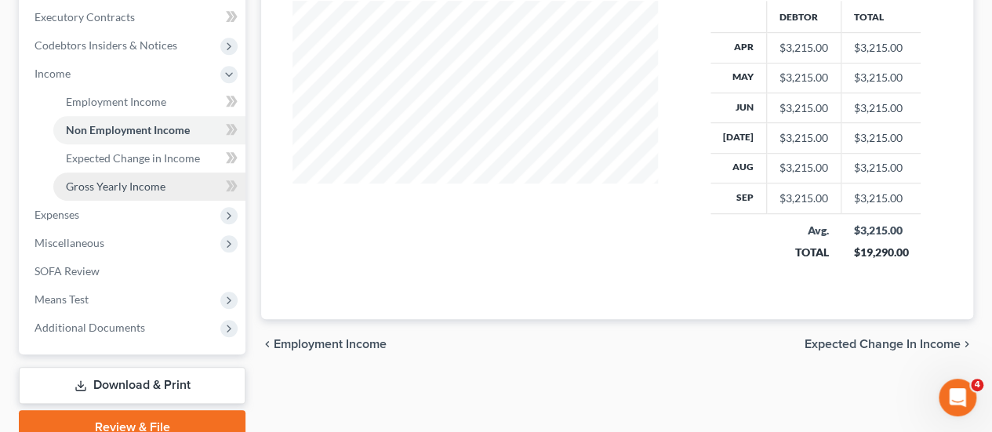
click at [143, 180] on span "Gross Yearly Income" at bounding box center [116, 186] width 100 height 13
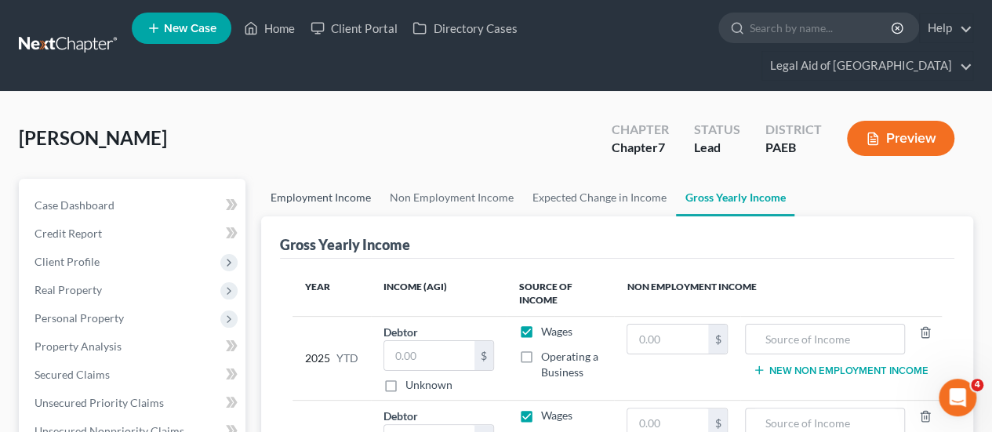
click at [344, 179] on link "Employment Income" at bounding box center [320, 198] width 119 height 38
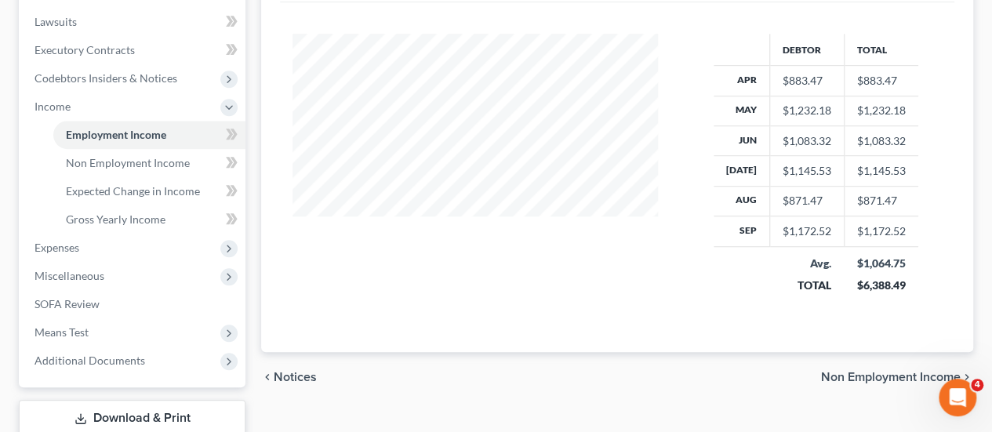
scroll to position [471, 0]
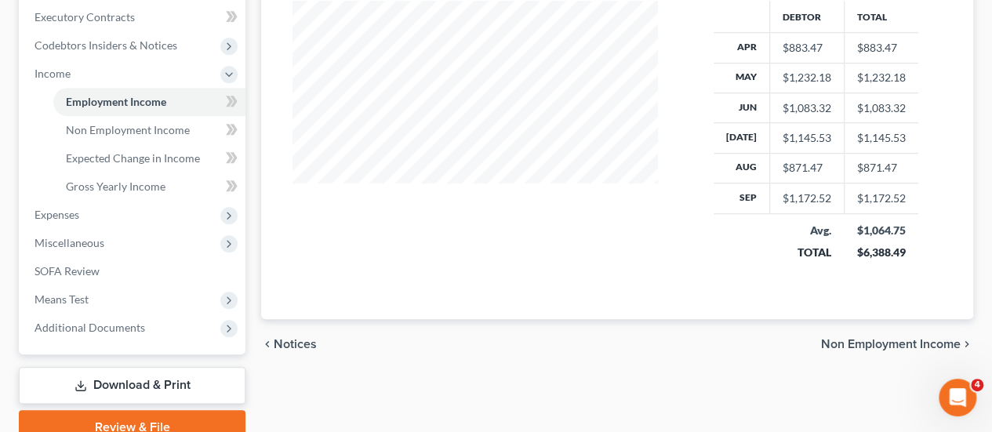
click at [883, 338] on span "Non Employment Income" at bounding box center [891, 344] width 140 height 13
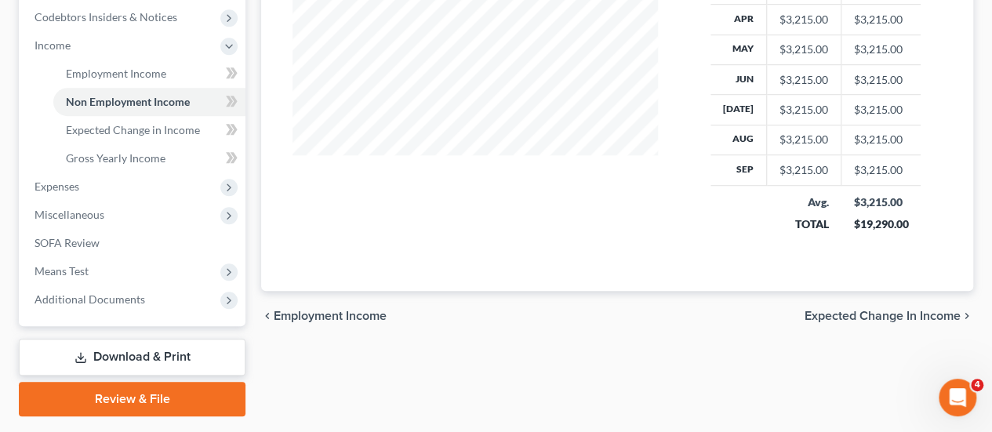
scroll to position [512, 0]
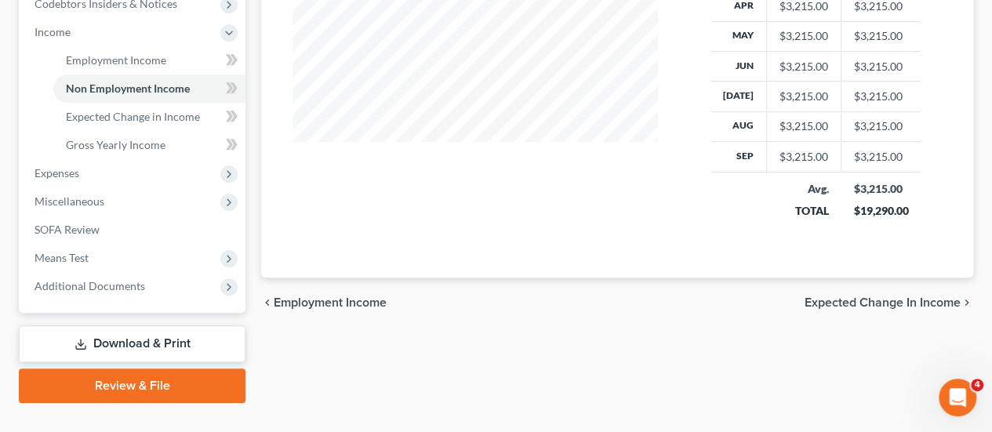
click at [847, 297] on span "Expected Change in Income" at bounding box center [883, 303] width 156 height 13
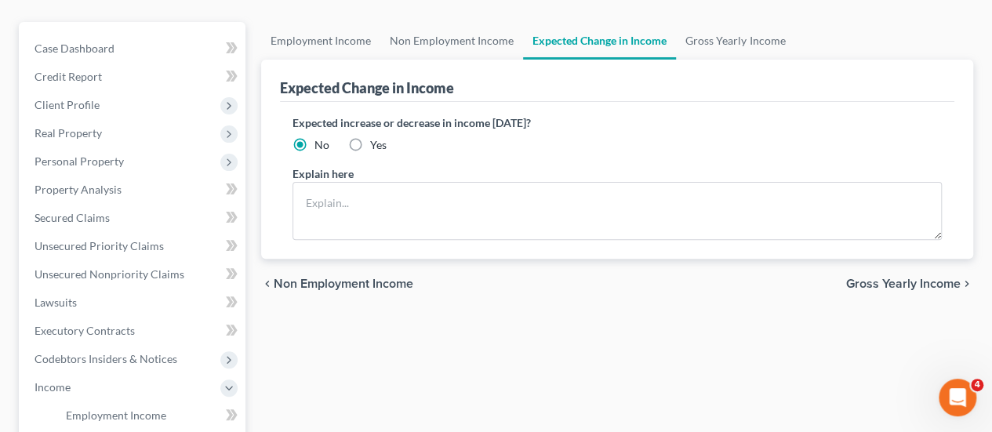
click at [910, 278] on span "Gross Yearly Income" at bounding box center [904, 284] width 115 height 13
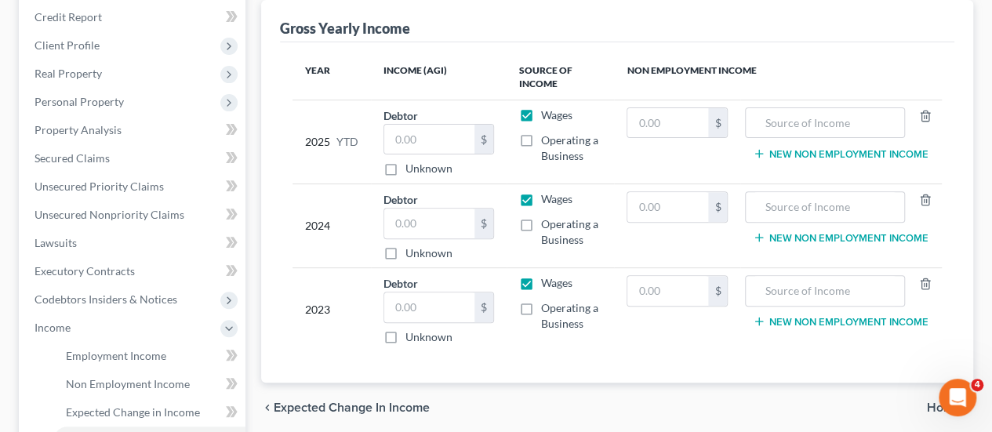
scroll to position [235, 0]
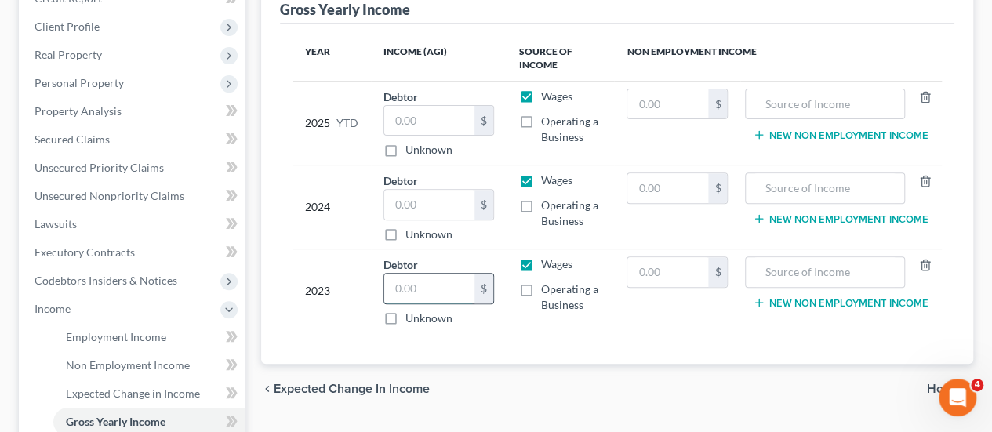
click at [443, 274] on input "text" at bounding box center [428, 289] width 89 height 30
click at [429, 190] on input "text" at bounding box center [428, 205] width 89 height 30
click at [683, 173] on input "text" at bounding box center [668, 188] width 81 height 30
click at [444, 274] on input "text" at bounding box center [428, 289] width 89 height 30
click at [417, 274] on input "text" at bounding box center [428, 289] width 89 height 30
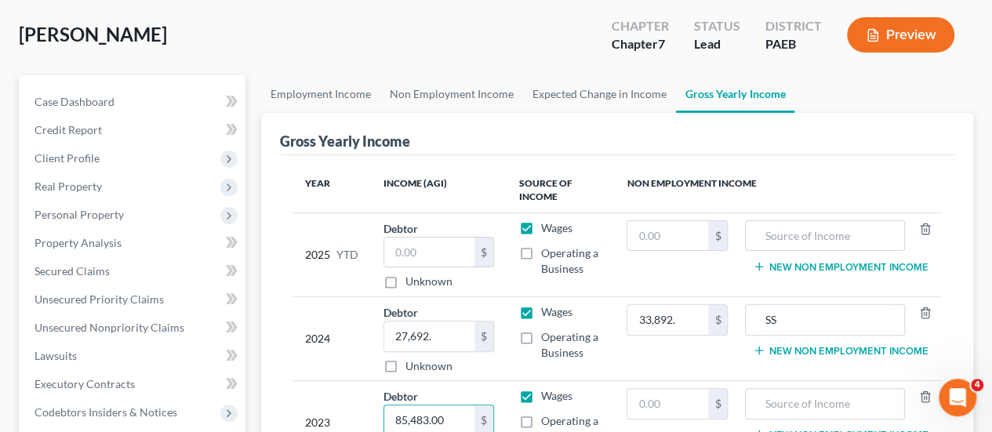
scroll to position [78, 0]
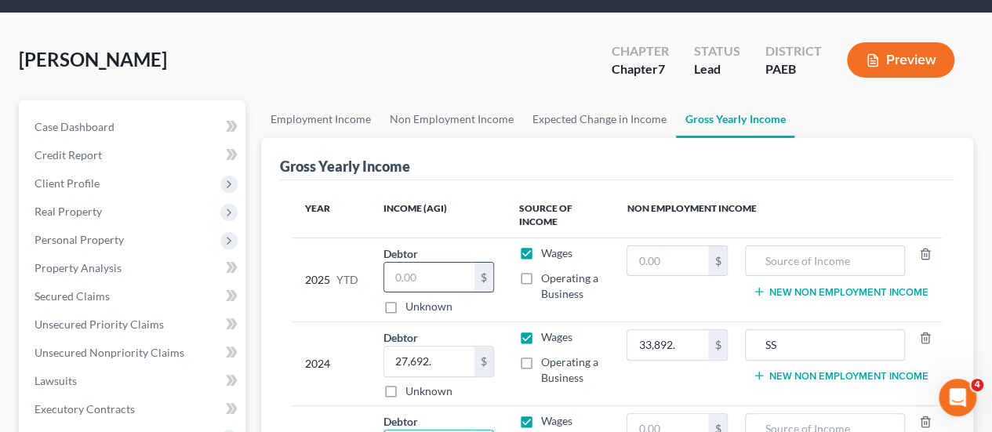
click at [432, 263] on input "text" at bounding box center [428, 278] width 89 height 30
click at [682, 246] on input "text" at bounding box center [668, 261] width 81 height 30
click at [419, 263] on input "text" at bounding box center [428, 278] width 89 height 30
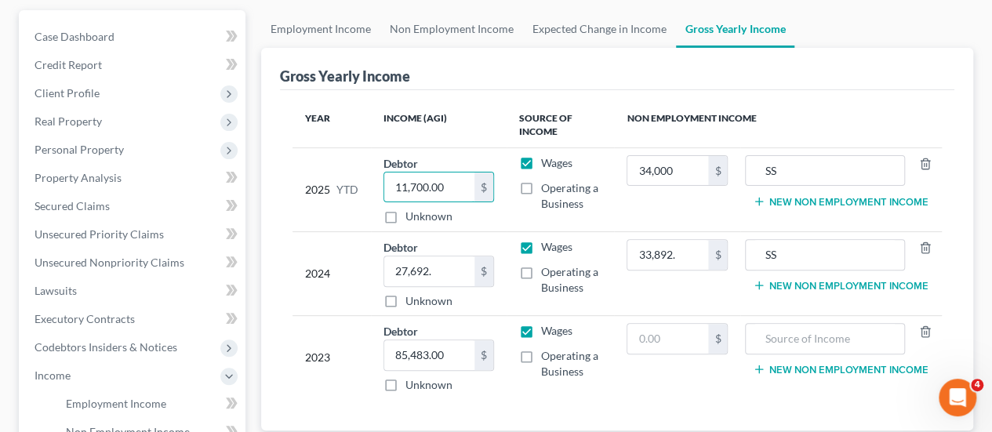
scroll to position [314, 0]
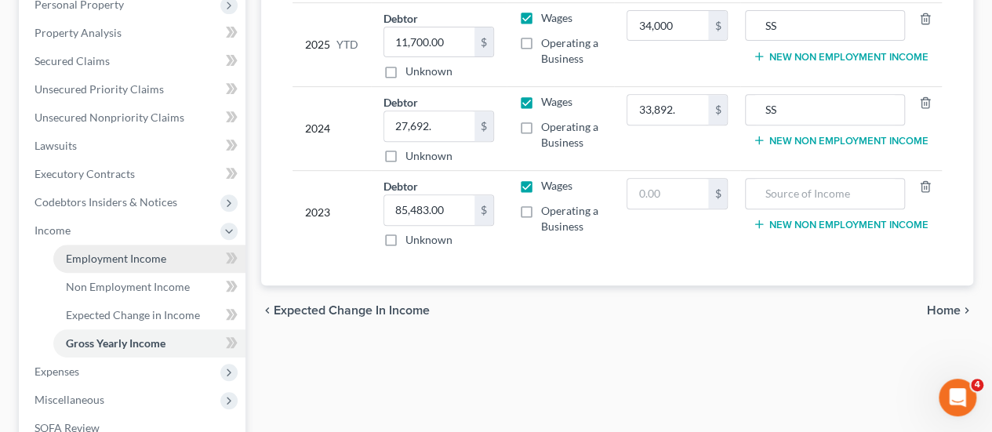
click at [124, 252] on span "Employment Income" at bounding box center [116, 258] width 100 height 13
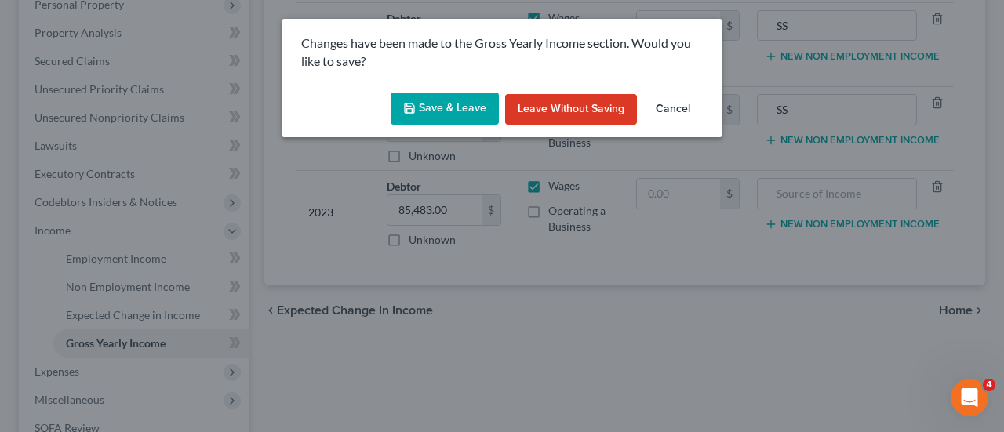
click at [126, 233] on body "Home New Case Client Portal Directory Cases Legal Aid of Southeastern PA rriefn…" at bounding box center [502, 173] width 1004 height 975
click at [420, 107] on button "Save & Leave" at bounding box center [445, 109] width 108 height 33
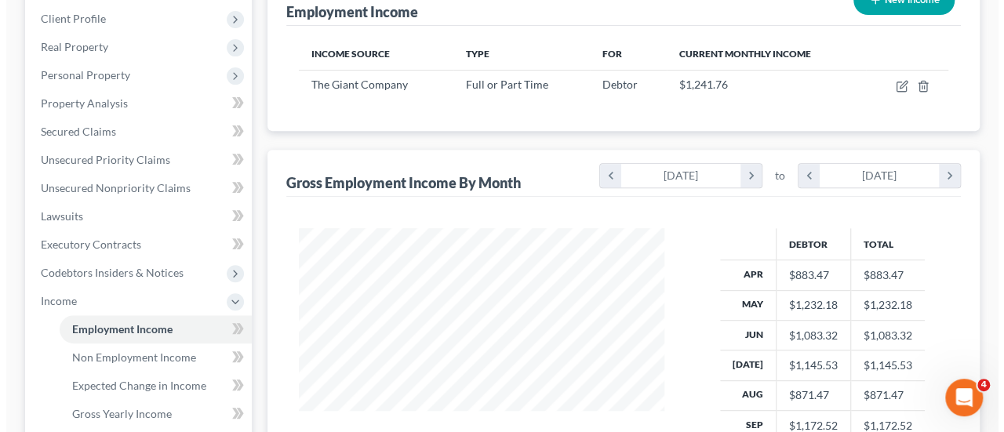
scroll to position [235, 0]
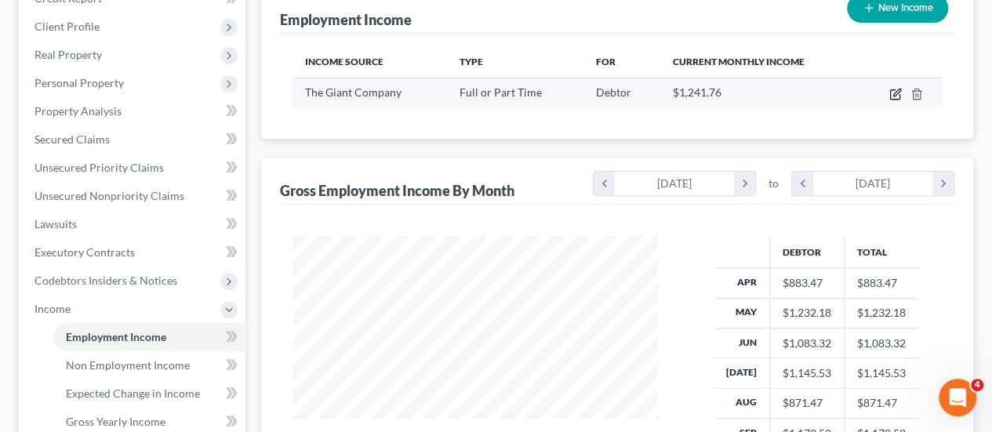
click at [898, 88] on icon "button" at bounding box center [896, 94] width 13 height 13
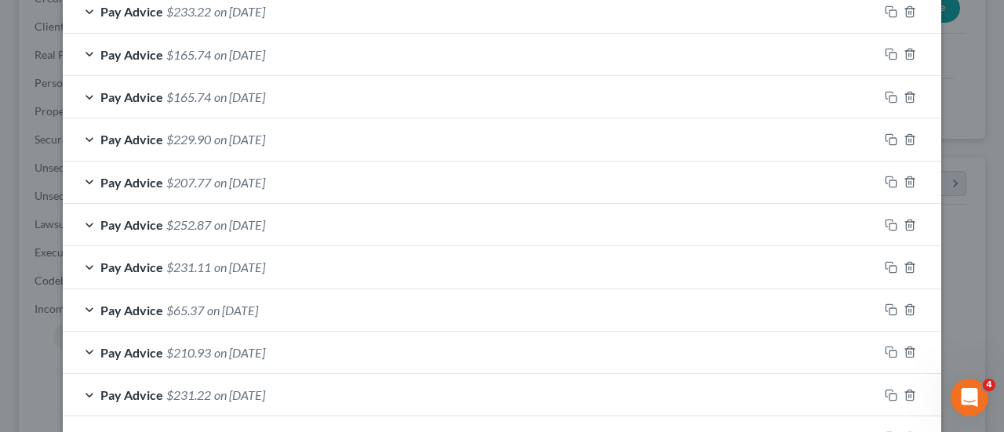
scroll to position [657, 0]
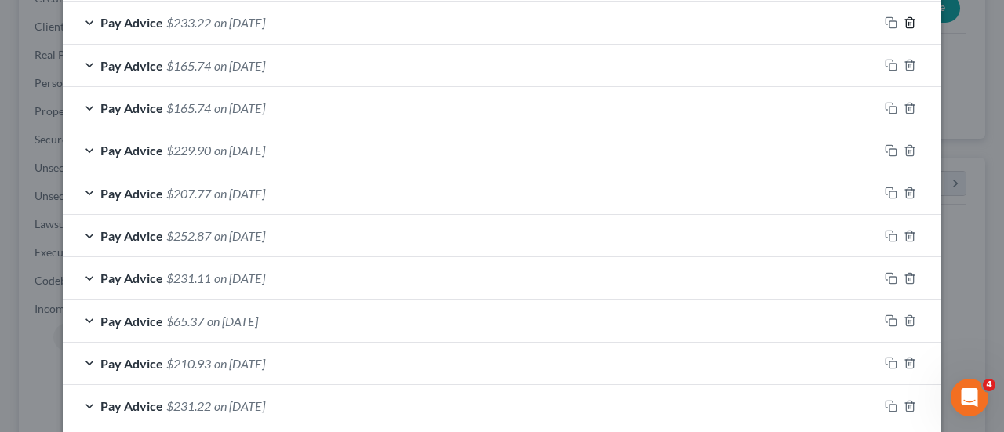
click at [906, 20] on icon "button" at bounding box center [909, 22] width 7 height 10
click at [911, 16] on div at bounding box center [910, 22] width 63 height 25
click at [906, 18] on icon "button" at bounding box center [909, 22] width 7 height 10
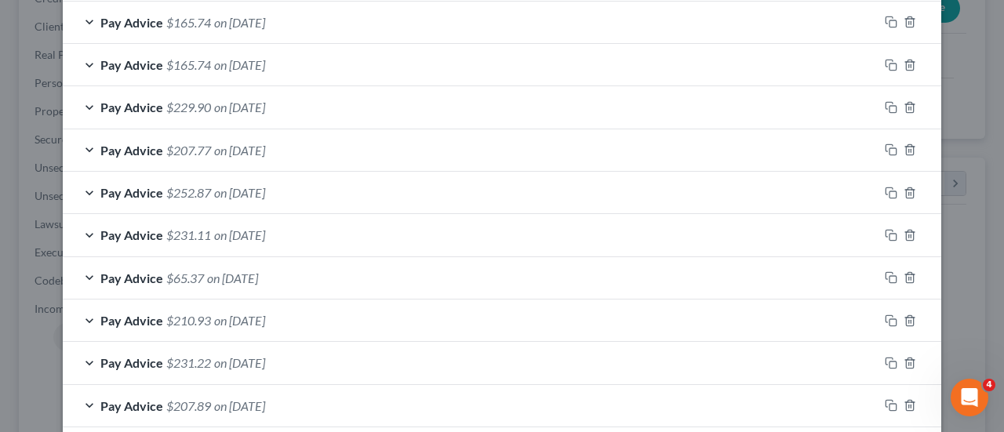
scroll to position [530, 0]
click at [906, 18] on icon "button" at bounding box center [909, 21] width 7 height 10
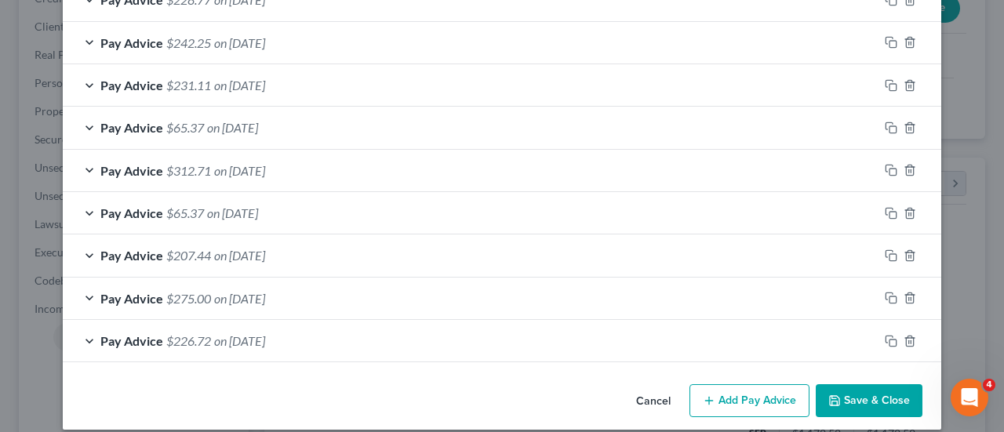
scroll to position [1115, 0]
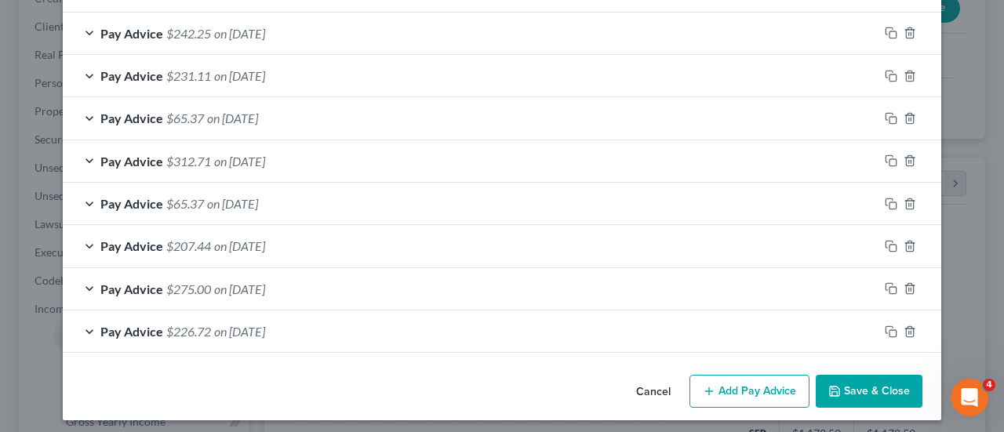
click at [741, 388] on button "Add Pay Advice" at bounding box center [750, 391] width 120 height 33
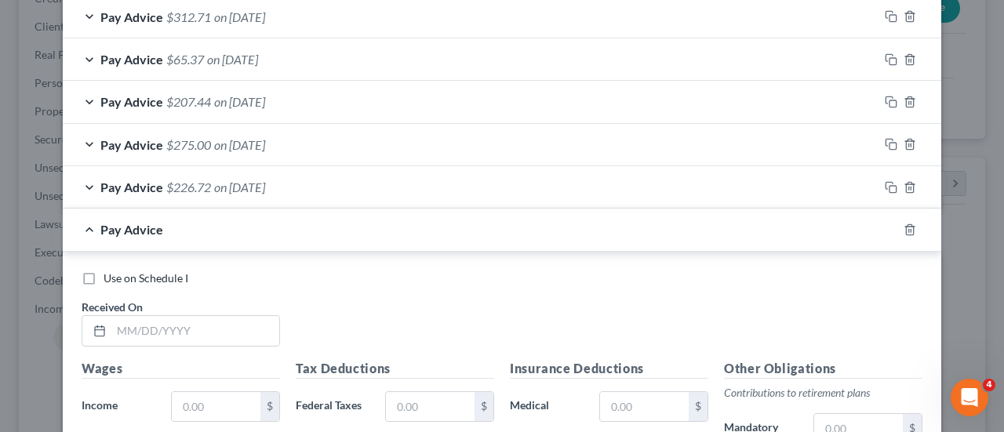
scroll to position [1412, 0]
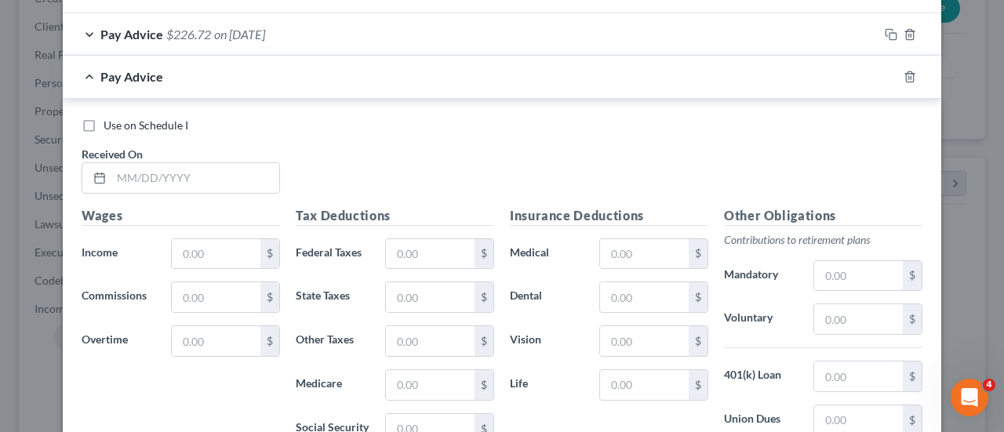
click at [104, 118] on label "Use on Schedule I" at bounding box center [146, 126] width 85 height 16
click at [110, 118] on input "Use on Schedule I" at bounding box center [115, 123] width 10 height 10
click at [122, 174] on input "text" at bounding box center [195, 178] width 168 height 30
click at [119, 173] on input "text" at bounding box center [195, 178] width 168 height 30
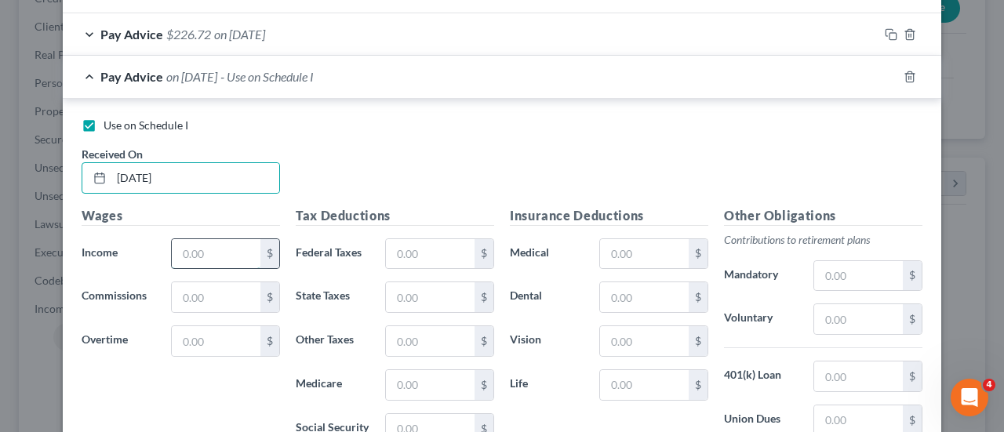
click at [220, 257] on input "text" at bounding box center [216, 254] width 89 height 30
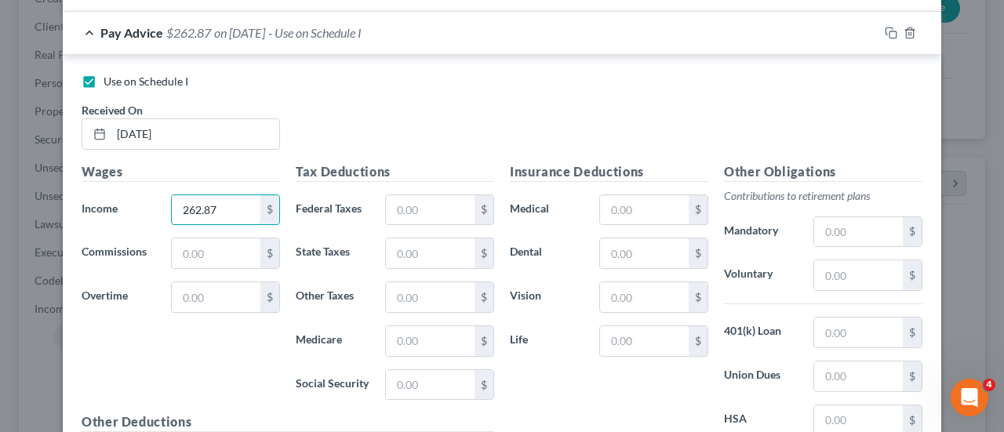
scroll to position [1491, 0]
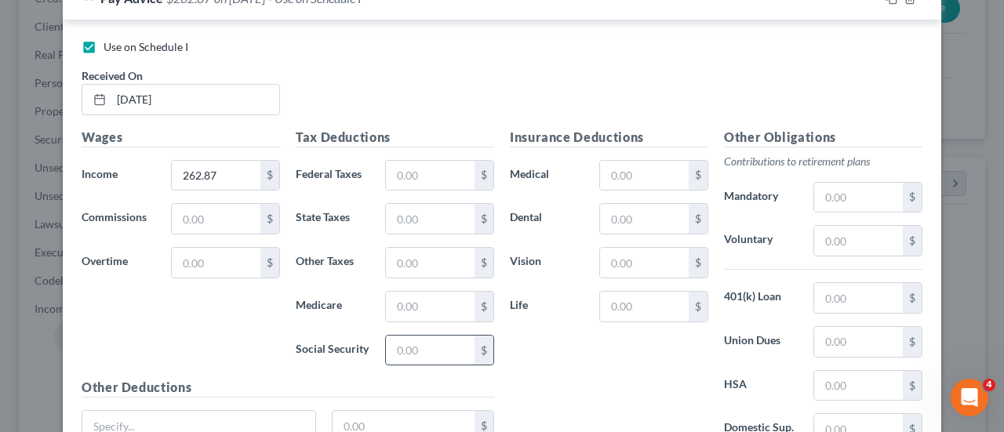
click at [422, 336] on input "text" at bounding box center [430, 351] width 89 height 30
click at [407, 294] on input "text" at bounding box center [430, 307] width 89 height 30
click at [430, 213] on input "text" at bounding box center [430, 219] width 89 height 30
click at [431, 257] on input "text" at bounding box center [430, 263] width 89 height 30
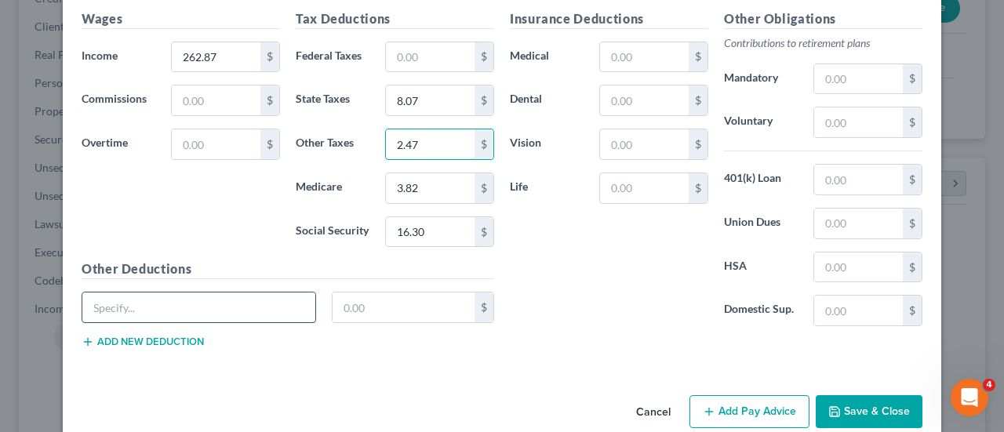
scroll to position [1625, 0]
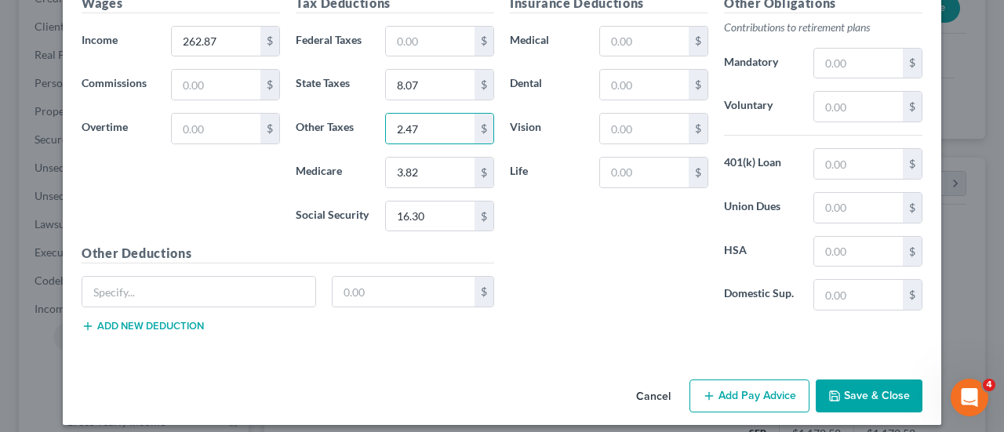
click at [726, 384] on button "Add Pay Advice" at bounding box center [750, 396] width 120 height 33
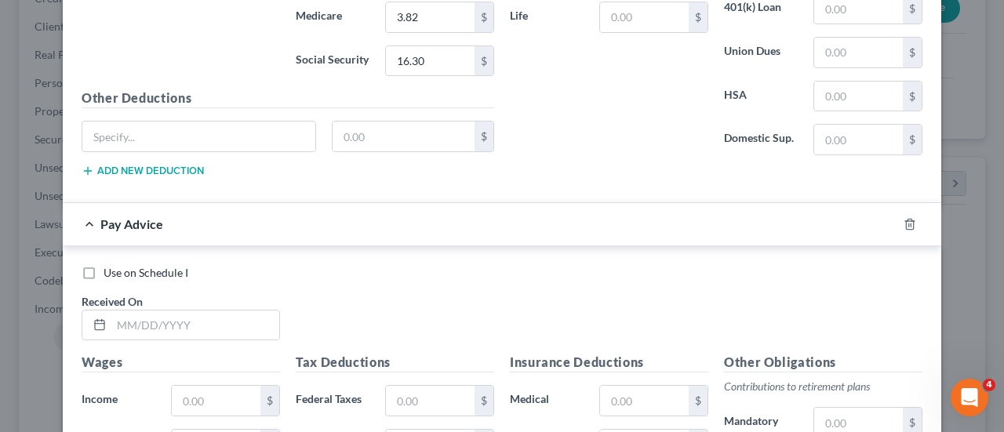
scroll to position [1782, 0]
drag, startPoint x: 83, startPoint y: 261, endPoint x: 93, endPoint y: 277, distance: 18.7
click at [104, 264] on label "Use on Schedule I" at bounding box center [146, 272] width 85 height 16
click at [110, 264] on input "Use on Schedule I" at bounding box center [115, 269] width 10 height 10
click at [117, 311] on input "text" at bounding box center [195, 324] width 168 height 30
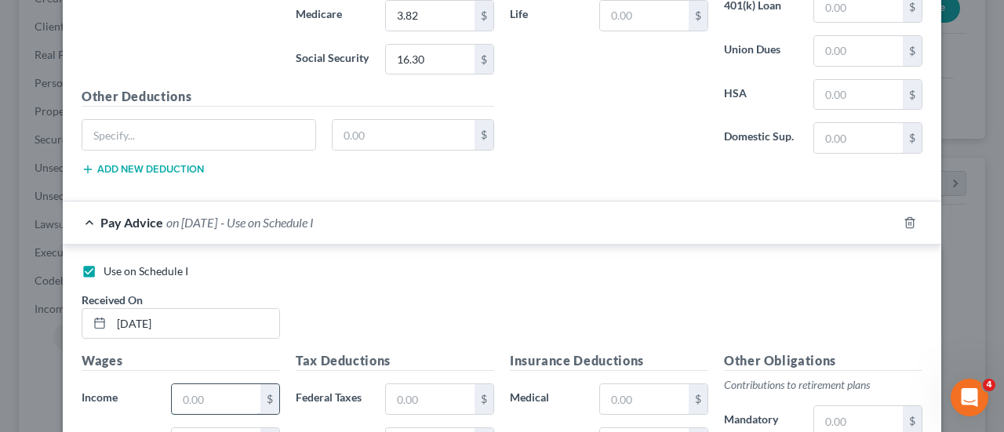
click at [213, 384] on input "text" at bounding box center [216, 399] width 89 height 30
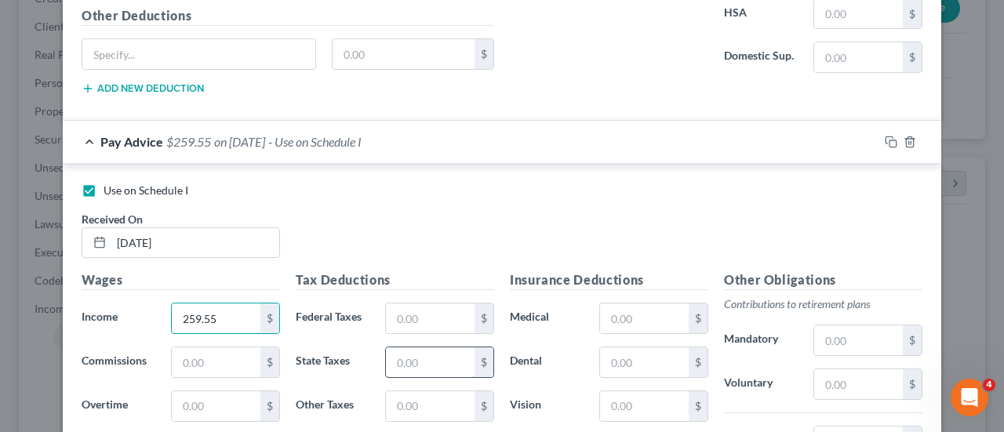
scroll to position [2017, 0]
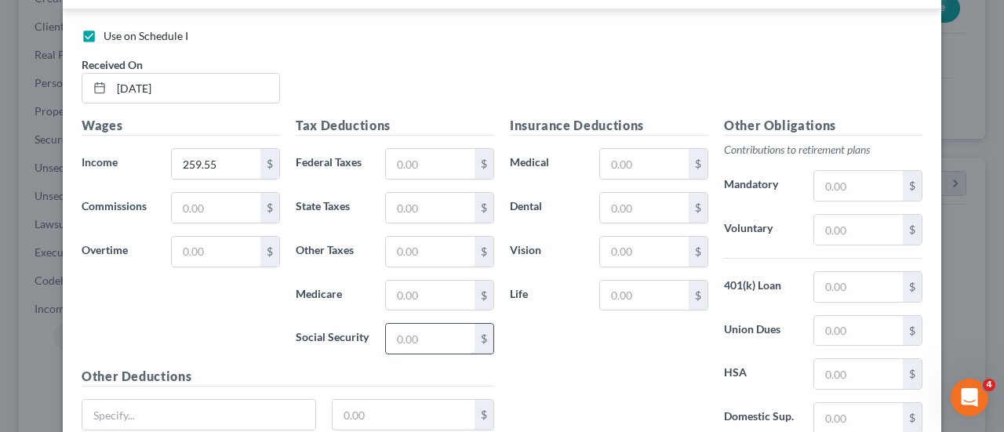
click at [432, 330] on input "text" at bounding box center [430, 339] width 89 height 30
click at [424, 286] on input "text" at bounding box center [430, 296] width 89 height 30
click at [439, 242] on input "text" at bounding box center [430, 252] width 89 height 30
click at [416, 198] on input "text" at bounding box center [430, 208] width 89 height 30
click at [411, 237] on input "text" at bounding box center [430, 252] width 89 height 30
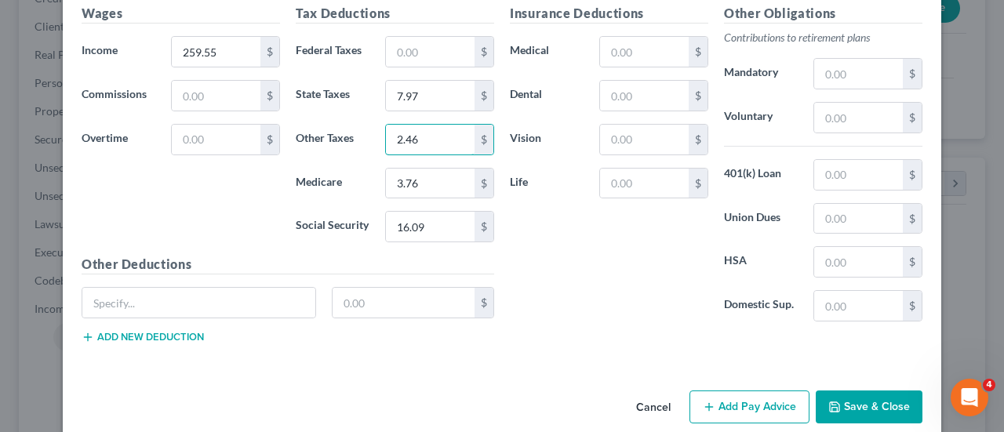
scroll to position [2136, 0]
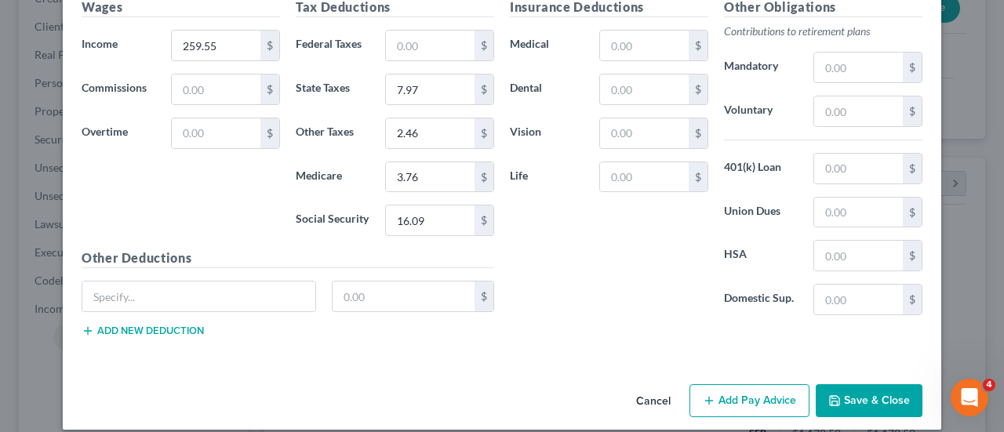
click at [763, 384] on button "Add Pay Advice" at bounding box center [750, 400] width 120 height 33
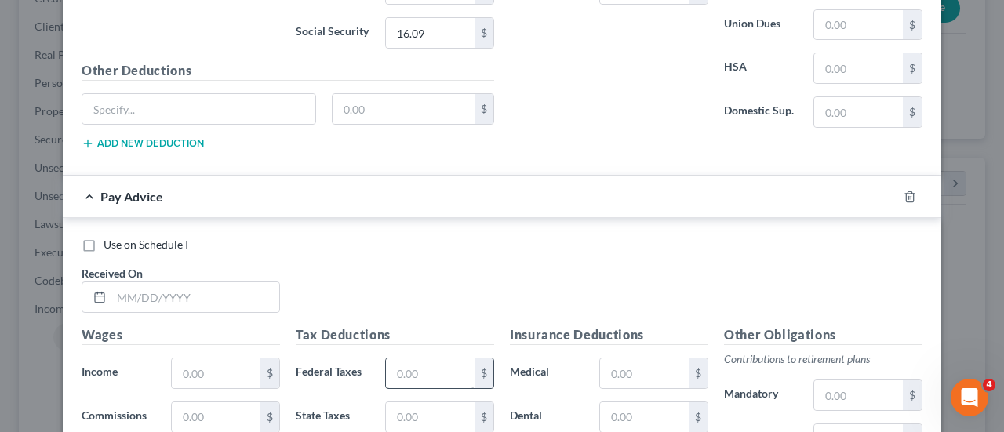
scroll to position [2371, 0]
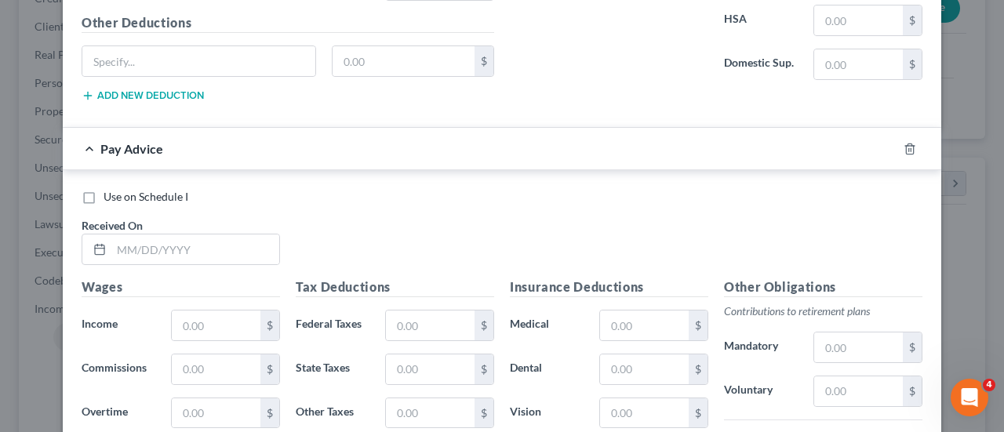
click at [104, 189] on label "Use on Schedule I" at bounding box center [146, 197] width 85 height 16
click at [110, 189] on input "Use on Schedule I" at bounding box center [115, 194] width 10 height 10
click at [111, 235] on input "text" at bounding box center [195, 250] width 168 height 30
click at [218, 311] on input "text" at bounding box center [216, 326] width 89 height 30
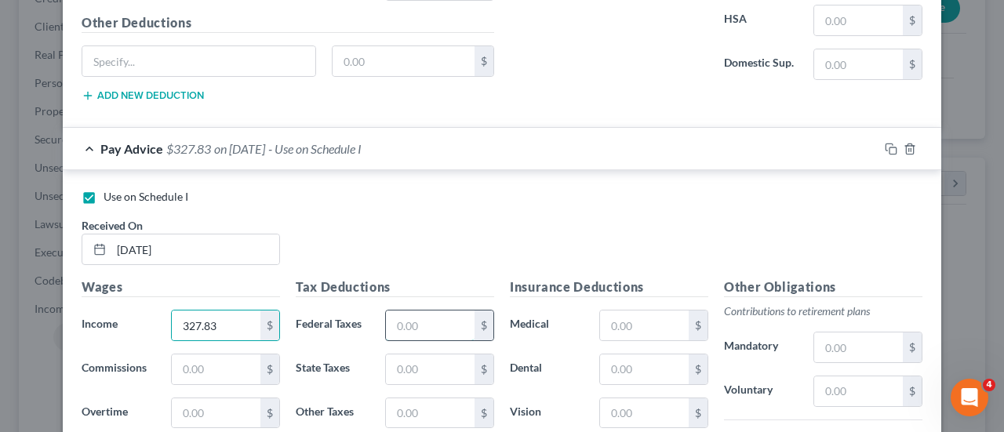
click at [432, 311] on input "text" at bounding box center [430, 326] width 89 height 30
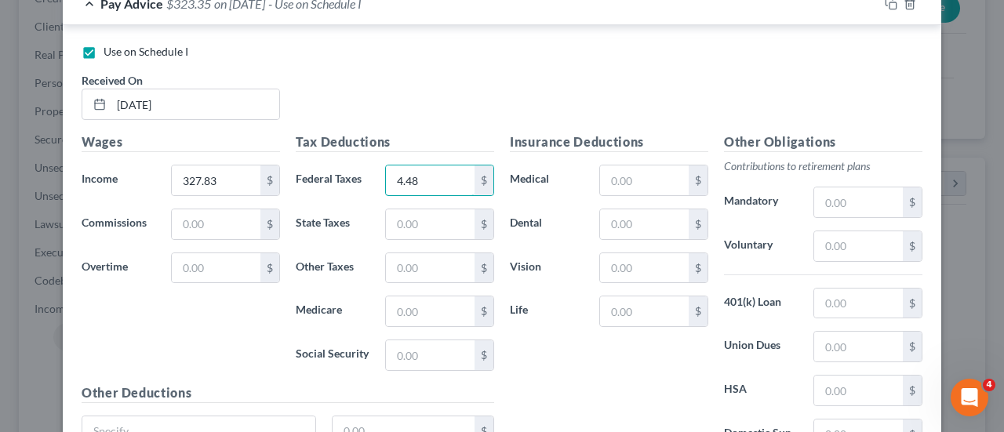
scroll to position [2528, 0]
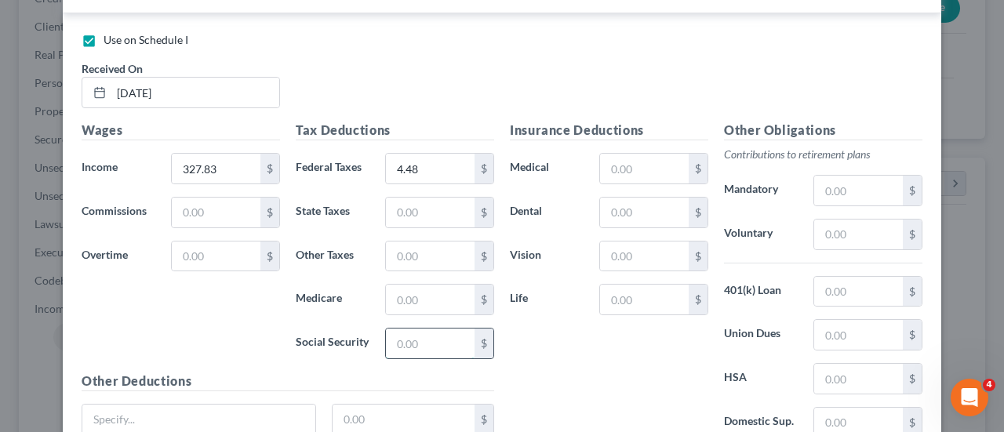
click at [408, 332] on input "text" at bounding box center [430, 344] width 89 height 30
click at [419, 290] on input "text" at bounding box center [430, 300] width 89 height 30
click at [432, 198] on input "text" at bounding box center [430, 213] width 89 height 30
click at [417, 242] on input "text" at bounding box center [430, 257] width 89 height 30
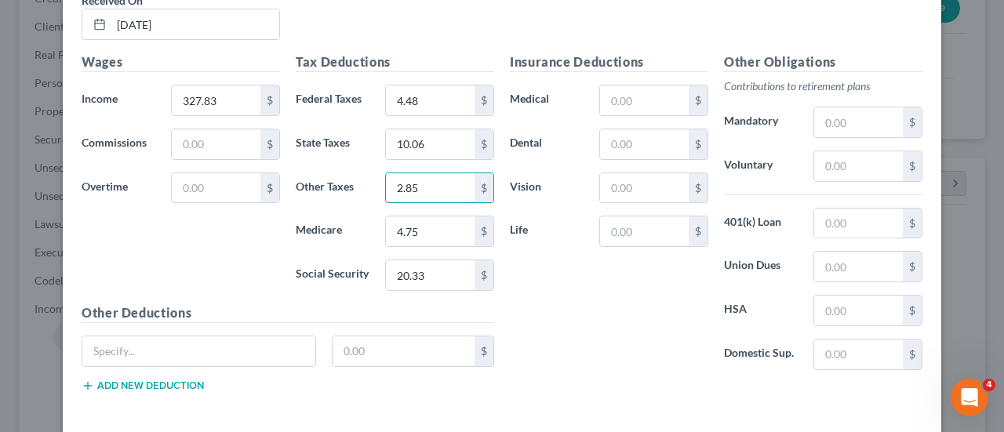
scroll to position [2646, 0]
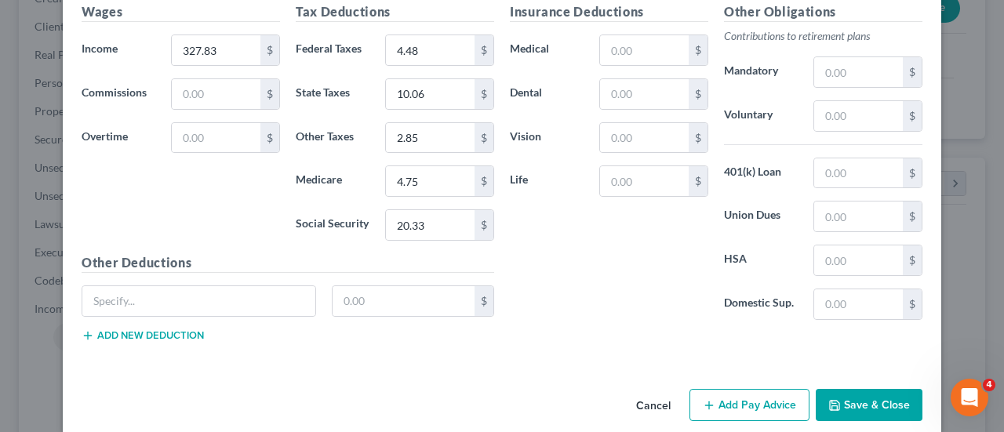
click at [763, 389] on button "Add Pay Advice" at bounding box center [750, 405] width 120 height 33
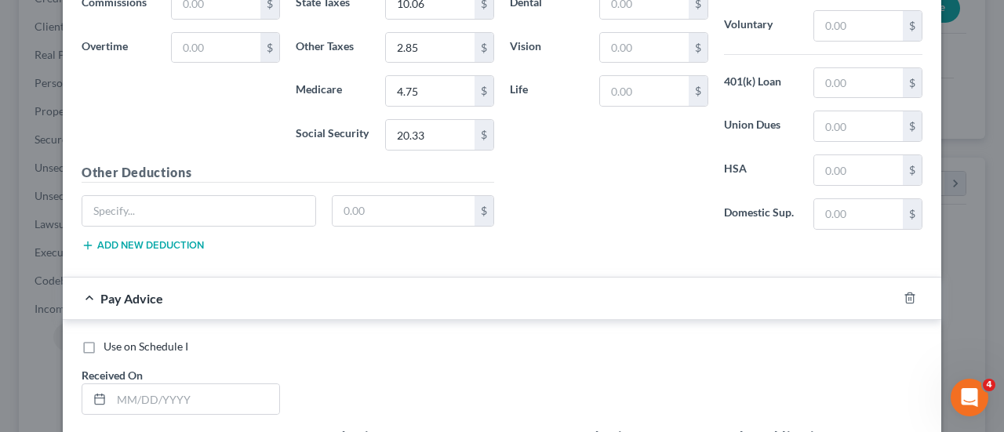
scroll to position [2882, 0]
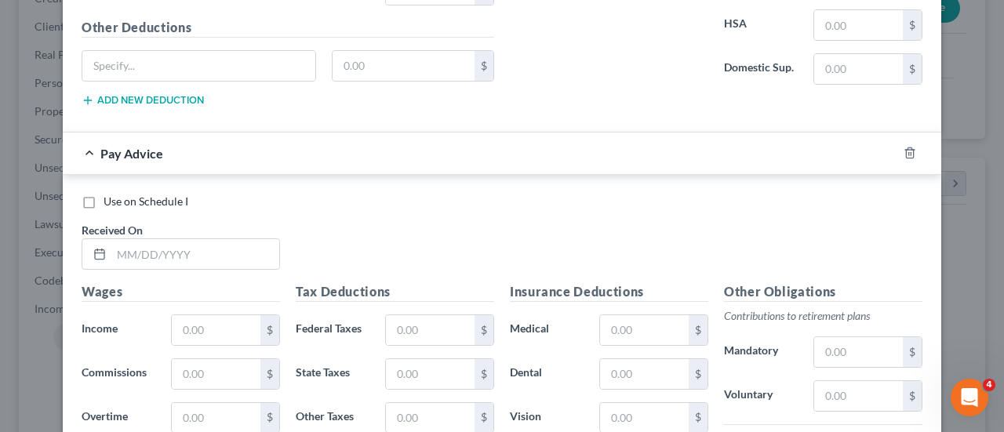
click at [104, 194] on label "Use on Schedule I" at bounding box center [146, 202] width 85 height 16
click at [110, 194] on input "Use on Schedule I" at bounding box center [115, 199] width 10 height 10
click at [114, 239] on input "text" at bounding box center [195, 254] width 168 height 30
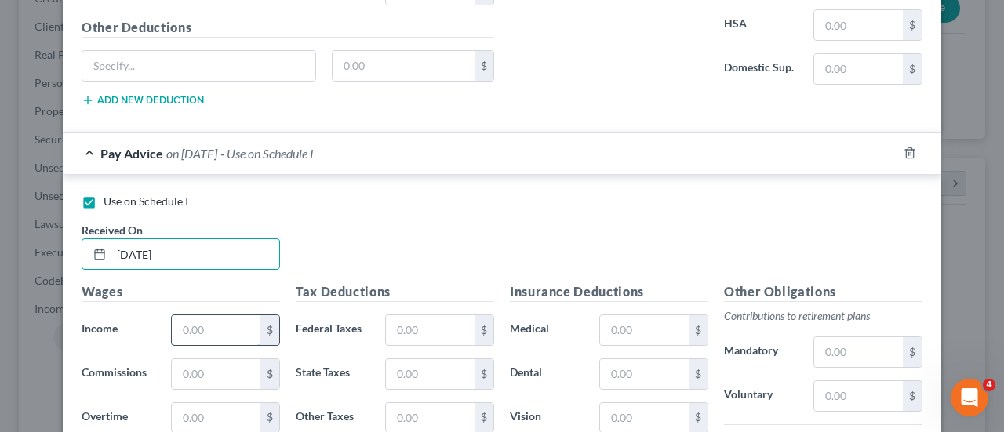
click at [189, 315] on input "text" at bounding box center [216, 330] width 89 height 30
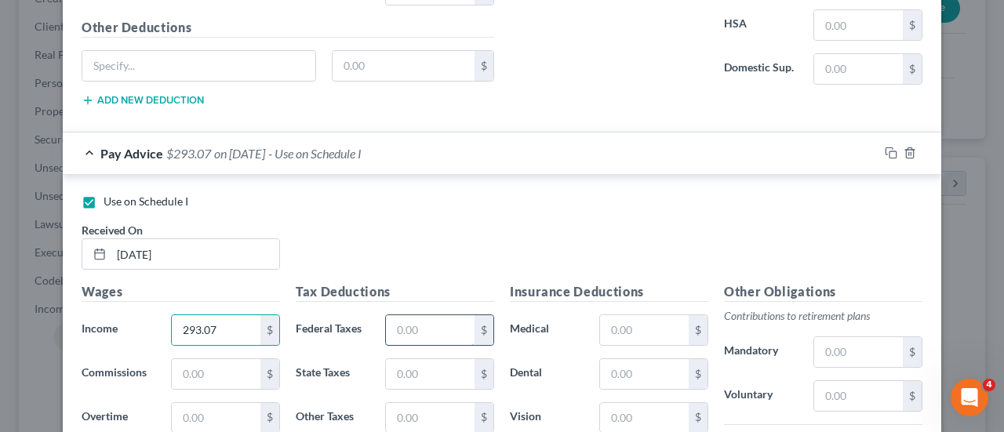
click at [436, 315] on input "text" at bounding box center [430, 330] width 89 height 30
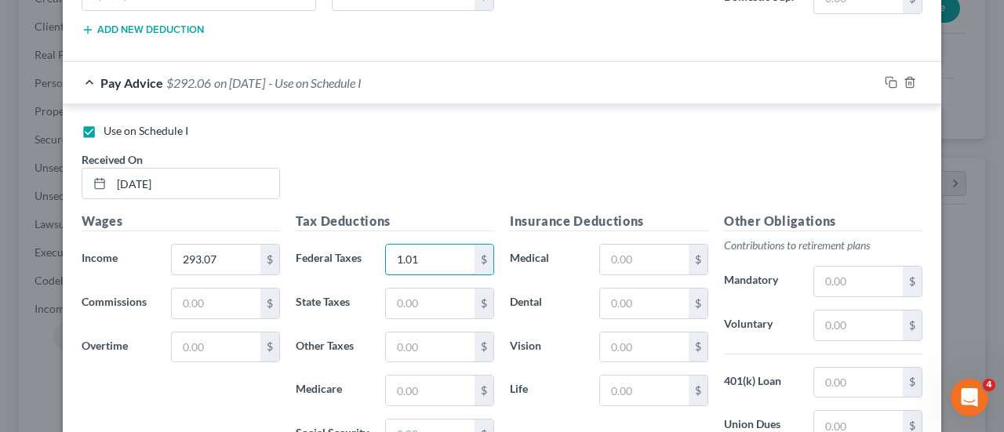
scroll to position [3039, 0]
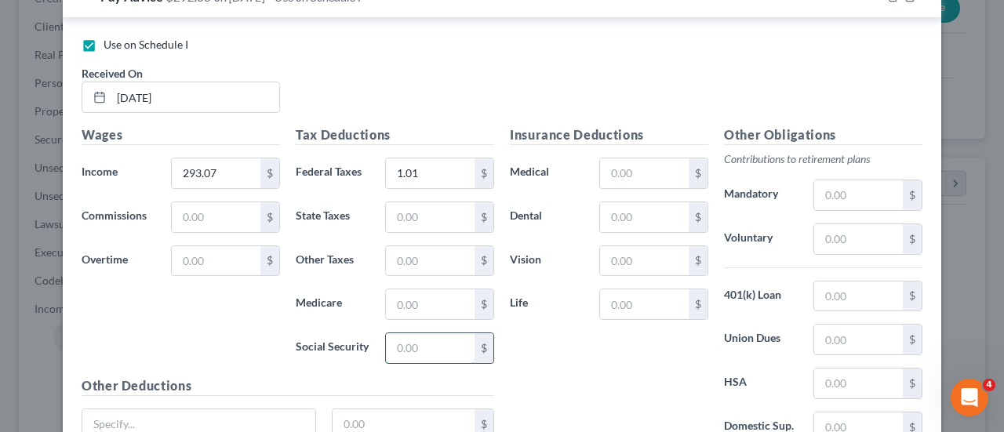
click at [421, 333] on input "text" at bounding box center [430, 348] width 89 height 30
click at [430, 290] on input "text" at bounding box center [430, 305] width 89 height 30
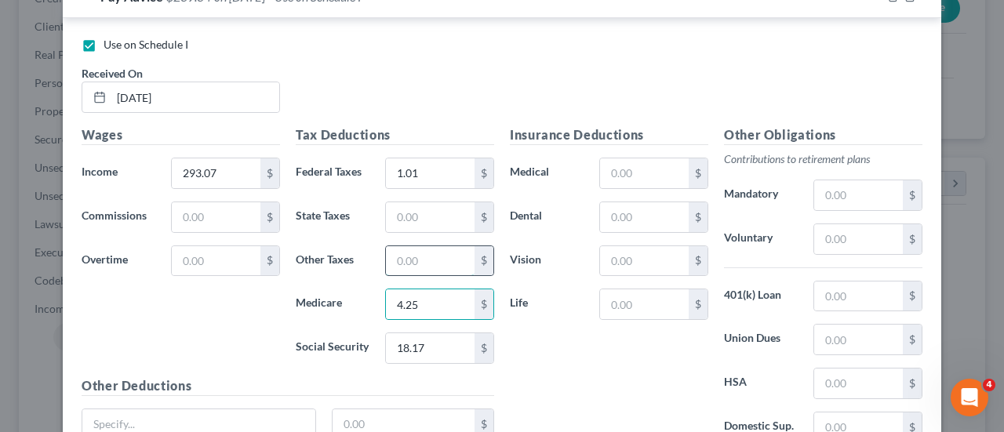
click at [424, 246] on input "text" at bounding box center [430, 261] width 89 height 30
click at [427, 205] on input "text" at bounding box center [430, 217] width 89 height 30
click at [414, 246] on input "text" at bounding box center [430, 261] width 89 height 30
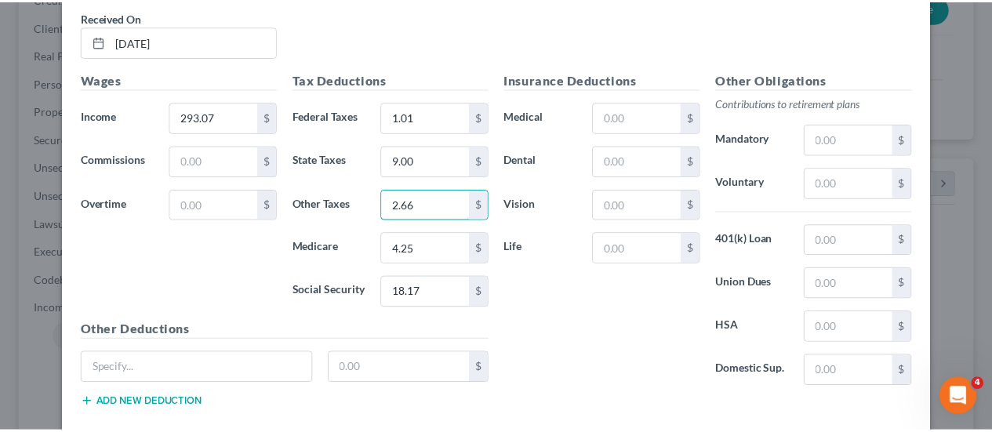
scroll to position [3157, 0]
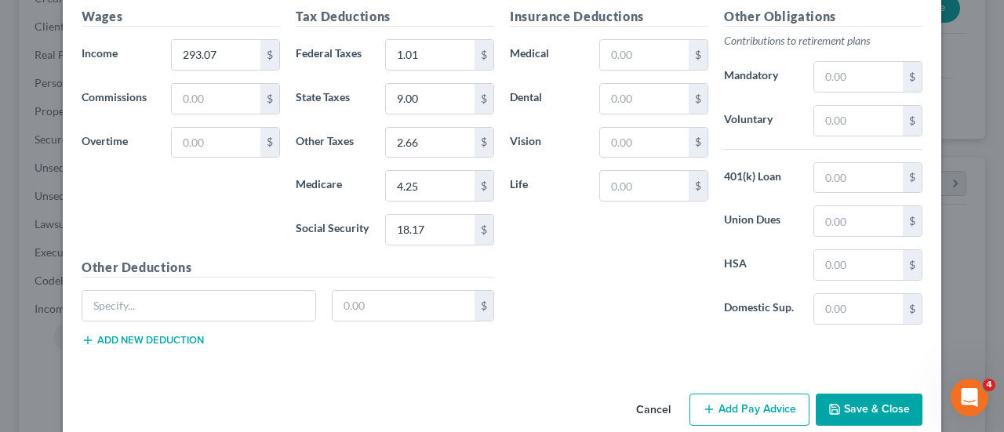
click at [844, 394] on button "Save & Close" at bounding box center [869, 410] width 107 height 33
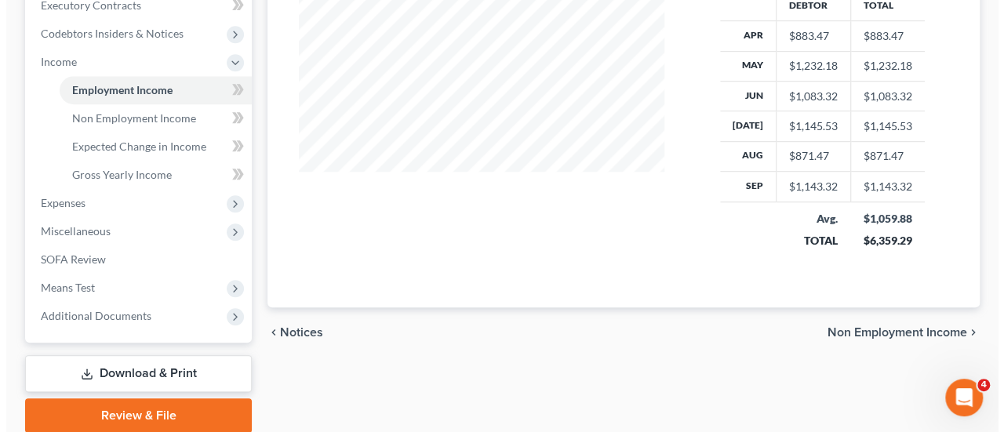
scroll to position [512, 0]
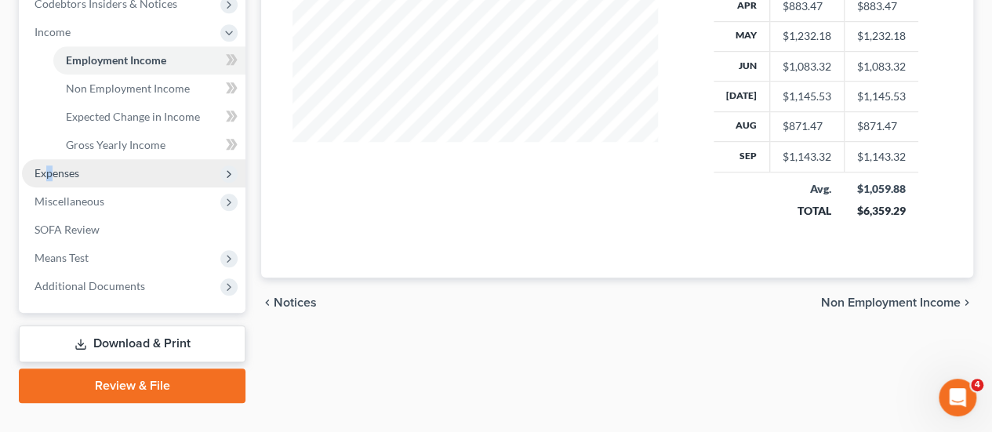
click at [51, 166] on span "Expenses" at bounding box center [57, 172] width 45 height 13
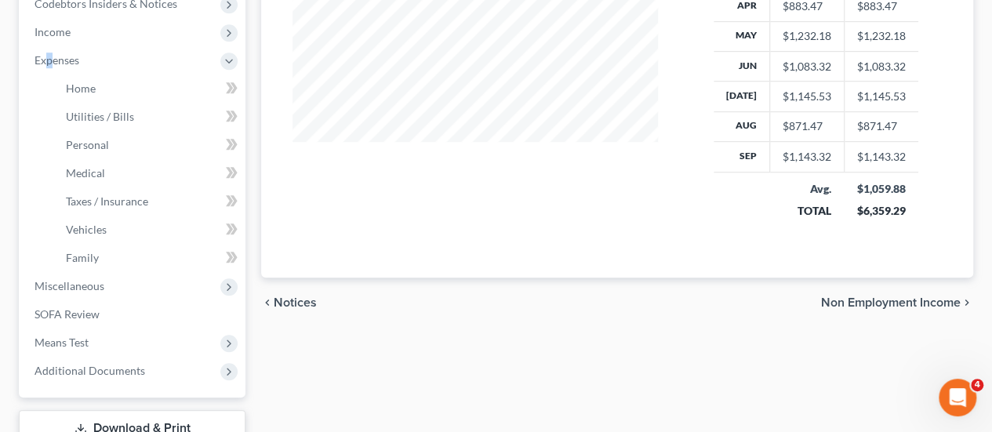
click at [907, 297] on span "Non Employment Income" at bounding box center [891, 303] width 140 height 13
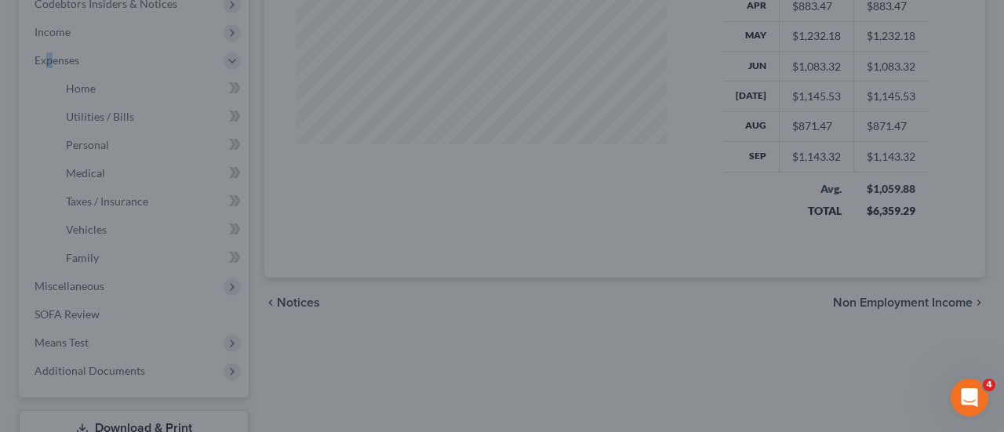
scroll to position [279, 402]
click at [907, 273] on div at bounding box center [502, 216] width 1004 height 432
click at [645, 399] on div at bounding box center [502, 216] width 1004 height 432
drag, startPoint x: 643, startPoint y: 359, endPoint x: 650, endPoint y: 349, distance: 11.3
click at [643, 356] on div at bounding box center [502, 216] width 1004 height 432
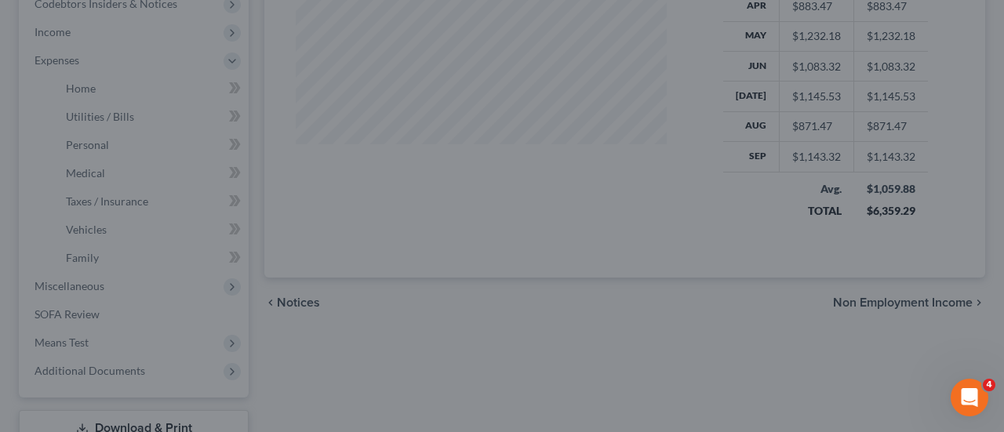
click at [650, 347] on div at bounding box center [502, 216] width 1004 height 432
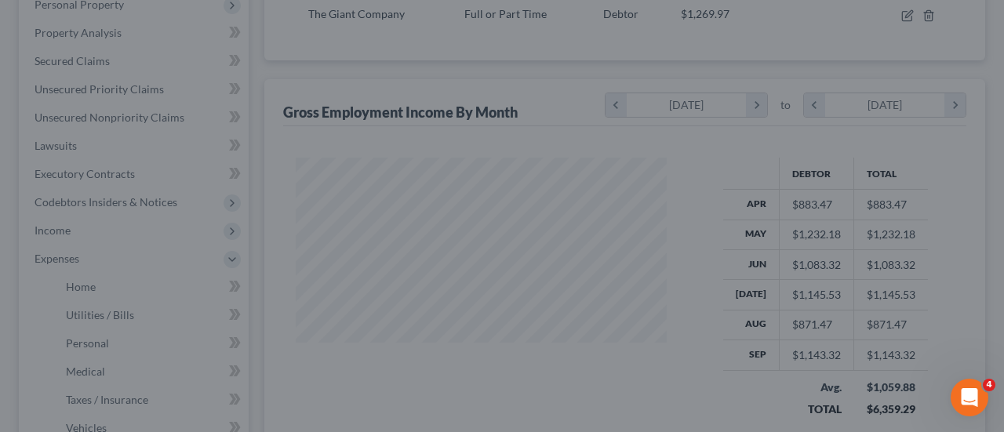
click at [71, 229] on div at bounding box center [502, 216] width 1004 height 432
click at [71, 228] on div at bounding box center [502, 216] width 1004 height 432
click at [990, 16] on div at bounding box center [502, 216] width 1004 height 432
click at [989, 20] on div at bounding box center [502, 216] width 1004 height 432
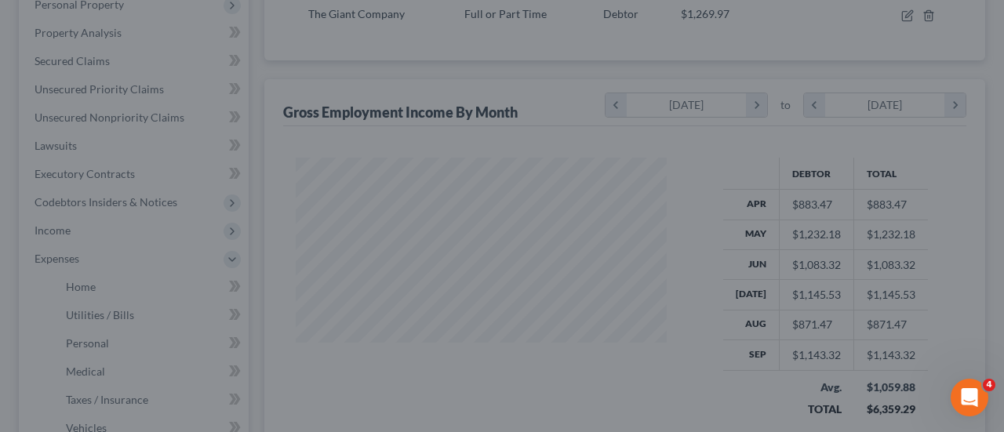
click at [988, 21] on div at bounding box center [502, 216] width 1004 height 432
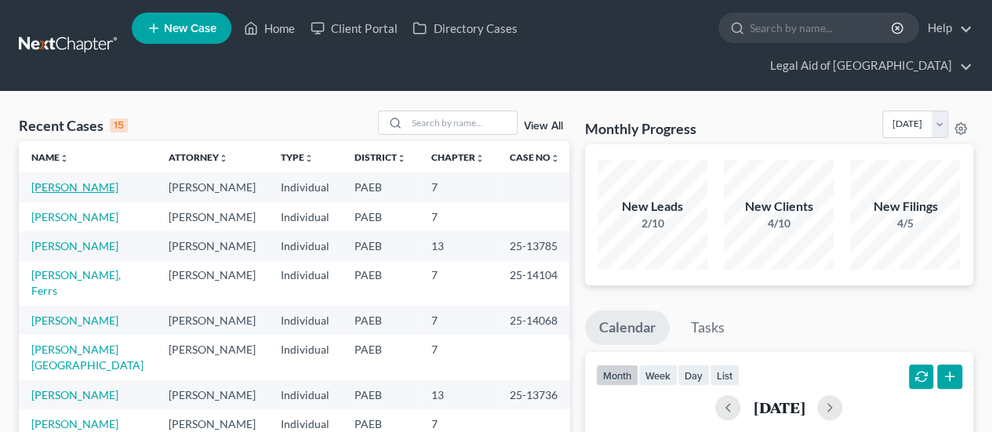
click at [76, 180] on link "[PERSON_NAME]" at bounding box center [74, 186] width 87 height 13
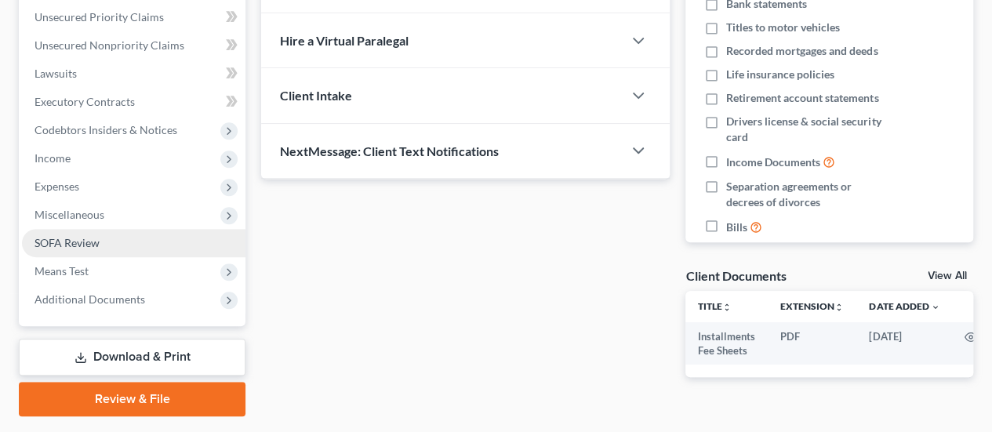
scroll to position [392, 0]
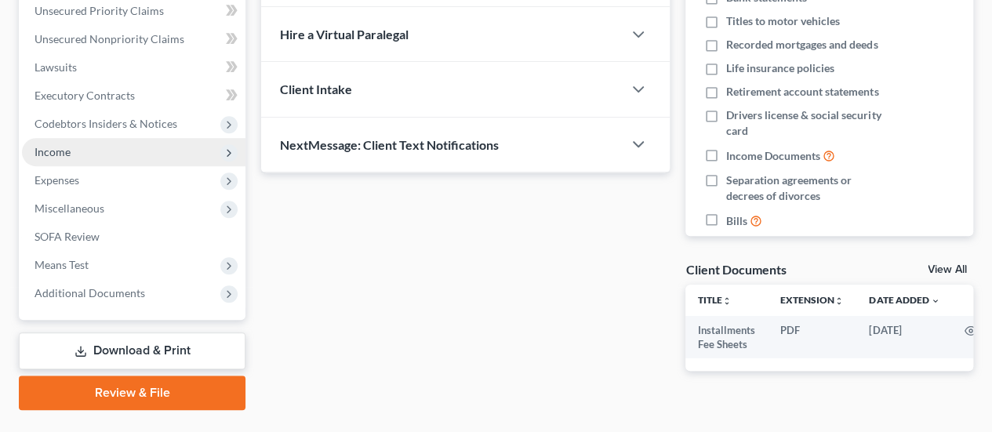
click at [63, 145] on span "Income" at bounding box center [53, 151] width 36 height 13
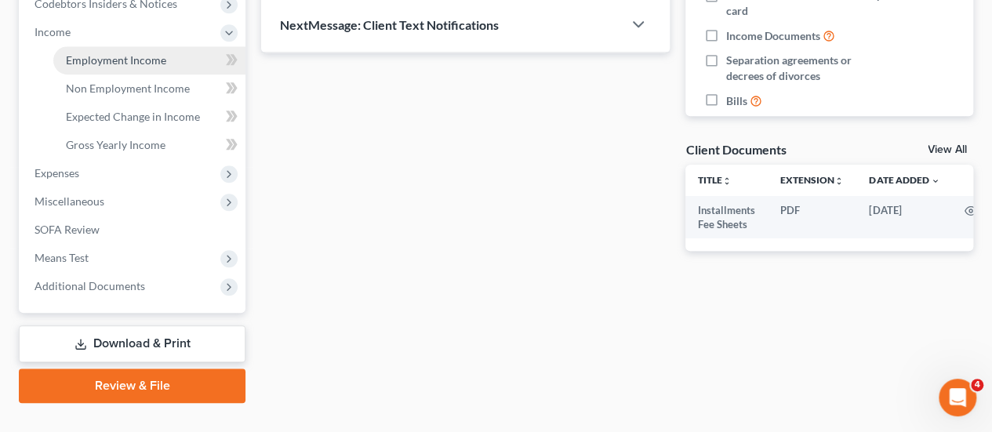
scroll to position [0, 0]
click at [441, 309] on div "Updates & News × Pennsylvania Eastern District Notes Take a look at NextChapter…" at bounding box center [617, 35] width 728 height 737
